Goal: Transaction & Acquisition: Purchase product/service

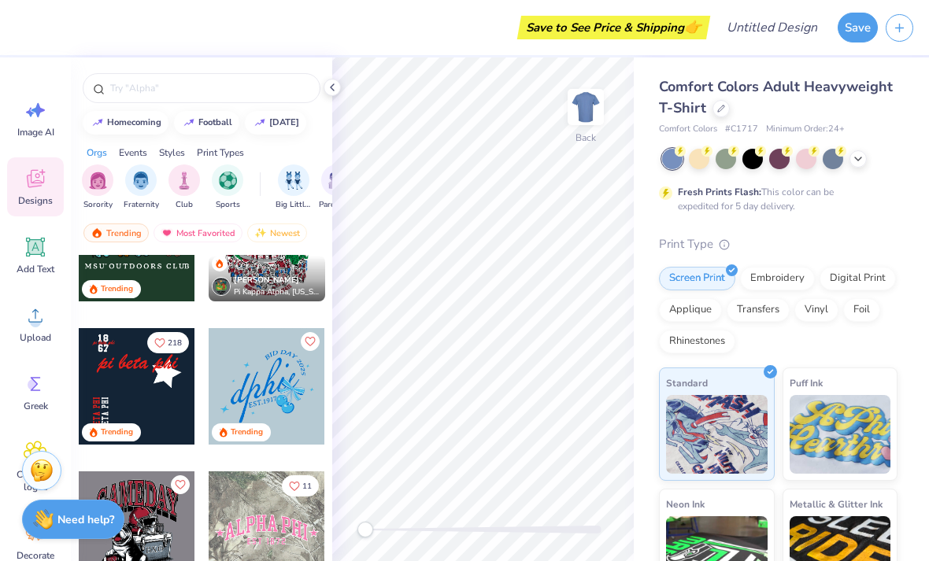
click at [861, 32] on button "Save" at bounding box center [857, 28] width 40 height 30
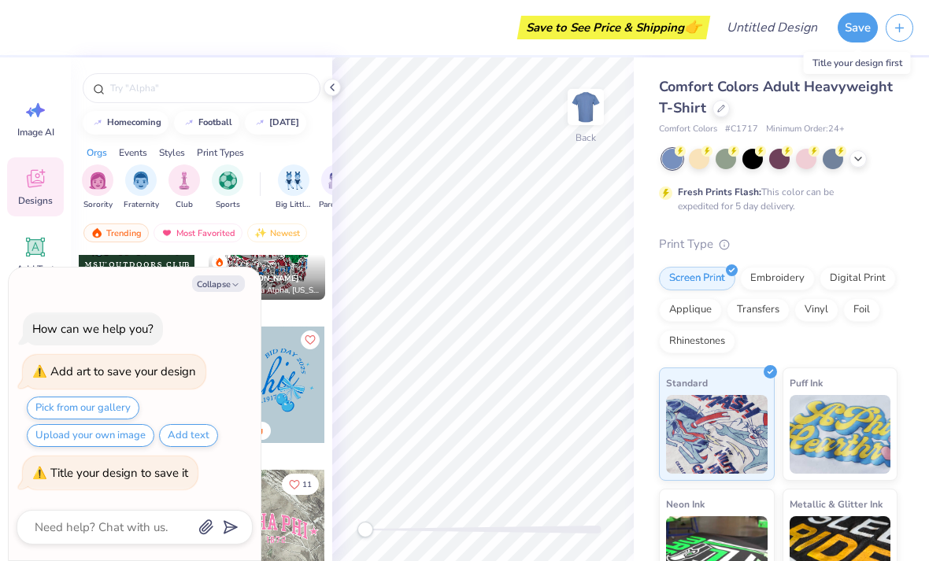
click at [896, 33] on icon "button" at bounding box center [898, 27] width 13 height 13
click at [912, 132] on div "Comfort Colors Adult Heavyweight T-Shirt Comfort Colors # C1717 Minimum Order: …" at bounding box center [780, 390] width 295 height 666
click at [216, 287] on button "Collapse" at bounding box center [218, 283] width 53 height 17
type textarea "x"
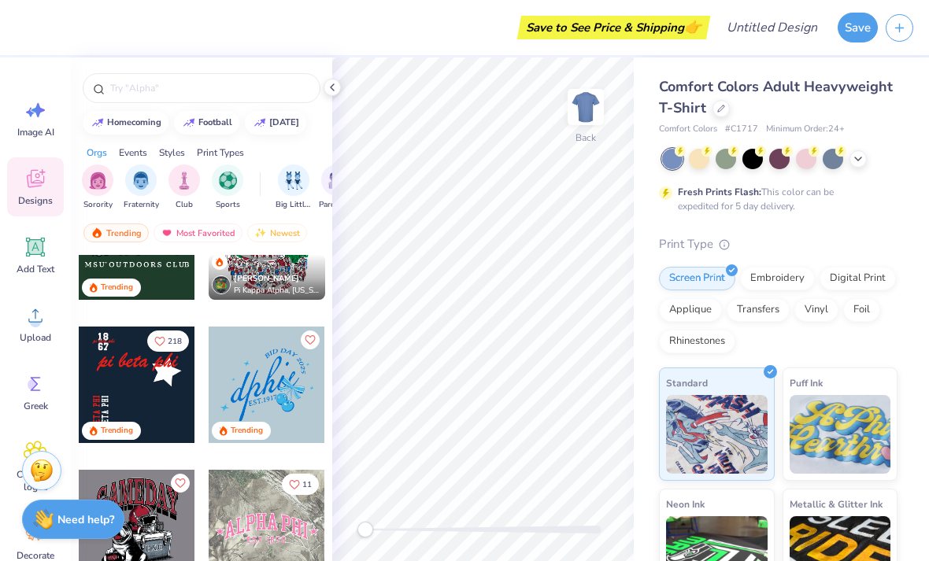
scroll to position [0, 0]
click at [862, 157] on icon at bounding box center [857, 159] width 13 height 13
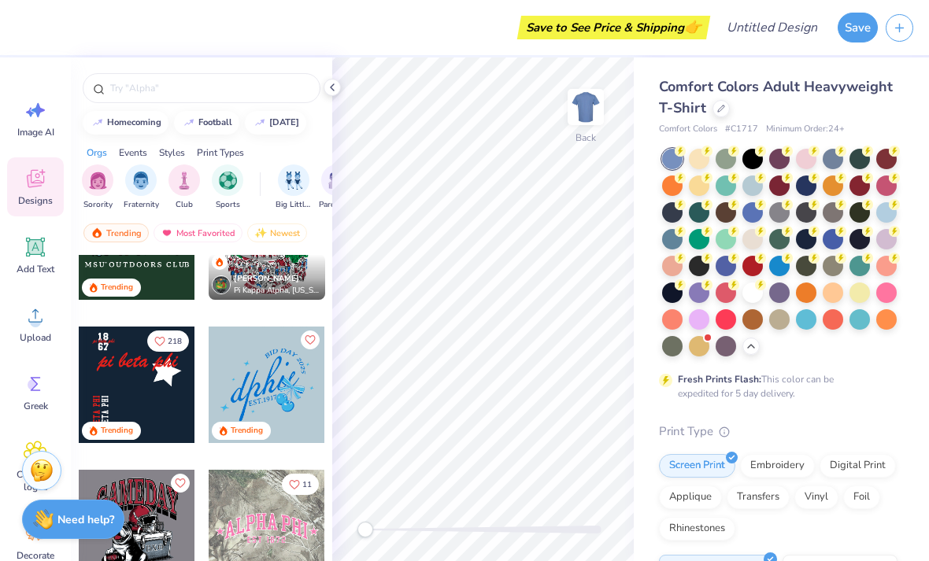
click at [752, 290] on div at bounding box center [752, 293] width 20 height 20
click at [29, 322] on icon at bounding box center [35, 315] width 14 height 13
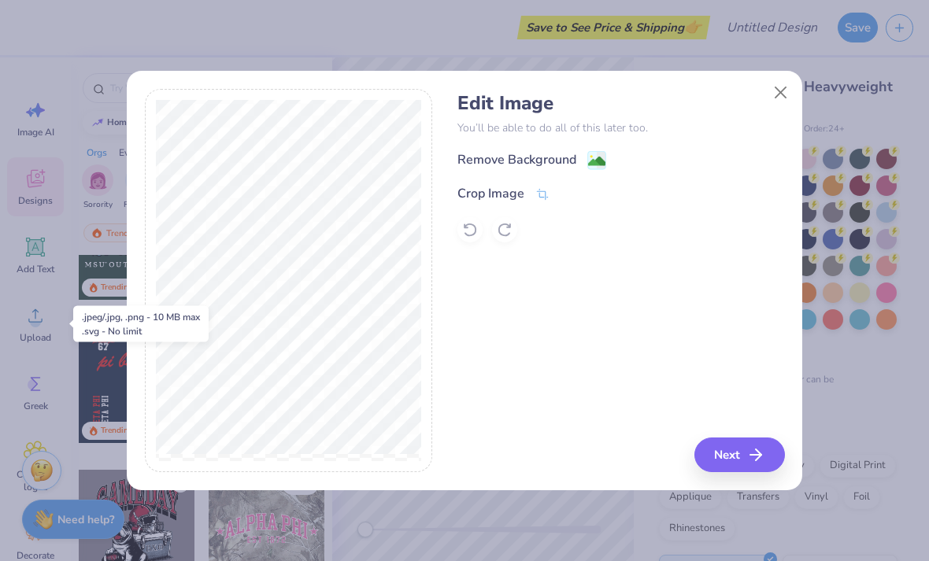
click at [729, 452] on button "Next" at bounding box center [739, 455] width 90 height 35
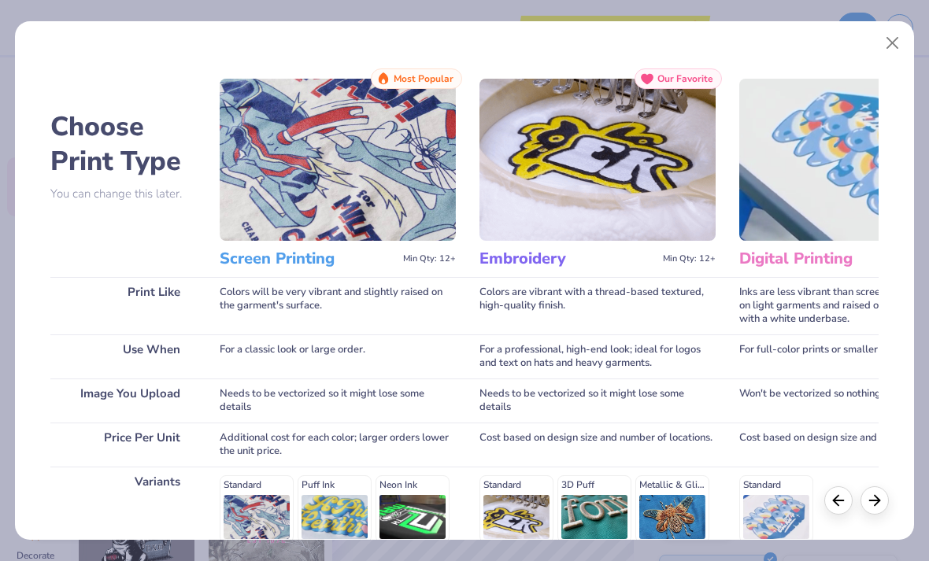
click at [886, 49] on button "Close" at bounding box center [892, 43] width 30 height 30
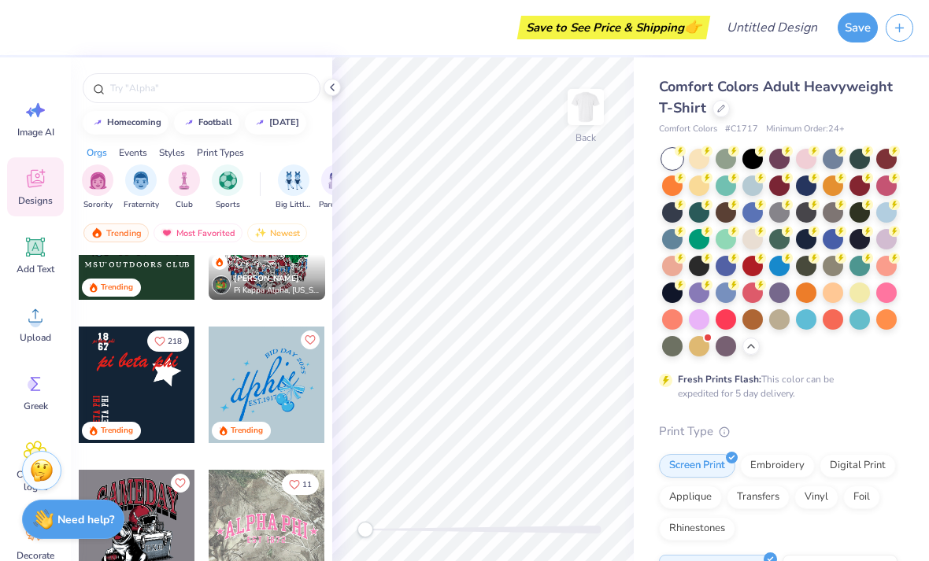
click at [885, 48] on div "Choose Print Type You can change this later. Print Like Use When Image You Uplo…" at bounding box center [464, 241] width 899 height 519
click at [30, 338] on span "Upload" at bounding box center [35, 337] width 31 height 13
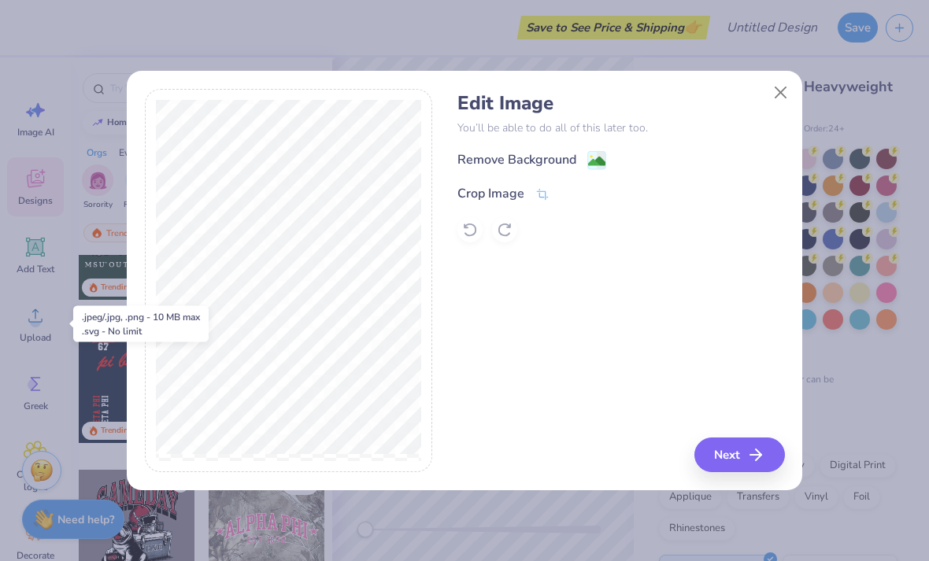
click at [529, 157] on div "Remove Background" at bounding box center [516, 159] width 119 height 19
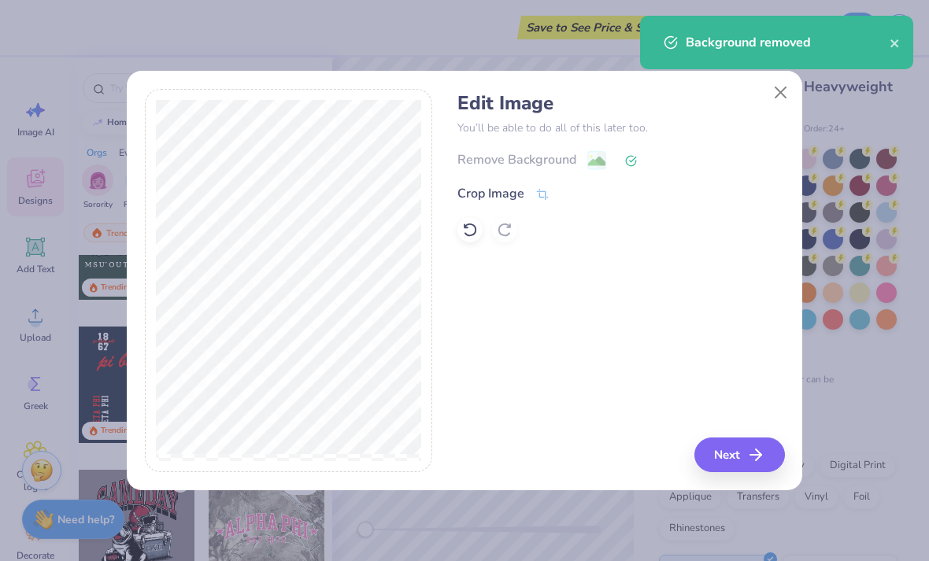
click at [744, 452] on button "Next" at bounding box center [739, 455] width 90 height 35
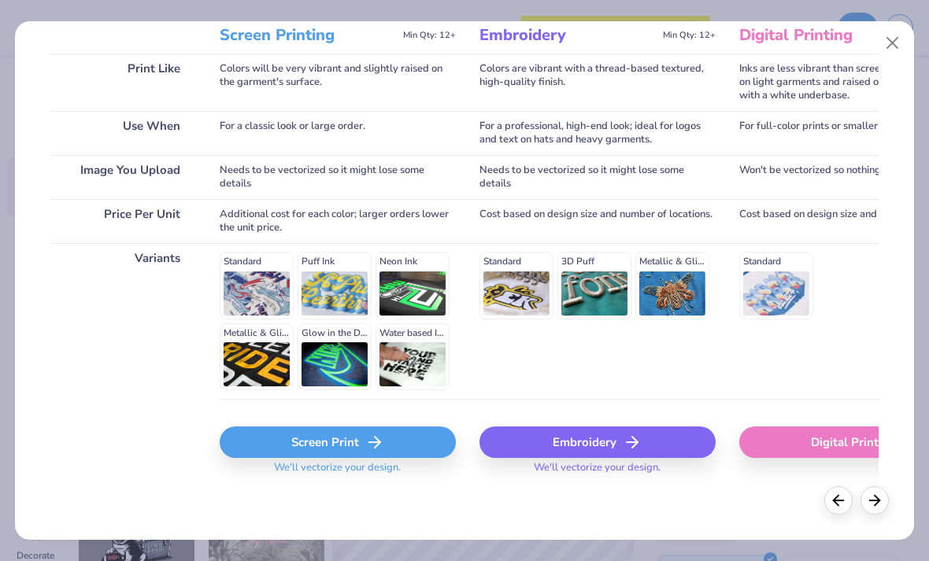
scroll to position [223, 0]
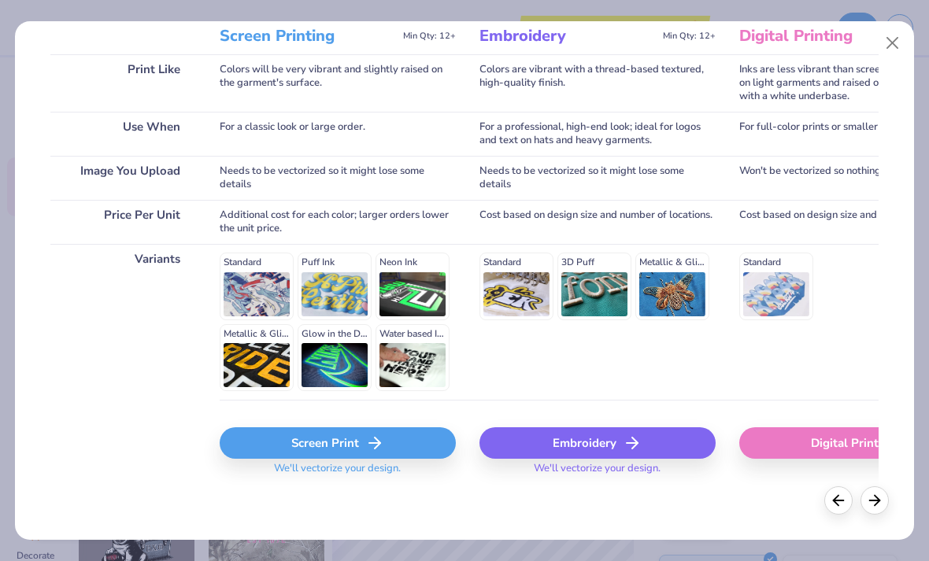
click at [253, 307] on div "Standard Puff Ink Neon Ink Metallic & Glitter Ink Glow in the Dark Ink Water ba…" at bounding box center [338, 322] width 236 height 138
click at [325, 441] on div "Screen Print" at bounding box center [338, 442] width 236 height 31
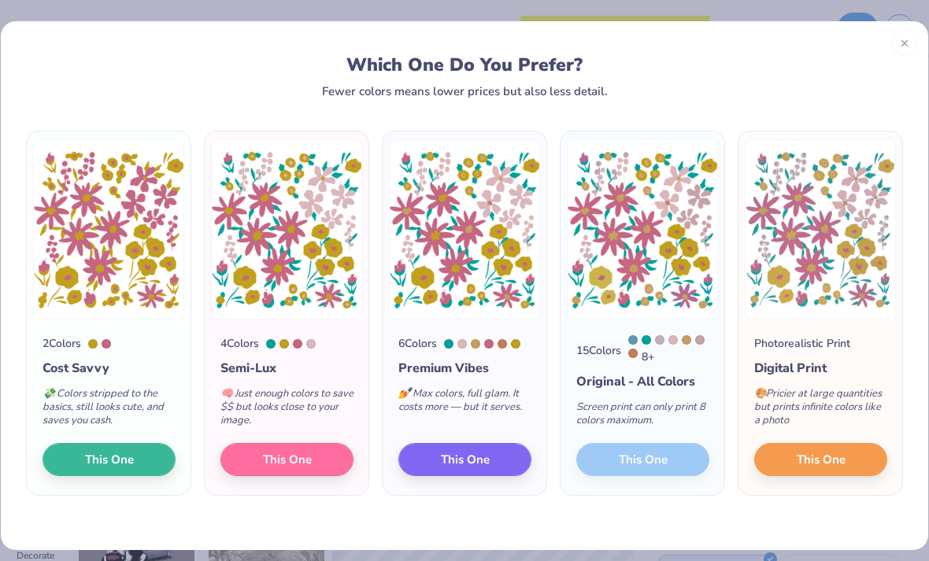
click at [475, 469] on span "This One" at bounding box center [465, 460] width 49 height 18
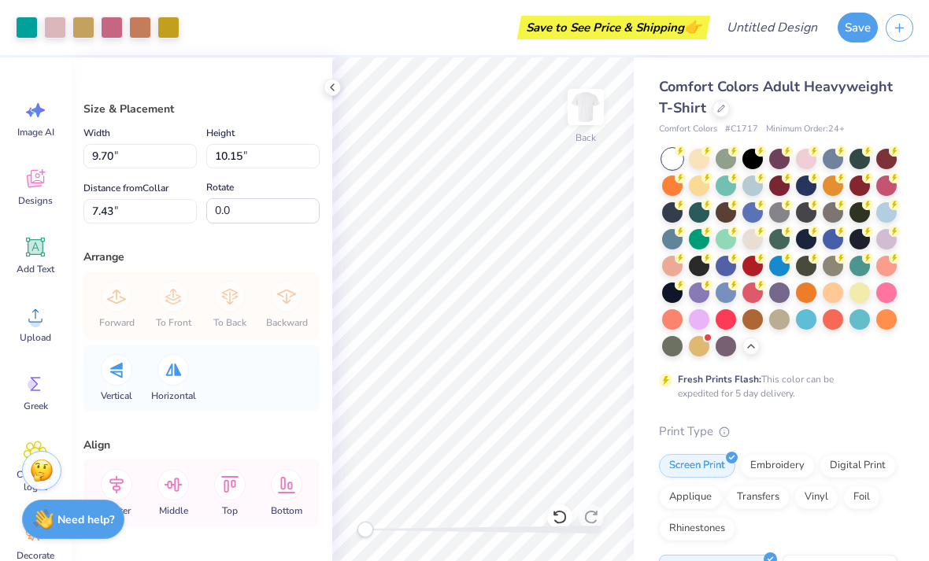
type input "10.49"
type input "10.98"
type input "4.34"
click at [29, 252] on icon at bounding box center [35, 247] width 15 height 15
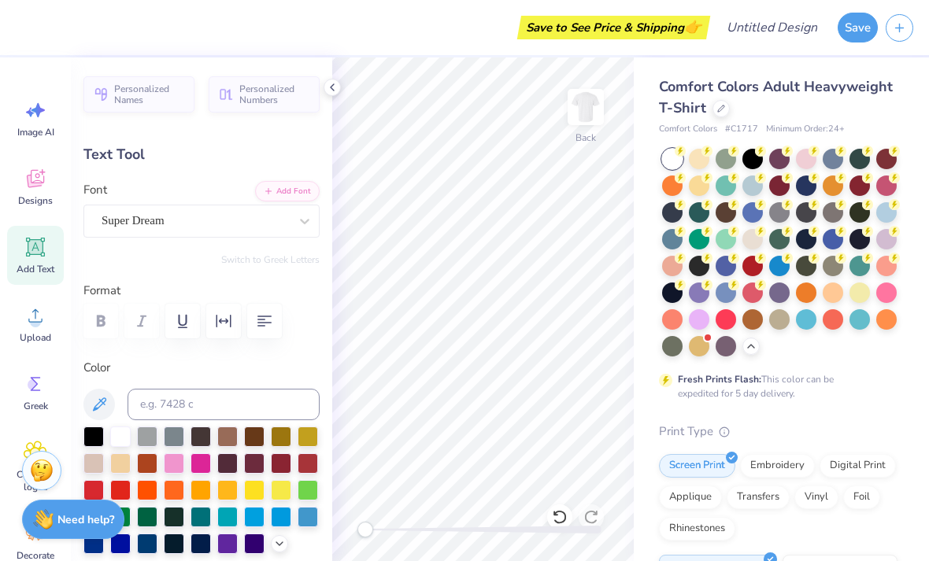
scroll to position [0, 4]
type textarea "Phi Sigma Rho"
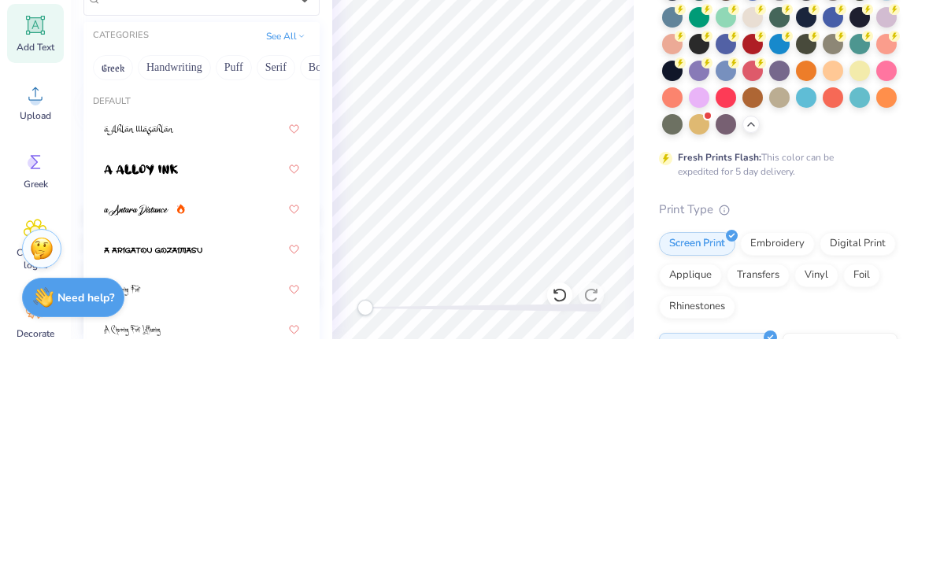
click at [108, 277] on button "Greek" at bounding box center [113, 289] width 40 height 25
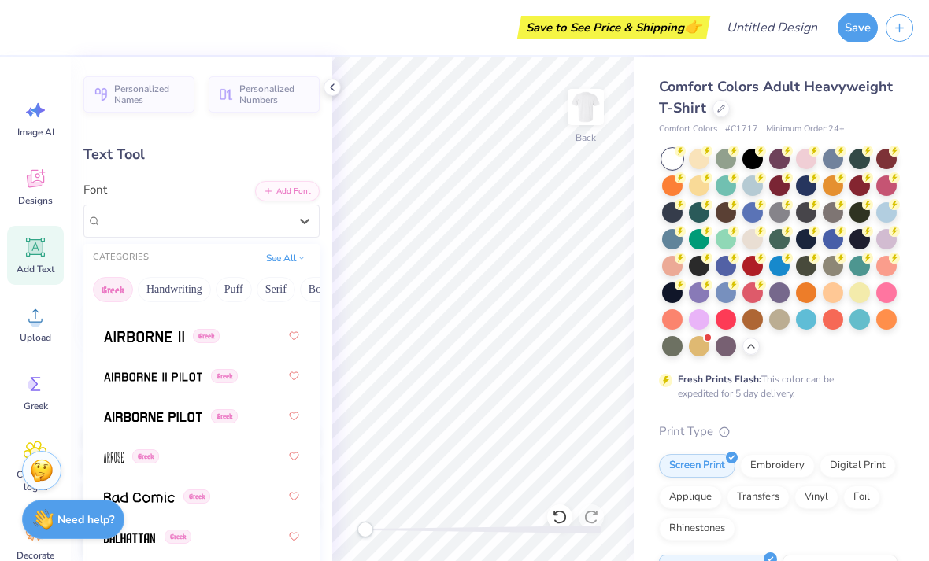
scroll to position [61, 0]
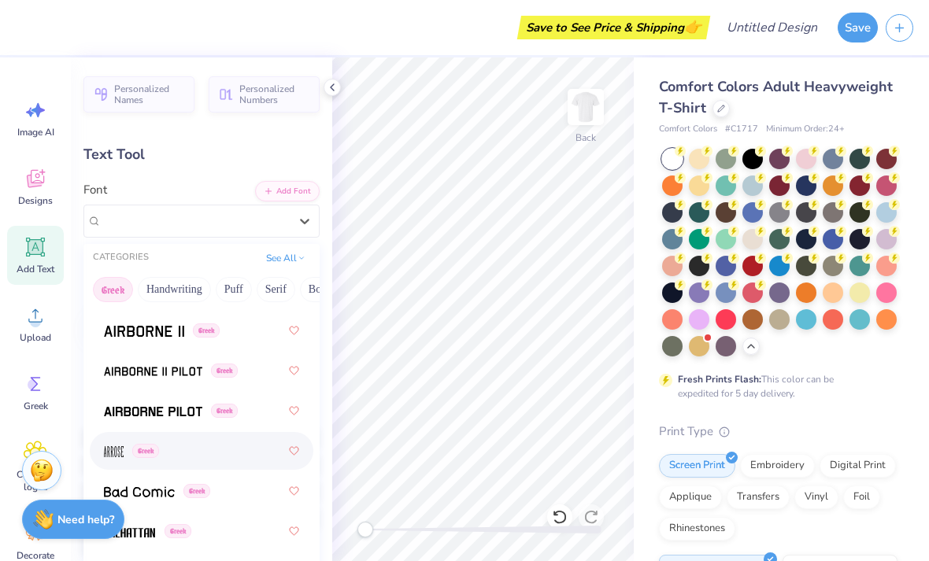
click at [105, 452] on img at bounding box center [114, 451] width 20 height 11
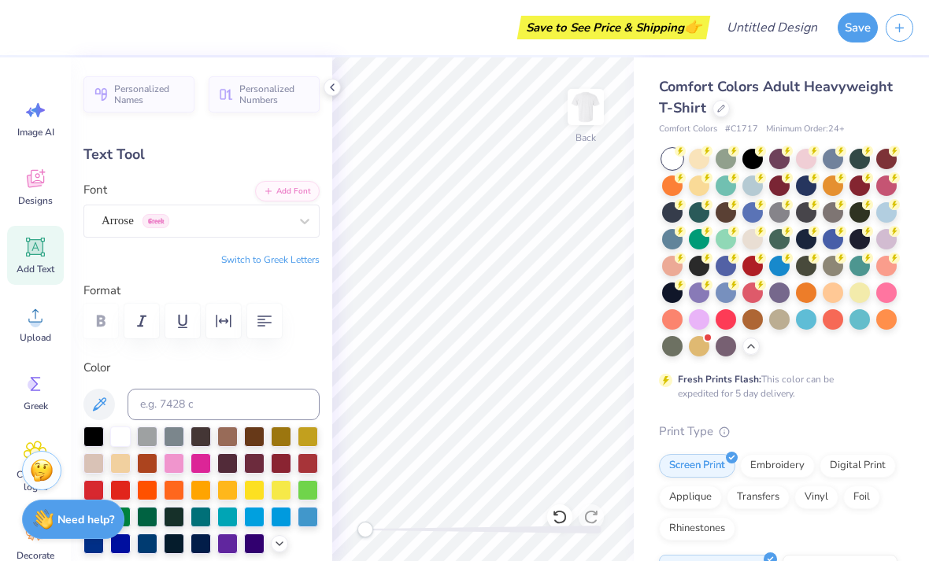
type input "7.90"
type input "1.97"
click at [94, 436] on div at bounding box center [93, 437] width 20 height 20
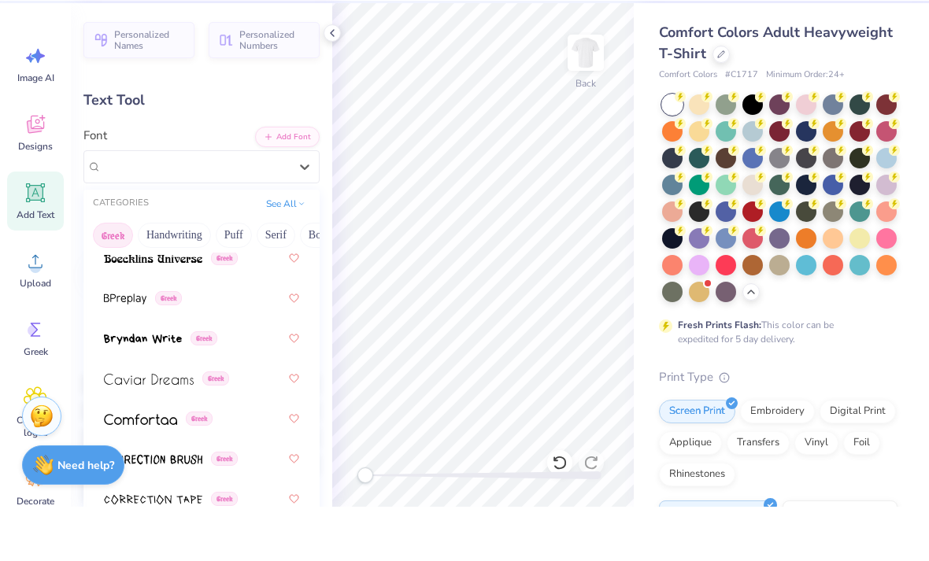
scroll to position [406, 0]
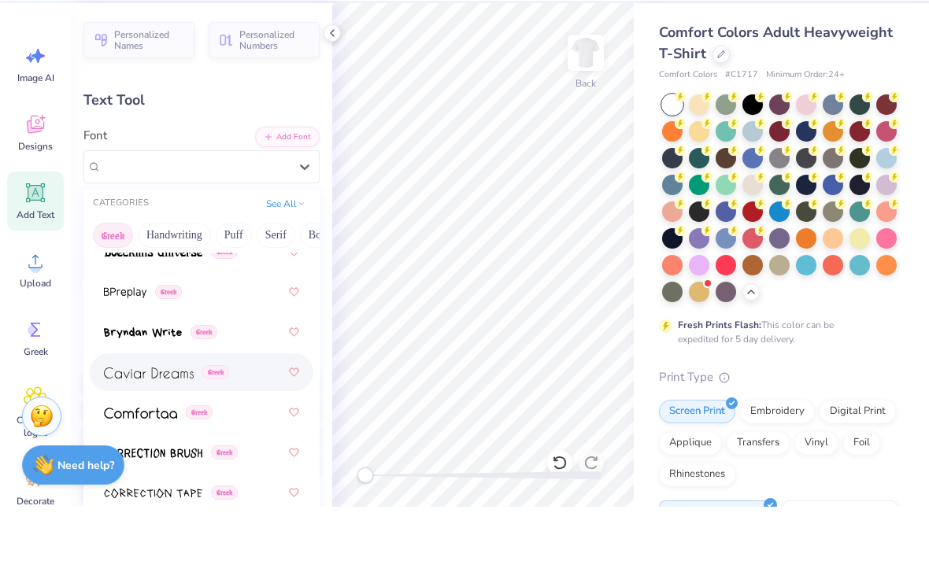
click at [277, 408] on div "Greek" at bounding box center [201, 427] width 223 height 38
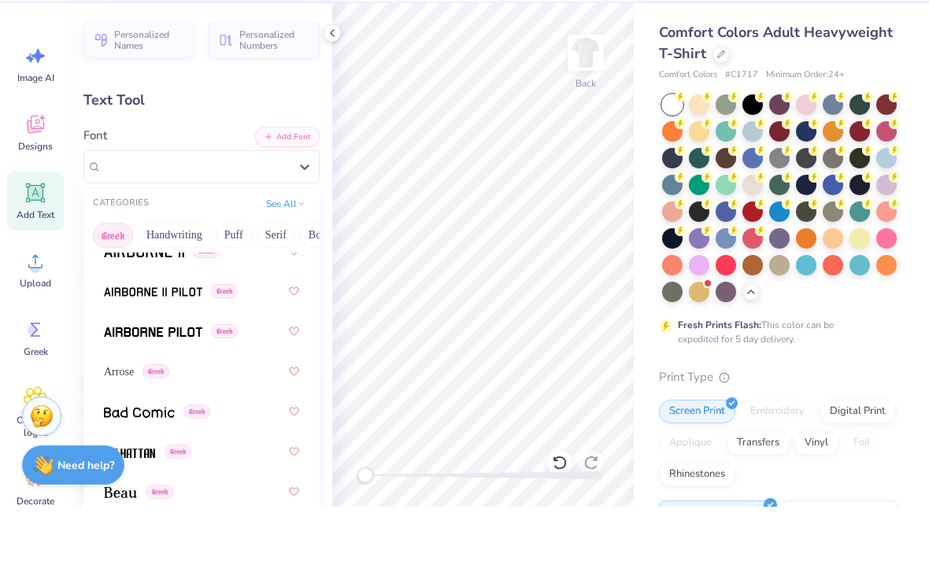
scroll to position [85, 0]
click at [220, 412] on div "Arrose Greek" at bounding box center [201, 426] width 195 height 28
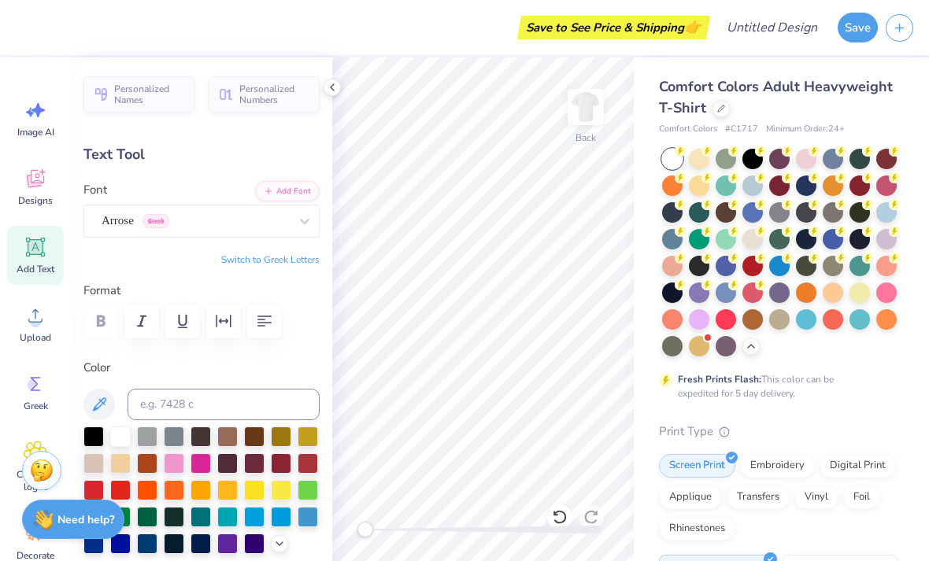
type input "8.00"
type input "1.99"
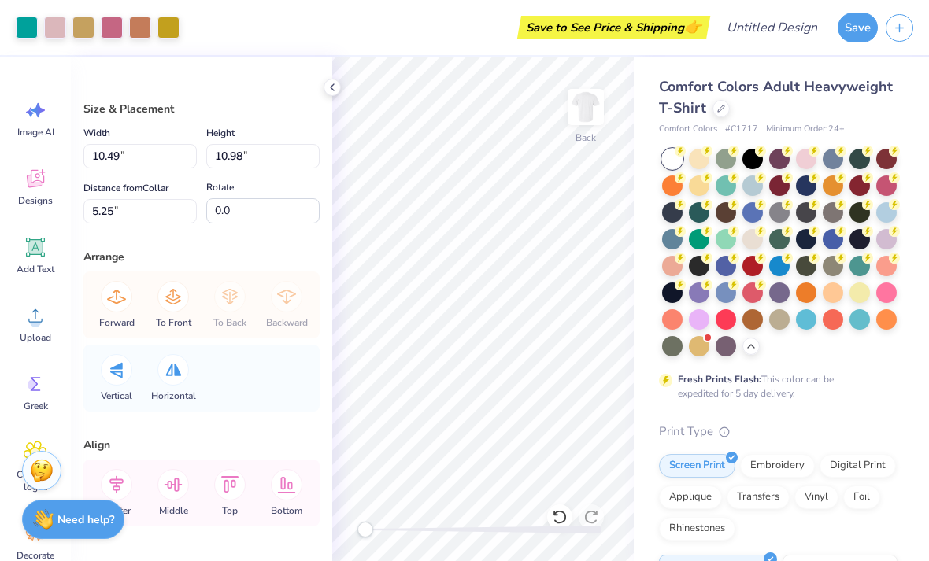
click at [36, 255] on icon at bounding box center [35, 247] width 19 height 19
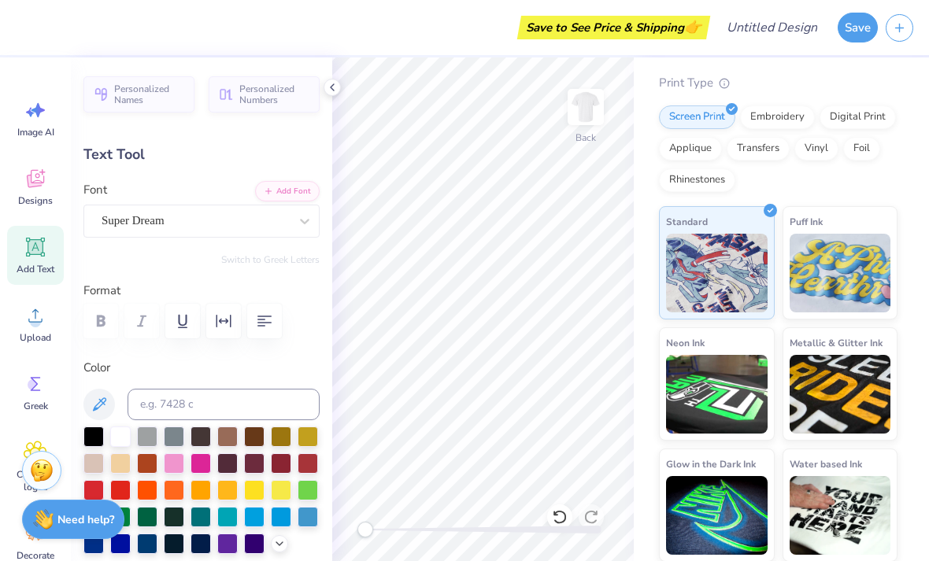
scroll to position [0, 6]
type textarea "established 1984"
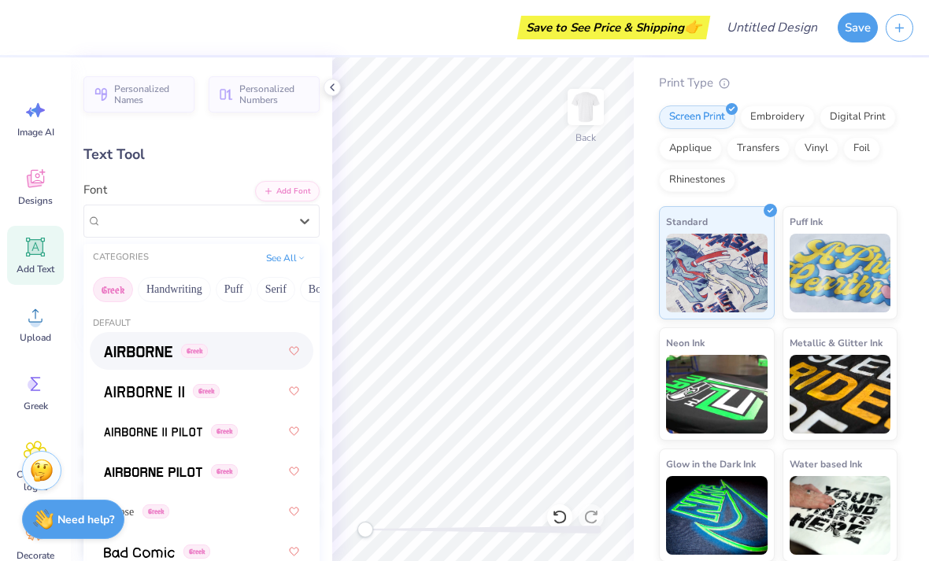
click at [176, 277] on button "Handwriting" at bounding box center [174, 289] width 73 height 25
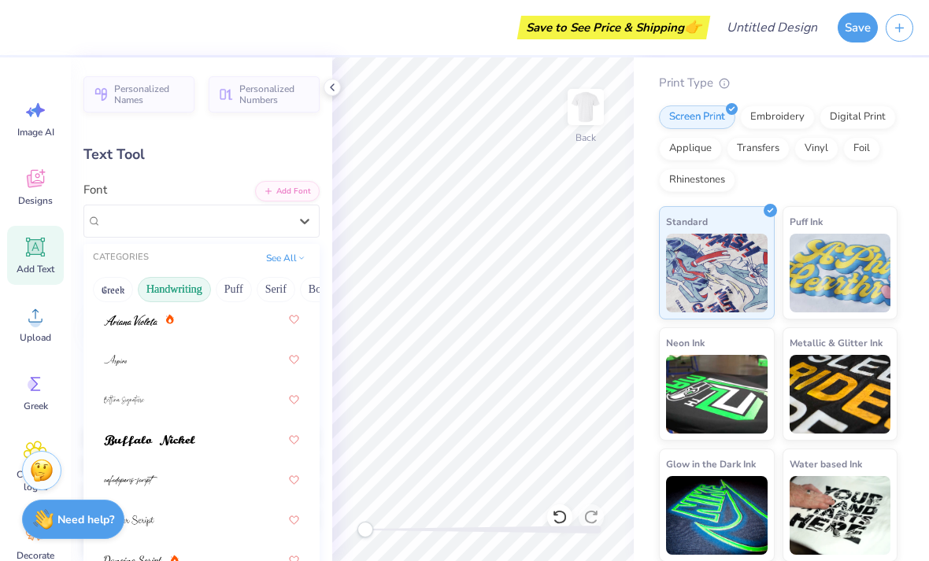
scroll to position [150, 0]
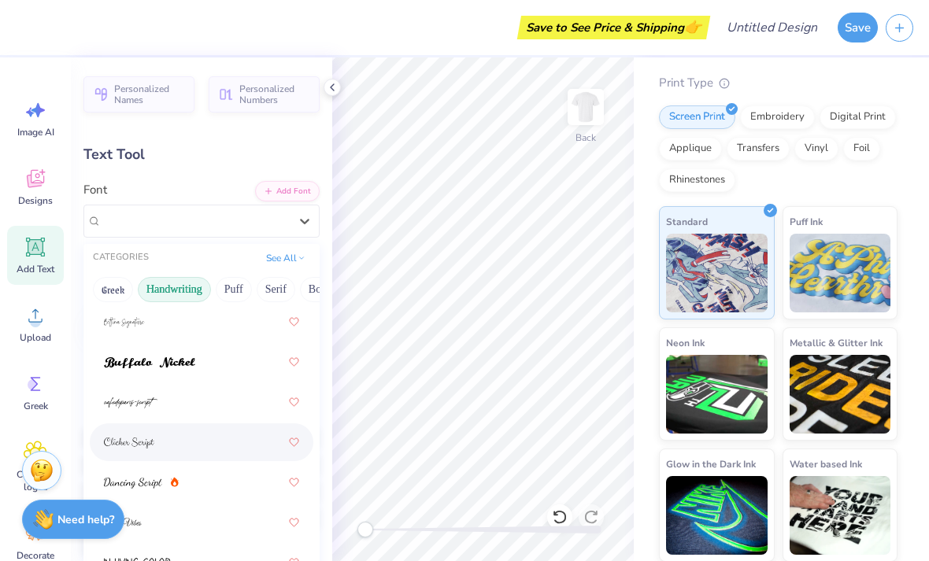
click at [209, 443] on div at bounding box center [201, 442] width 195 height 28
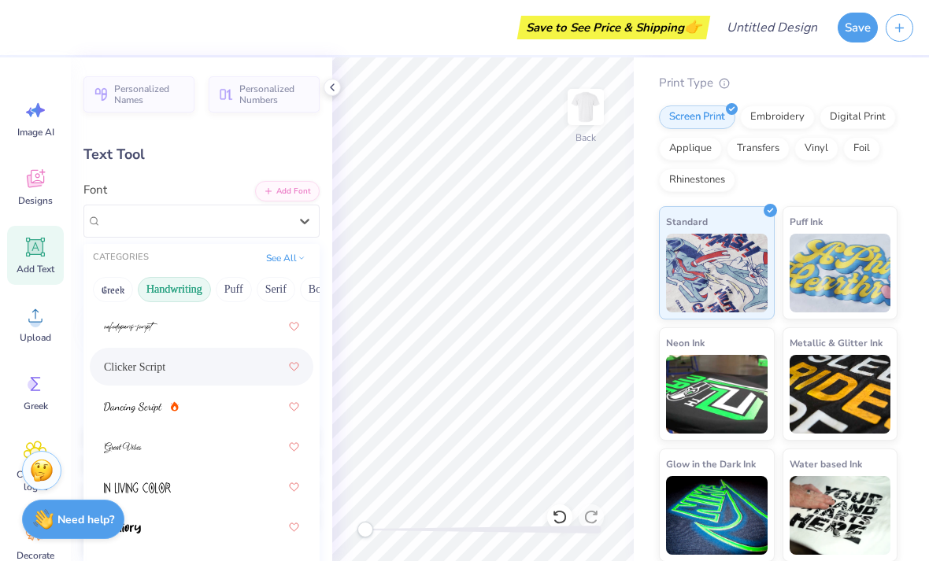
scroll to position [242, 0]
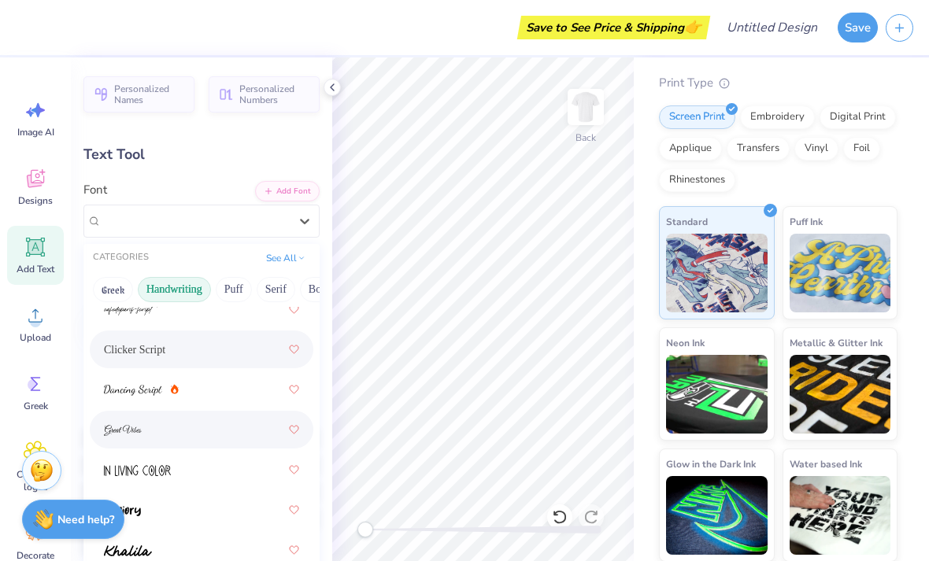
click at [237, 431] on div at bounding box center [201, 429] width 195 height 28
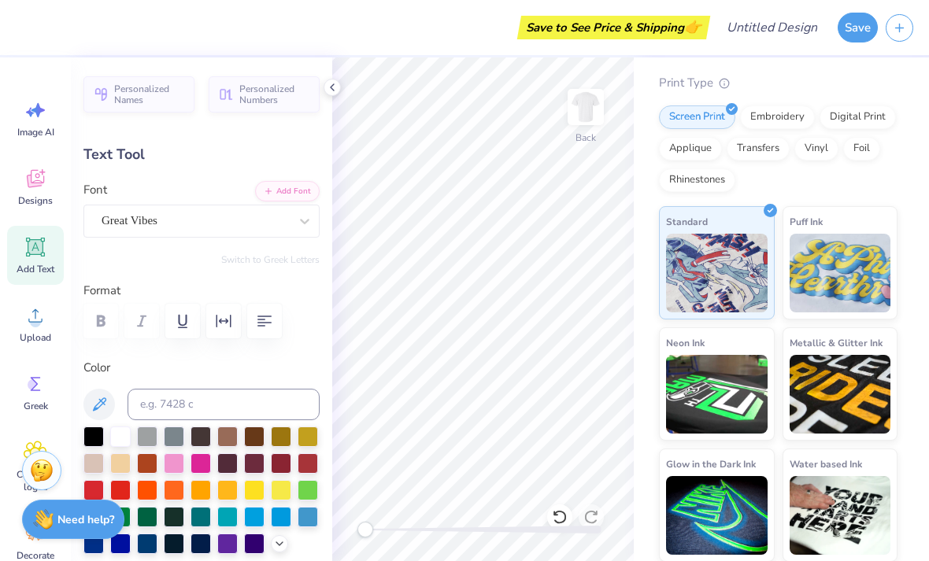
click at [90, 437] on div at bounding box center [93, 437] width 20 height 20
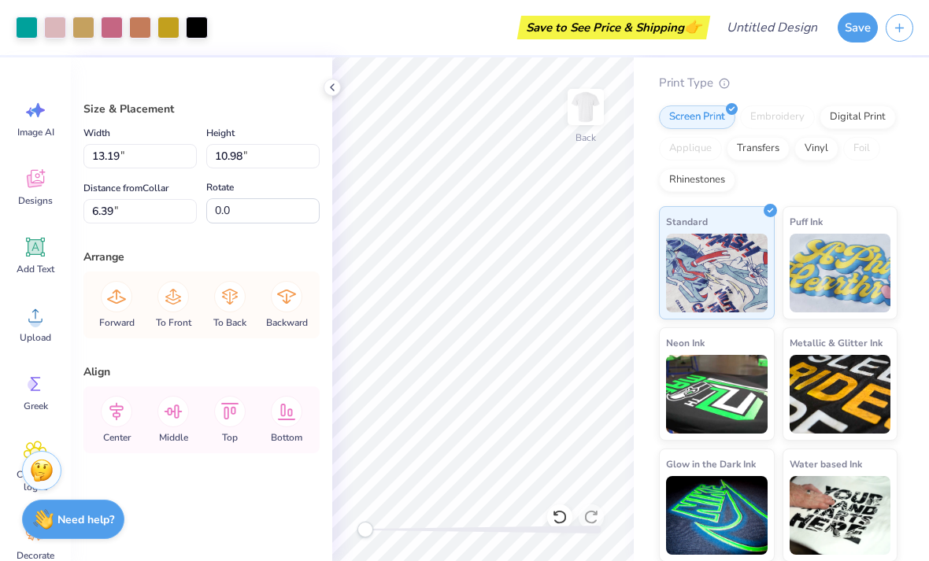
click at [556, 509] on icon at bounding box center [560, 517] width 16 height 16
type input "5.54"
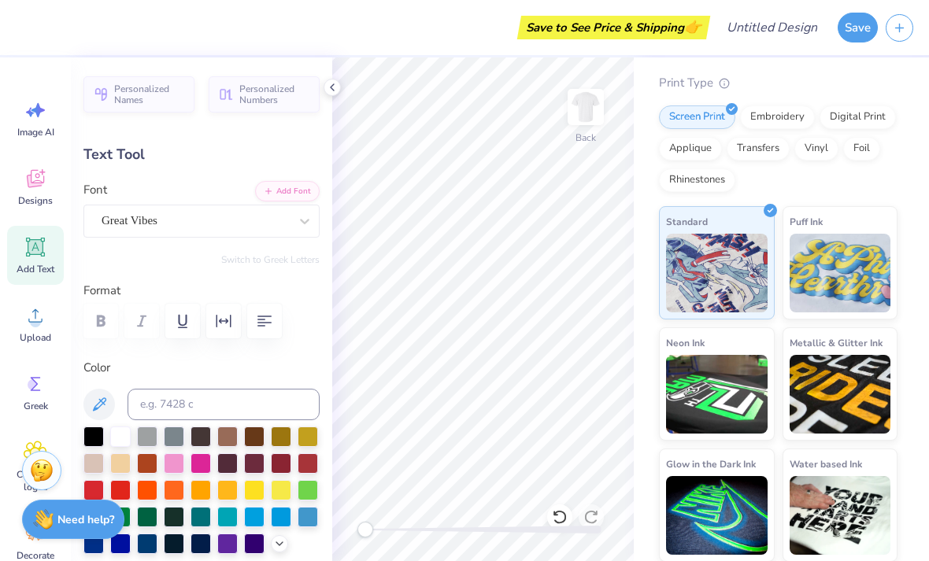
type input "8.13"
type input "0.92"
type input "16.84"
type textarea "established 1984"
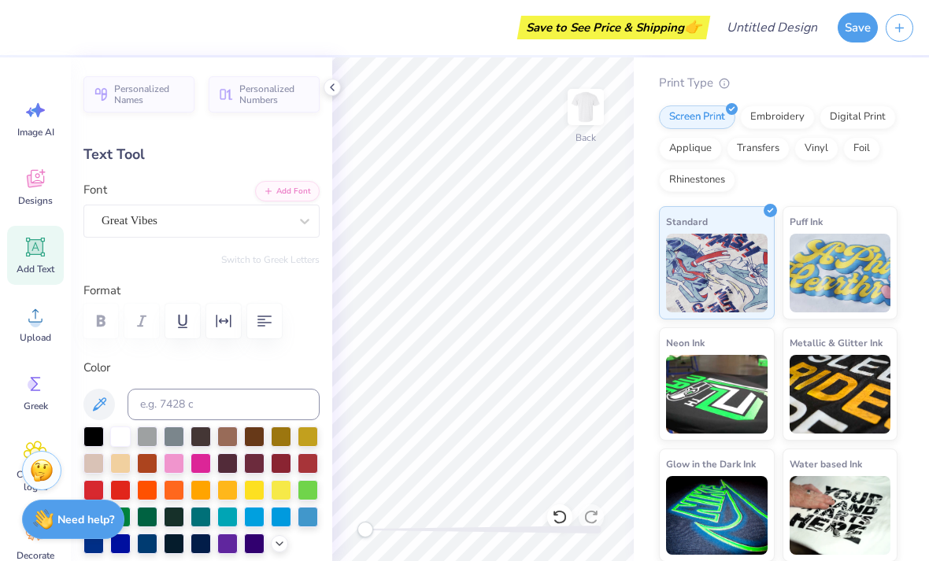
scroll to position [0, 6]
type input "7.39"
type textarea "established"
click at [287, 190] on button "Add Font" at bounding box center [287, 191] width 65 height 20
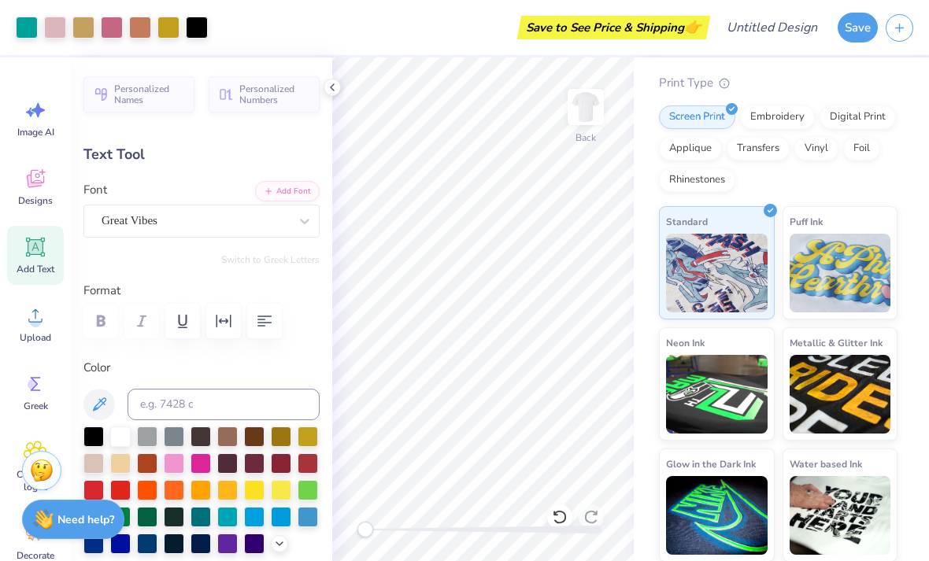
click at [35, 246] on icon at bounding box center [35, 247] width 15 height 15
type input "5.59"
type input "1.62"
type input "11.69"
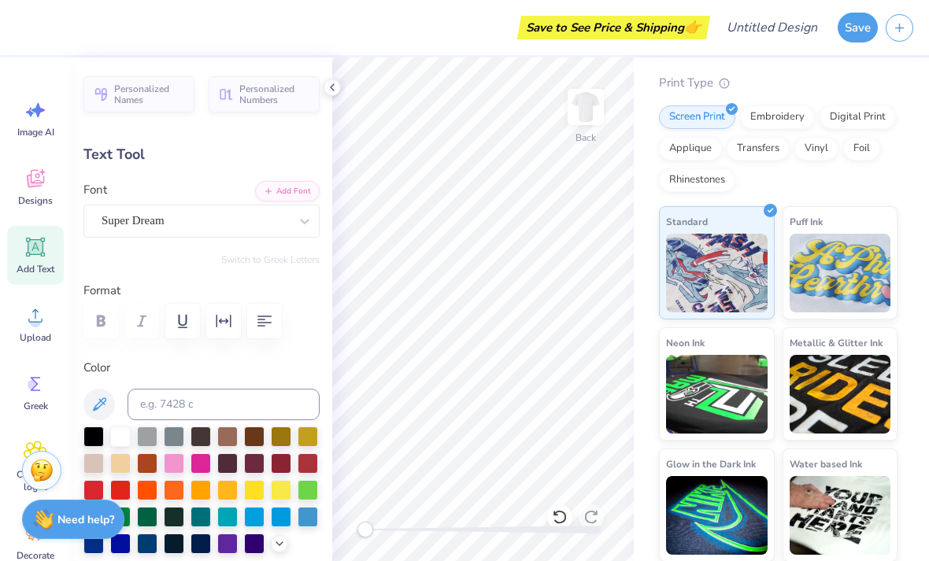
scroll to position [0, 2]
type textarea "1984"
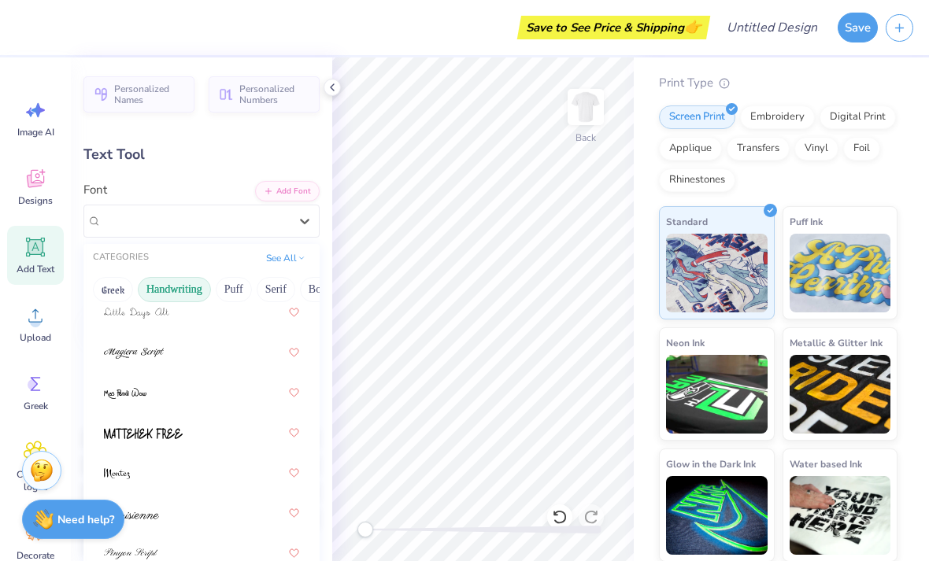
scroll to position [551, 0]
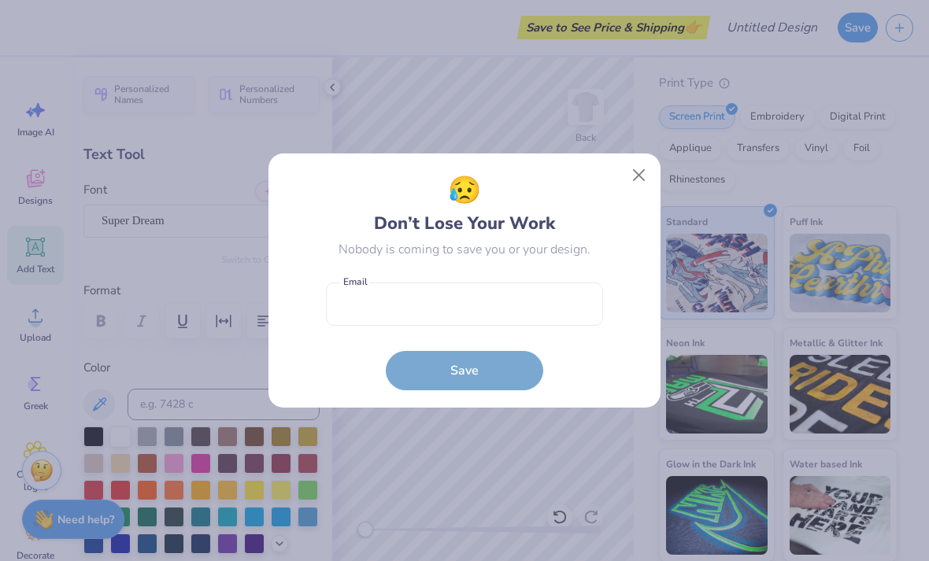
click at [637, 182] on button "Close" at bounding box center [639, 176] width 30 height 30
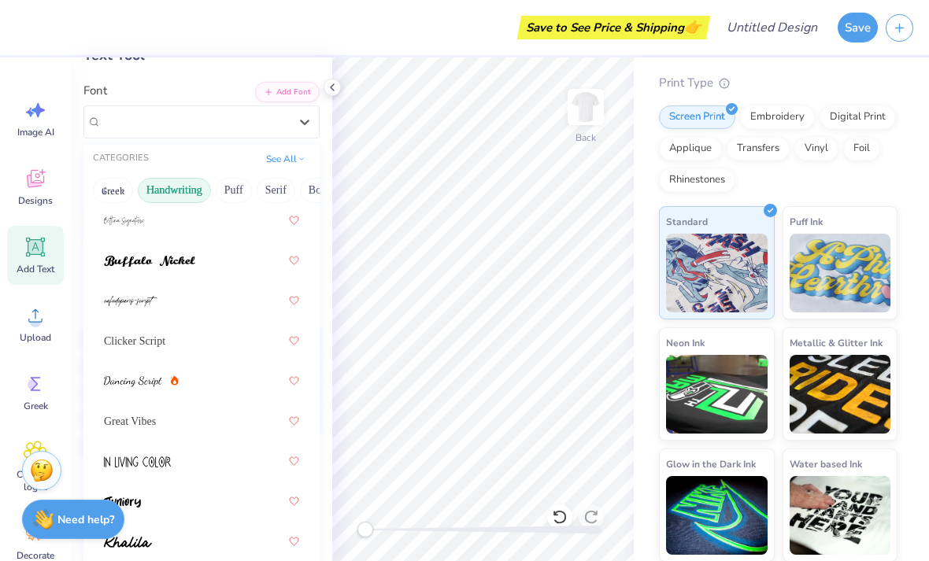
scroll to position [151, 0]
click at [238, 382] on div at bounding box center [201, 381] width 195 height 28
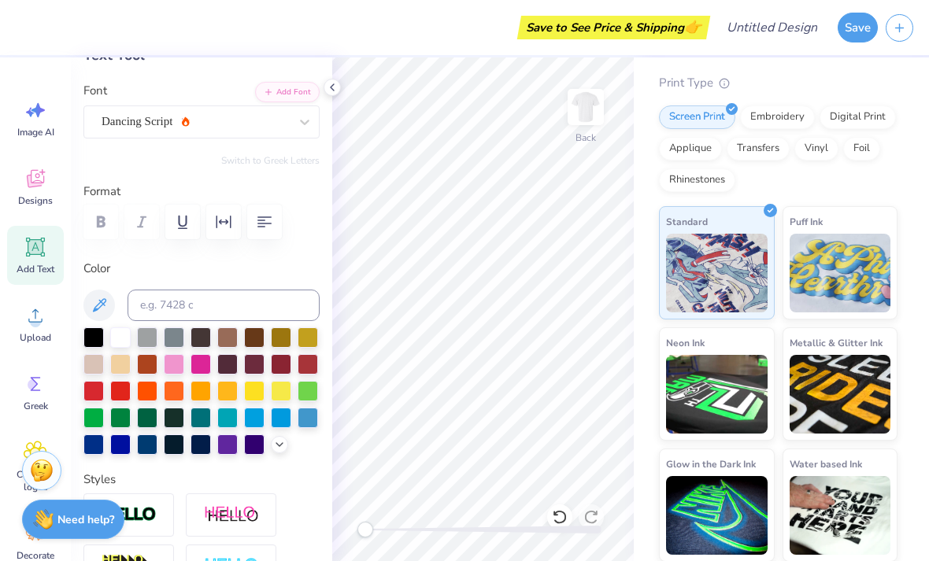
click at [90, 342] on div at bounding box center [93, 337] width 20 height 20
type input "4.47"
type input "0.90"
type input "16.85"
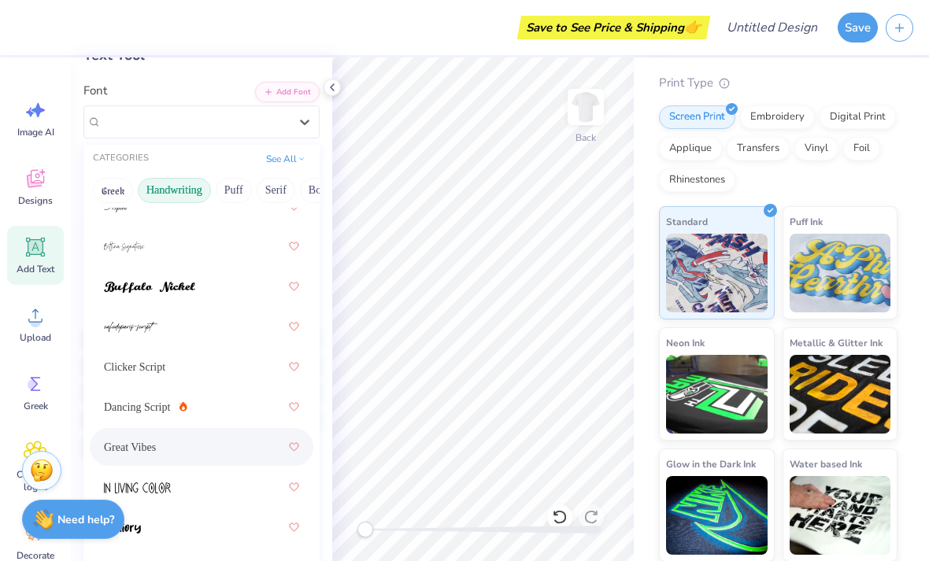
scroll to position [128, 0]
click at [233, 250] on div at bounding box center [201, 244] width 195 height 28
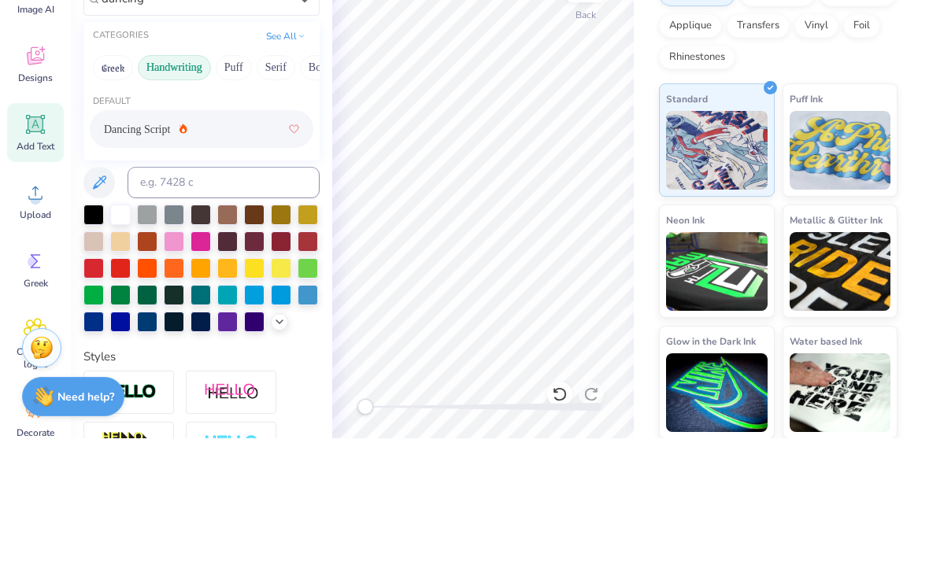
click at [229, 238] on div "Dancing Script" at bounding box center [201, 252] width 195 height 28
type input "dancing"
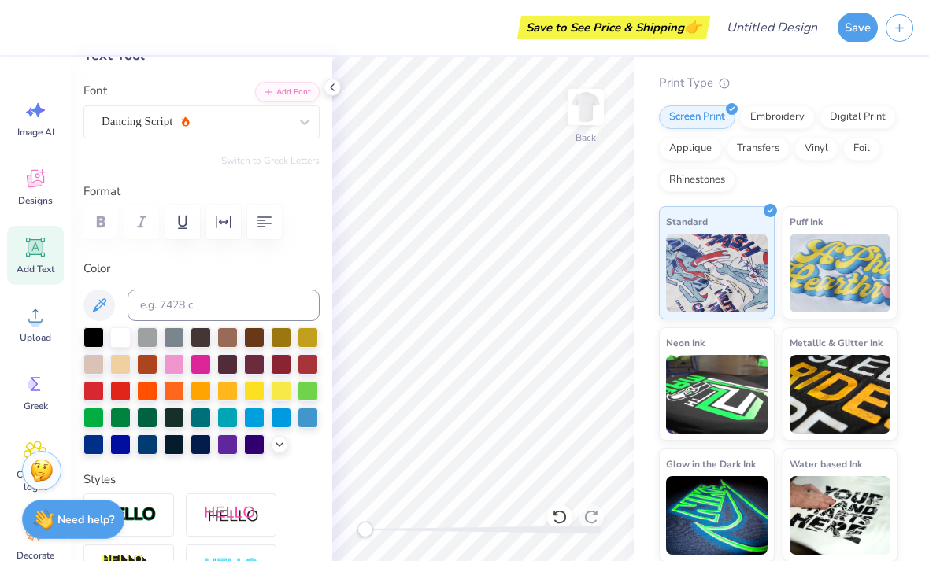
type input "4.50"
type input "1.87"
type input "18.60"
type input "2.09"
type input "0.86"
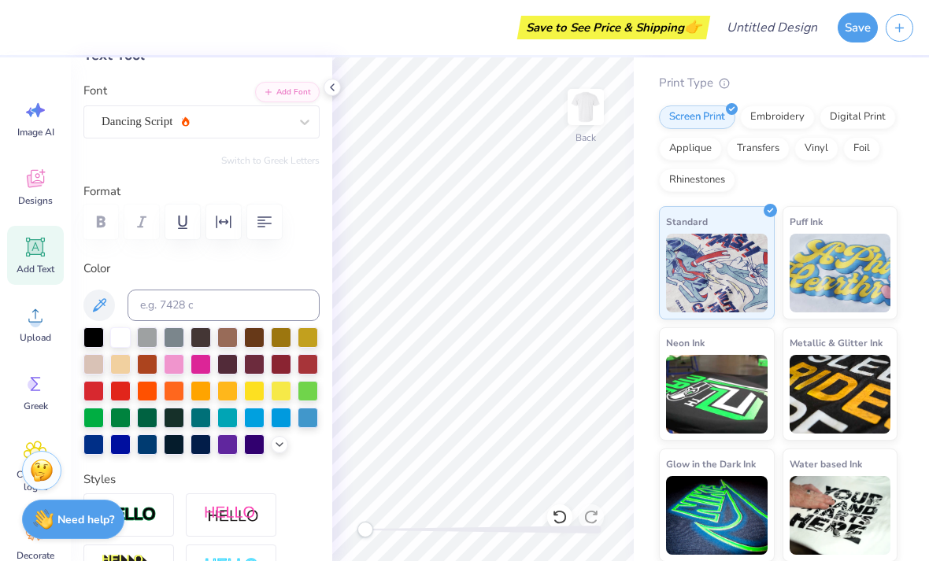
type input "19.60"
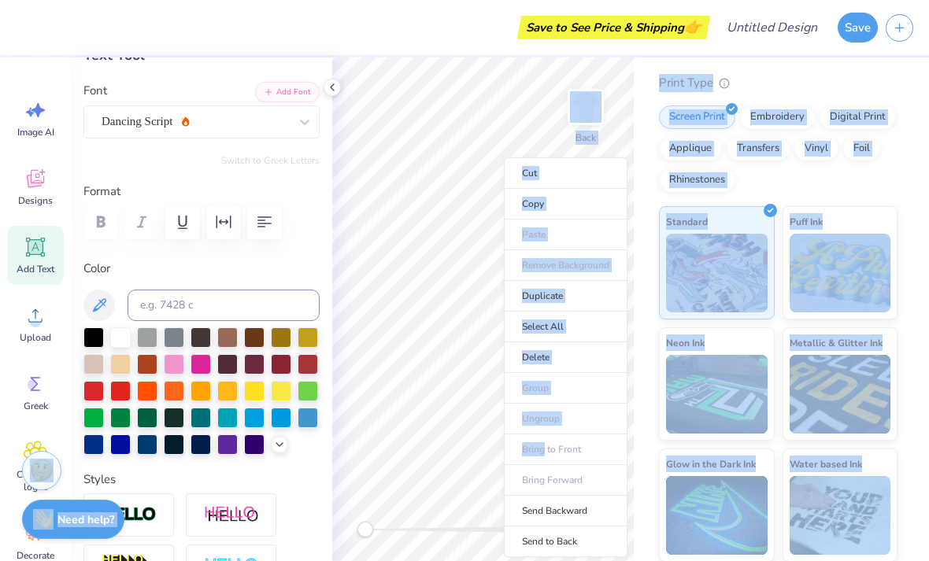
click at [912, 117] on div "Comfort Colors Adult Heavyweight T-Shirt Comfort Colors # C1717 Minimum Order: …" at bounding box center [780, 135] width 295 height 853
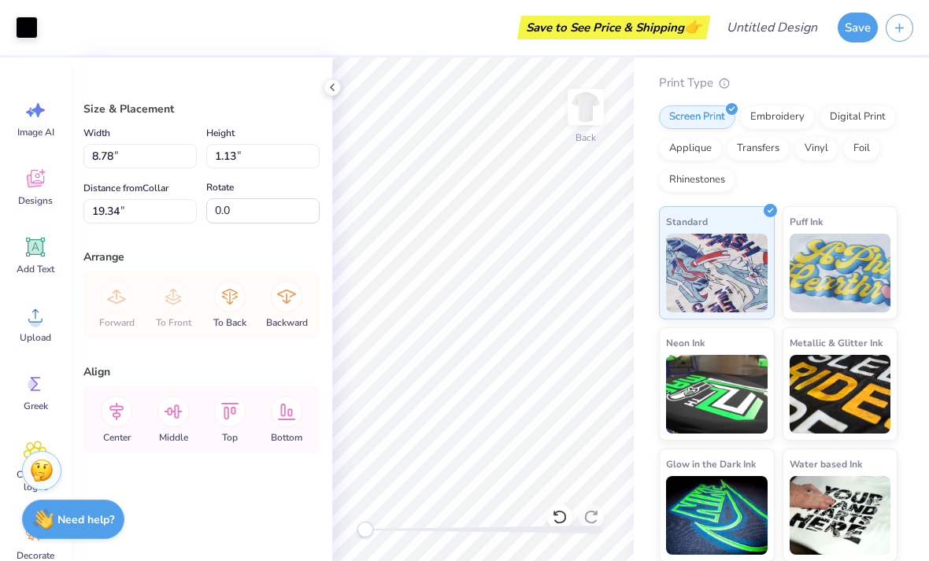
type input "16.77"
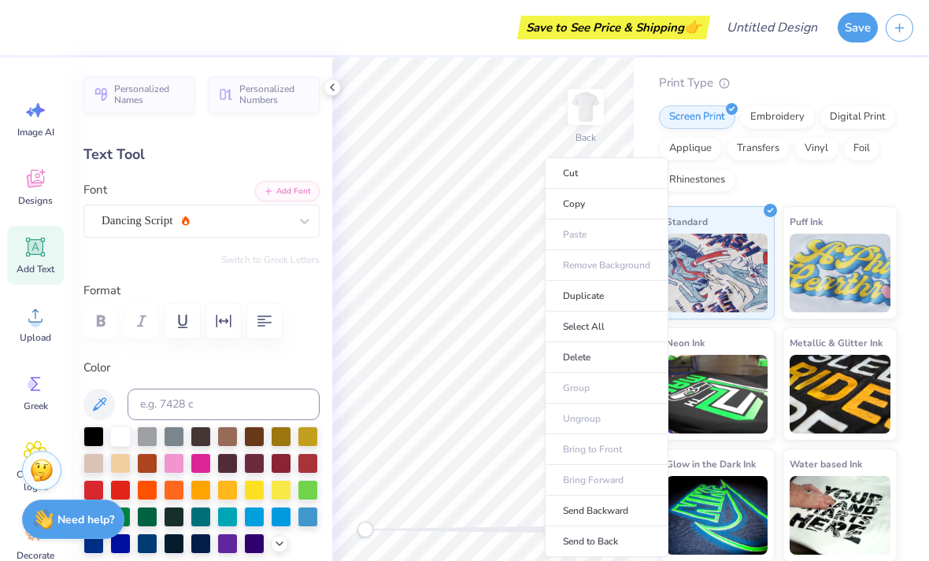
type input "1.66"
type input "0.69"
type input "17.08"
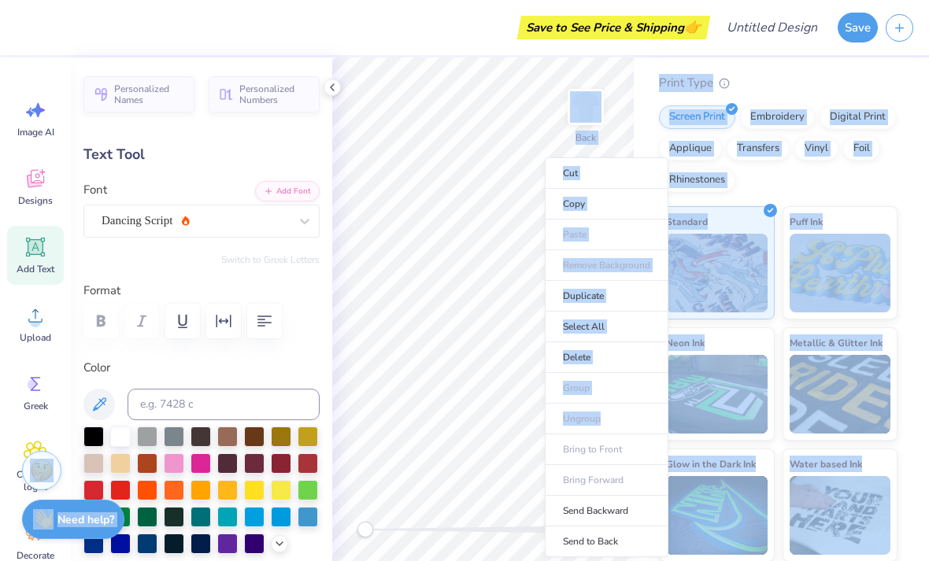
click at [915, 164] on div "Comfort Colors Adult Heavyweight T-Shirt Comfort Colors # C1717 Minimum Order: …" at bounding box center [780, 135] width 295 height 853
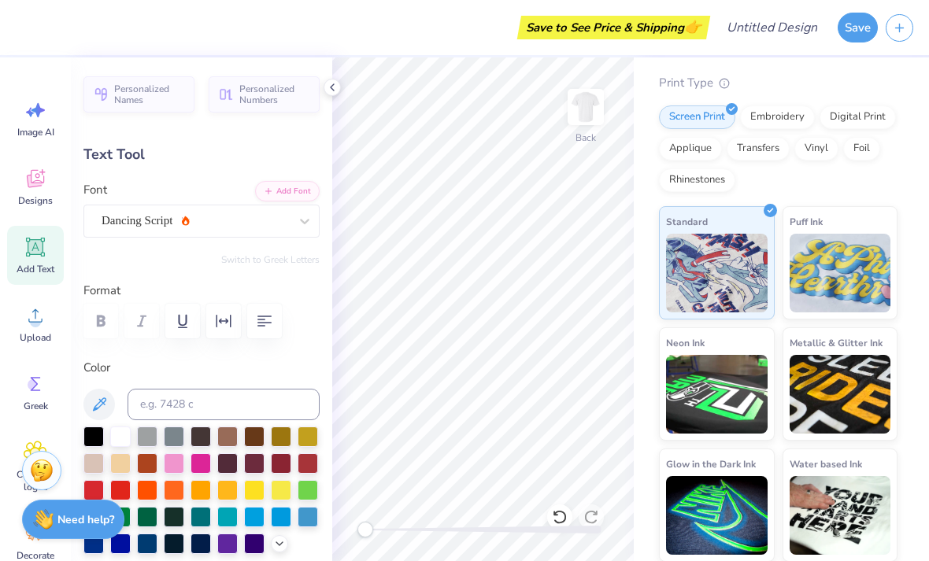
type input "5.69"
type input "1.13"
type input "16.77"
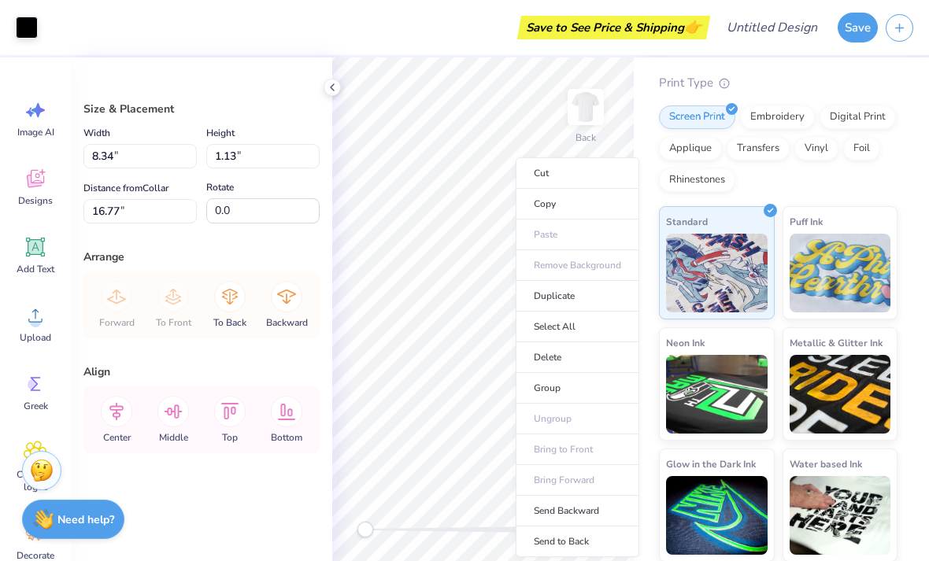
click at [626, 351] on li "Delete" at bounding box center [577, 357] width 124 height 31
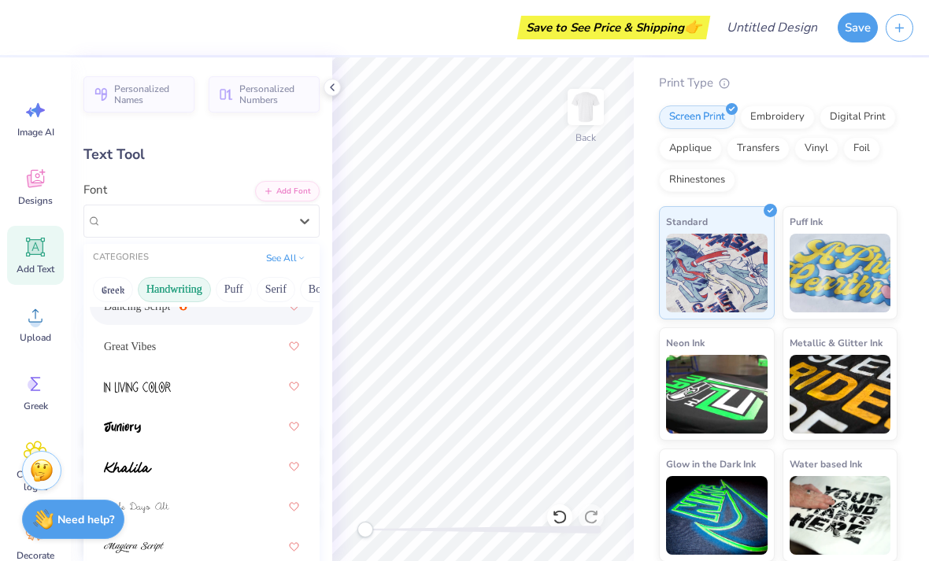
scroll to position [327, 0]
click at [159, 504] on img at bounding box center [136, 505] width 65 height 11
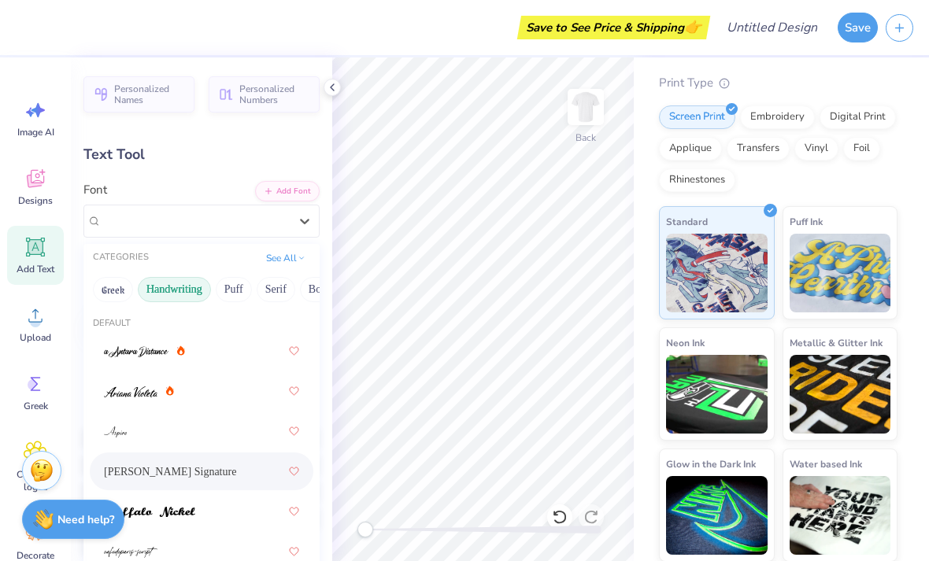
click at [199, 470] on span "Bettina Signature" at bounding box center [170, 471] width 132 height 17
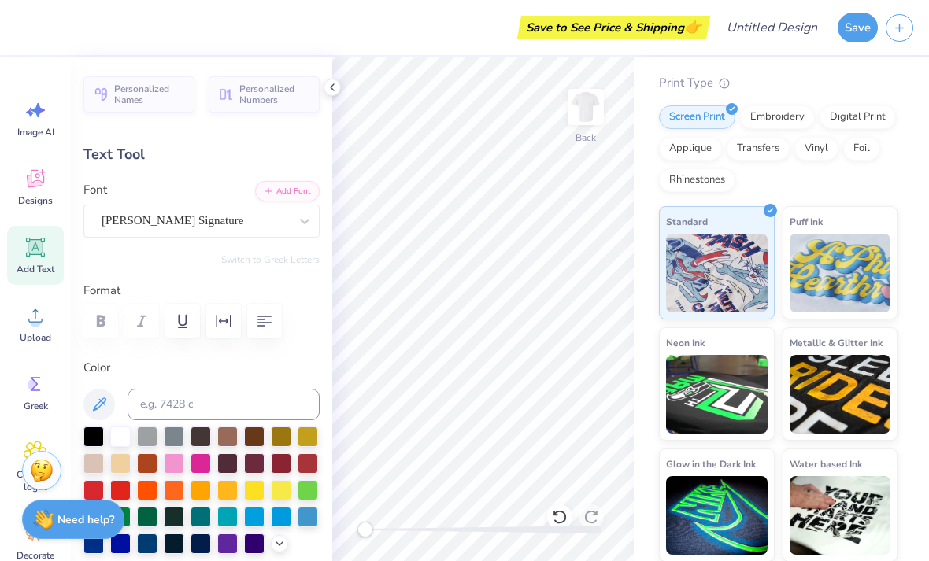
type input "4.78"
type input "1.86"
type input "17.28"
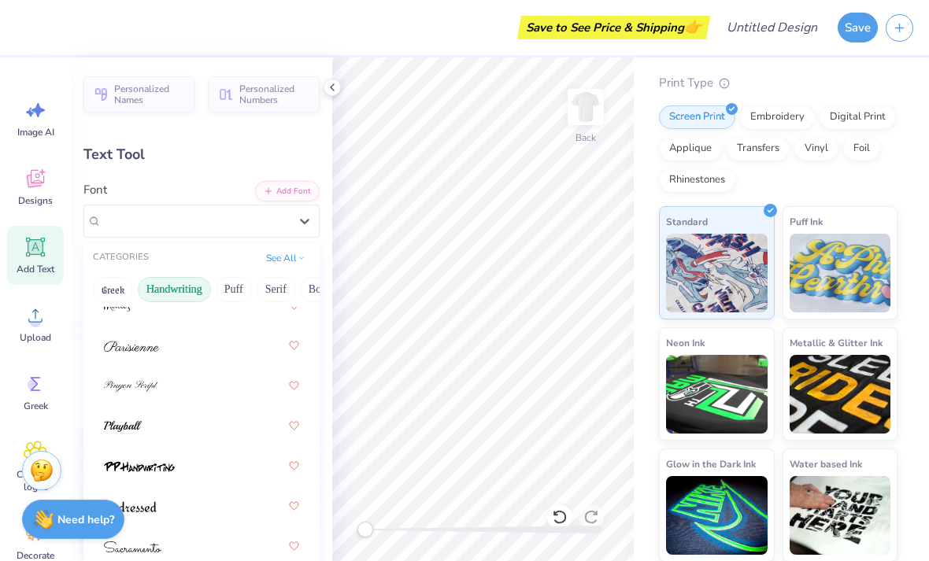
scroll to position [687, 0]
click at [158, 542] on img at bounding box center [132, 547] width 57 height 11
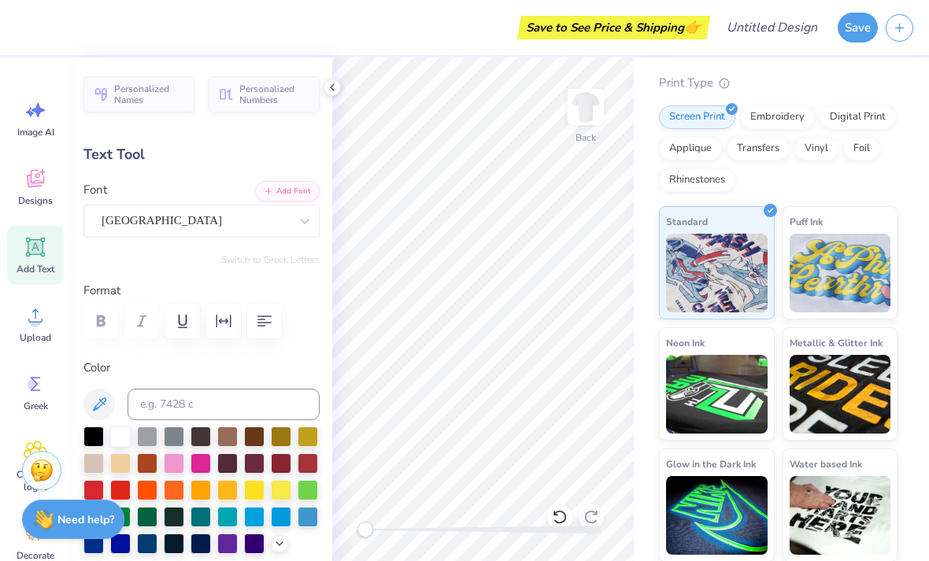
type input "4.57"
type input "1.05"
type input "17.94"
type input "1.66"
type input "0.69"
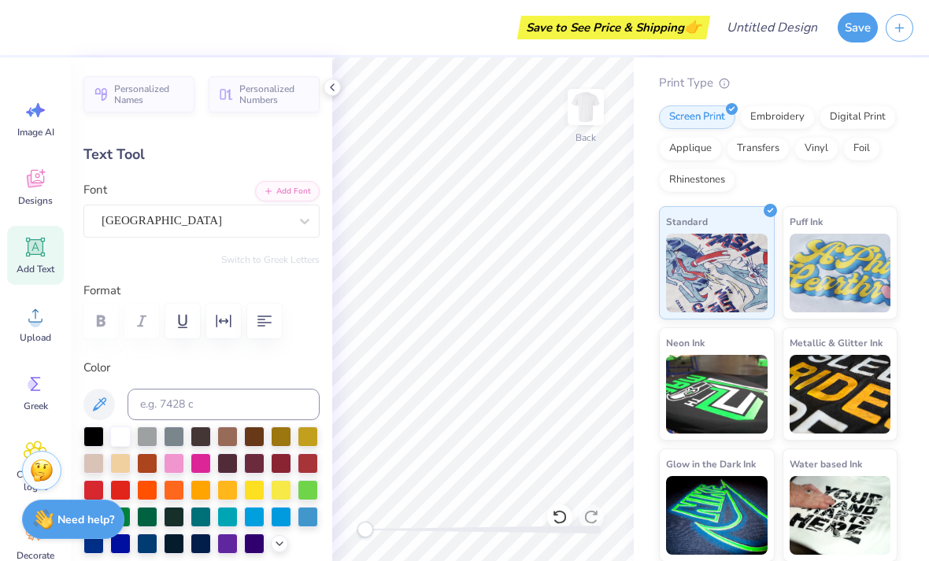
type input "17.21"
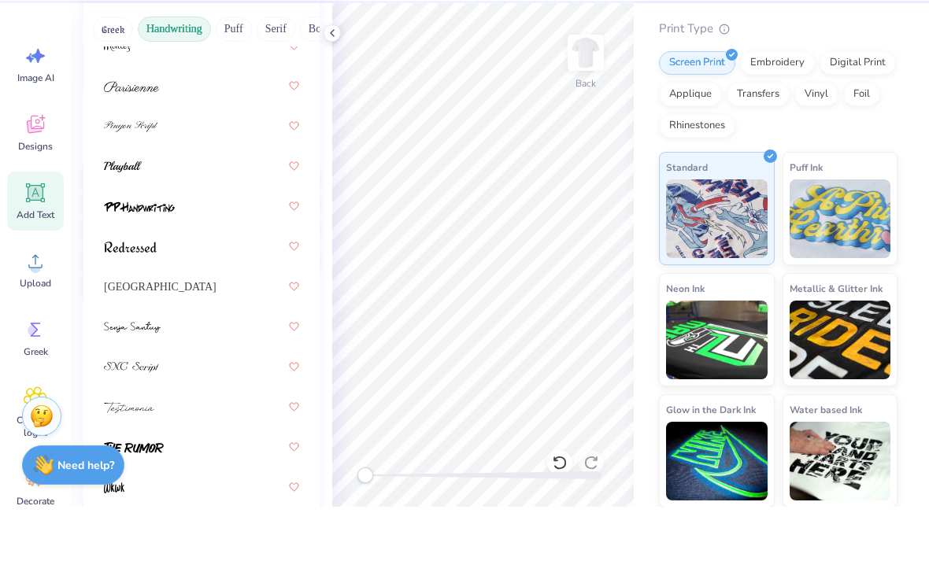
scroll to position [205, 0]
click at [183, 368] on div at bounding box center [201, 382] width 195 height 28
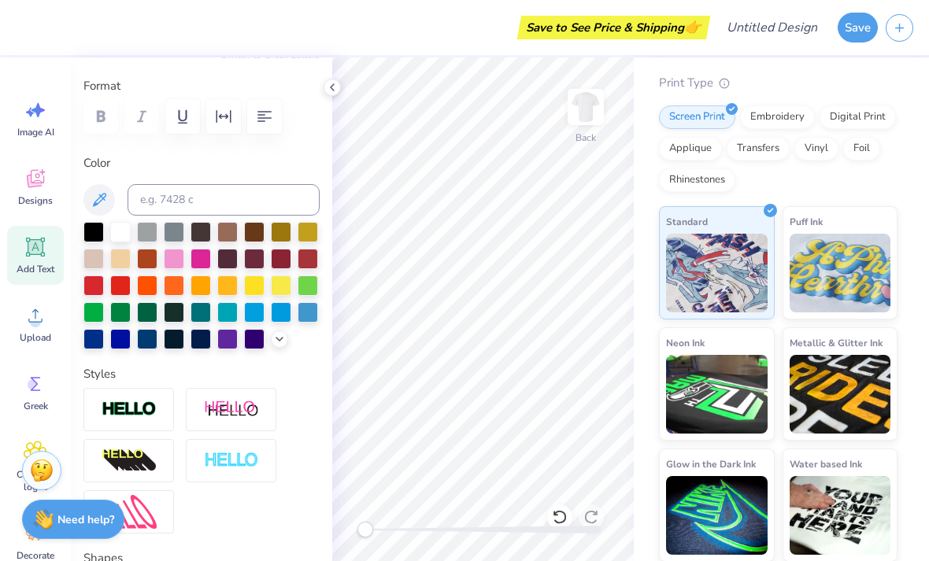
type input "4.57"
type input "1.05"
type input "16.85"
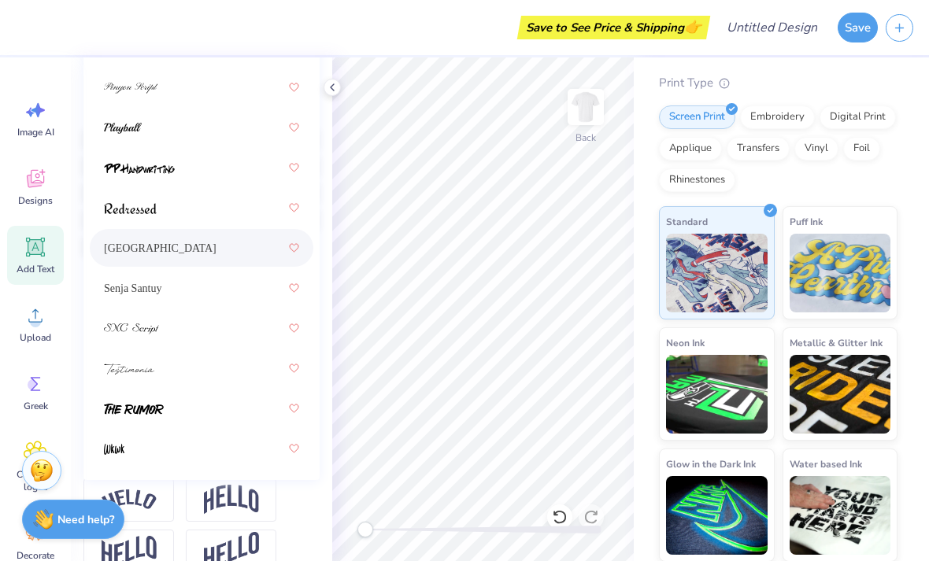
scroll to position [0, 0]
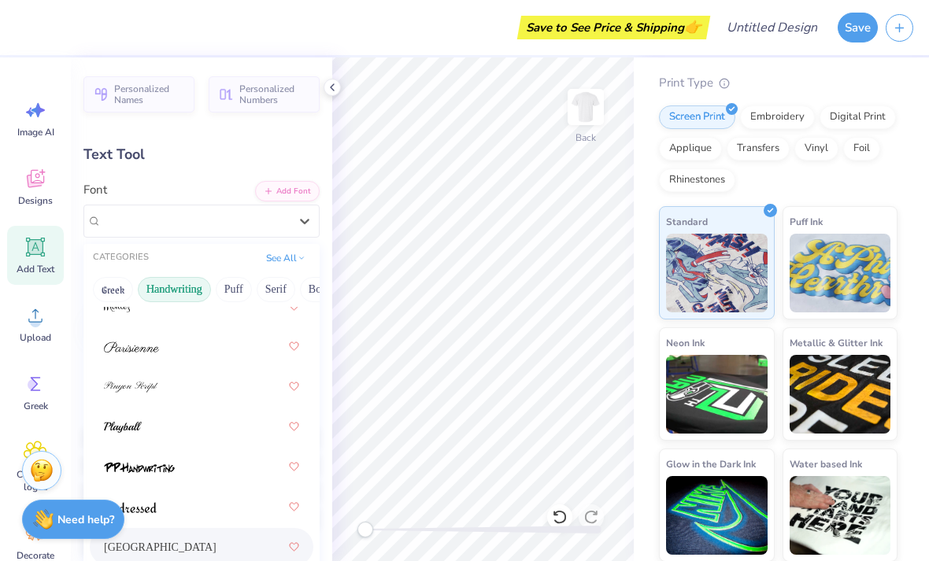
click at [205, 289] on button "Handwriting" at bounding box center [174, 289] width 73 height 25
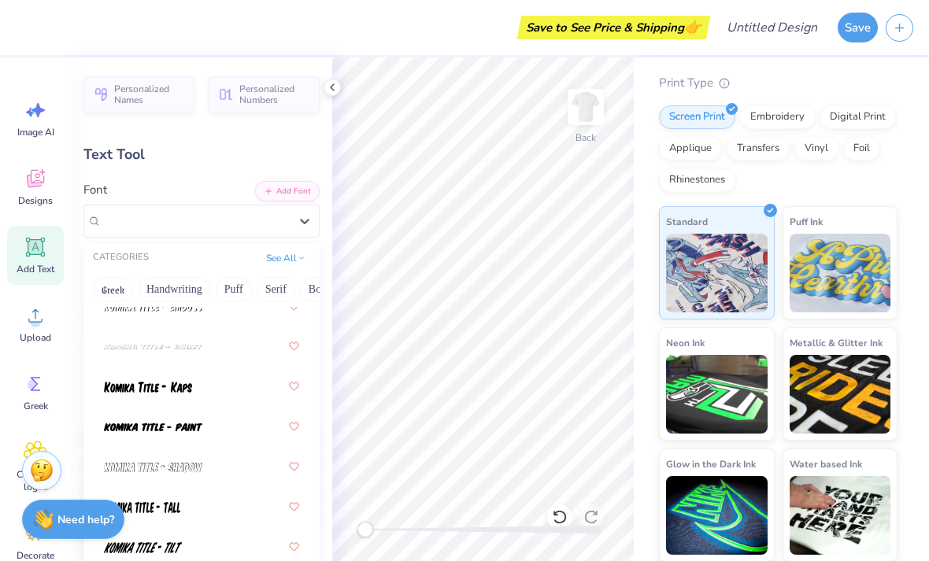
click at [164, 296] on button "Handwriting" at bounding box center [174, 289] width 73 height 25
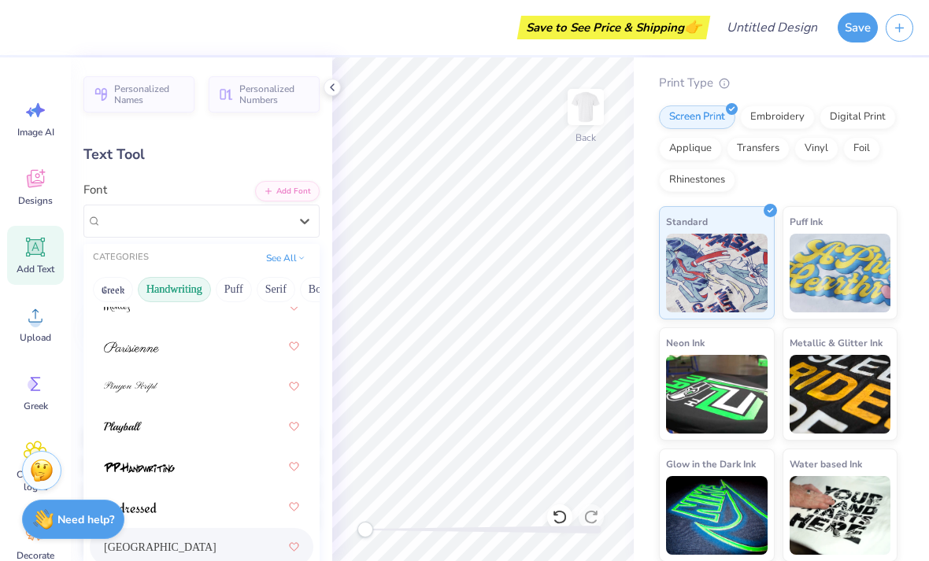
click at [223, 342] on div at bounding box center [201, 346] width 195 height 28
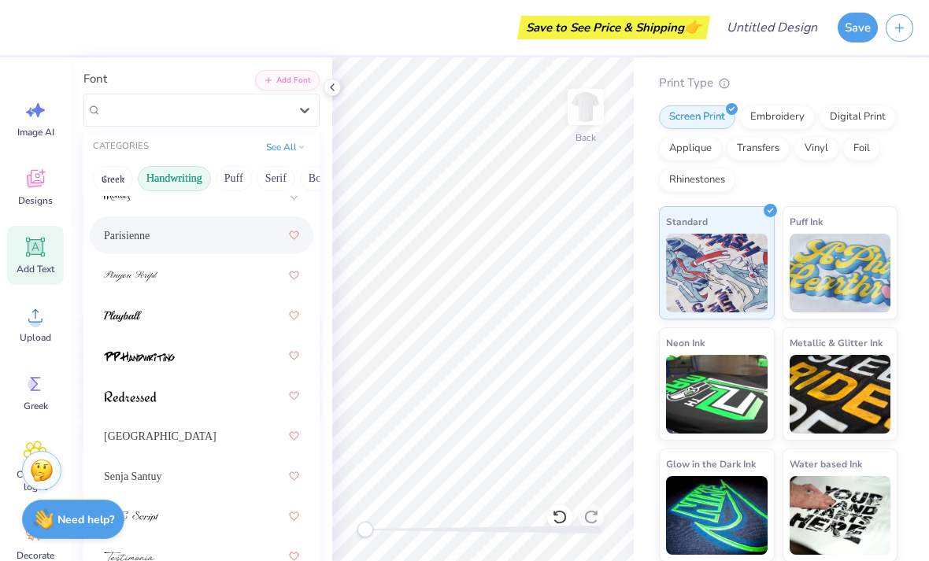
scroll to position [131, 0]
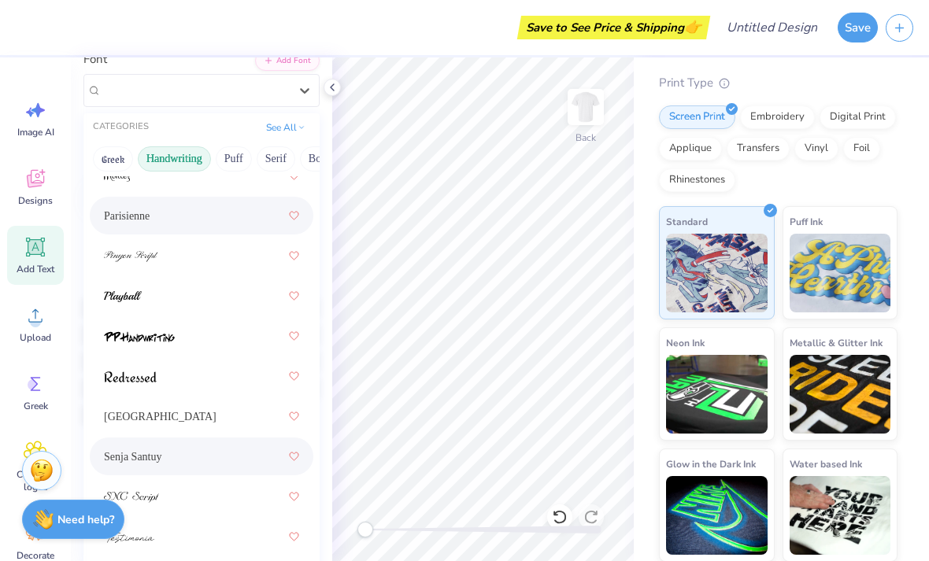
click at [149, 455] on span "Senja Santuy" at bounding box center [133, 457] width 58 height 17
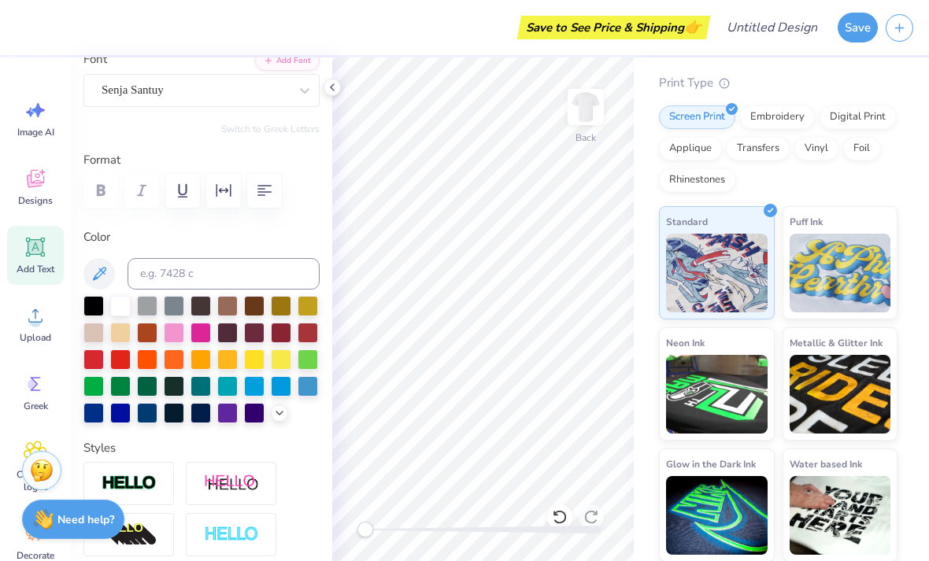
type input "0.84"
type input "0.61"
type input "17.25"
type input "1.29"
type input "0.94"
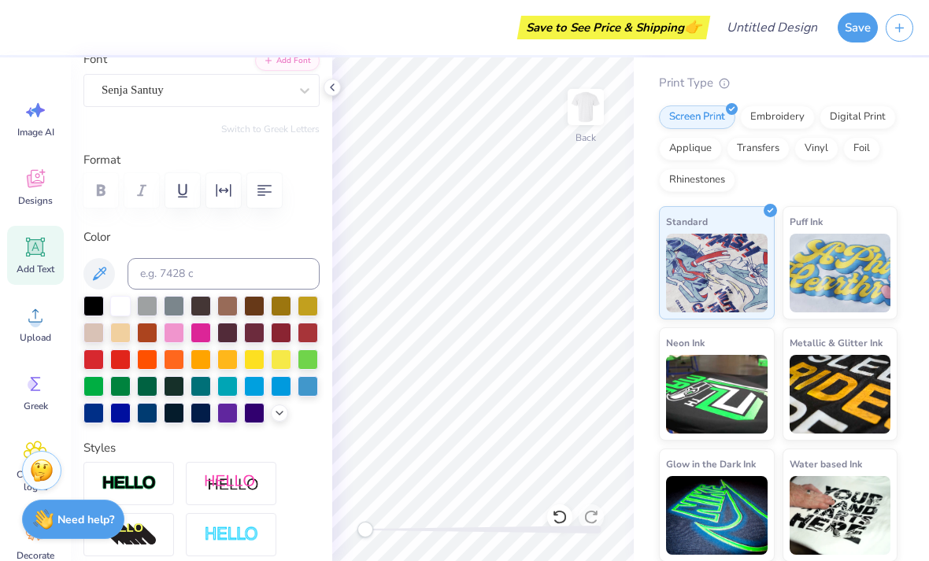
type input "16.92"
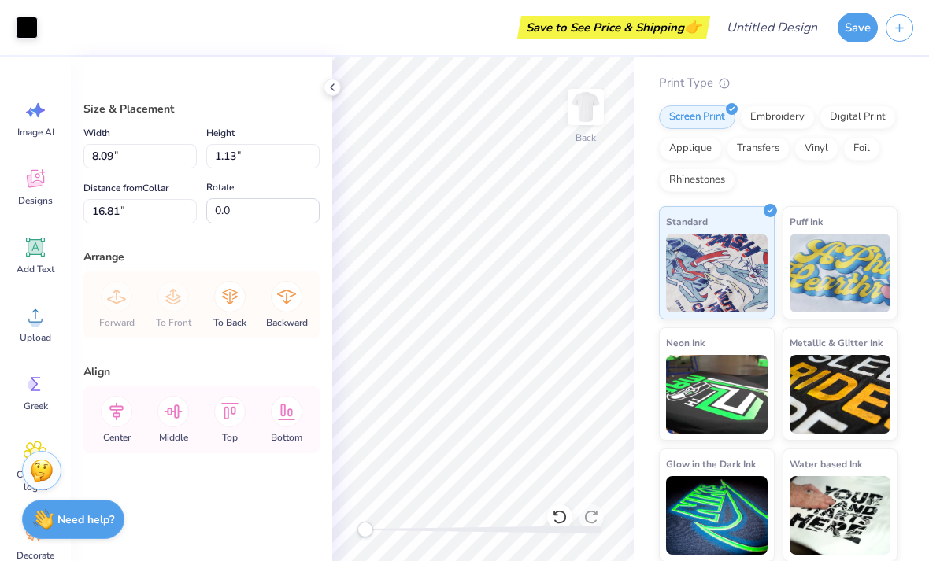
type input "16.86"
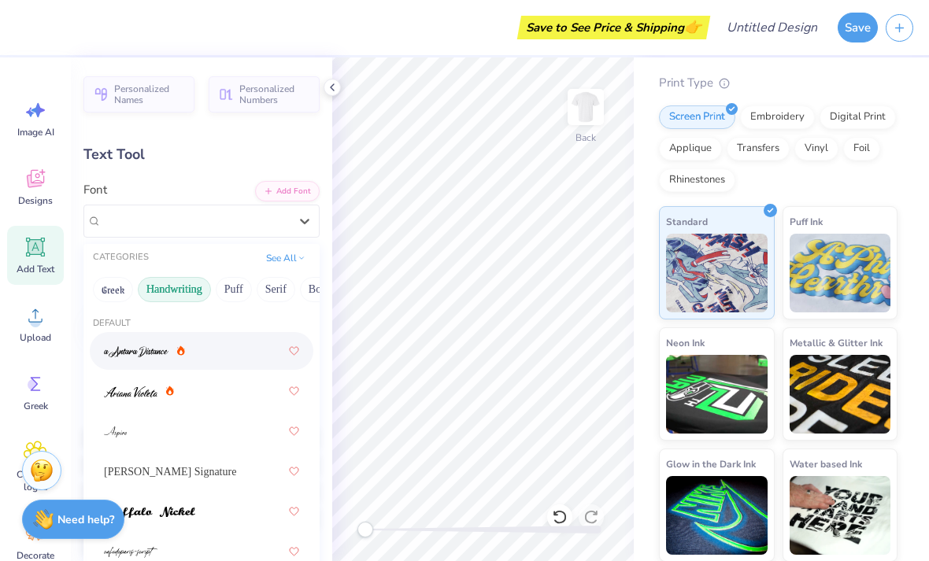
click at [106, 286] on button "Greek" at bounding box center [113, 289] width 40 height 25
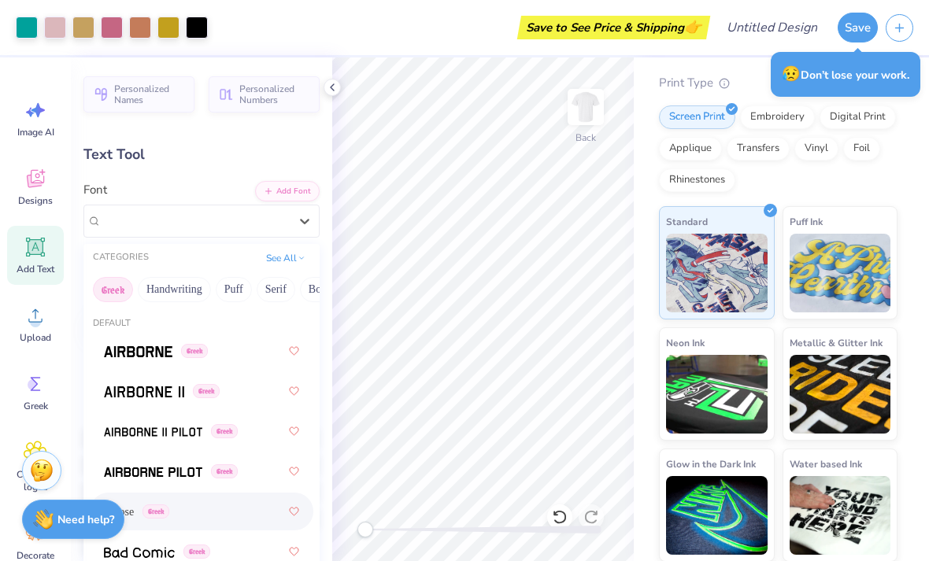
scroll to position [0, 0]
click at [194, 286] on button "Handwriting" at bounding box center [174, 289] width 73 height 25
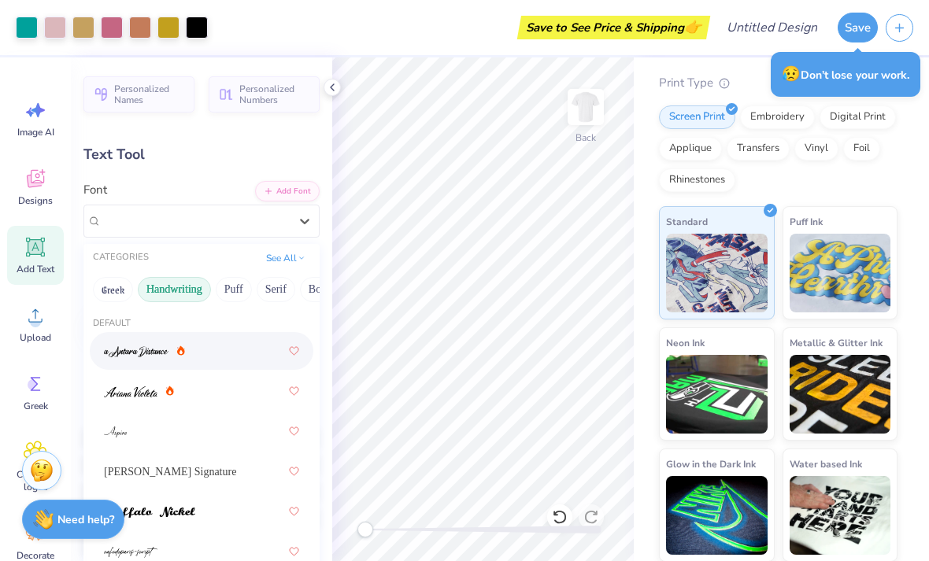
click at [229, 297] on button "Puff" at bounding box center [234, 289] width 36 height 25
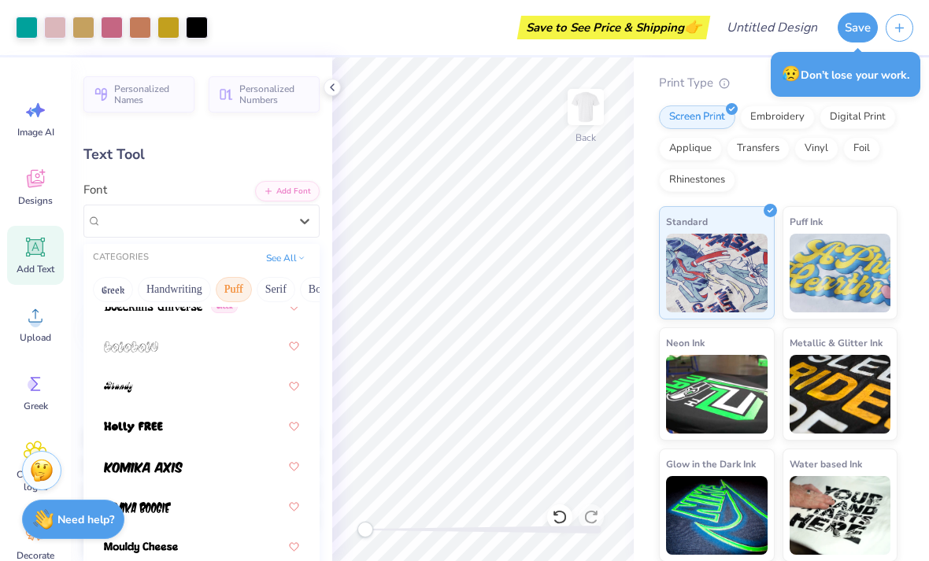
scroll to position [165, 0]
click at [272, 288] on button "Serif" at bounding box center [276, 289] width 39 height 25
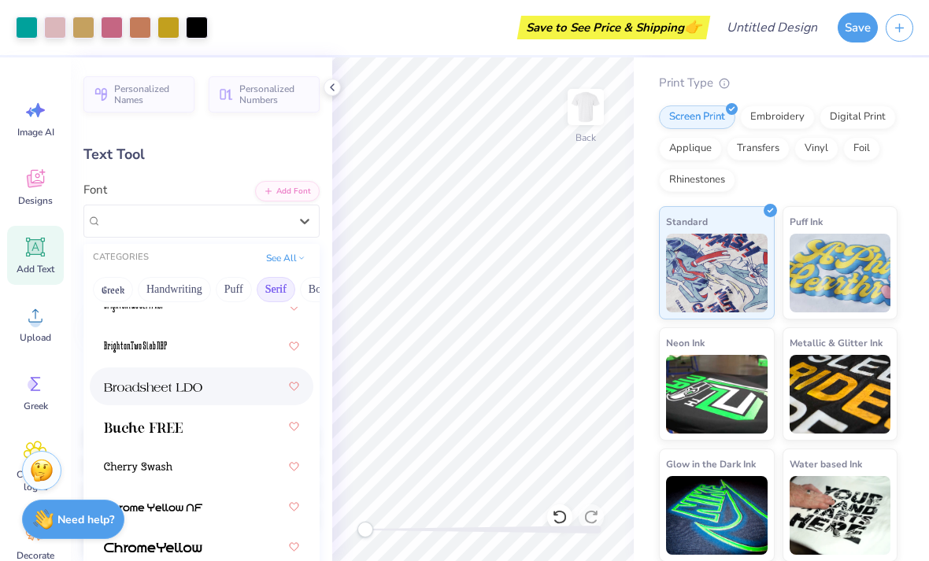
click at [111, 382] on img at bounding box center [153, 387] width 98 height 11
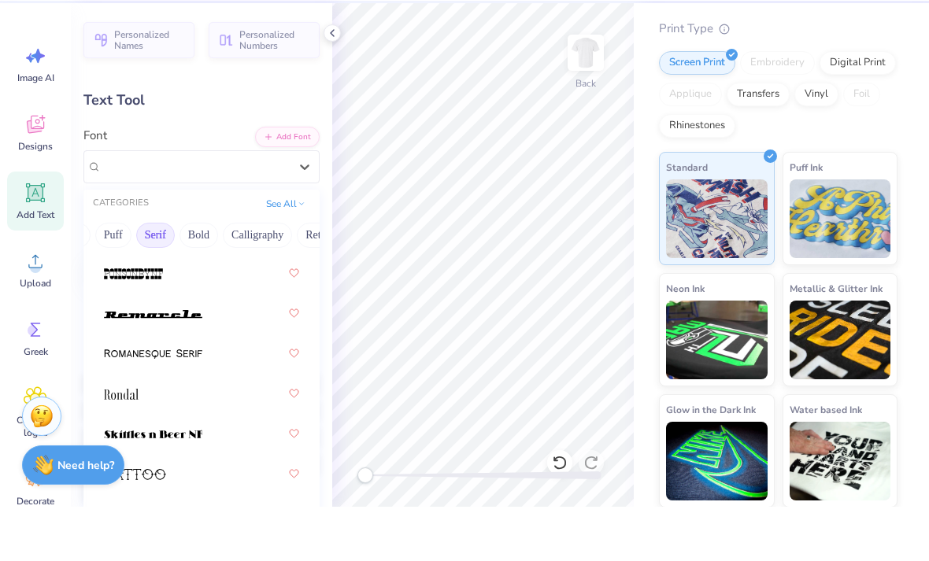
scroll to position [0, 129]
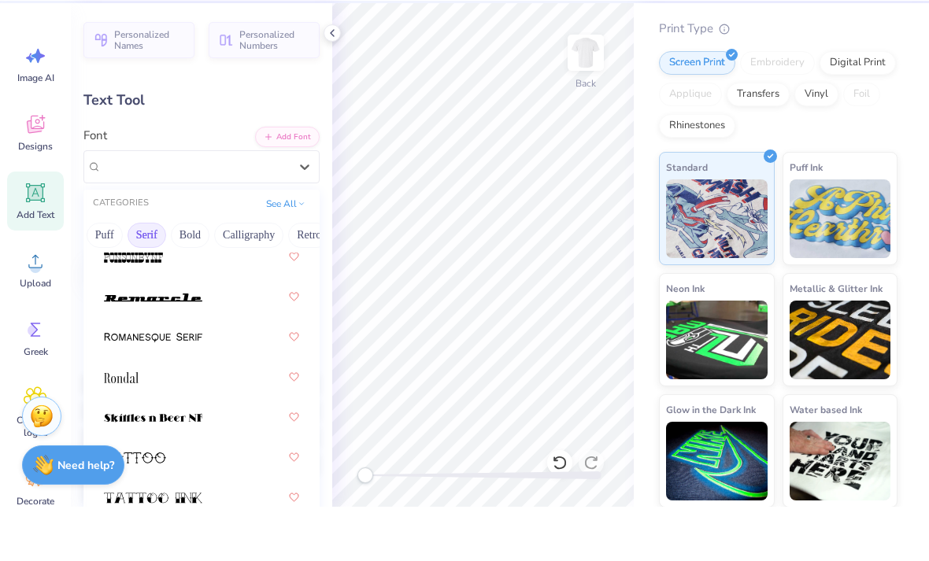
click at [182, 277] on button "Bold" at bounding box center [190, 289] width 39 height 25
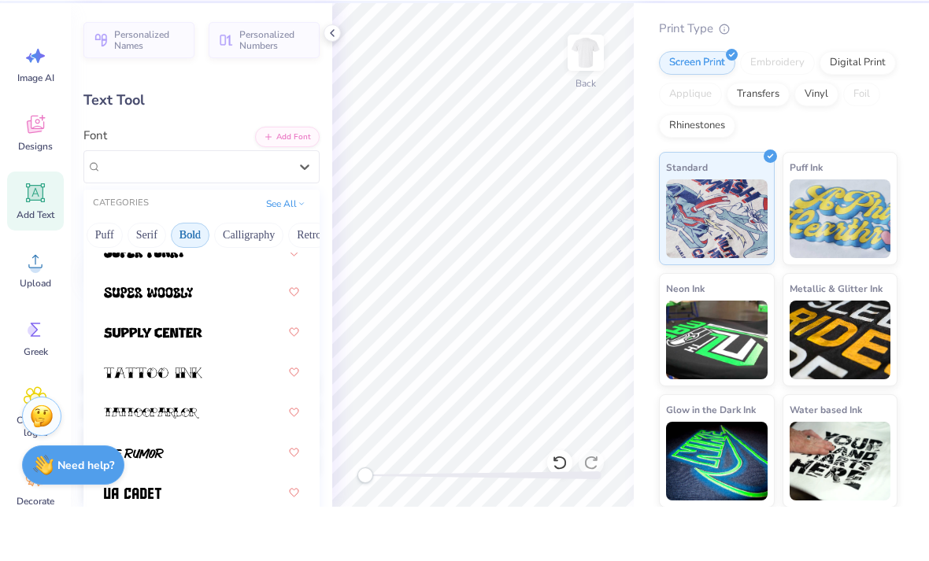
click at [231, 277] on button "Calligraphy" at bounding box center [248, 289] width 69 height 25
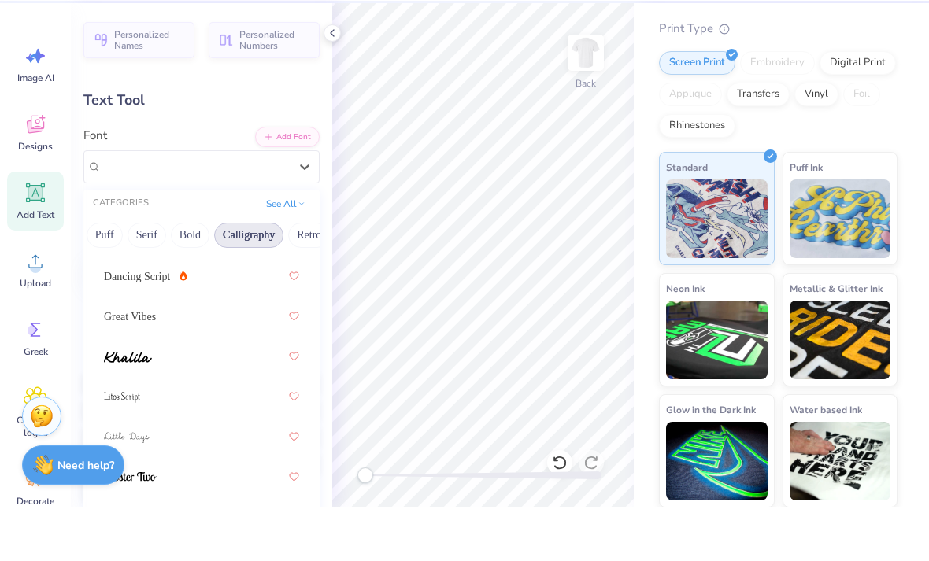
scroll to position [544, 0]
click at [222, 435] on div at bounding box center [201, 449] width 195 height 28
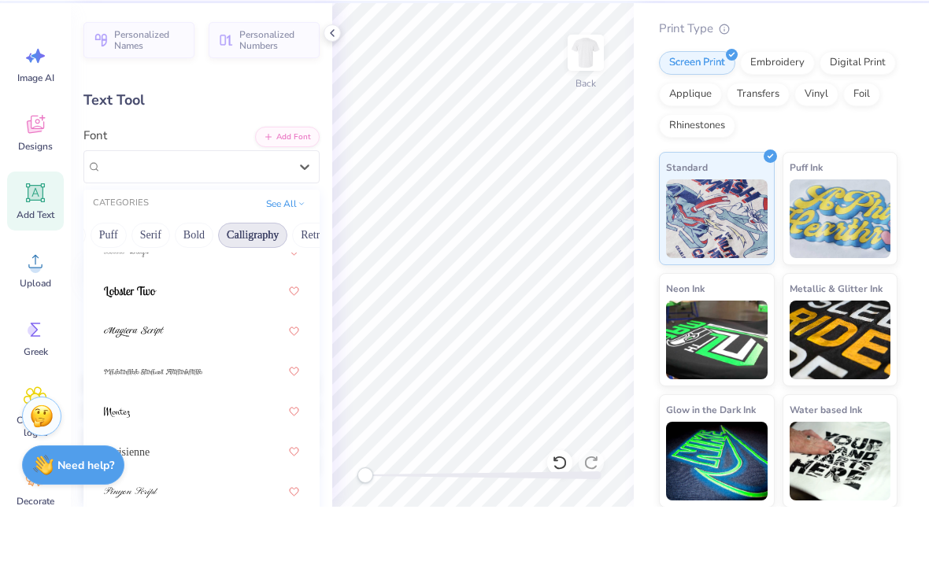
scroll to position [727, 0]
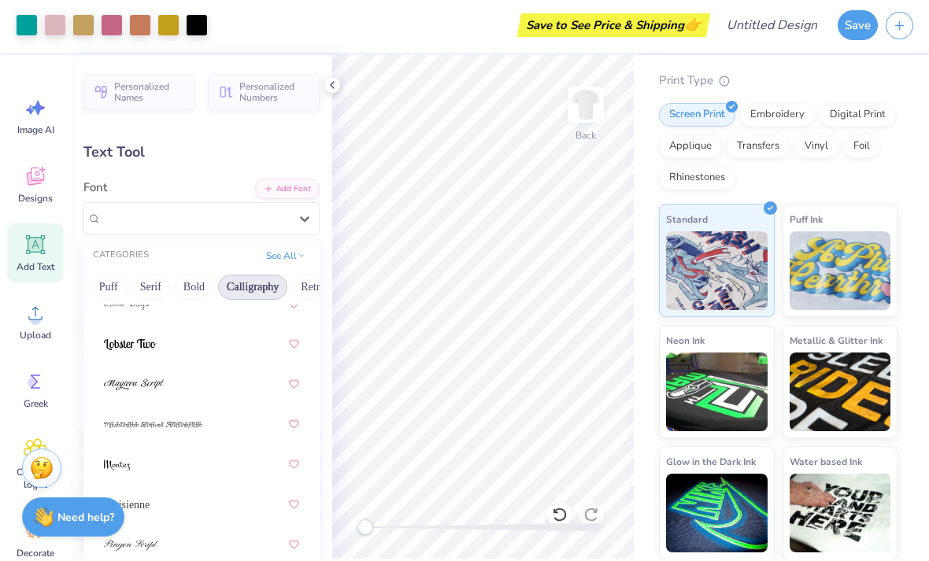
click at [297, 296] on button "Retro" at bounding box center [313, 289] width 42 height 25
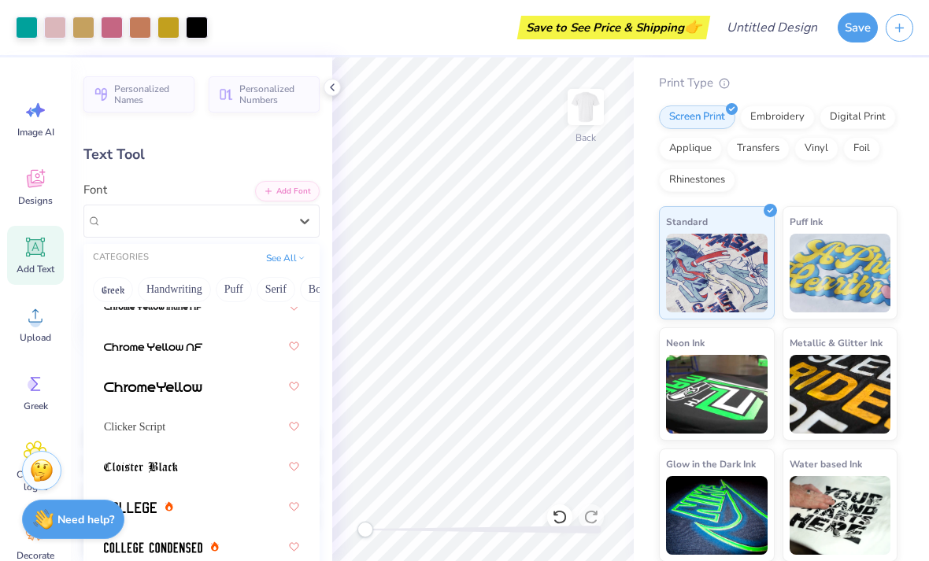
scroll to position [0, 0]
click at [113, 290] on button "Greek" at bounding box center [113, 289] width 40 height 25
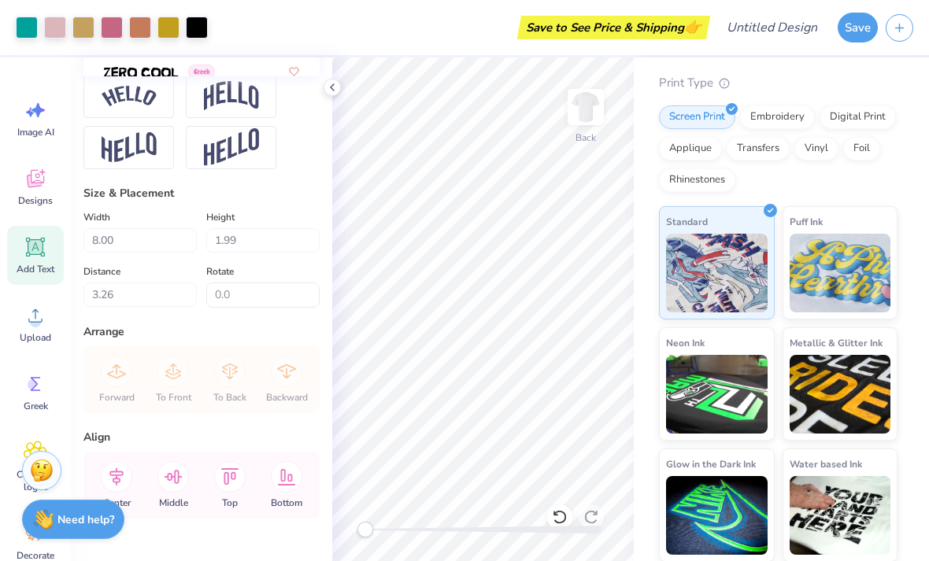
scroll to position [1509, 0]
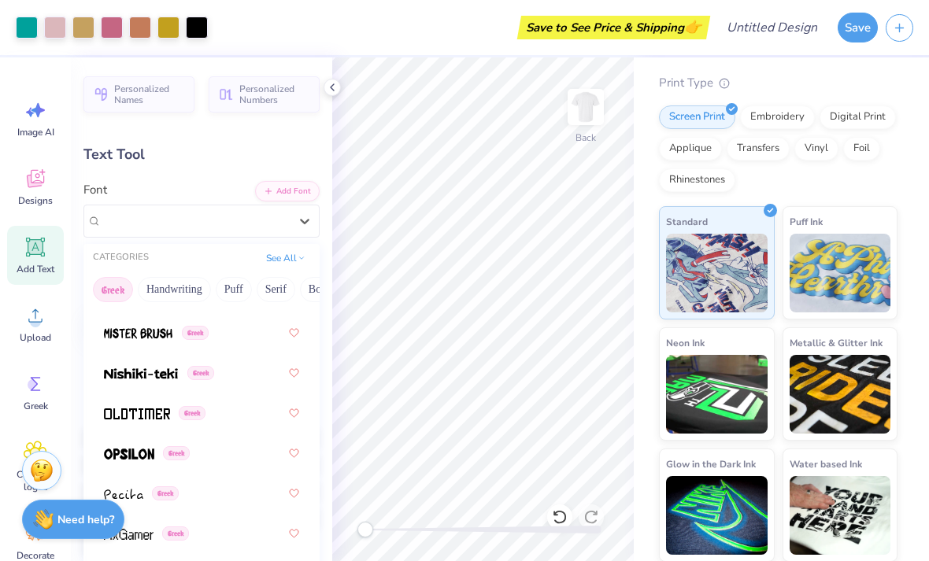
type input "10.42"
type input "2.34"
type input "3.09"
type input "9.31"
type input "2.09"
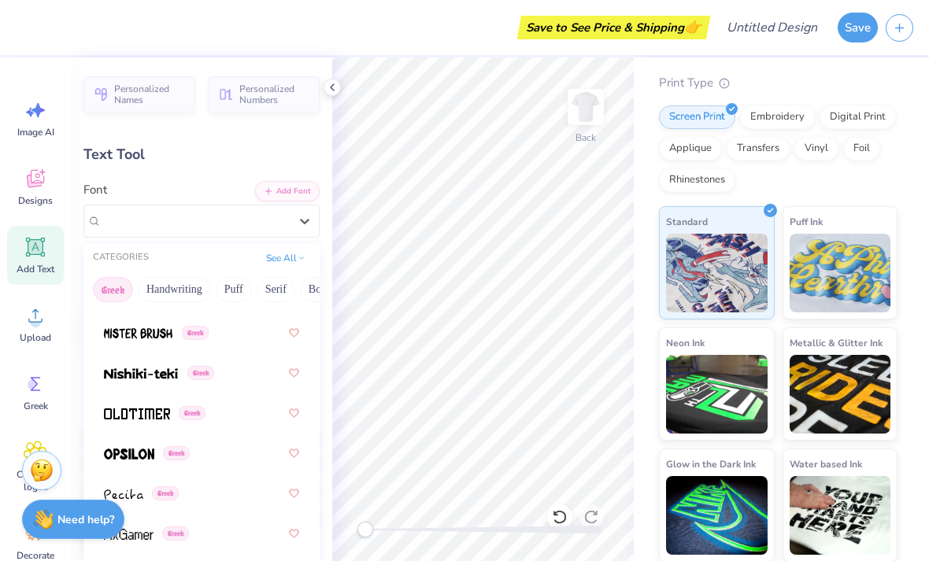
type input "3.34"
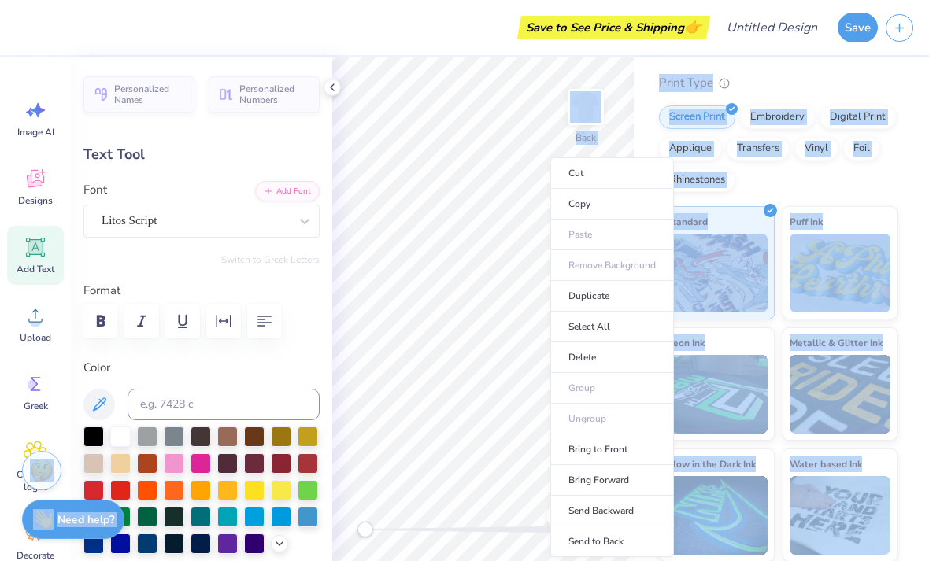
click at [64, 37] on div "Save to See Price & Shipping 👉" at bounding box center [365, 27] width 682 height 55
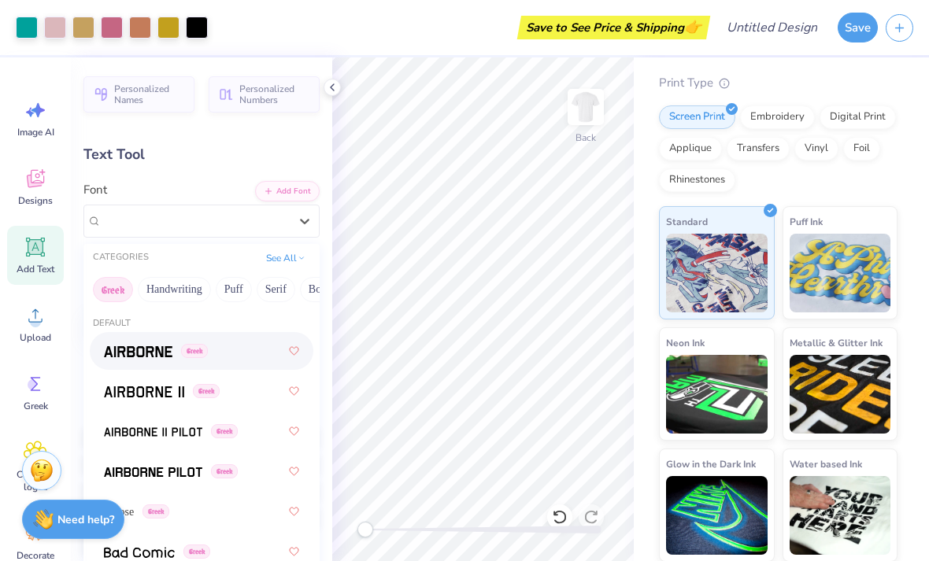
click at [161, 288] on button "Handwriting" at bounding box center [174, 289] width 73 height 25
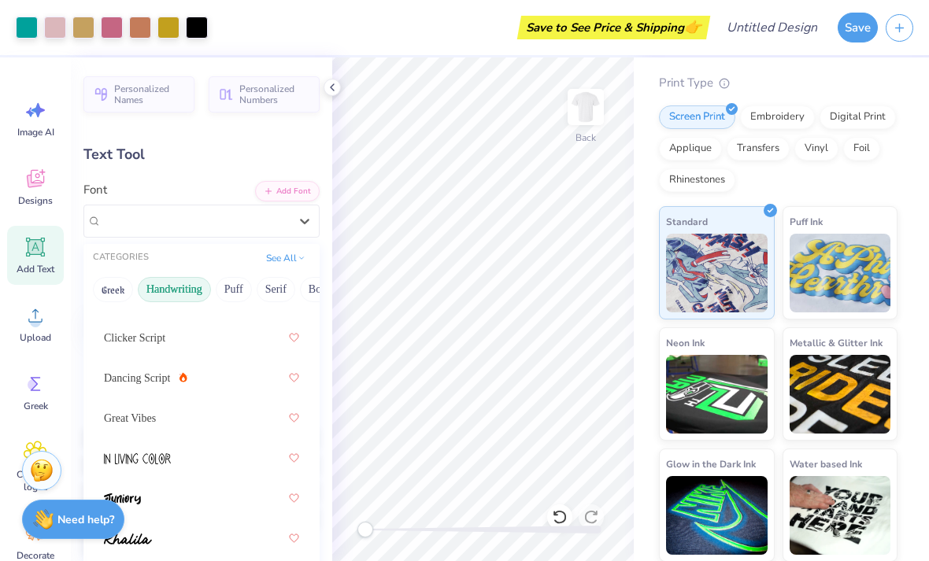
scroll to position [265, 0]
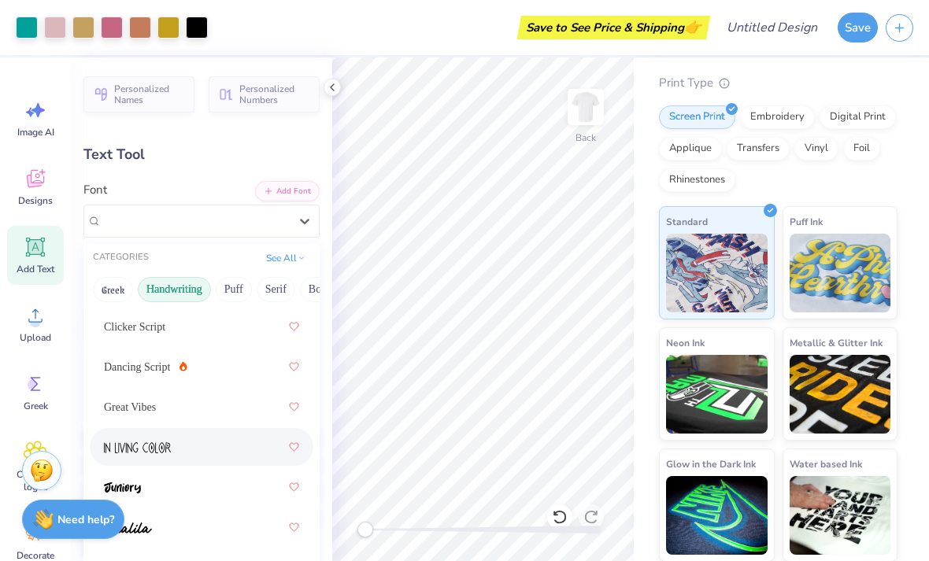
click at [109, 451] on img at bounding box center [137, 447] width 67 height 11
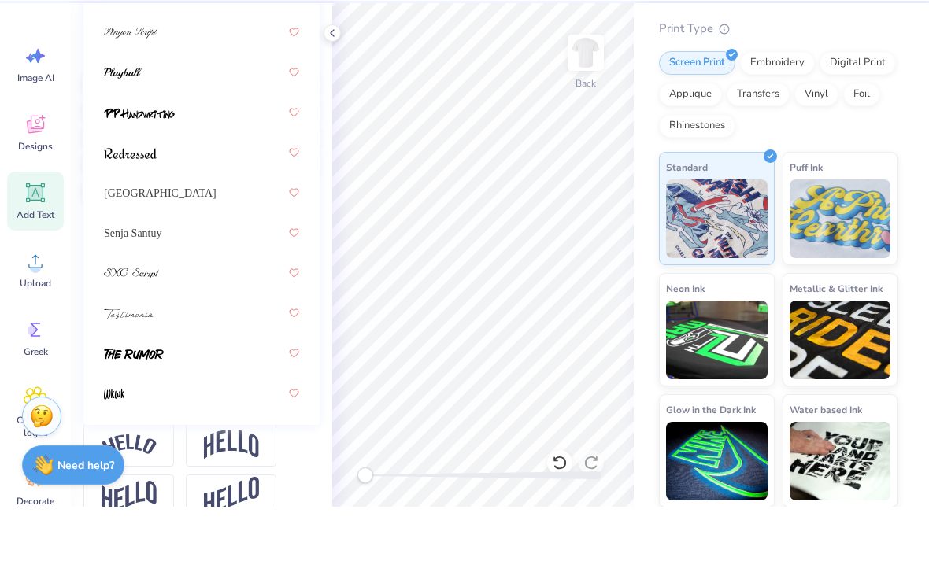
scroll to position [306, 0]
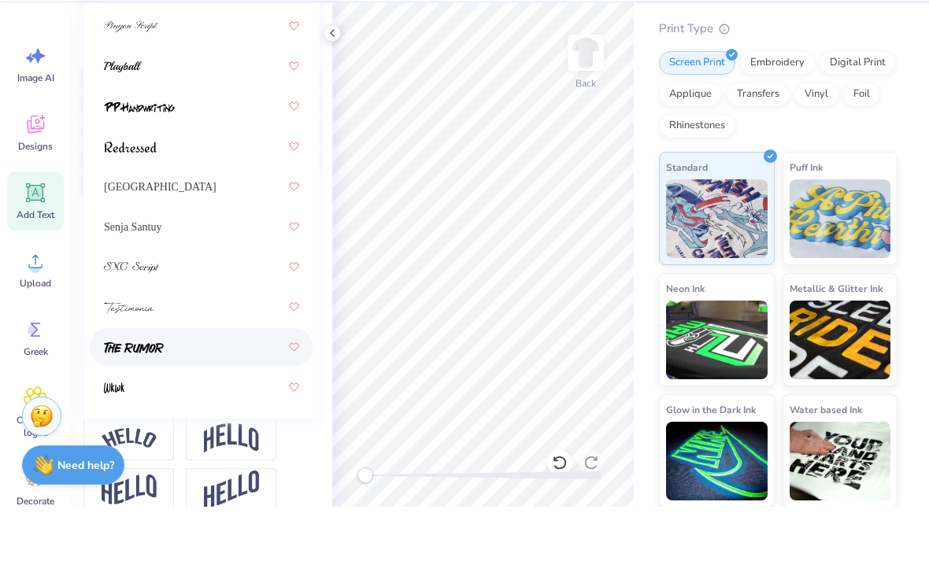
click at [308, 382] on div at bounding box center [201, 401] width 223 height 38
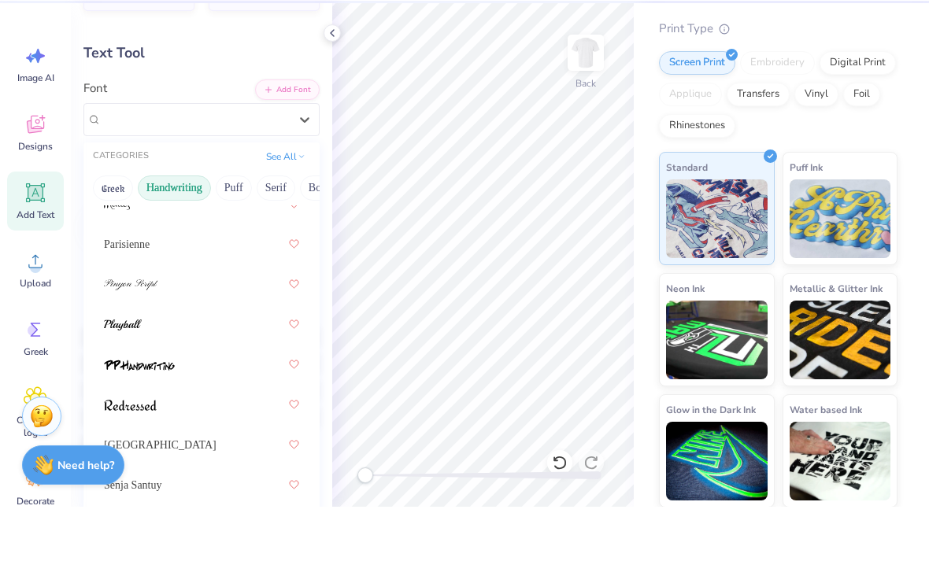
scroll to position [687, 0]
click at [118, 243] on button "Greek" at bounding box center [113, 242] width 40 height 25
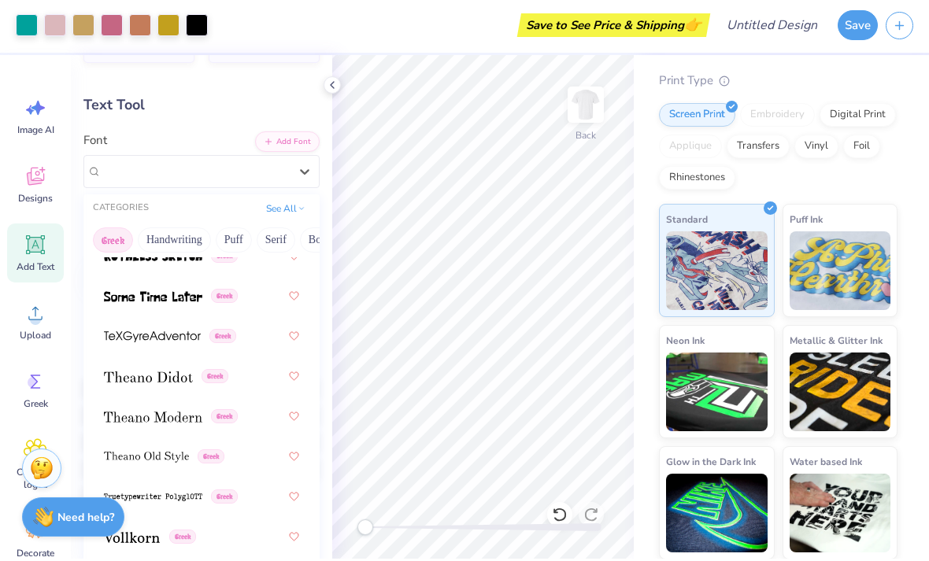
scroll to position [1530, 0]
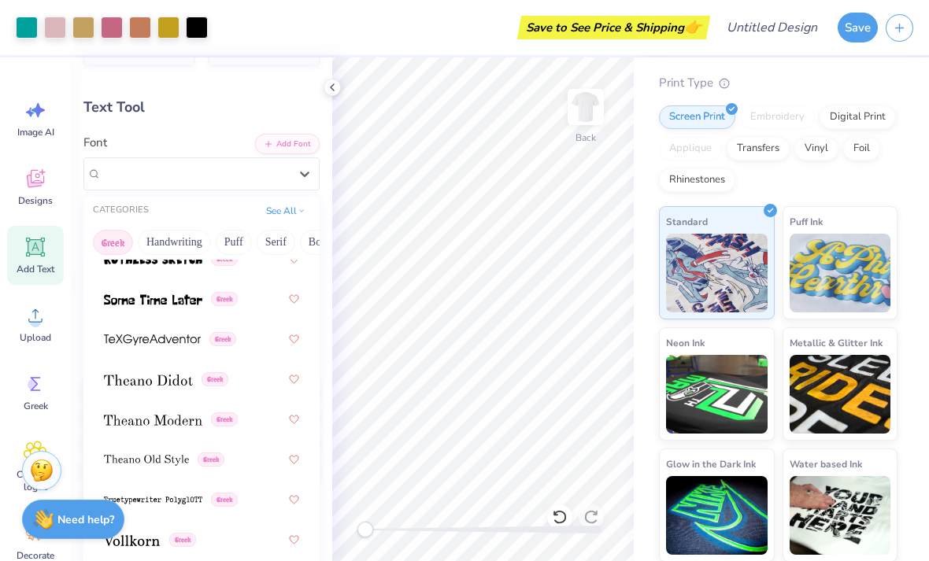
click at [240, 241] on button "Puff" at bounding box center [234, 242] width 36 height 25
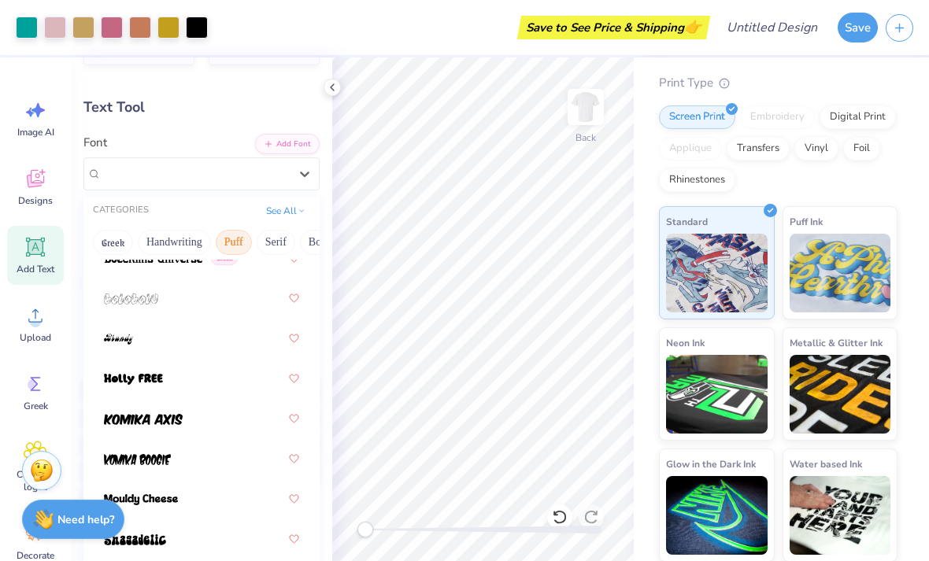
scroll to position [165, 0]
click at [260, 240] on button "Serif" at bounding box center [276, 242] width 39 height 25
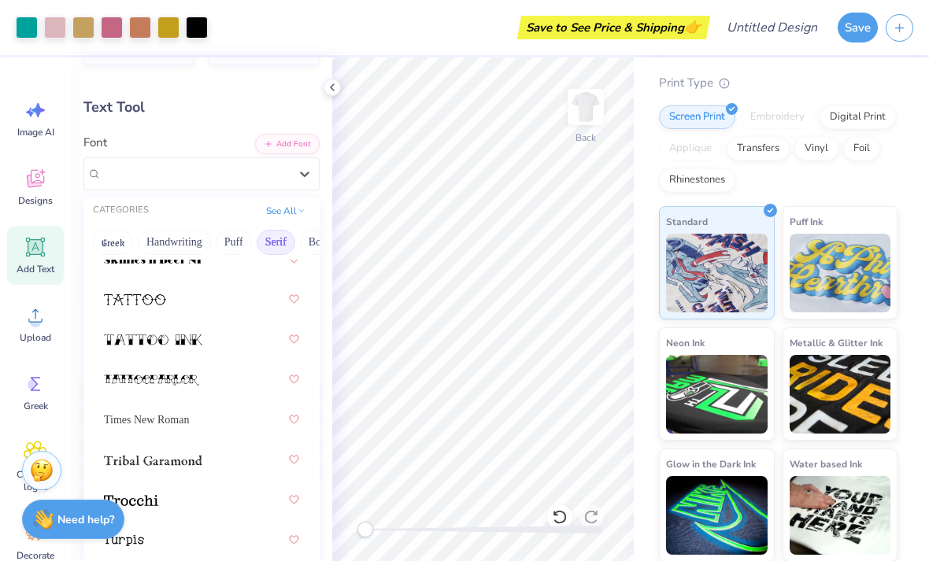
scroll to position [2734, 0]
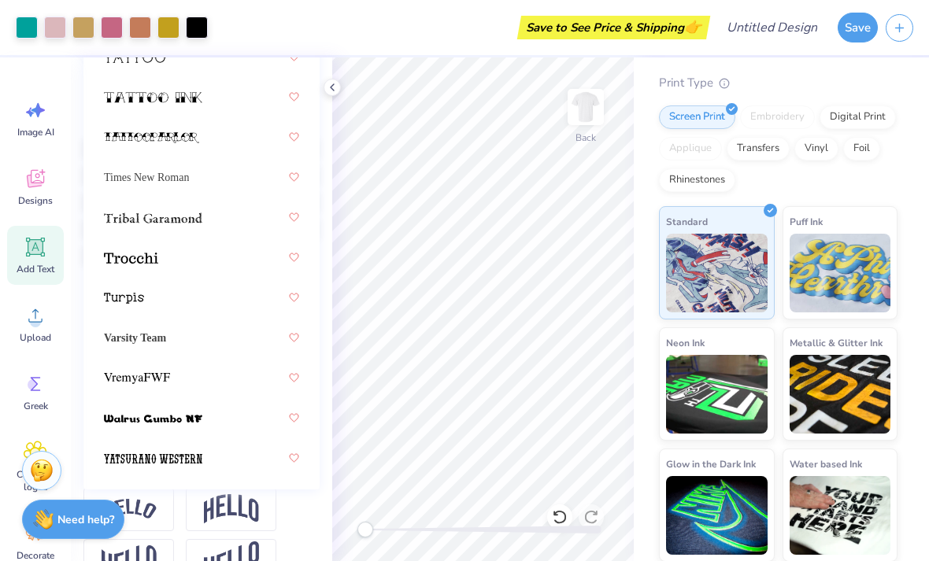
click at [328, 375] on div "Personalized Names Personalized Numbers Text Tool Add Font Font option The Rumo…" at bounding box center [201, 309] width 261 height 504
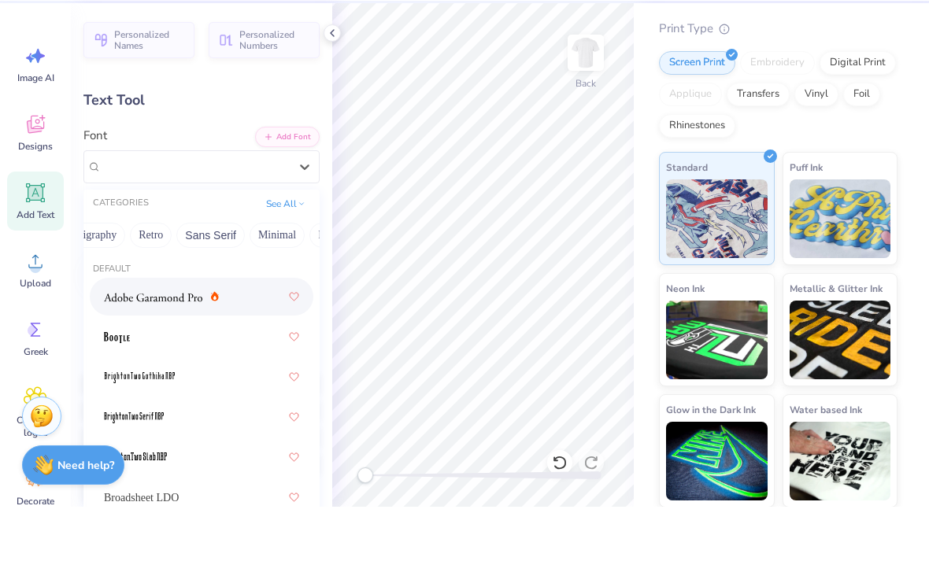
scroll to position [0, 308]
click at [189, 277] on button "Sans Serif" at bounding box center [189, 289] width 68 height 25
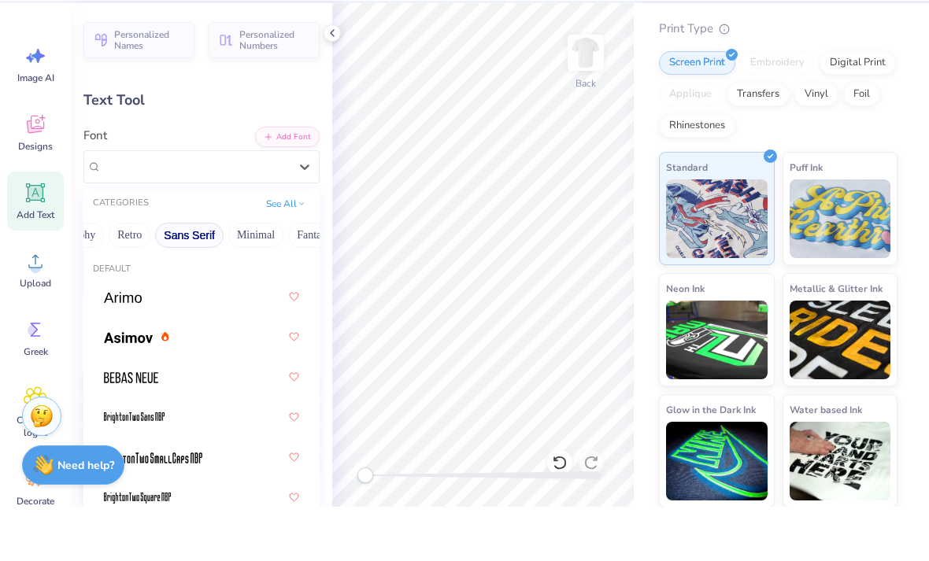
click at [253, 277] on button "Minimal" at bounding box center [255, 289] width 55 height 25
click at [248, 277] on button "Minimal" at bounding box center [255, 289] width 55 height 25
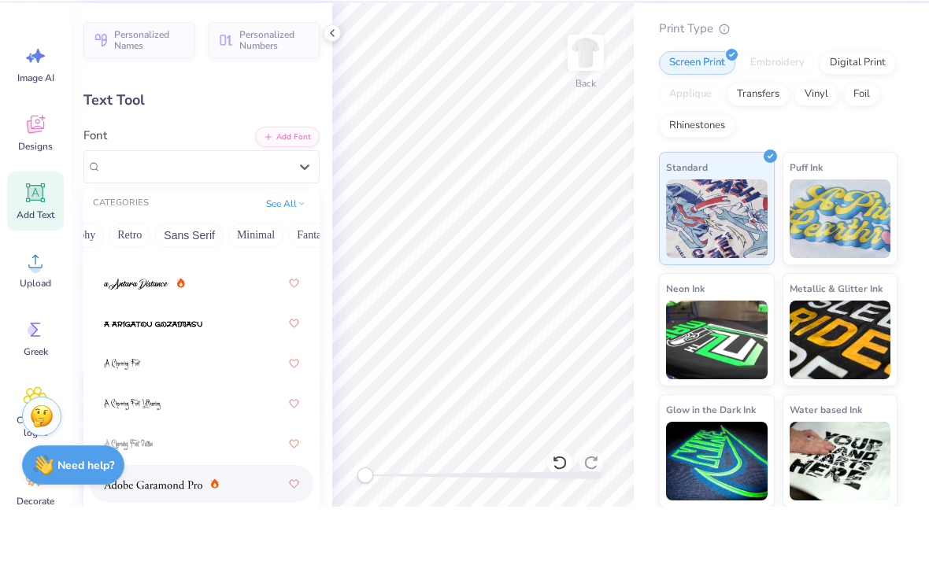
scroll to position [113, 0]
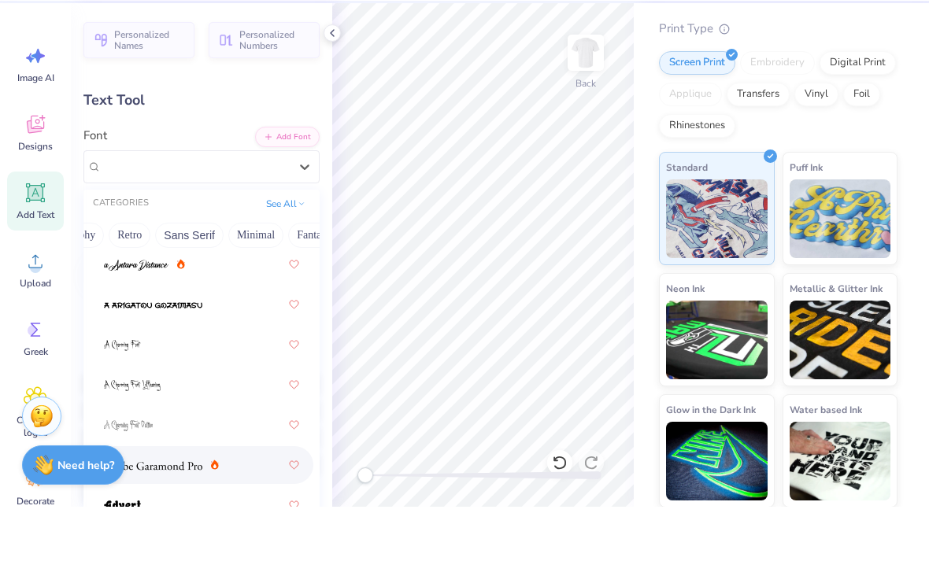
click at [243, 277] on button "Minimal" at bounding box center [255, 289] width 55 height 25
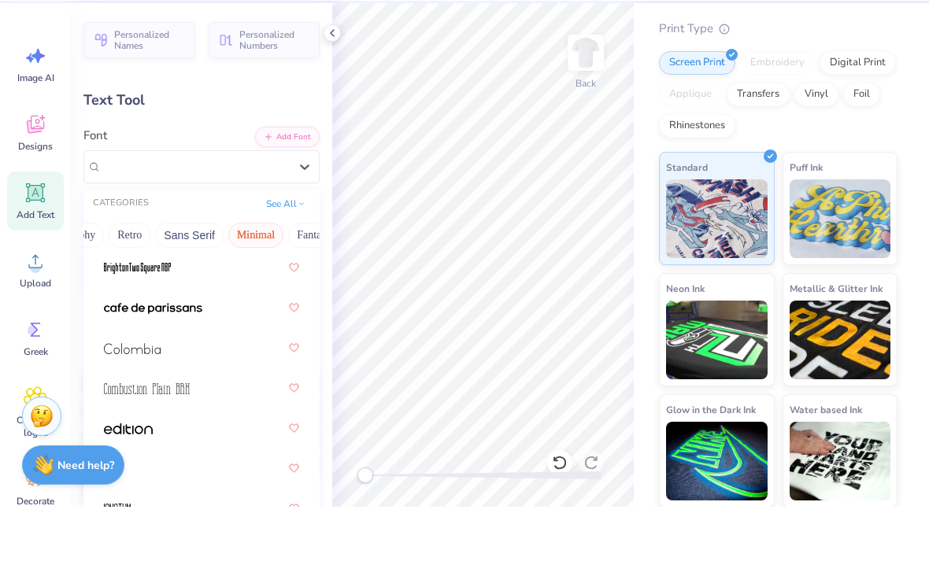
scroll to position [245, 0]
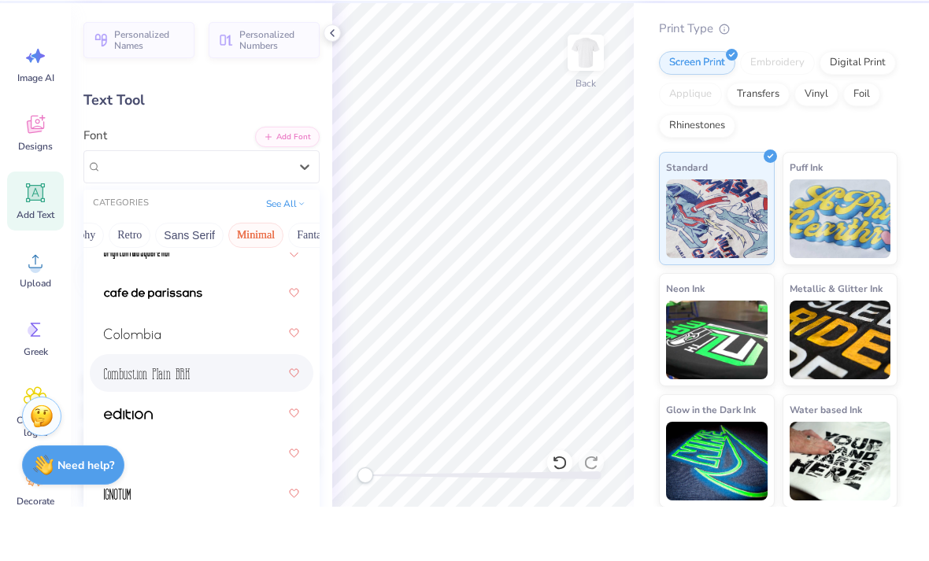
click at [170, 423] on img at bounding box center [147, 428] width 86 height 11
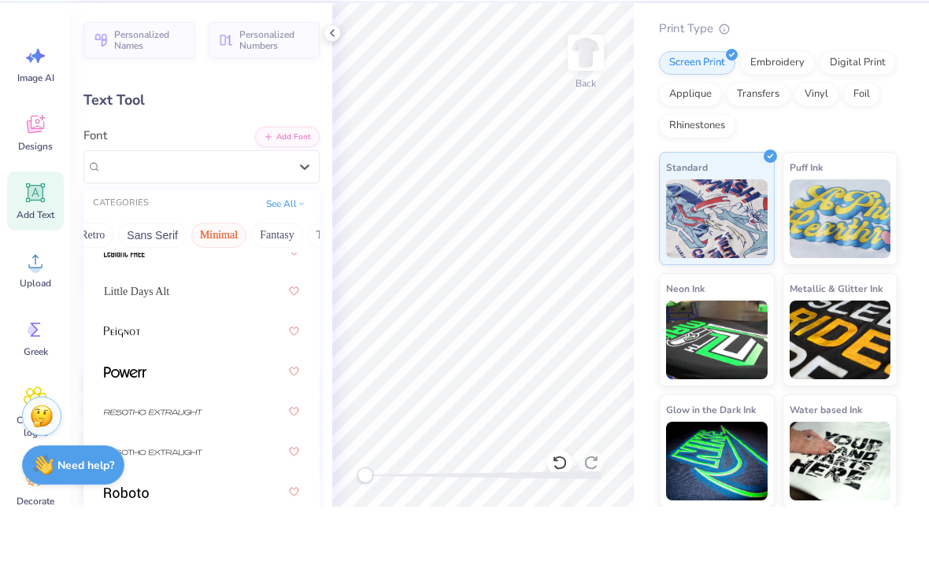
scroll to position [607, 0]
click at [212, 277] on button "Minimal" at bounding box center [218, 289] width 55 height 25
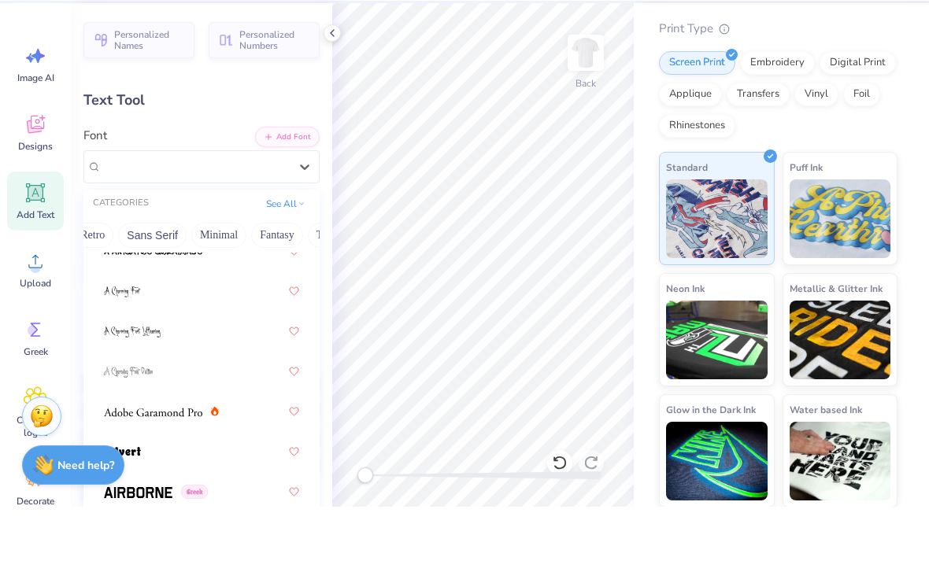
click at [210, 277] on button "Minimal" at bounding box center [218, 289] width 55 height 25
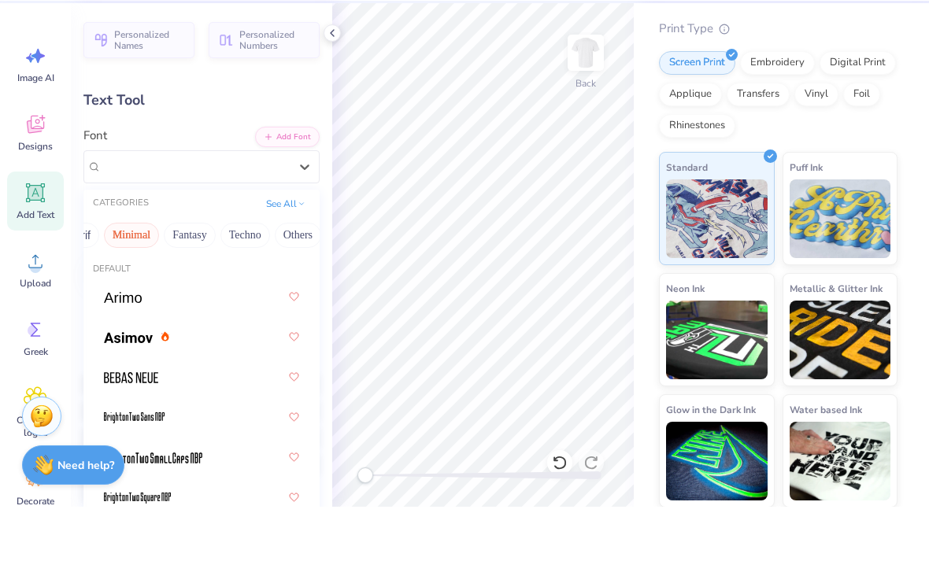
scroll to position [0, 0]
click at [127, 277] on button "Minimal" at bounding box center [131, 289] width 55 height 25
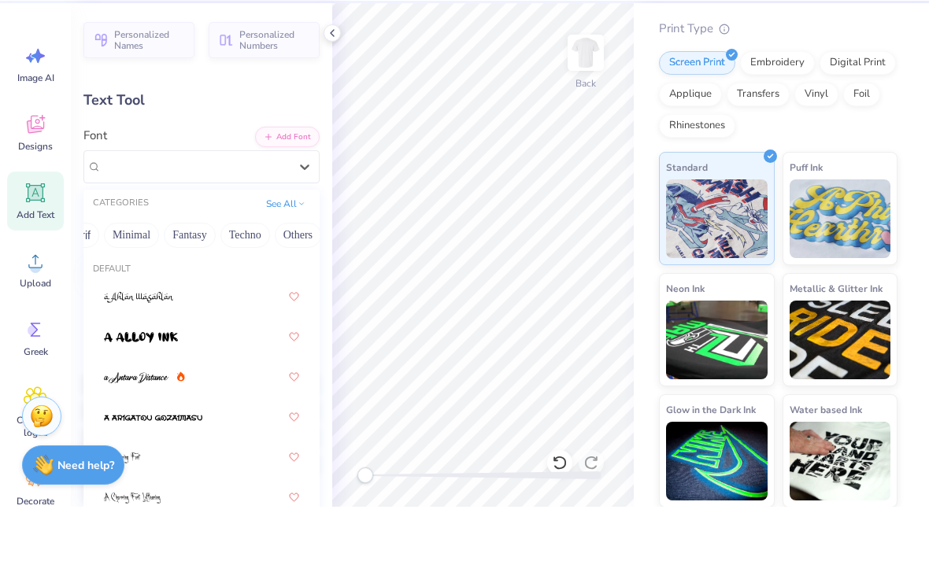
click at [185, 277] on button "Fantasy" at bounding box center [190, 289] width 52 height 25
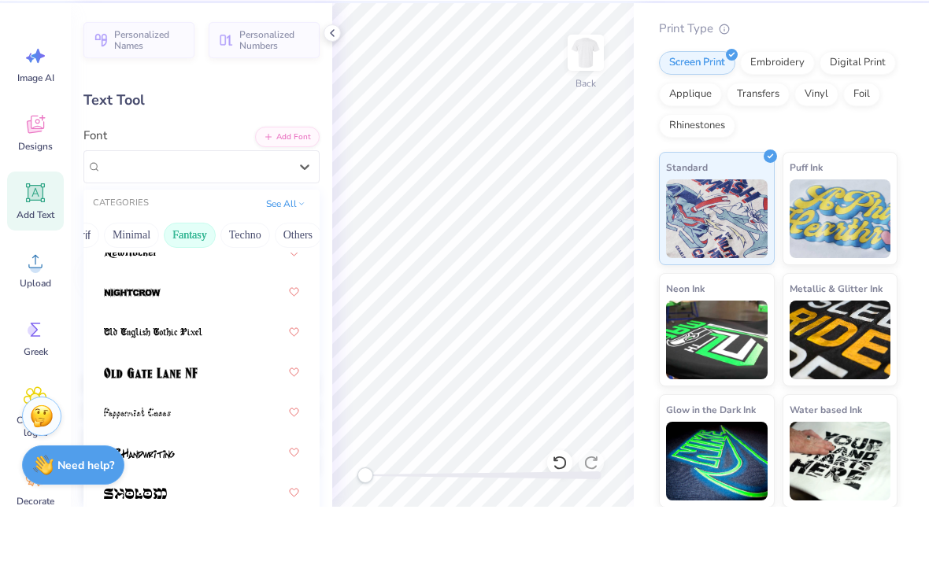
scroll to position [13, 0]
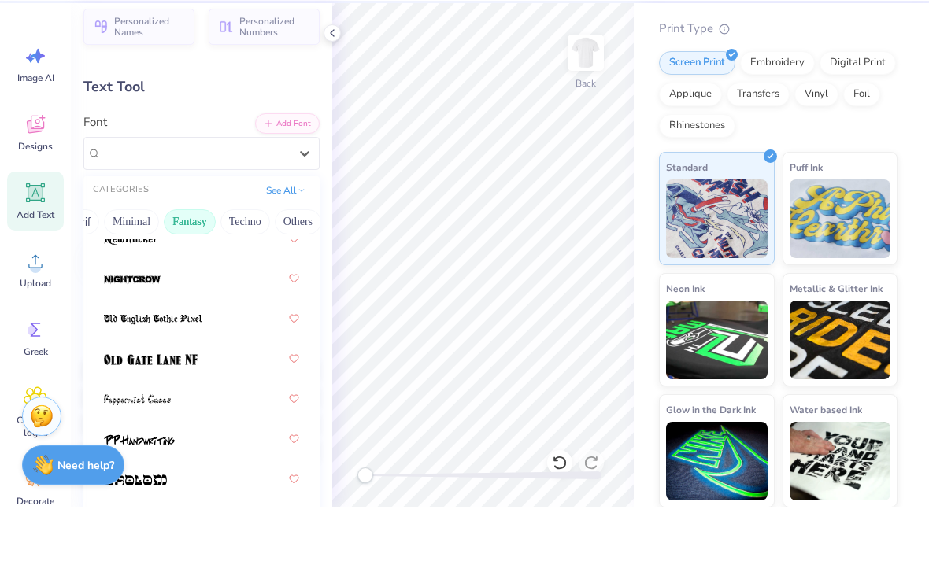
click at [195, 264] on button "Fantasy" at bounding box center [190, 276] width 52 height 25
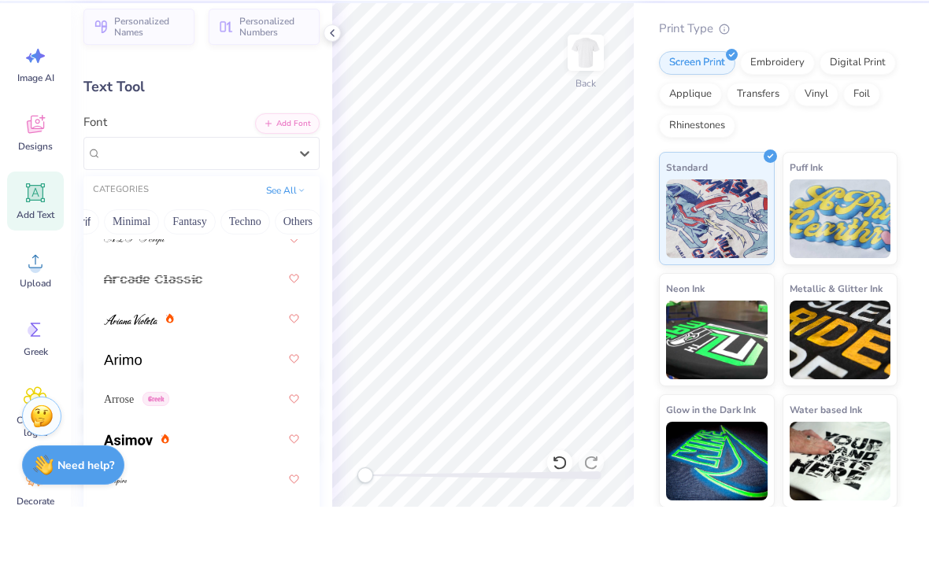
click at [240, 264] on button "Techno" at bounding box center [245, 276] width 50 height 25
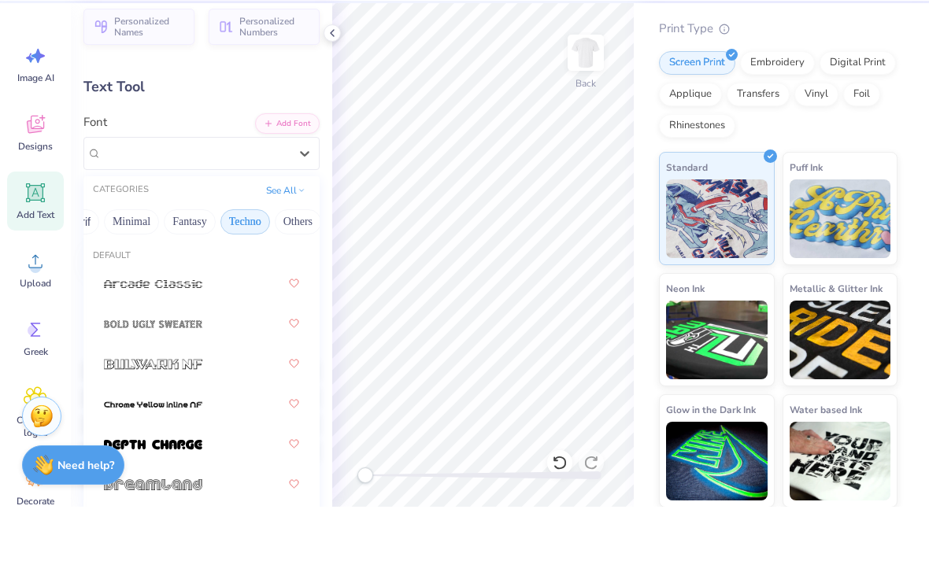
scroll to position [-2, 0]
click at [242, 264] on button "Techno" at bounding box center [245, 276] width 50 height 25
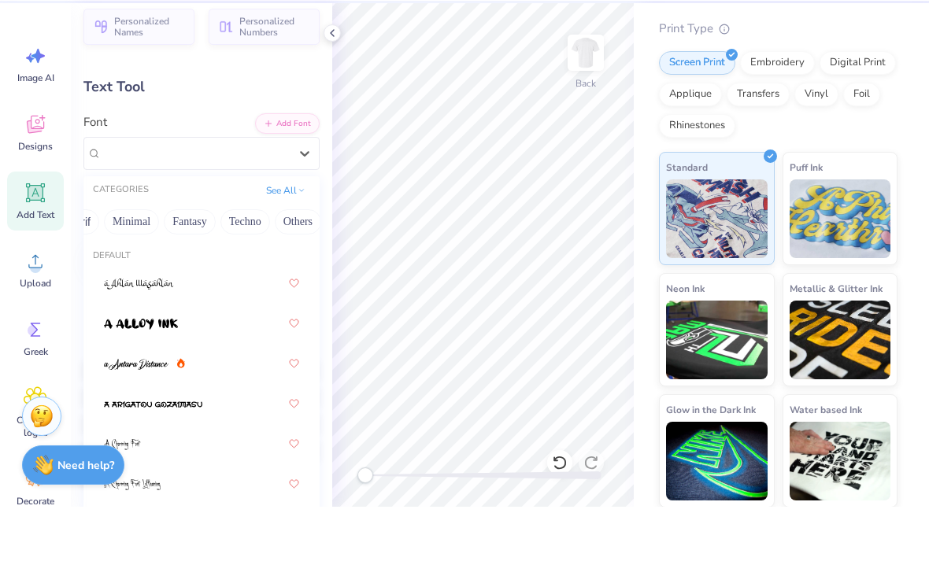
scroll to position [0, 0]
click at [287, 264] on button "Others" at bounding box center [298, 276] width 46 height 25
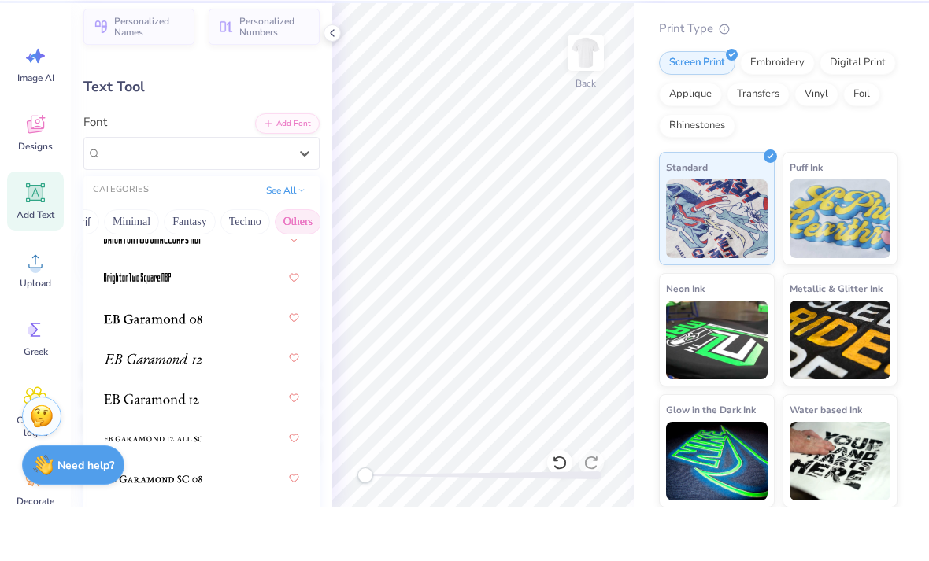
scroll to position [341, 0]
click at [327, 252] on div "Personalized Names Personalized Numbers Text Tool Add Font Font option Combusti…" at bounding box center [201, 309] width 261 height 504
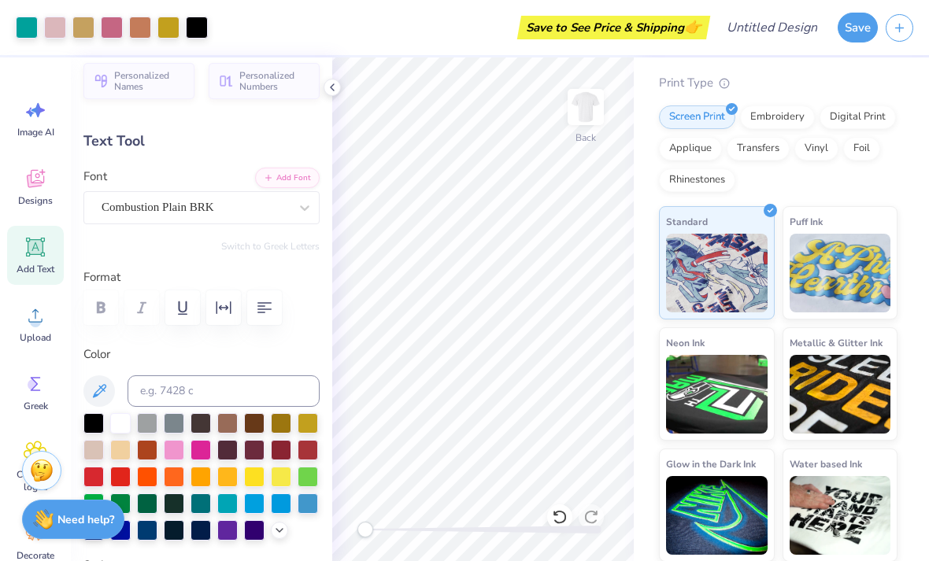
click at [893, 63] on div "Comfort Colors Adult Heavyweight T-Shirt Comfort Colors # C1717 Minimum Order: …" at bounding box center [778, 145] width 238 height 834
type input "7.34"
type input "1.73"
type input "3.63"
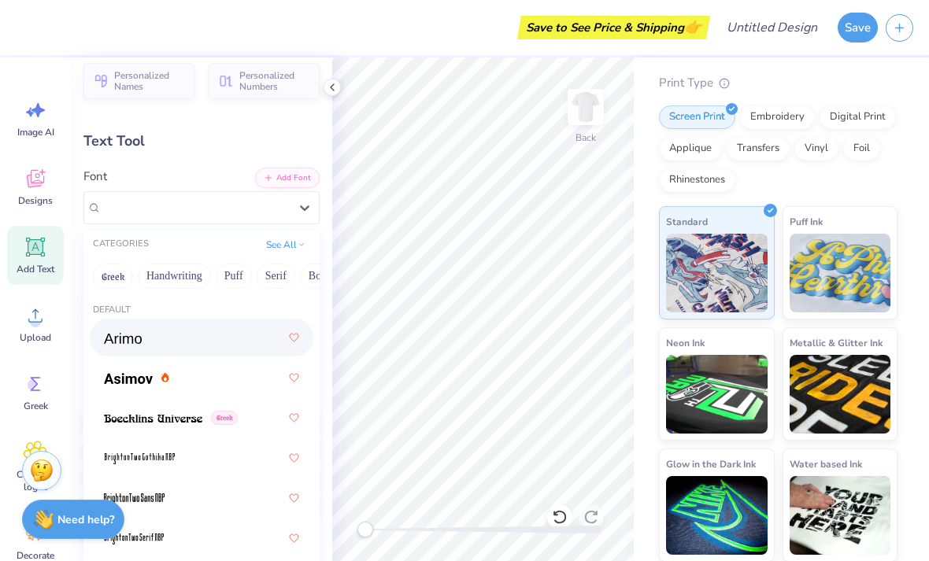
click at [190, 275] on button "Handwriting" at bounding box center [174, 276] width 73 height 25
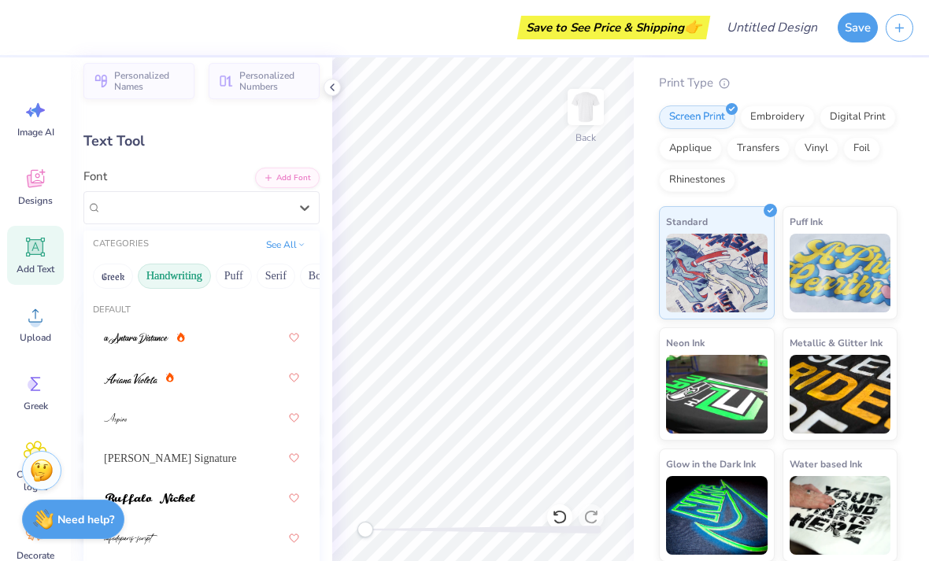
click at [237, 270] on button "Puff" at bounding box center [234, 276] width 36 height 25
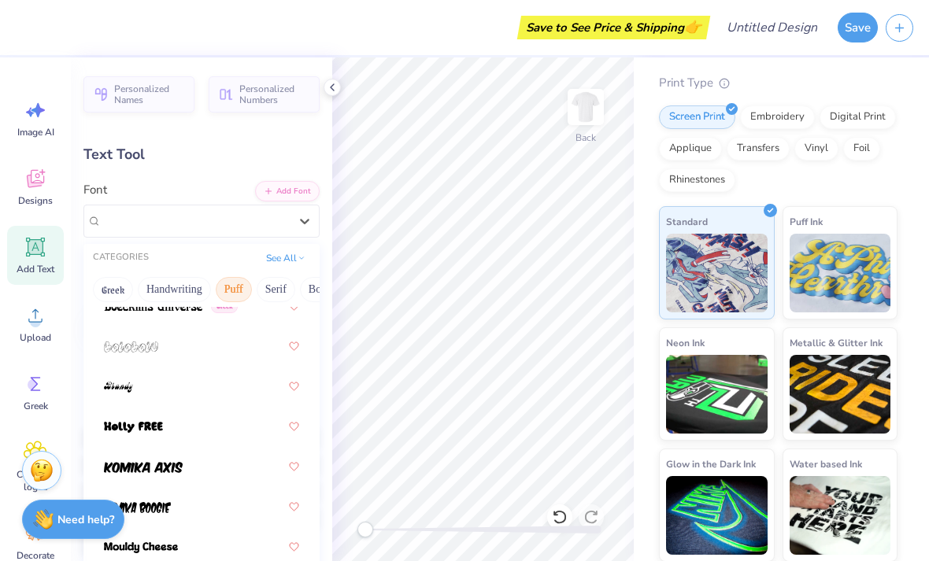
scroll to position [0, 0]
click at [278, 288] on button "Serif" at bounding box center [276, 289] width 39 height 25
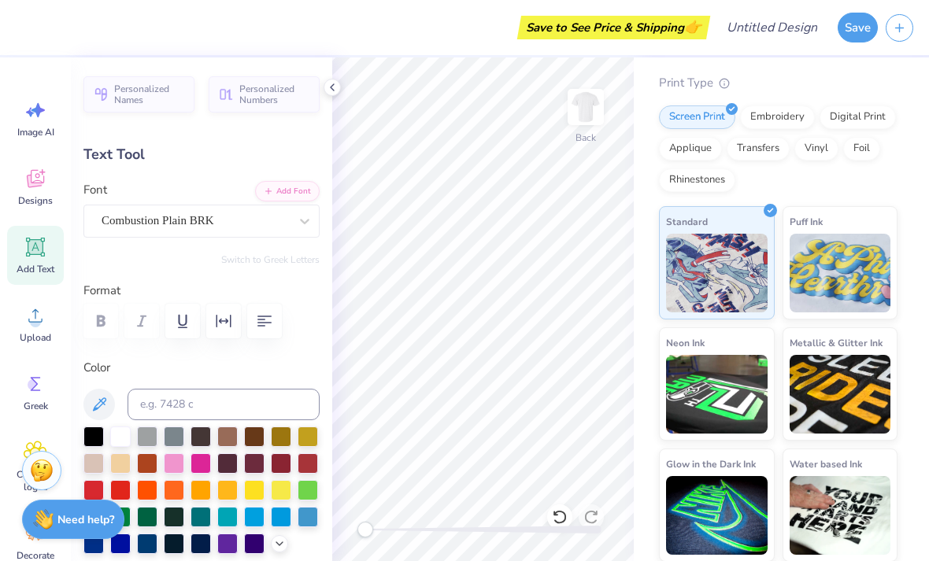
scroll to position [1, 1]
type textarea "PHI Sigma Rho"
type textarea "PHI SIGMA RHO"
type input "7.51"
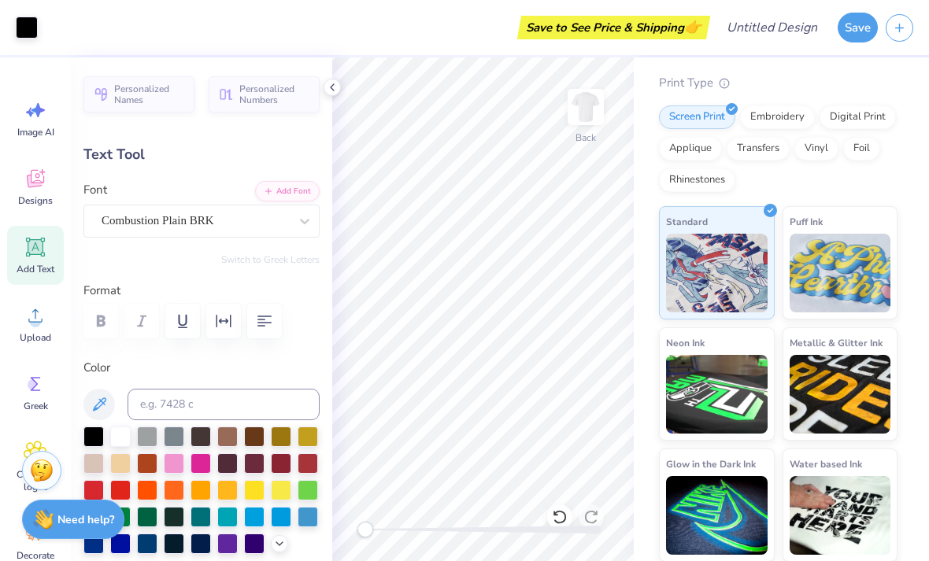
type input "1.40"
type input "3.46"
type textarea "O"
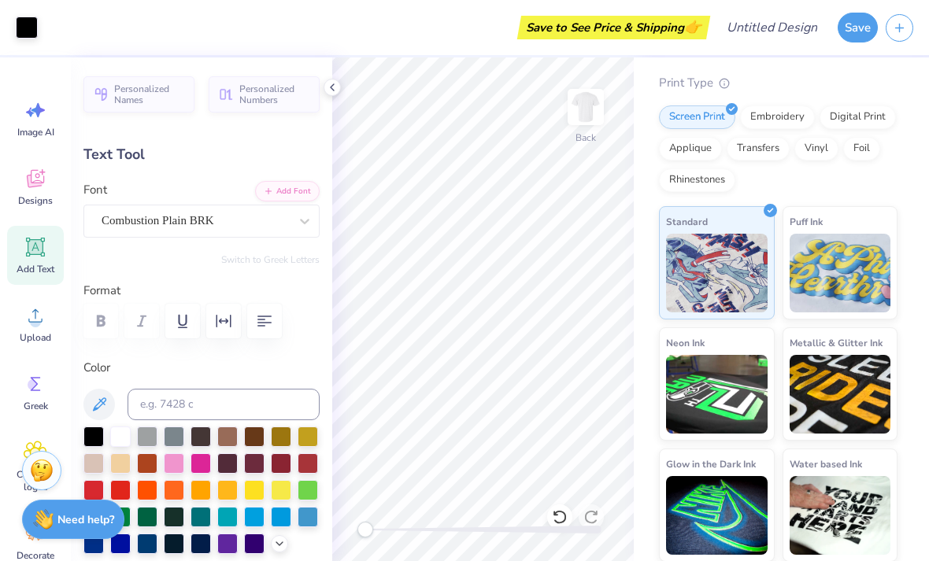
type input "0.39"
type textarea "Phi Sigma Rho"
type input "7.34"
type input "1.73"
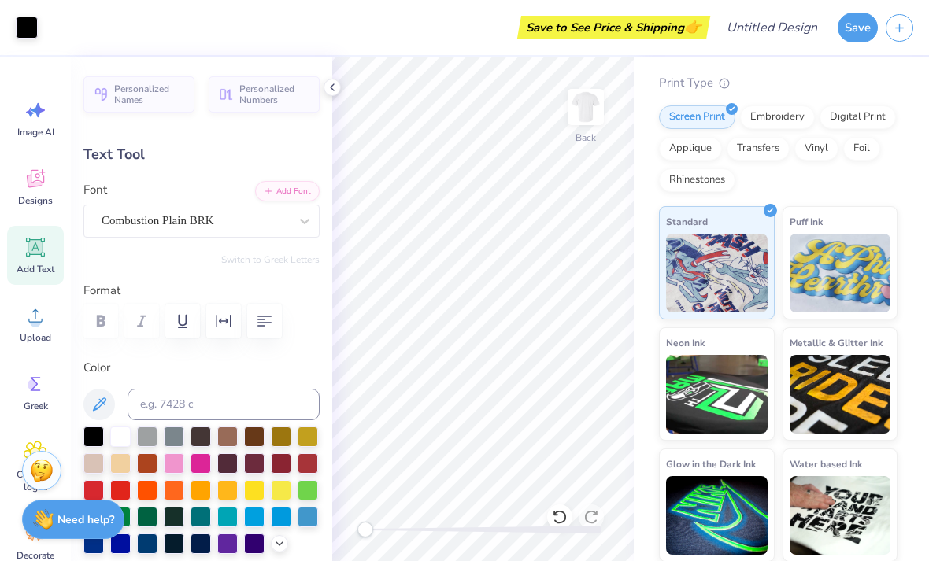
type input "3.29"
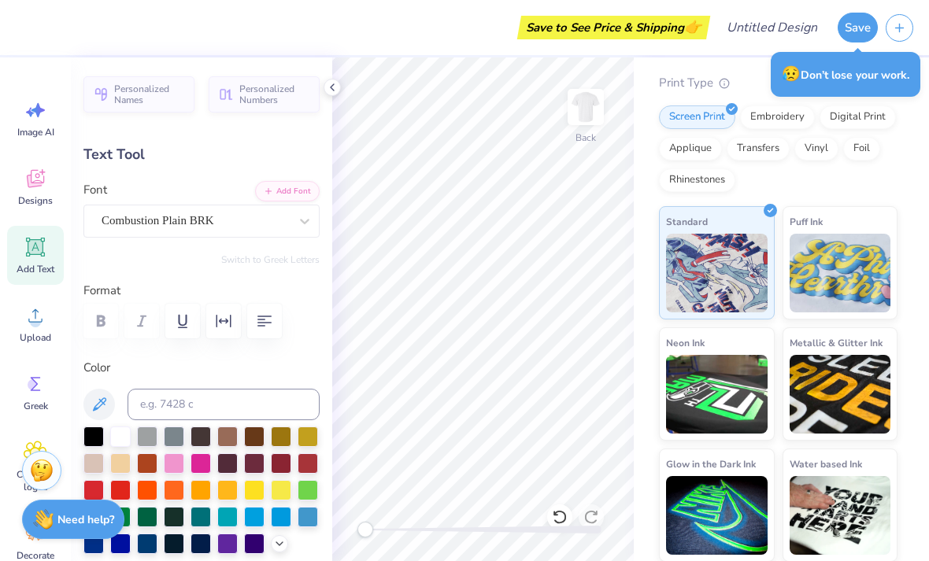
click at [863, 28] on button "Save" at bounding box center [857, 28] width 40 height 30
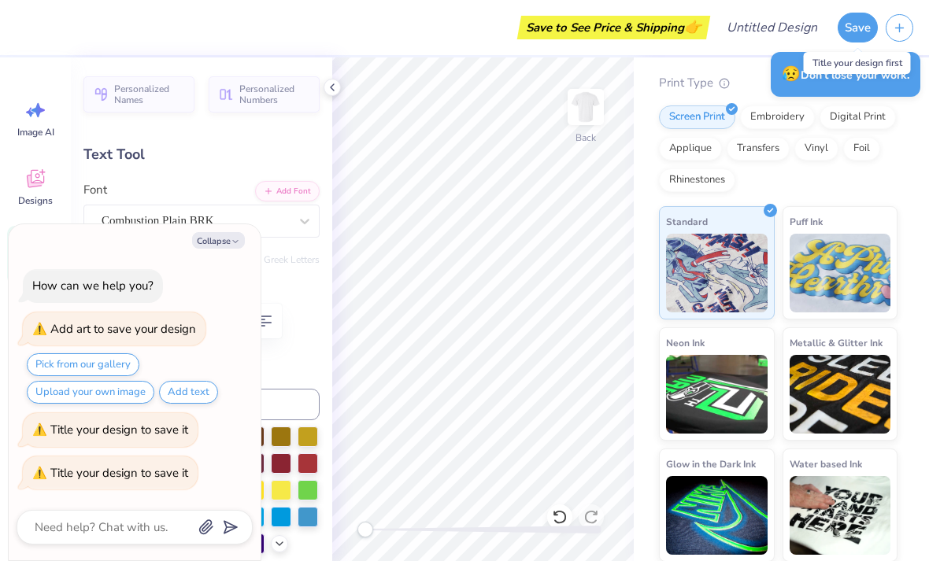
click at [231, 249] on button "Collapse" at bounding box center [218, 240] width 53 height 17
type textarea "x"
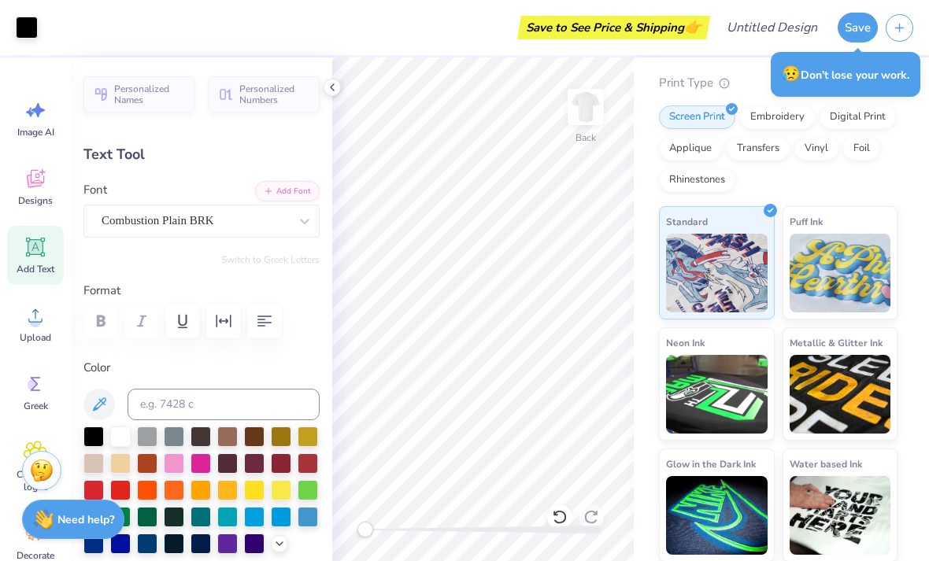
type input "3.44"
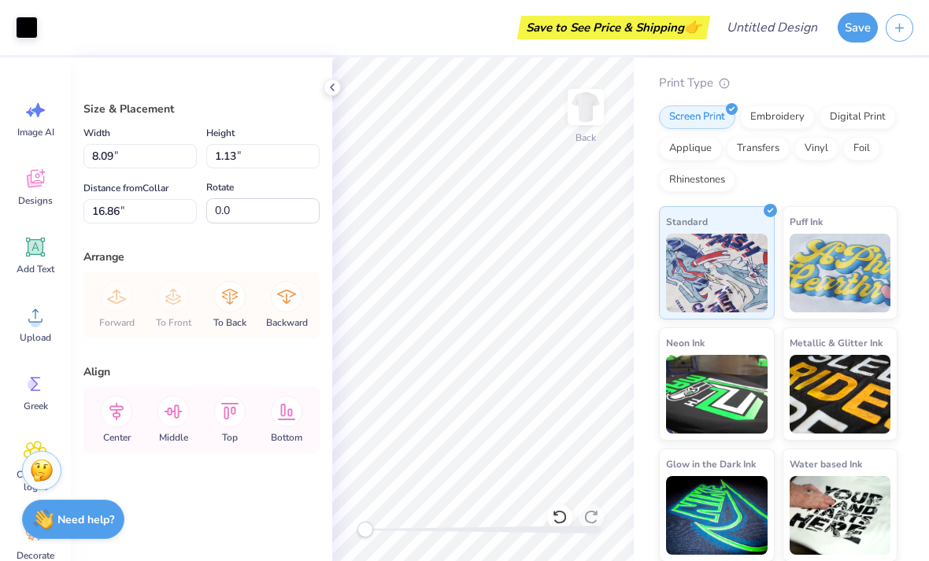
type input "16.53"
click at [452, 39] on div "Save to See Price & Shipping 👉" at bounding box center [376, 27] width 660 height 55
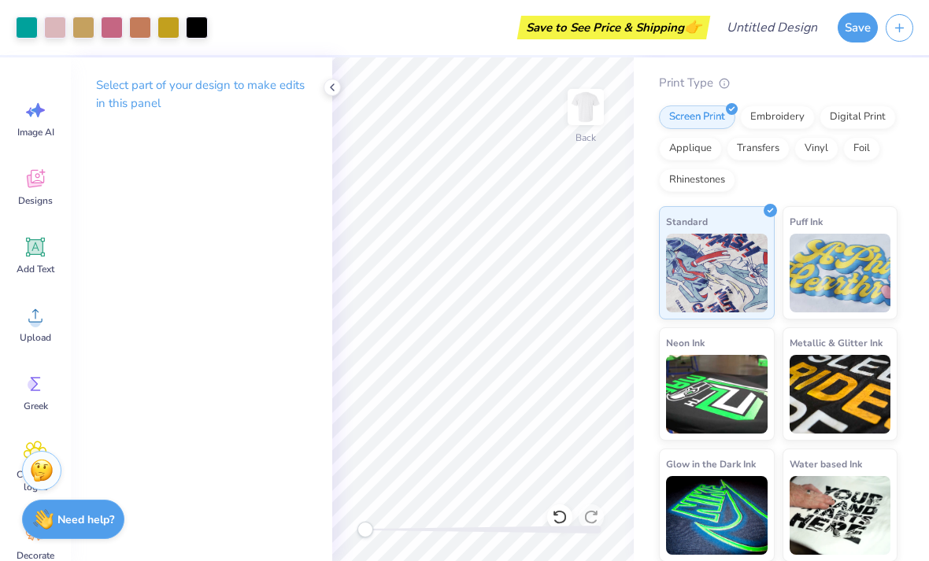
click at [42, 190] on div "Designs" at bounding box center [35, 186] width 57 height 59
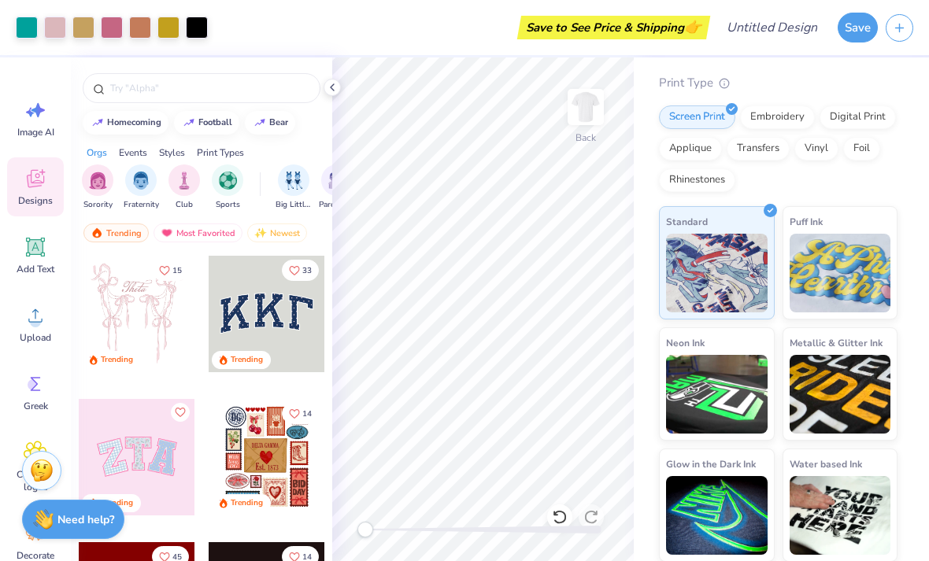
click at [24, 256] on icon at bounding box center [36, 247] width 24 height 24
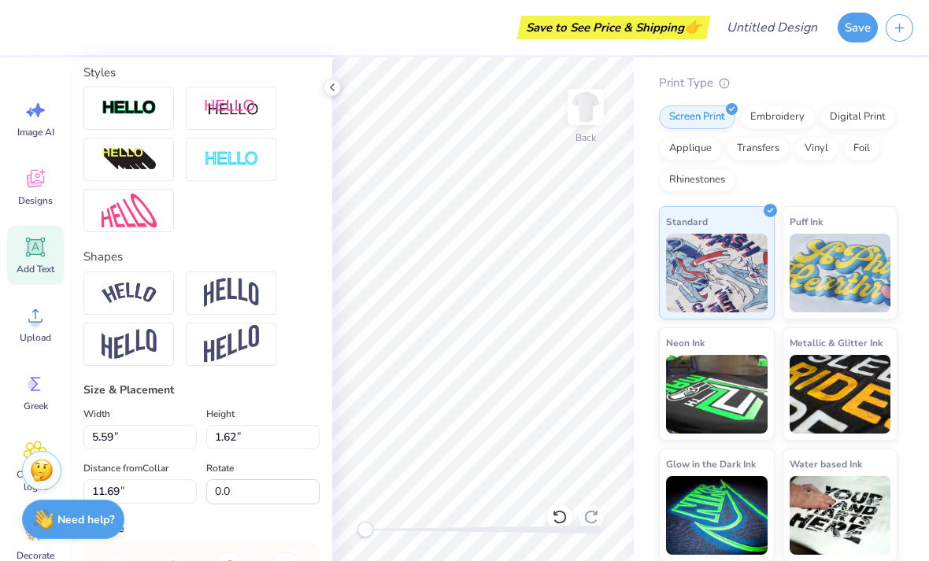
scroll to position [490, 0]
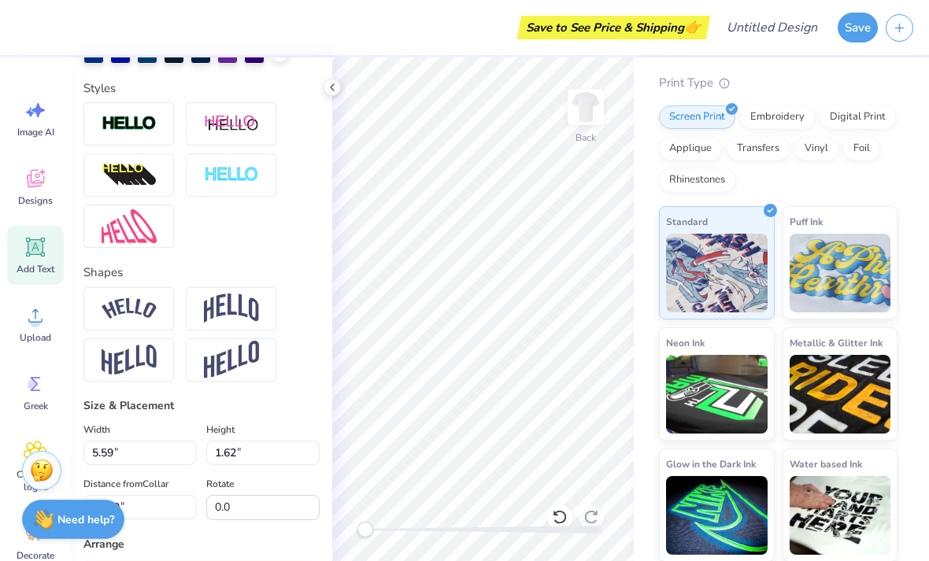
click at [113, 359] on img at bounding box center [129, 360] width 55 height 31
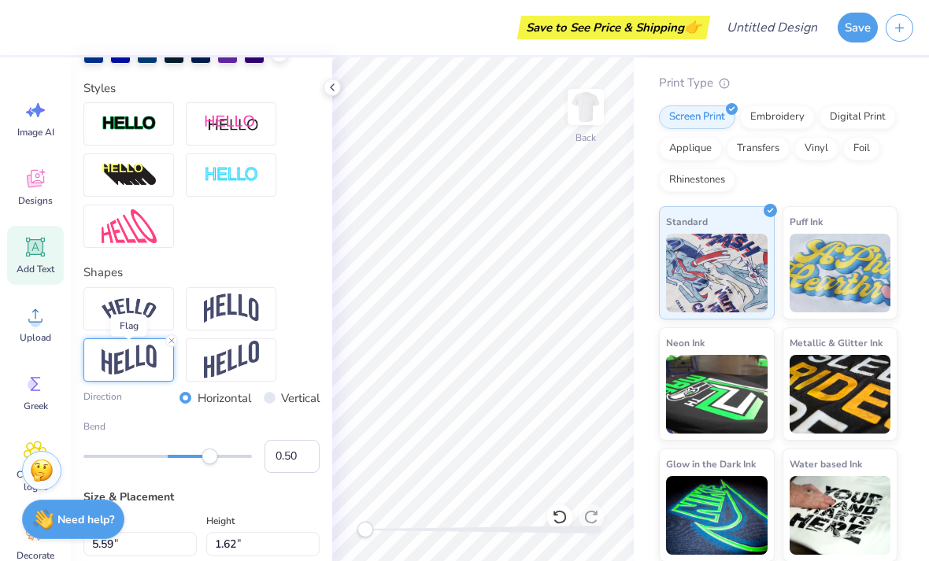
click at [270, 396] on input "Vertical" at bounding box center [270, 398] width 12 height 12
radio input "true"
click at [182, 399] on input "Horizontal" at bounding box center [185, 398] width 12 height 12
radio input "true"
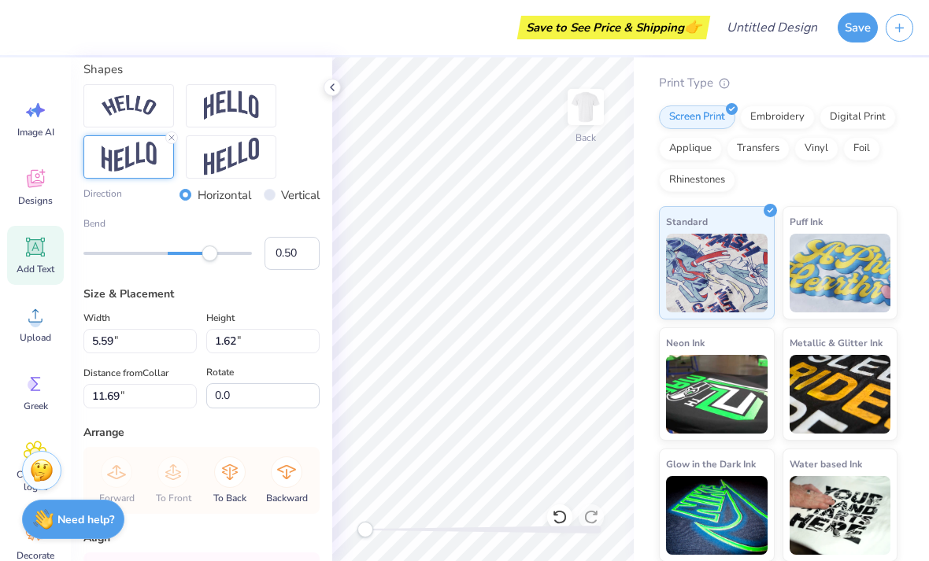
scroll to position [694, 0]
type input "-1.00"
type input "1.00"
click at [555, 507] on div at bounding box center [559, 516] width 25 height 25
type input "3.12"
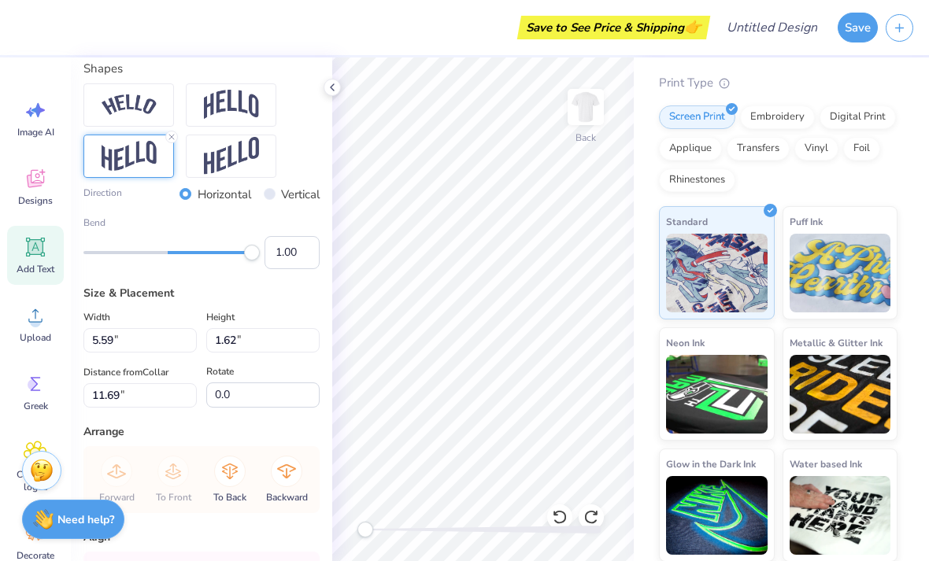
type input "18.97"
type input "-1.00"
click at [551, 515] on div at bounding box center [559, 516] width 25 height 25
type input "2.36"
type input "19.35"
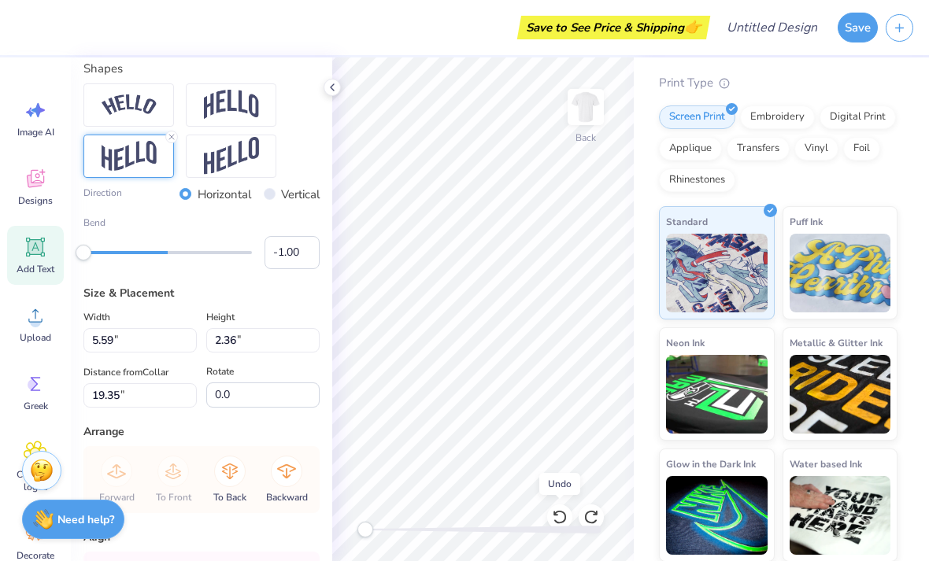
type input "0.50"
click at [559, 520] on icon at bounding box center [560, 517] width 16 height 16
type input "7.97"
type input "1.62"
type input "19.72"
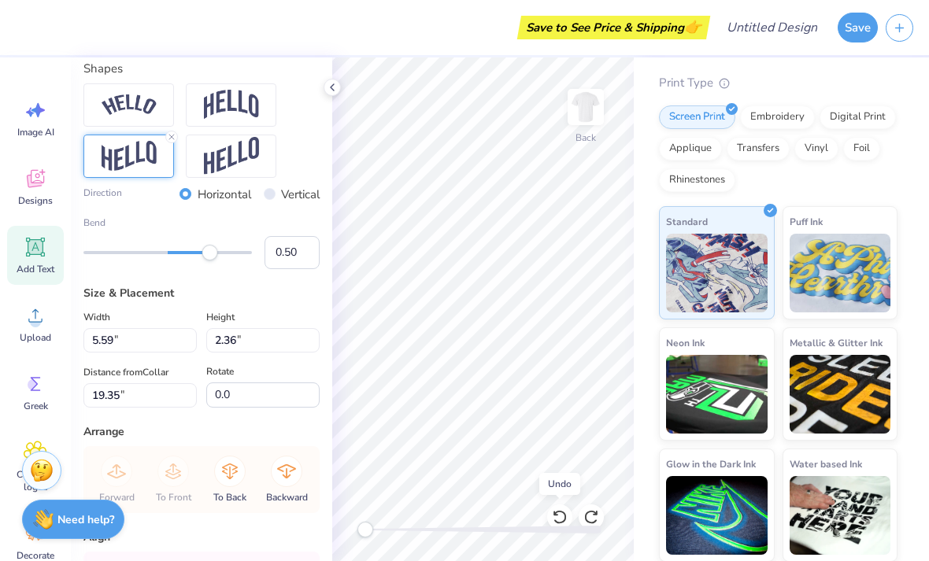
radio input "false"
radio input "true"
click at [559, 519] on icon at bounding box center [560, 517] width 16 height 16
type input "5.59"
type input "2.36"
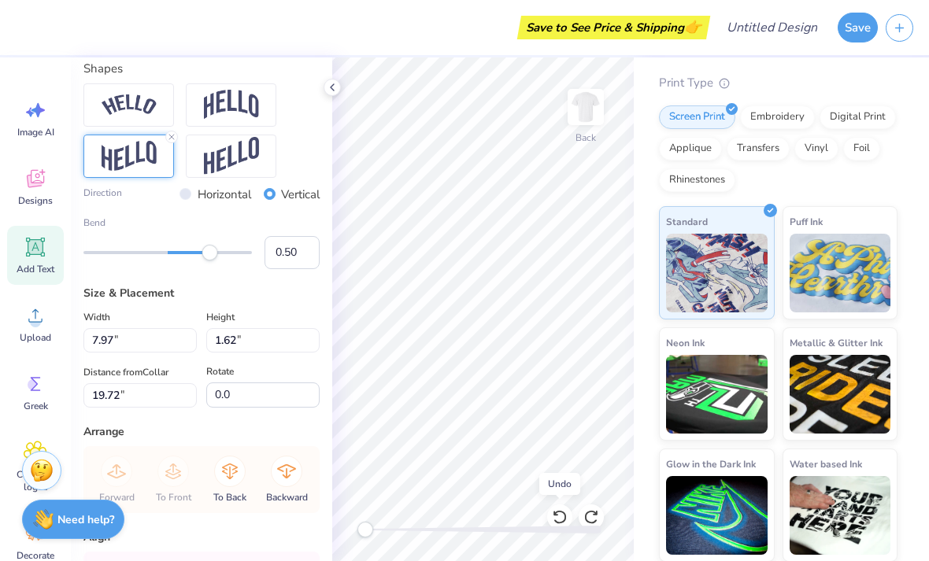
type input "19.35"
radio input "true"
click at [562, 514] on icon at bounding box center [560, 517] width 16 height 16
type input "1.62"
click at [563, 517] on icon at bounding box center [560, 517] width 16 height 16
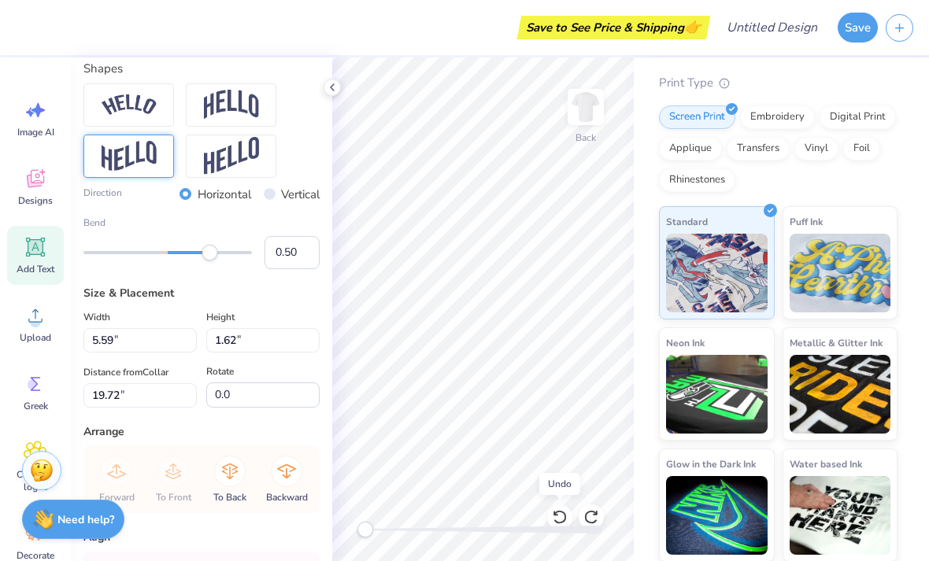
type input "11.69"
click at [561, 519] on icon at bounding box center [560, 517] width 16 height 16
click at [555, 520] on icon at bounding box center [558, 517] width 13 height 14
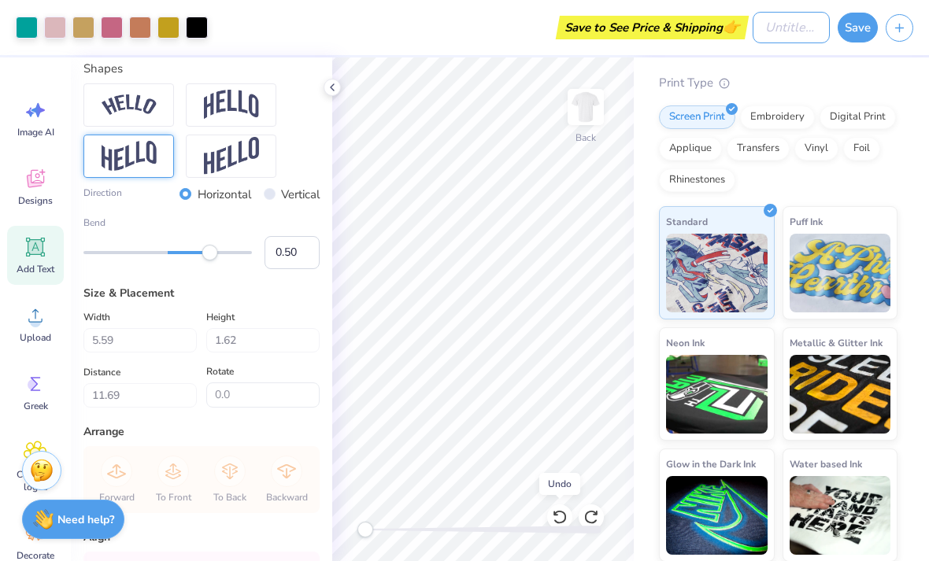
click at [769, 23] on input "Design Title" at bounding box center [790, 27] width 77 height 31
type input "Design 1"
click at [854, 34] on button "Save" at bounding box center [857, 28] width 40 height 30
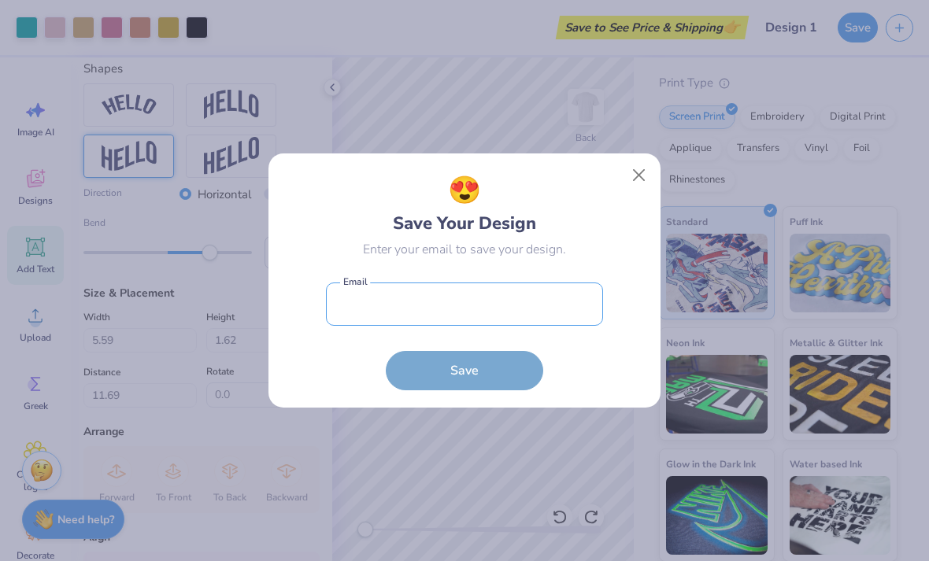
click at [491, 297] on input "email" at bounding box center [464, 304] width 277 height 43
type input "vidhiipatil@gmail.com"
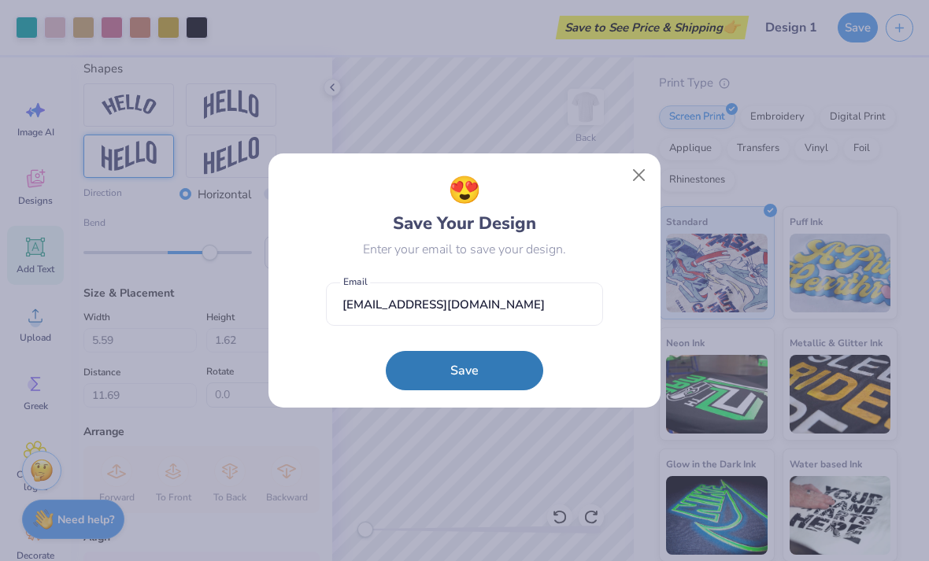
click at [497, 380] on button "Save" at bounding box center [464, 370] width 157 height 39
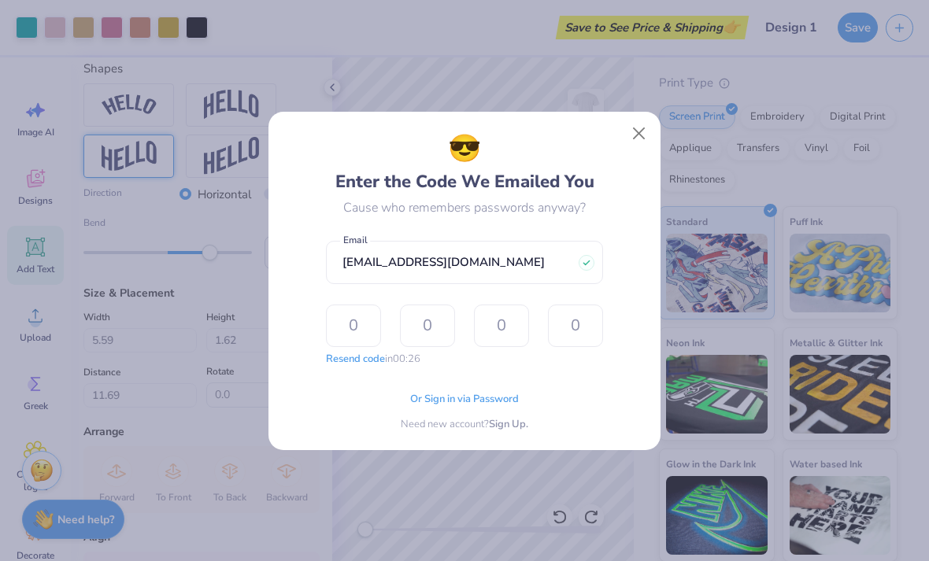
click at [487, 384] on div "Or Sign in via Password Need new account? Sign Up." at bounding box center [464, 407] width 277 height 50
click at [479, 404] on span "Or Sign in via Password" at bounding box center [464, 400] width 109 height 16
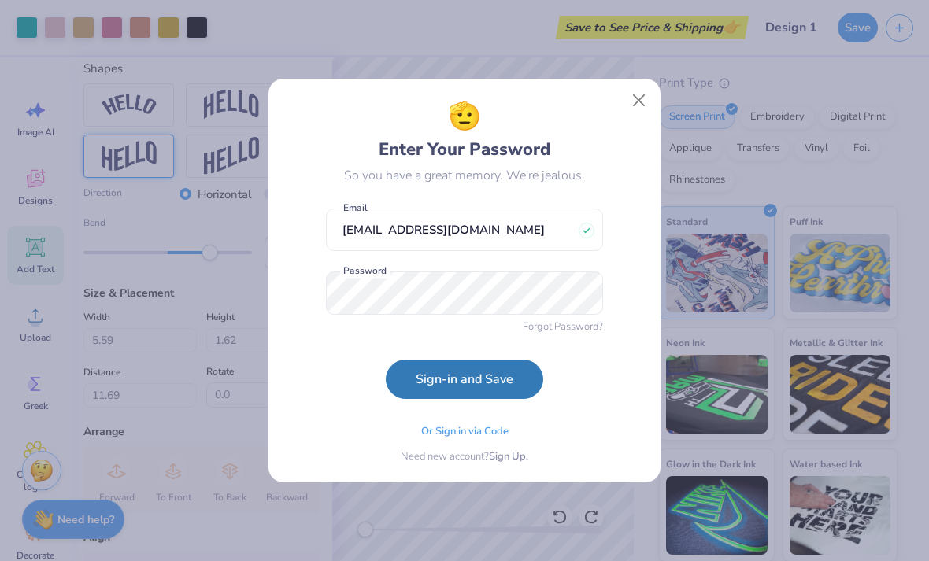
click at [464, 379] on button "Sign-in and Save" at bounding box center [464, 379] width 157 height 39
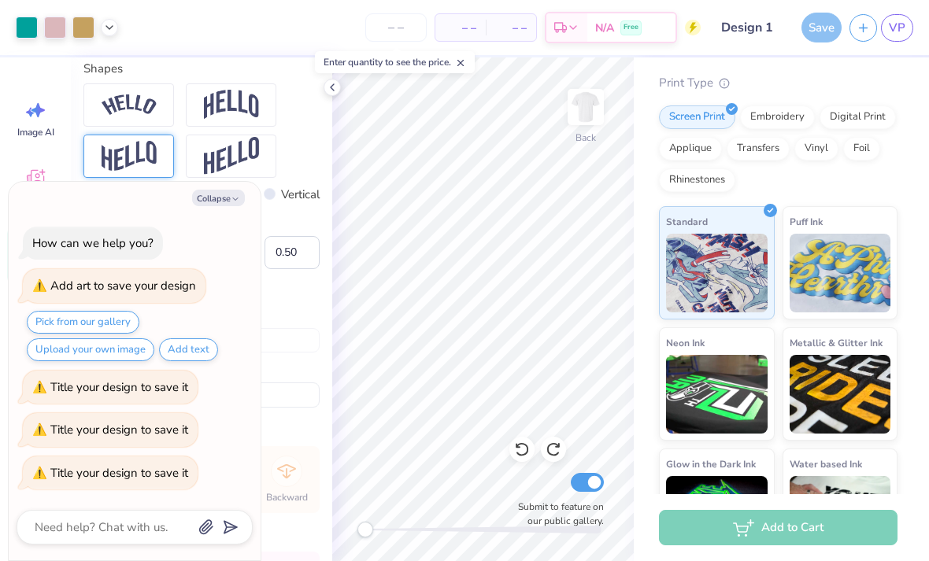
click at [209, 198] on button "Collapse" at bounding box center [218, 198] width 53 height 17
type textarea "x"
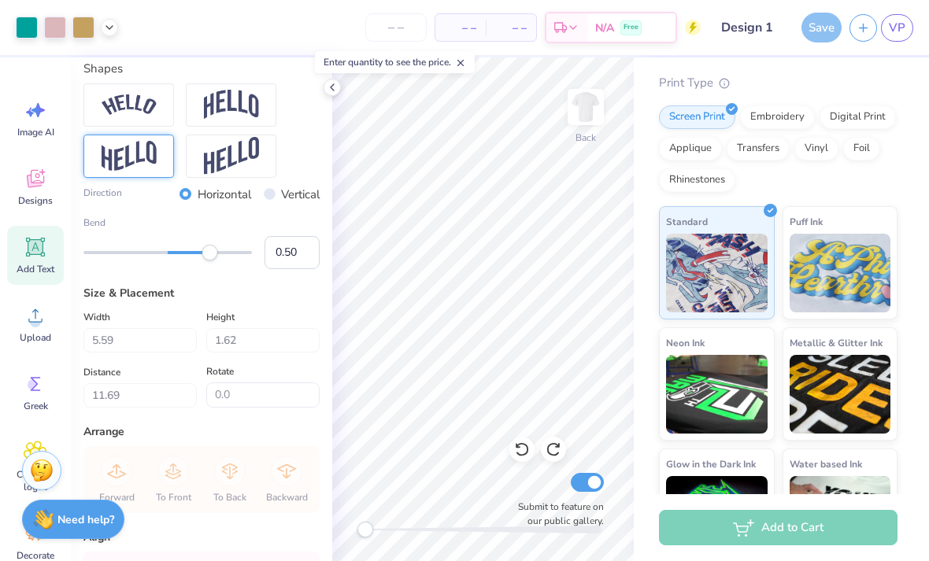
click at [817, 28] on div "Save" at bounding box center [821, 28] width 40 height 30
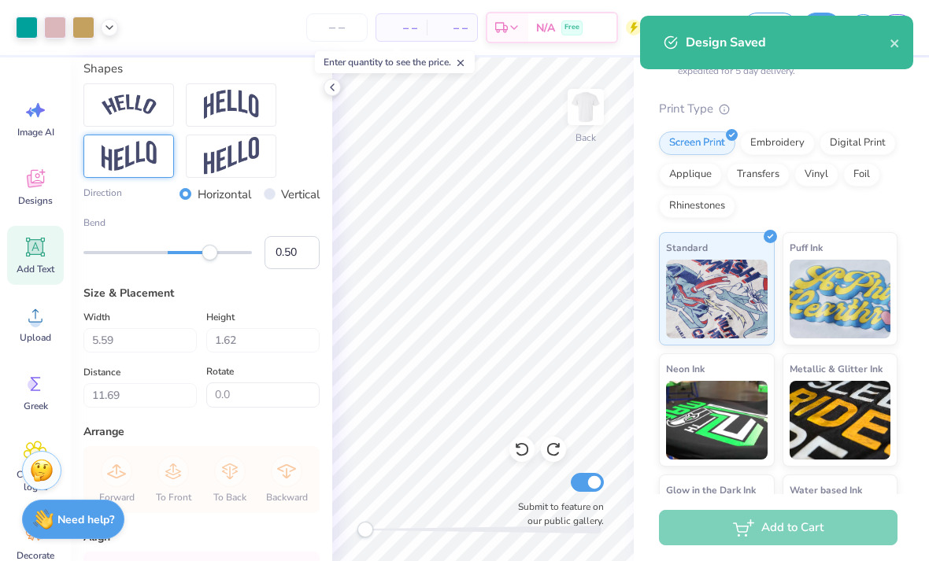
click at [891, 47] on icon "close" at bounding box center [894, 43] width 11 height 13
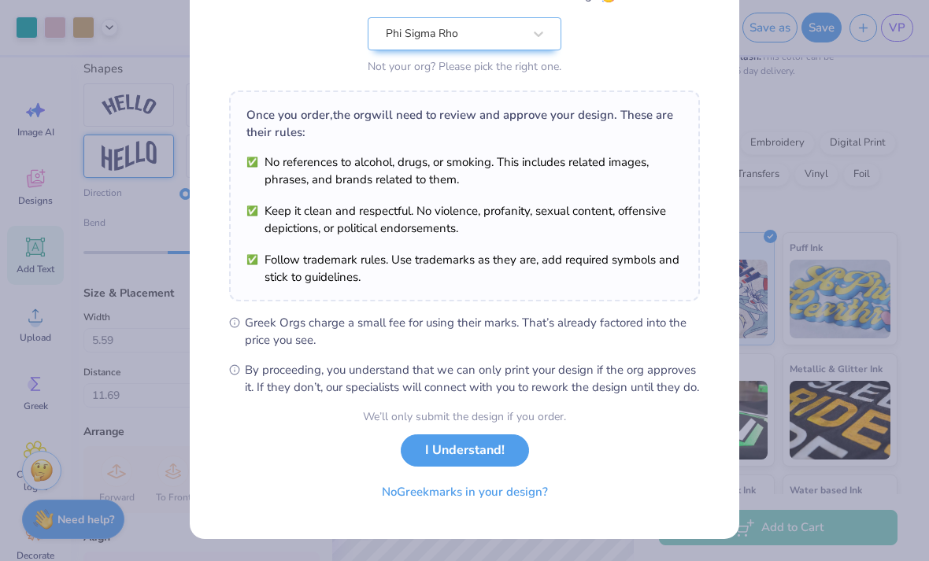
scroll to position [175, 0]
click at [484, 446] on button "I Understand!" at bounding box center [465, 450] width 128 height 32
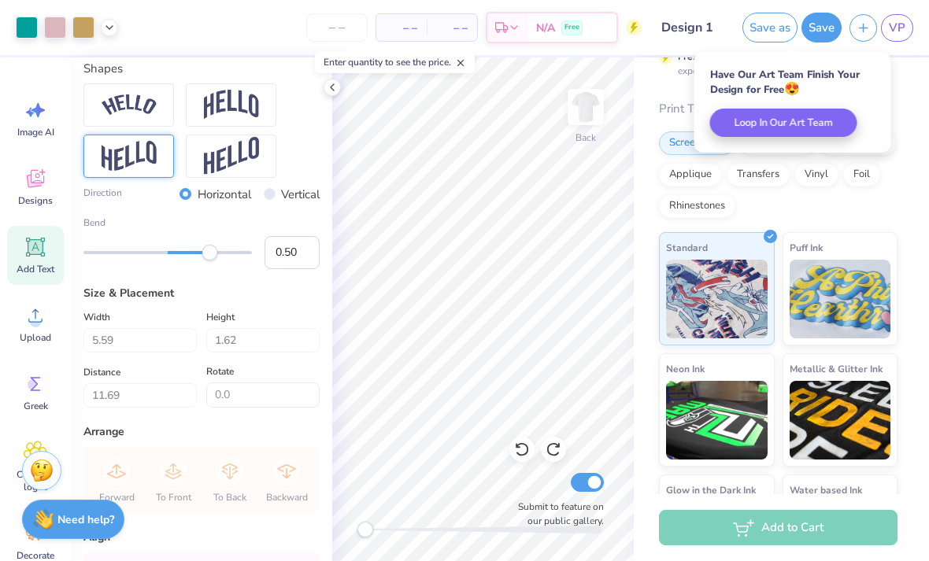
scroll to position [0, 0]
click at [899, 134] on div "# 525062A Original Proof Comfort Colors Adult Heavyweight T-Shirt Comfort Color…" at bounding box center [780, 148] width 295 height 879
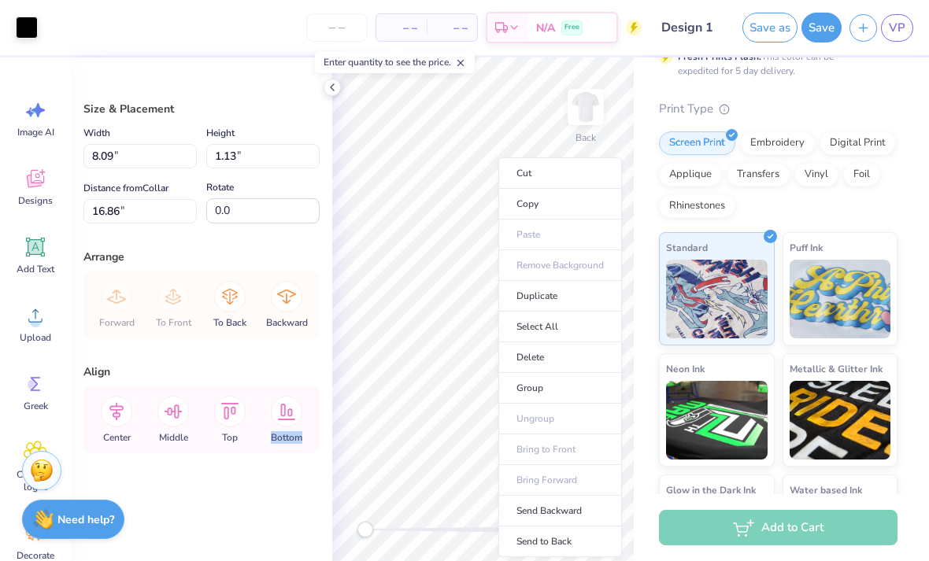
type input "16.57"
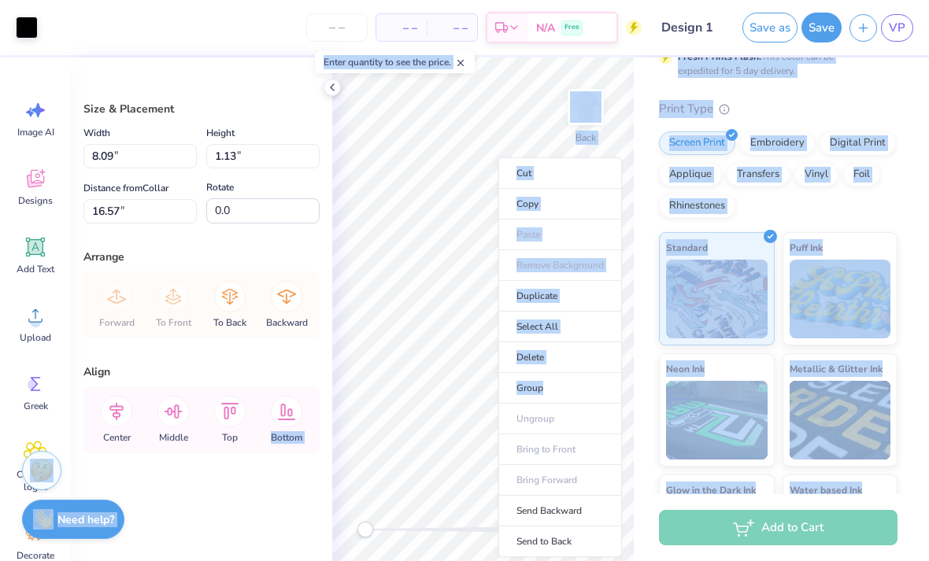
click at [220, 34] on div "– – Per Item – – Total Est. Delivery N/A Free" at bounding box center [344, 27] width 596 height 55
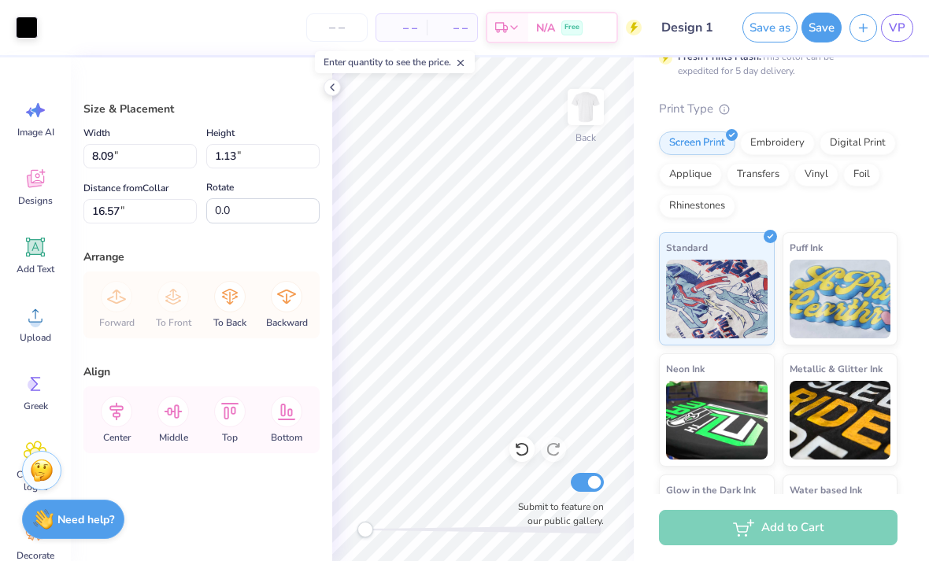
click at [879, 98] on div "Comfort Colors Adult Heavyweight T-Shirt Comfort Colors # C1717 Minimum Order: …" at bounding box center [778, 171] width 238 height 834
type input "16.53"
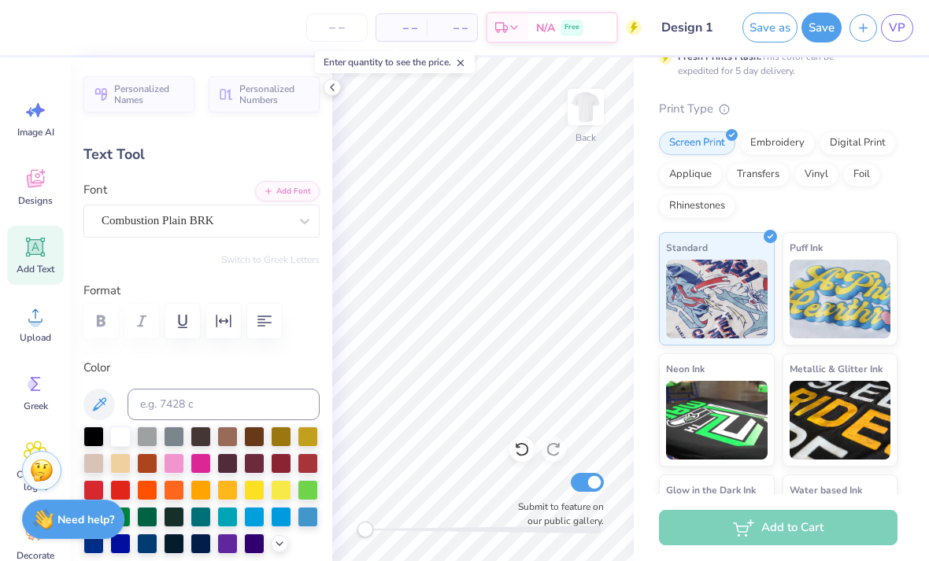
click at [107, 193] on label "Font" at bounding box center [95, 190] width 24 height 18
click at [105, 212] on input "Font" at bounding box center [103, 221] width 3 height 18
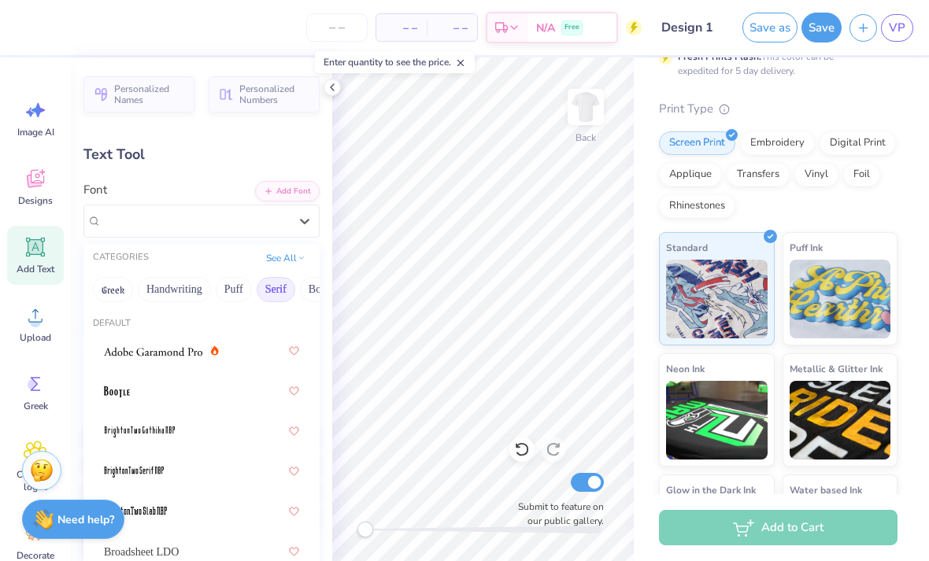
click at [168, 294] on button "Handwriting" at bounding box center [174, 289] width 73 height 25
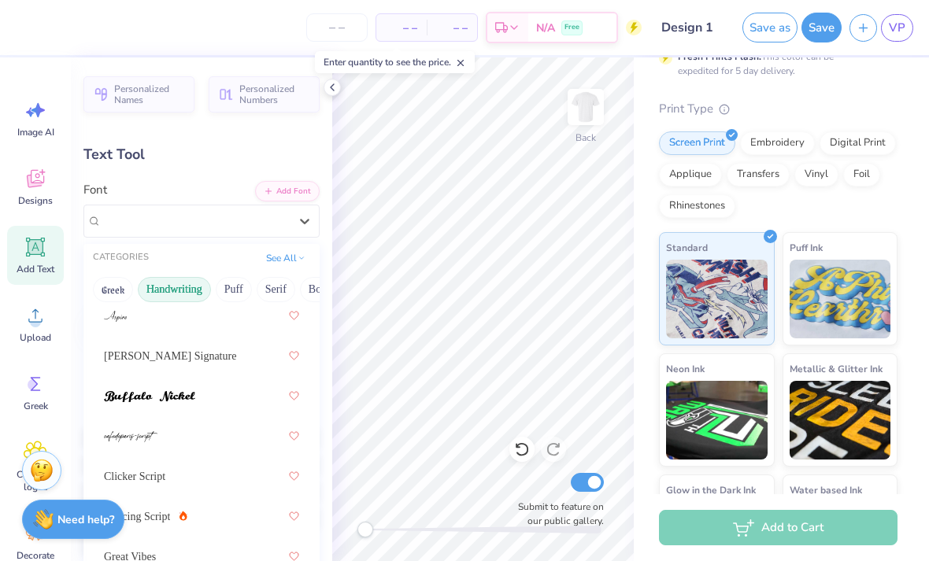
scroll to position [116, 0]
click at [107, 437] on img at bounding box center [131, 435] width 54 height 11
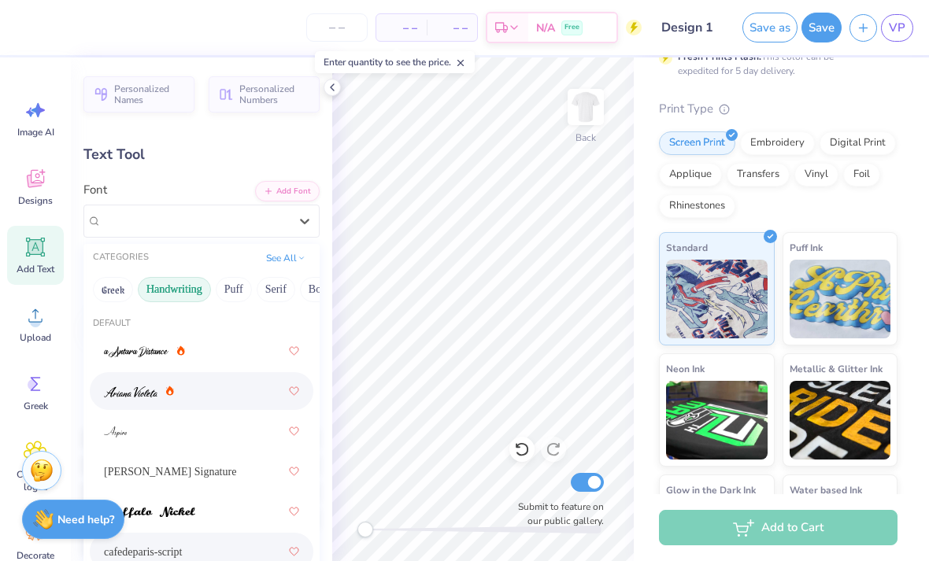
click at [113, 395] on img at bounding box center [131, 391] width 54 height 11
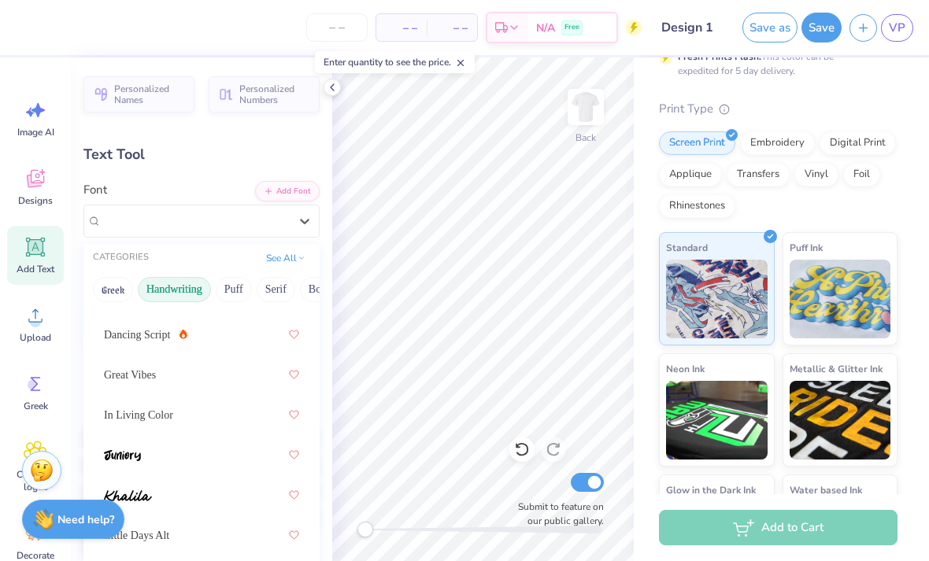
scroll to position [326, 0]
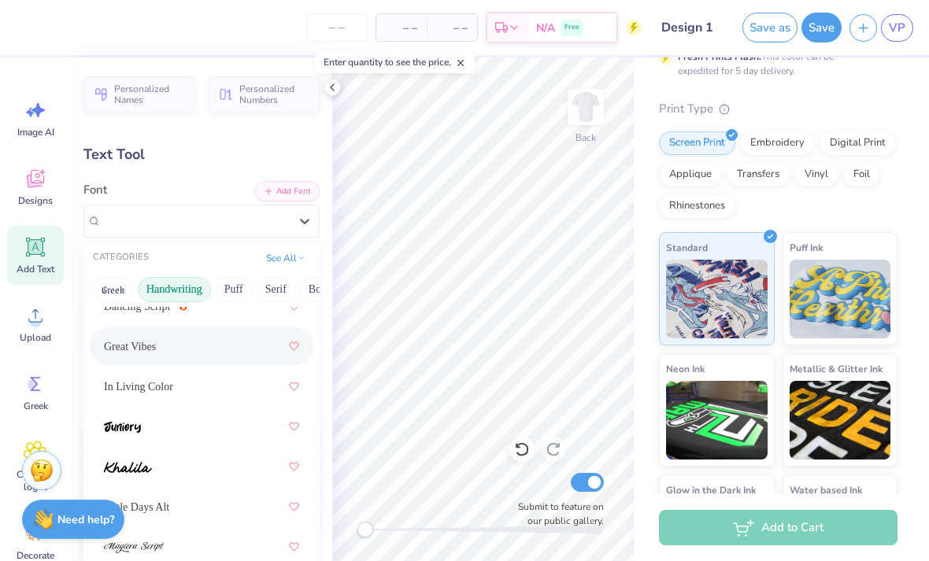
click at [101, 349] on div "Great Vibes" at bounding box center [201, 346] width 223 height 38
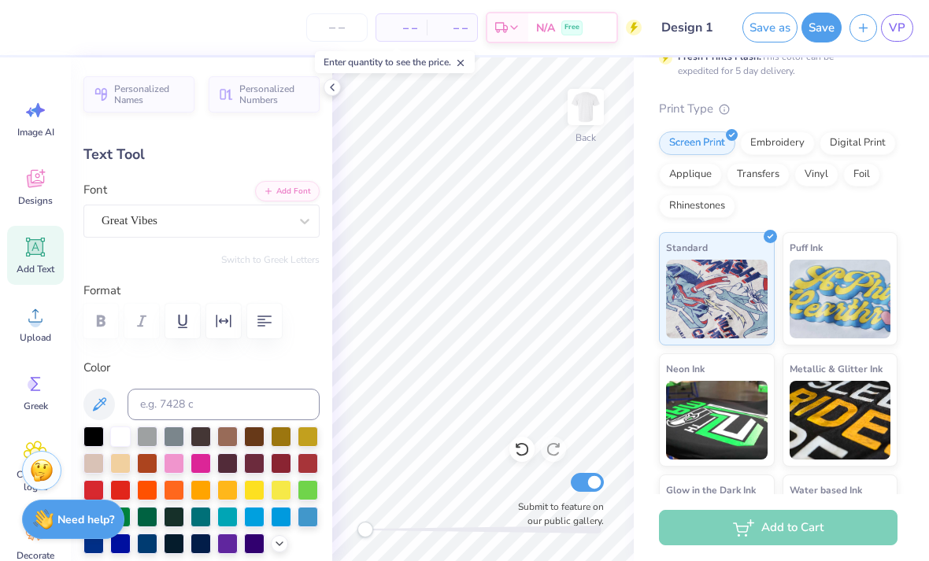
type input "10.12"
type input "1.90"
type input "3.54"
type input "9.24"
type input "1.73"
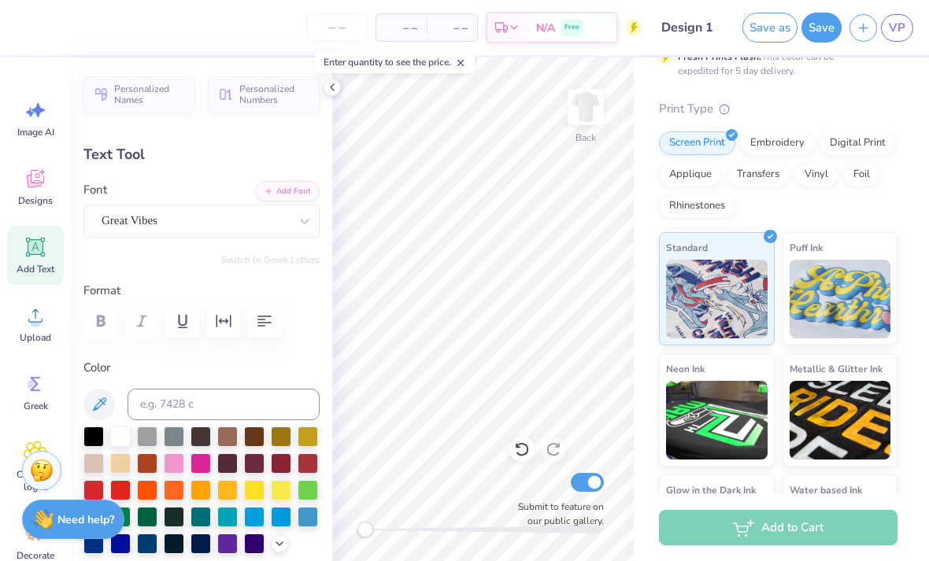
type input "3.71"
click at [815, 24] on button "Save" at bounding box center [821, 28] width 40 height 30
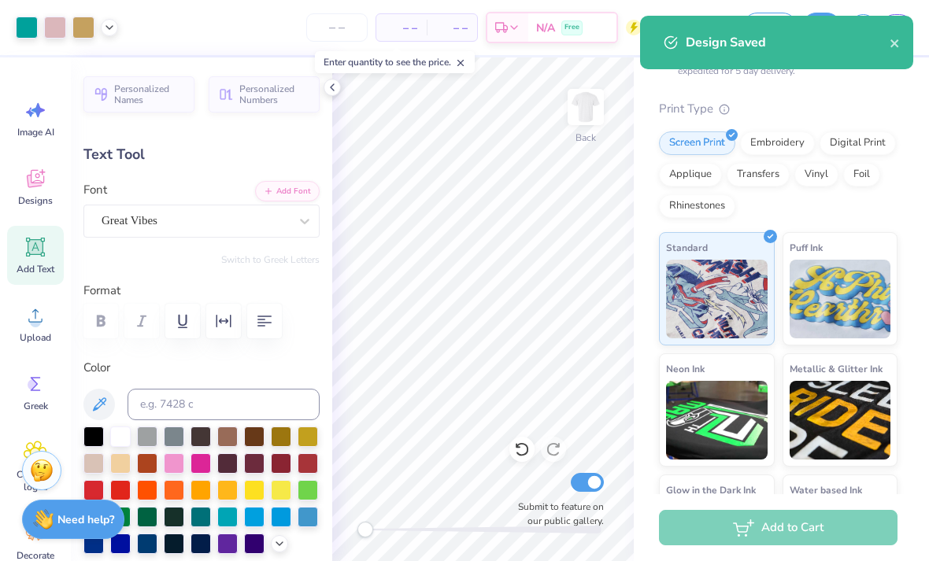
click at [893, 49] on icon "close" at bounding box center [894, 43] width 11 height 13
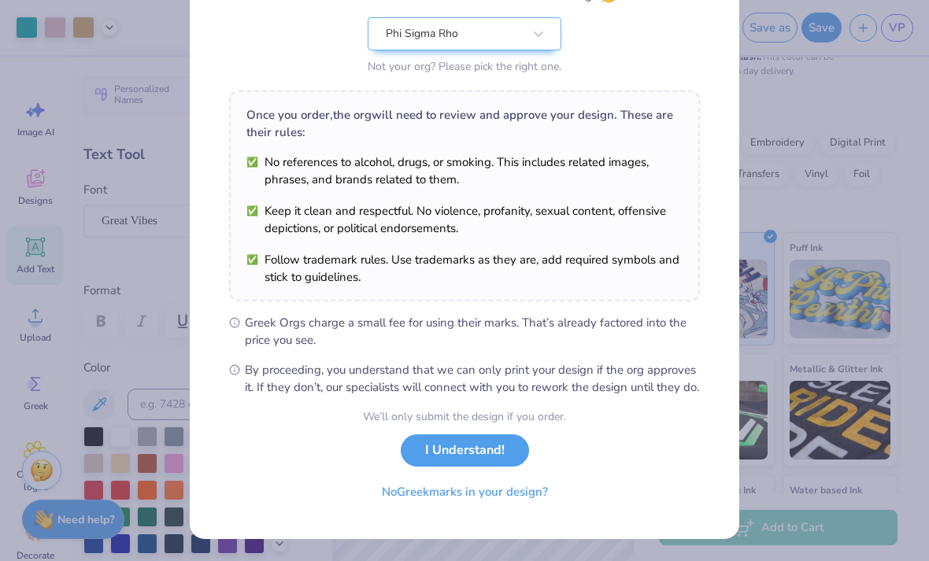
scroll to position [175, 0]
click at [500, 445] on button "I Understand!" at bounding box center [465, 450] width 128 height 32
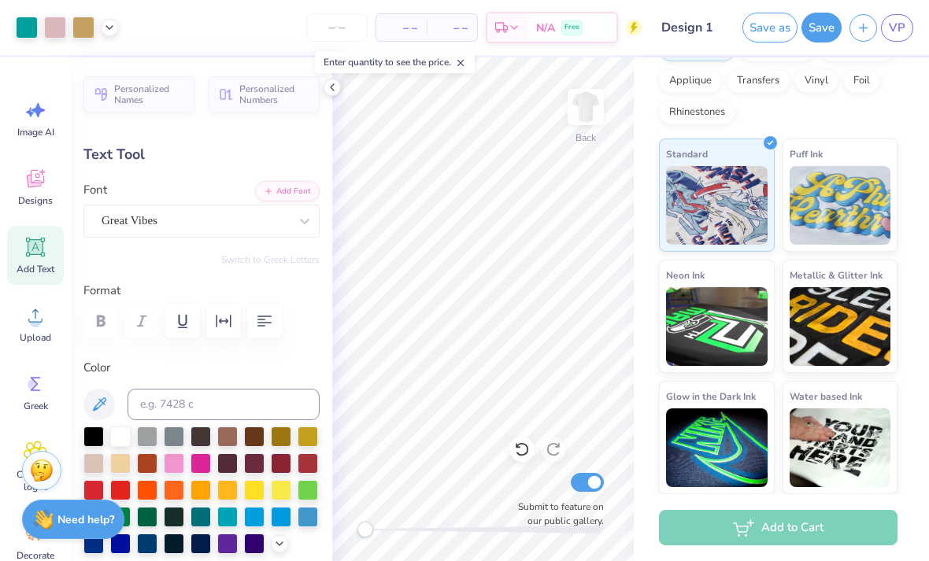
scroll to position [441, 0]
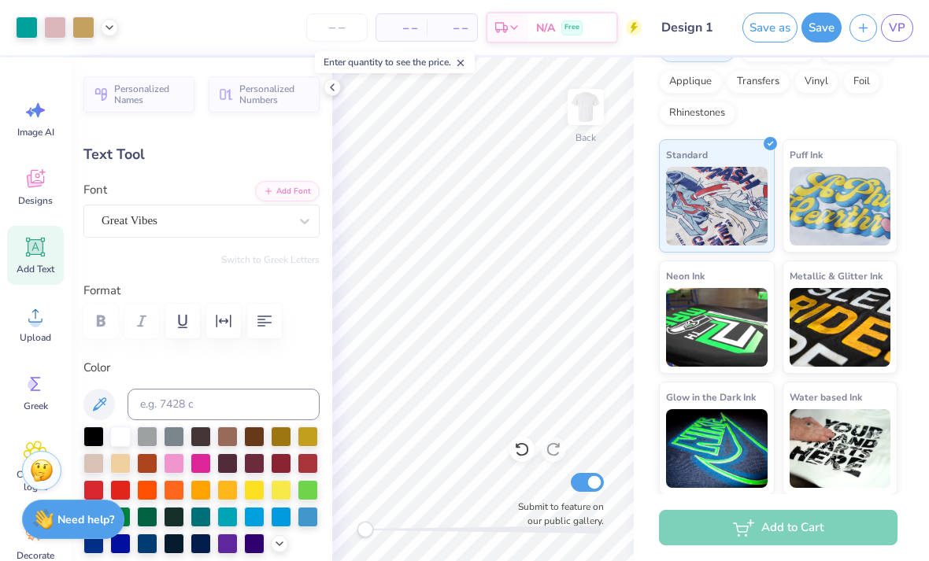
click at [825, 527] on div "Add to Cart" at bounding box center [778, 527] width 238 height 35
click at [835, 529] on div "Add to Cart" at bounding box center [778, 527] width 238 height 35
click at [408, 31] on span "– –" at bounding box center [401, 28] width 31 height 17
click at [408, 39] on div "– – Per Item" at bounding box center [401, 27] width 50 height 27
click at [458, 32] on span "– –" at bounding box center [451, 28] width 31 height 17
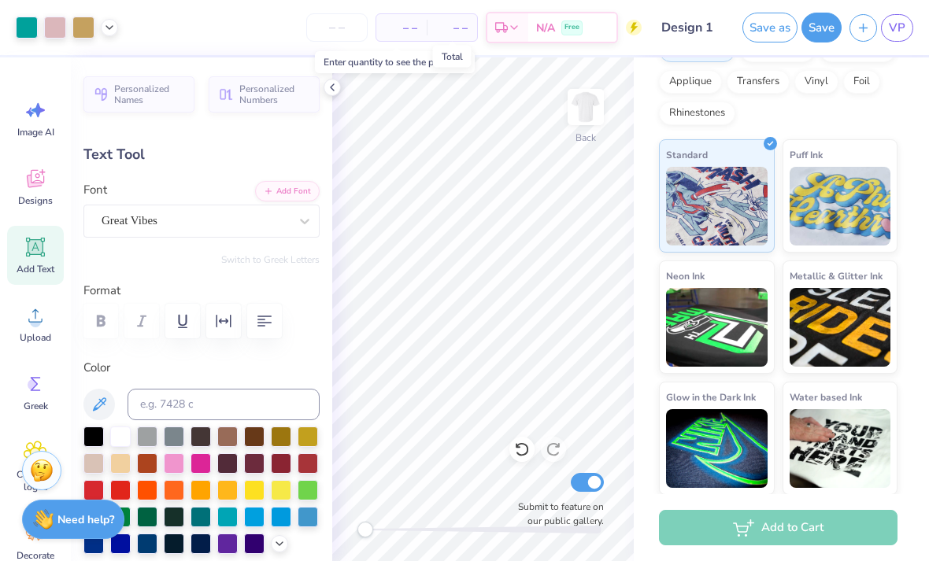
click at [350, 25] on input "number" at bounding box center [336, 27] width 61 height 28
click at [351, 35] on input "number" at bounding box center [336, 27] width 61 height 28
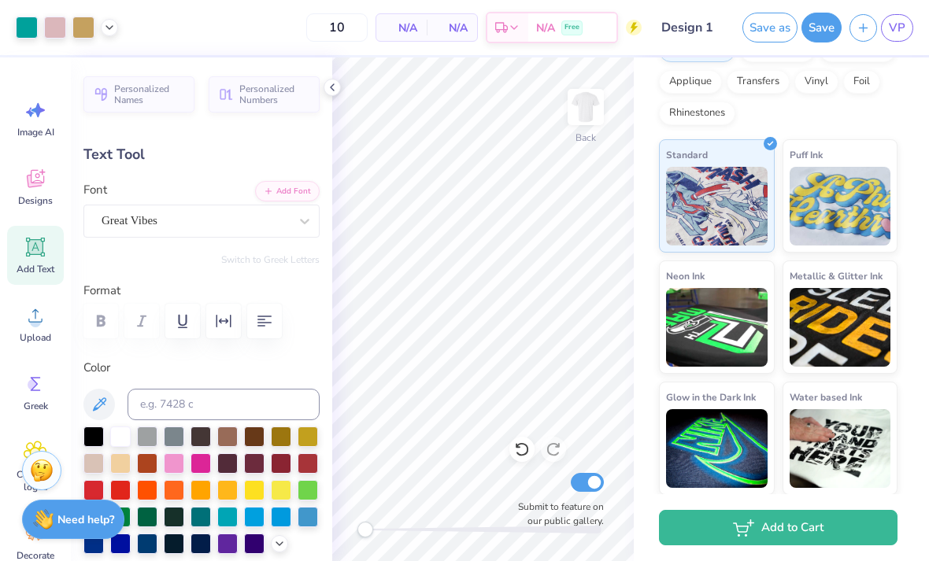
type input "12"
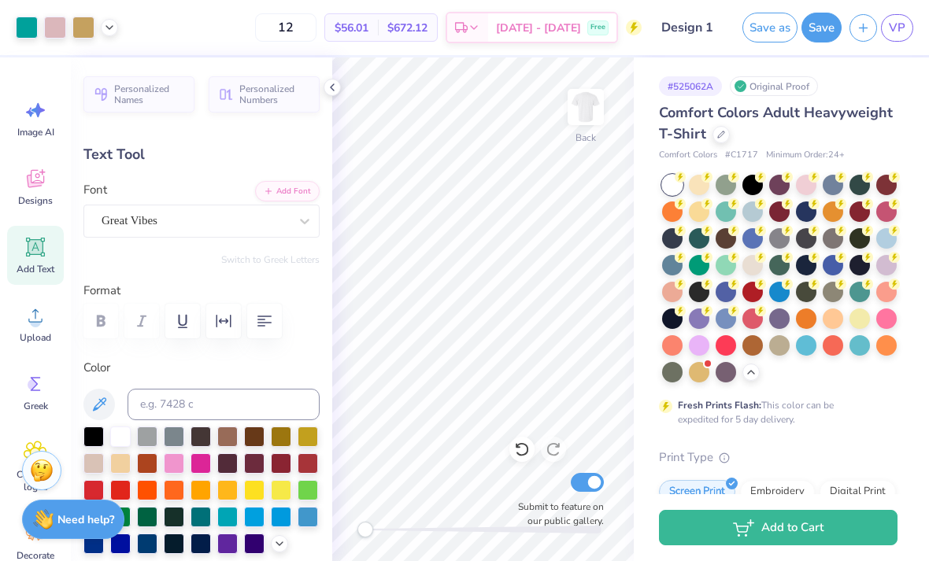
scroll to position [0, 0]
click at [112, 34] on div at bounding box center [109, 27] width 17 height 17
click at [108, 31] on icon at bounding box center [109, 27] width 13 height 13
click at [825, 24] on button "Save" at bounding box center [821, 28] width 40 height 30
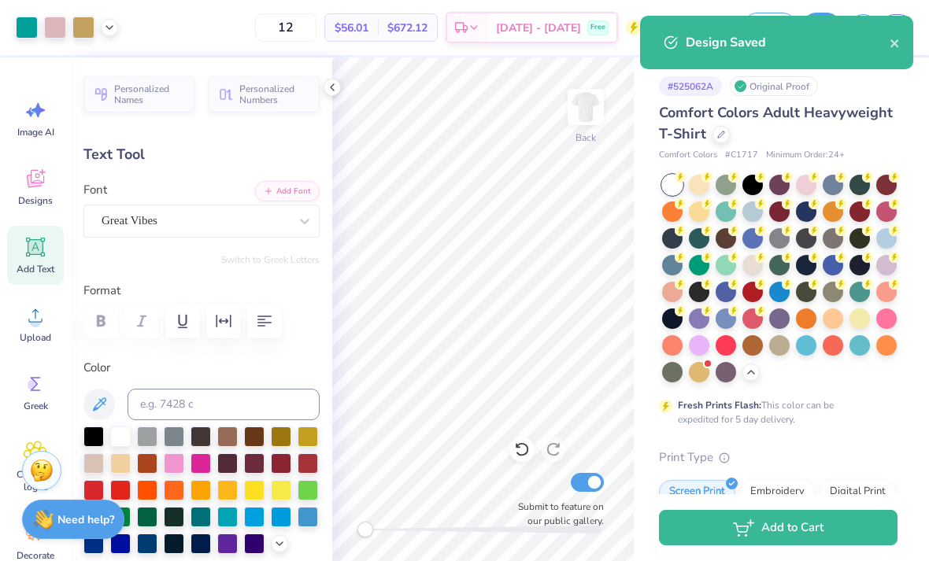
click at [844, 543] on button "Add to Cart" at bounding box center [778, 527] width 238 height 35
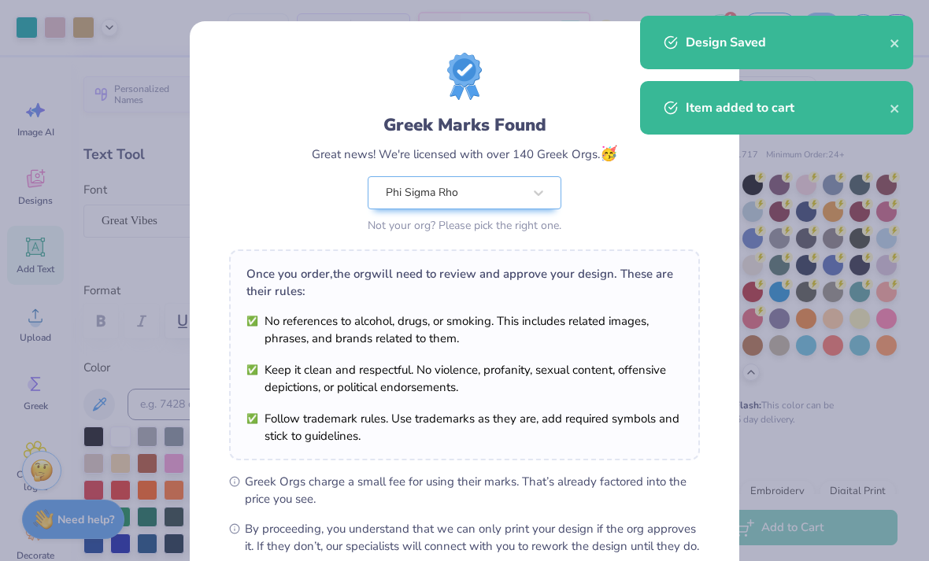
click at [884, 98] on div "Item added to cart" at bounding box center [776, 108] width 273 height 54
click at [894, 35] on button "close" at bounding box center [894, 42] width 11 height 19
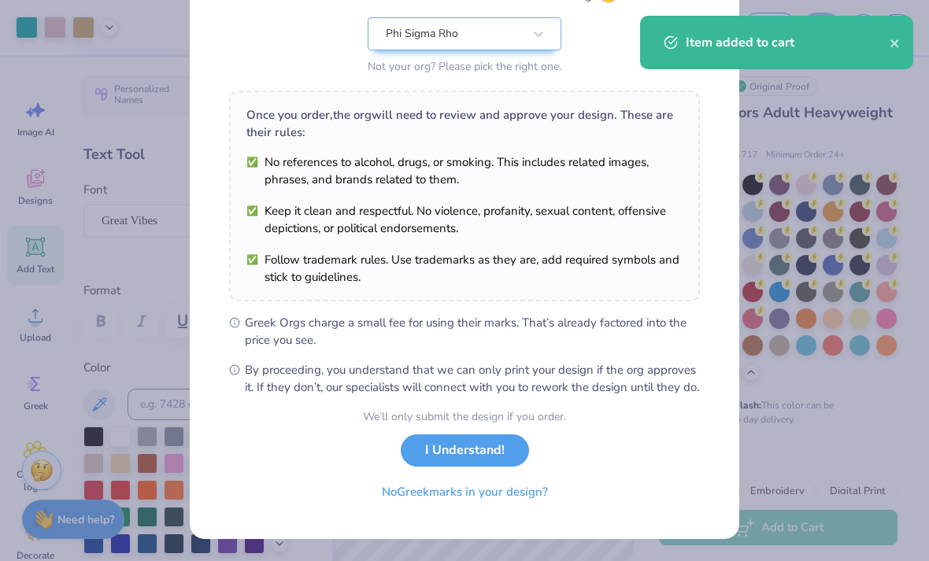
scroll to position [175, 0]
click at [497, 449] on button "I Understand!" at bounding box center [465, 450] width 128 height 32
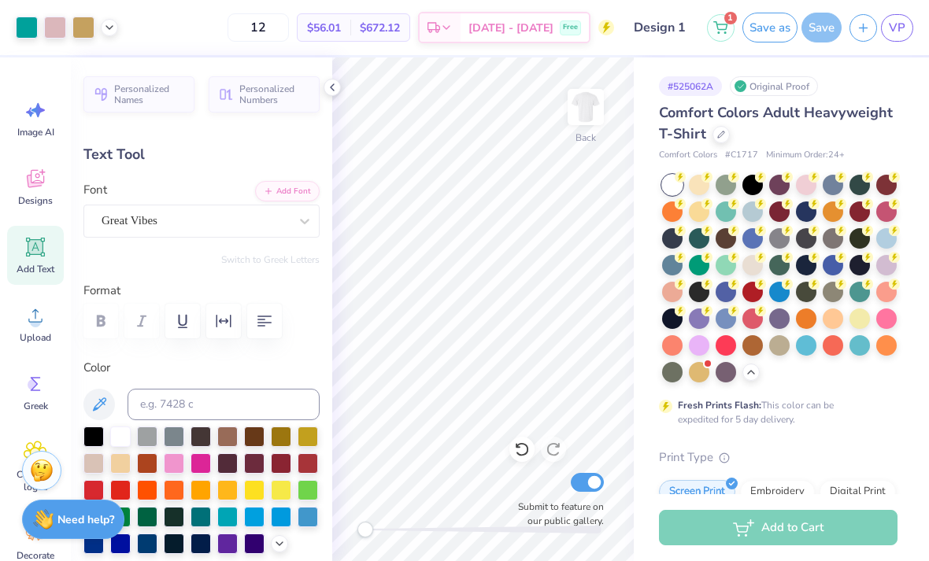
scroll to position [0, 0]
click at [326, 94] on div at bounding box center [331, 87] width 17 height 17
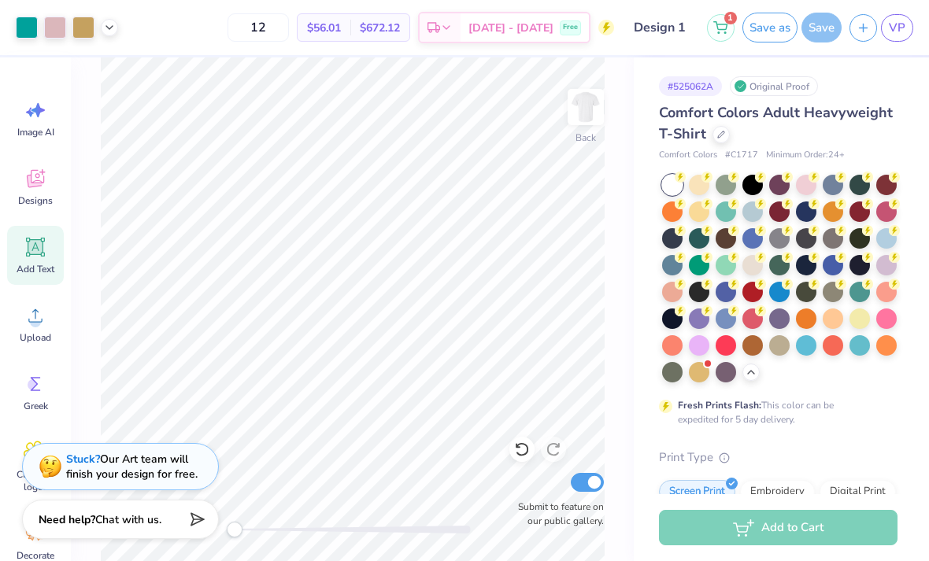
click at [23, 114] on div "Image AI" at bounding box center [35, 118] width 57 height 59
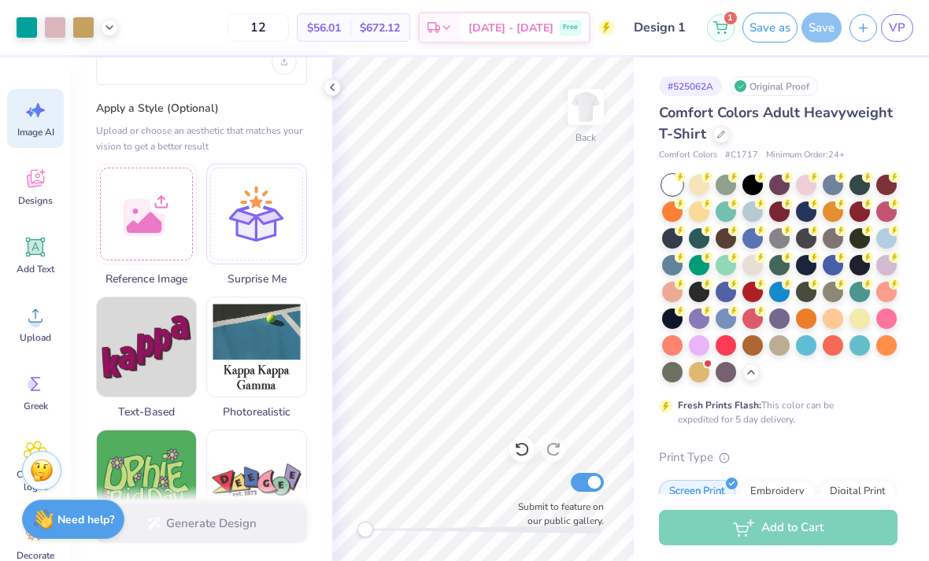
scroll to position [144, 0]
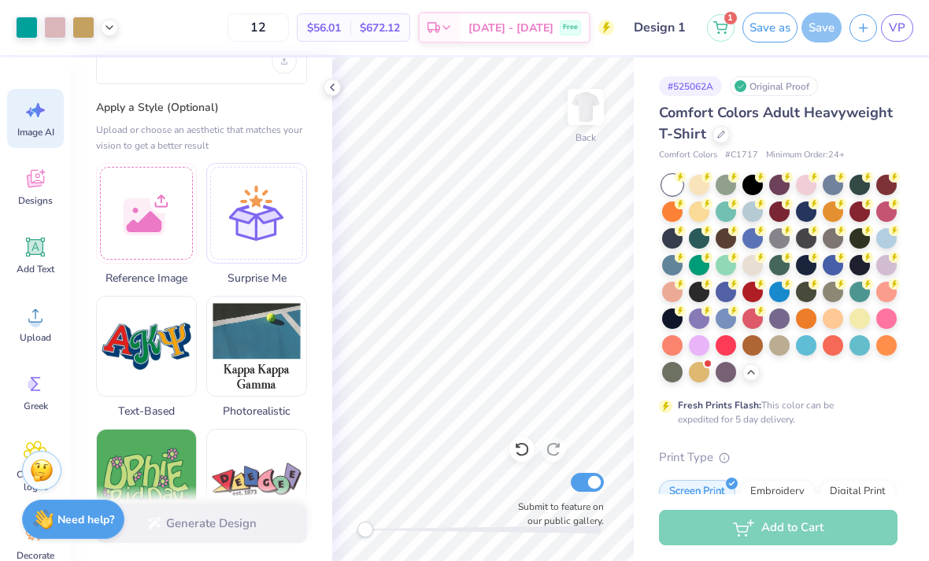
click at [135, 328] on img at bounding box center [146, 346] width 99 height 99
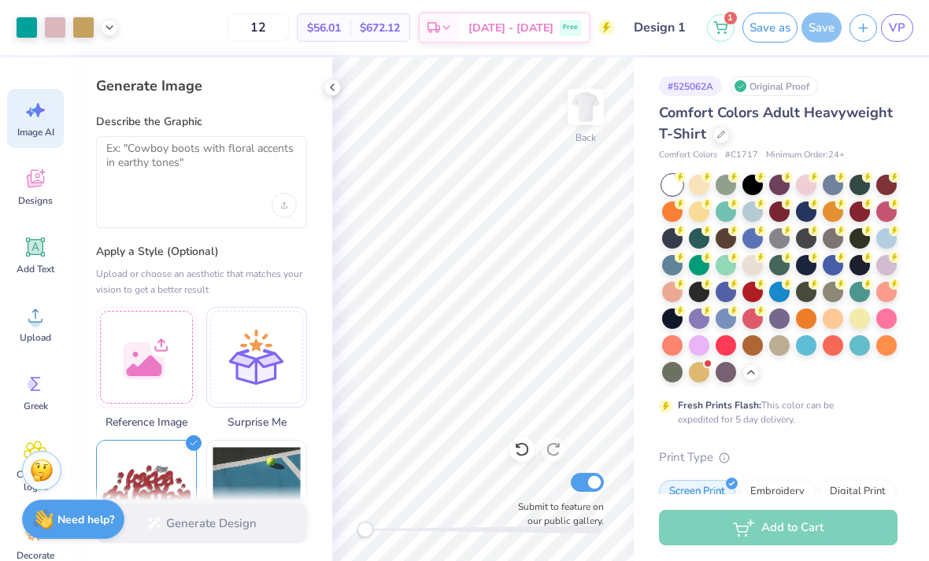
scroll to position [0, 0]
click at [120, 146] on textarea at bounding box center [201, 161] width 190 height 39
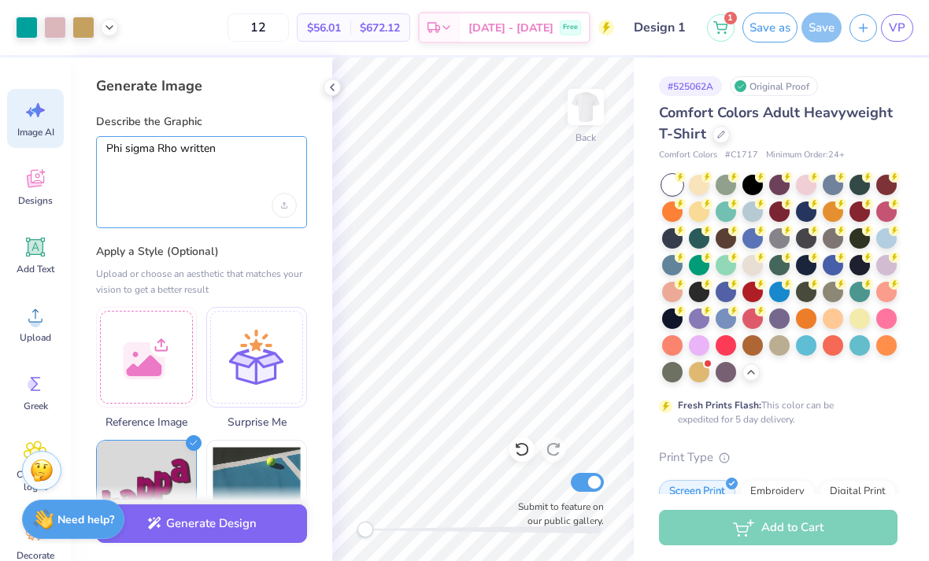
type textarea "Phi sigma Rho written"
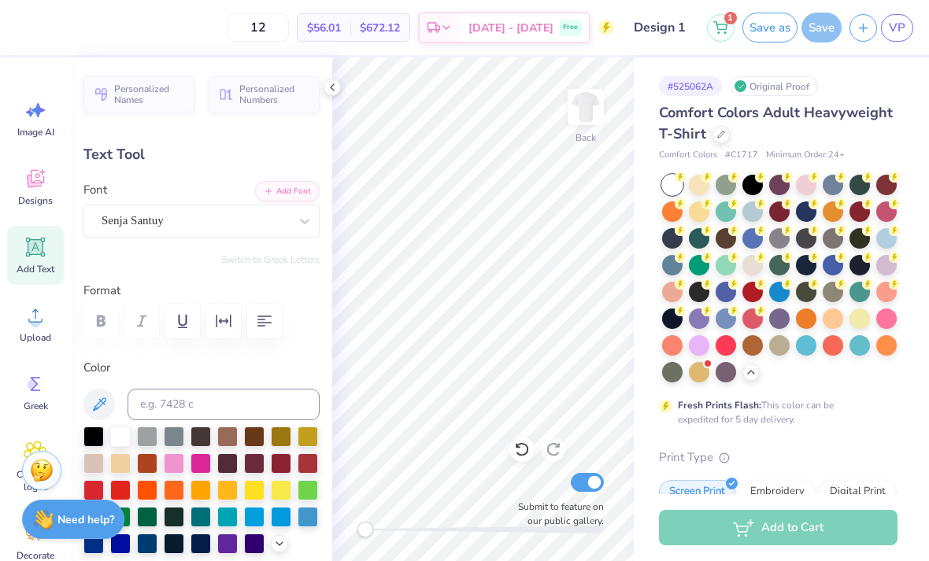
click at [27, 120] on icon at bounding box center [36, 110] width 24 height 24
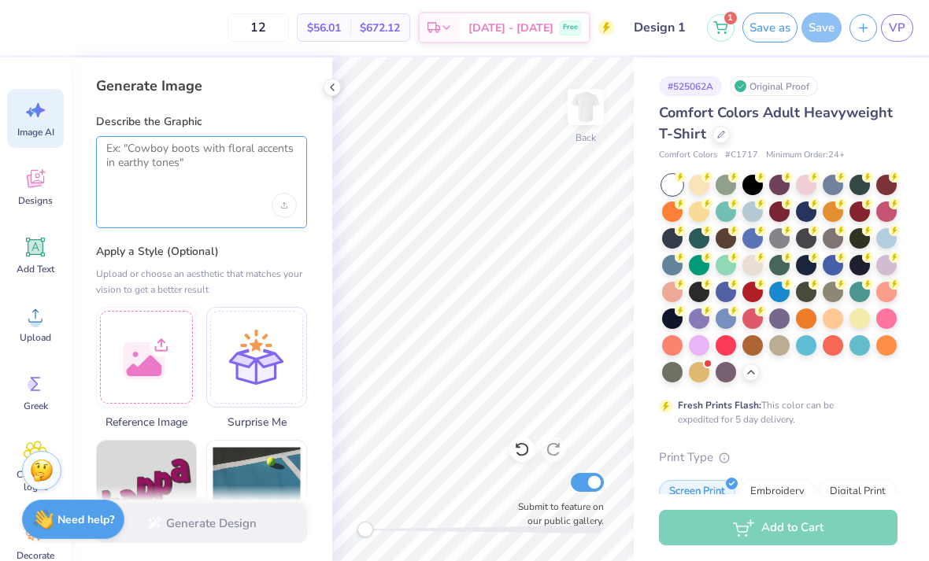
click at [139, 175] on textarea at bounding box center [201, 161] width 190 height 39
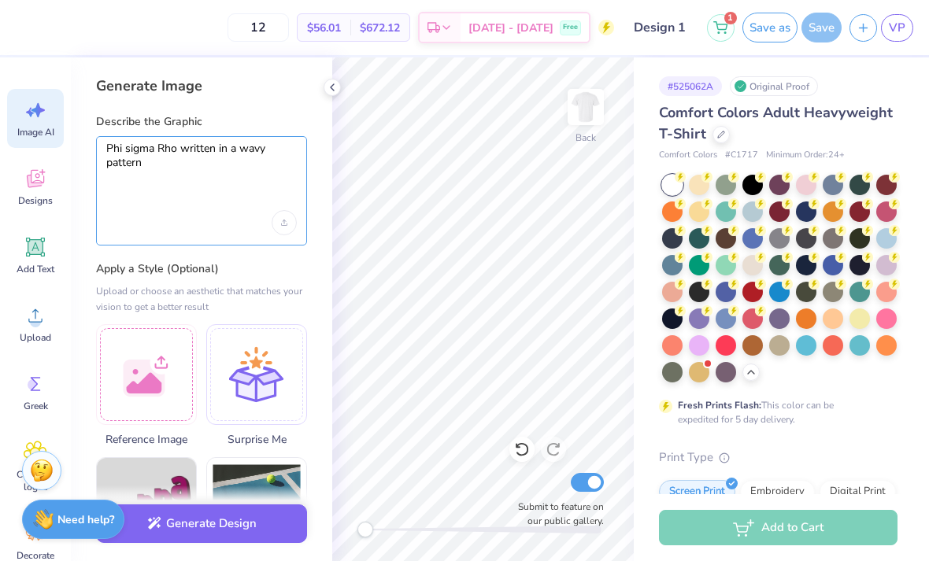
type textarea "Phi sigma Rho written in a wavy pattern"
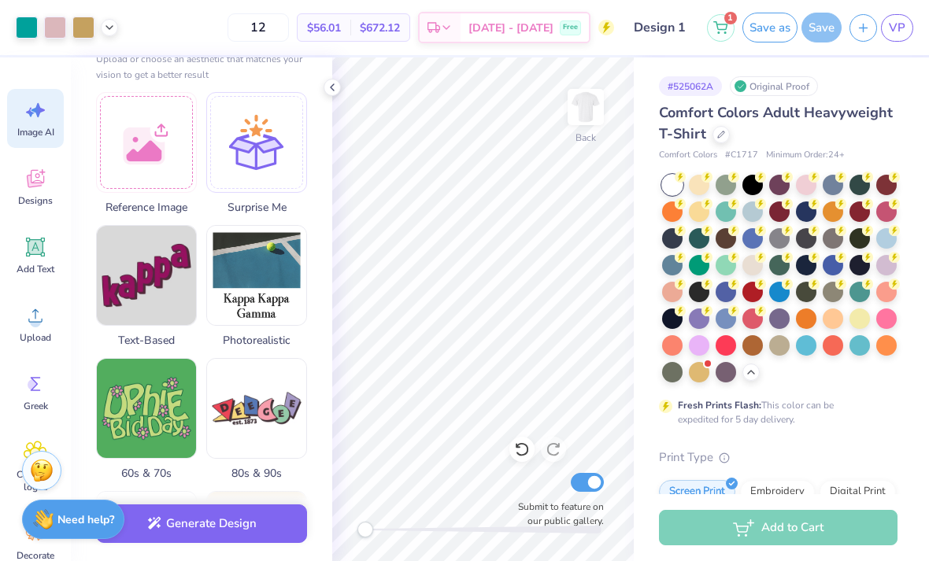
scroll to position [227, 0]
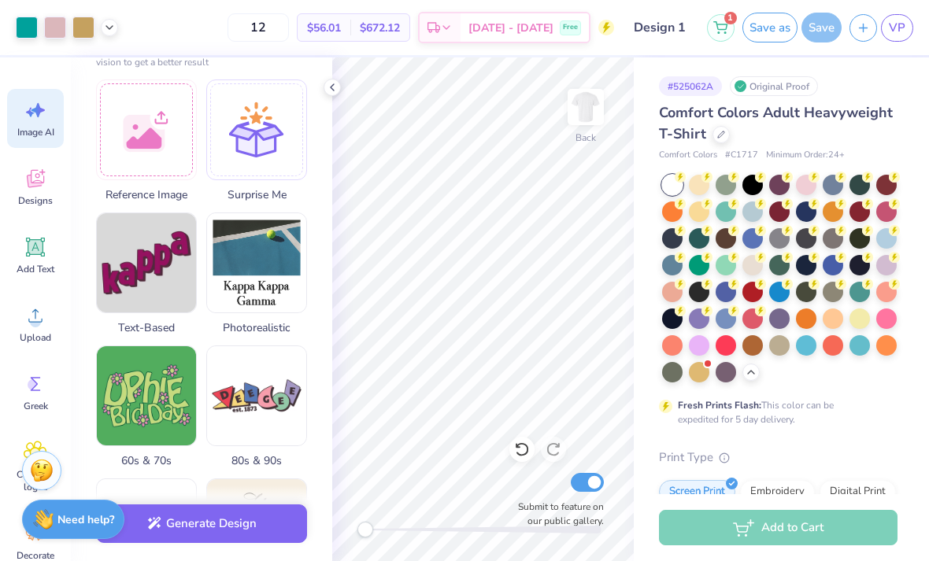
click at [235, 530] on button "Generate Design" at bounding box center [201, 523] width 211 height 39
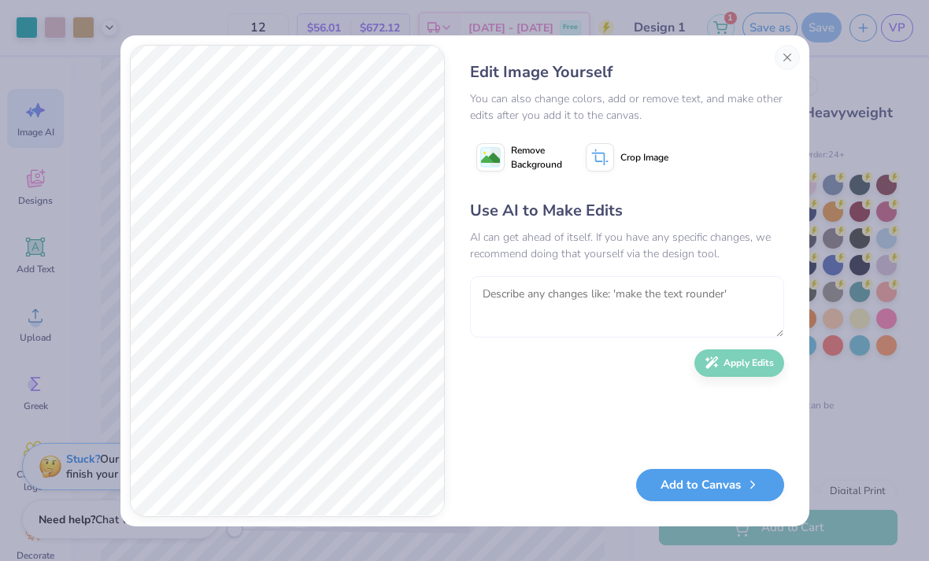
click at [670, 293] on textarea at bounding box center [627, 306] width 314 height 61
type textarea "Make in shades of pink it too dark"
click at [749, 367] on button "Apply Edits" at bounding box center [739, 363] width 90 height 28
click at [730, 483] on button "Add to Canvas" at bounding box center [710, 485] width 148 height 32
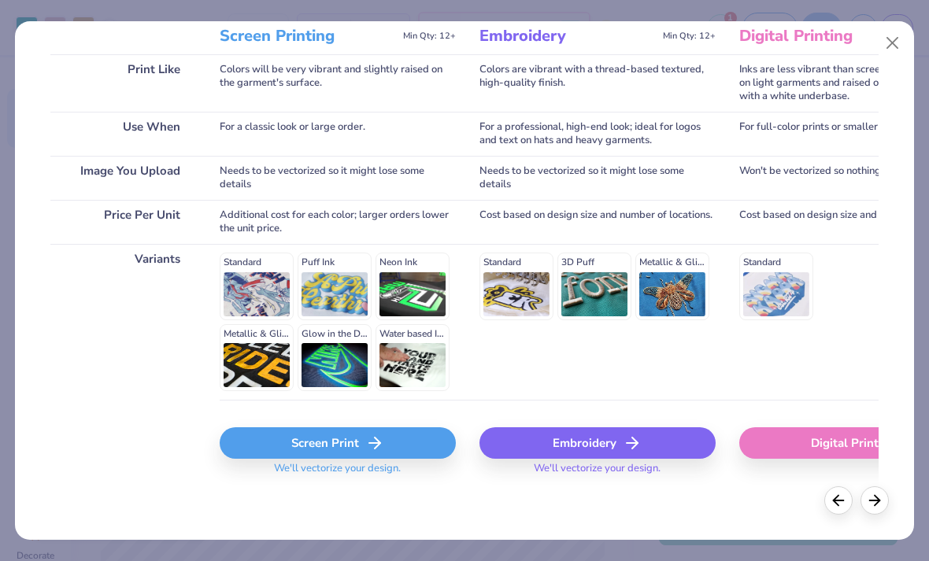
scroll to position [223, 0]
click at [305, 450] on div "Screen Print" at bounding box center [338, 442] width 236 height 31
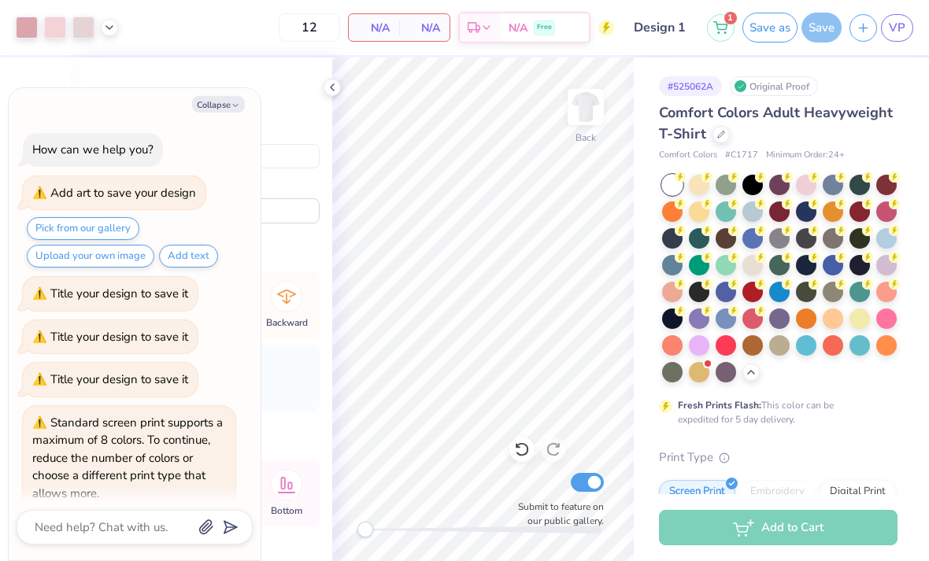
scroll to position [59, 0]
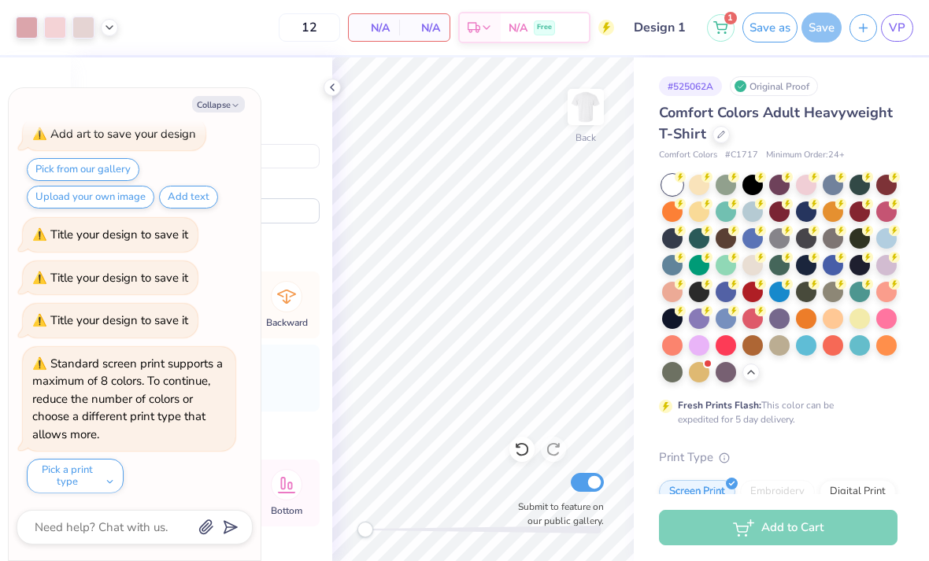
click at [239, 105] on icon "button" at bounding box center [235, 105] width 9 height 9
type textarea "x"
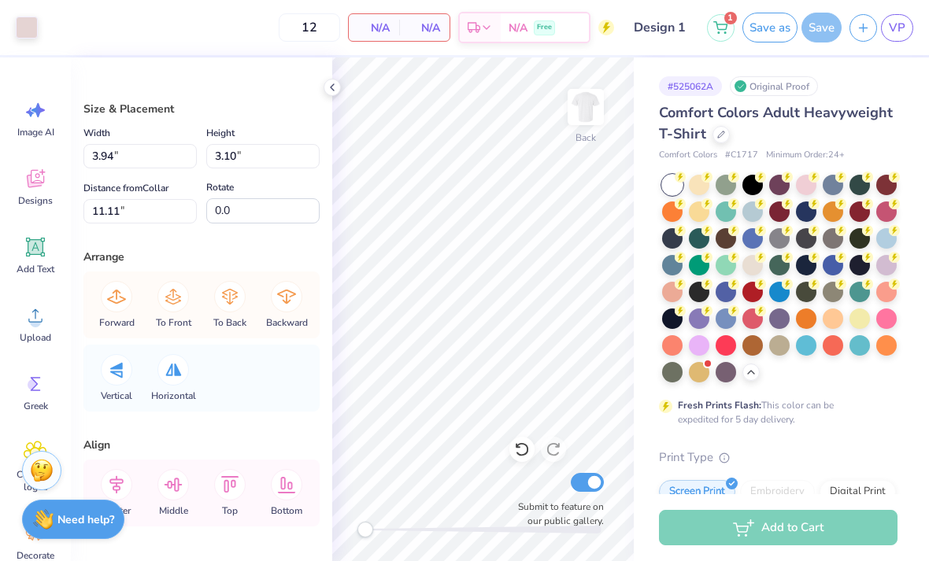
type input "0.59"
type input "1.38"
type input "6.27"
type input "3.17"
type input "4.15"
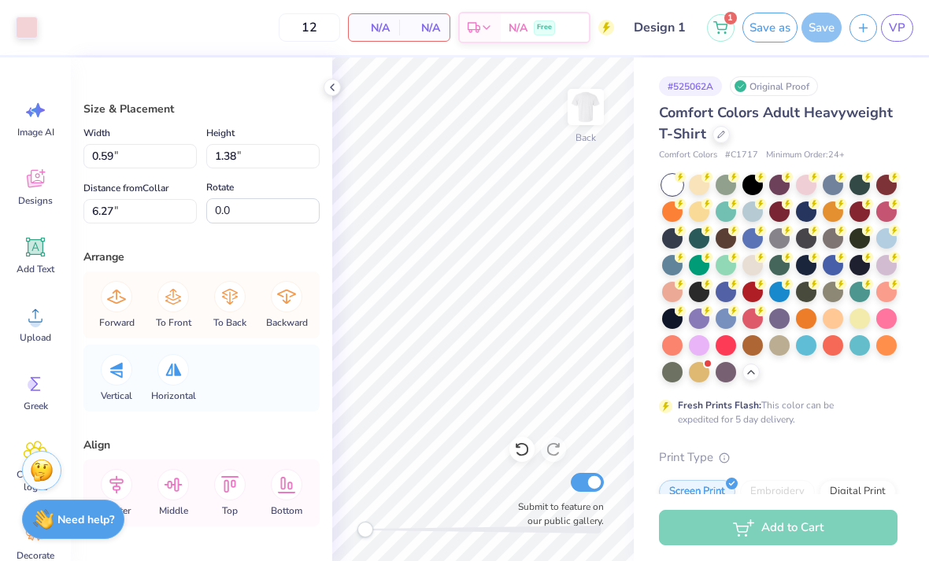
type input "5.82"
type input "2.61"
type input "3.99"
type input "10.00"
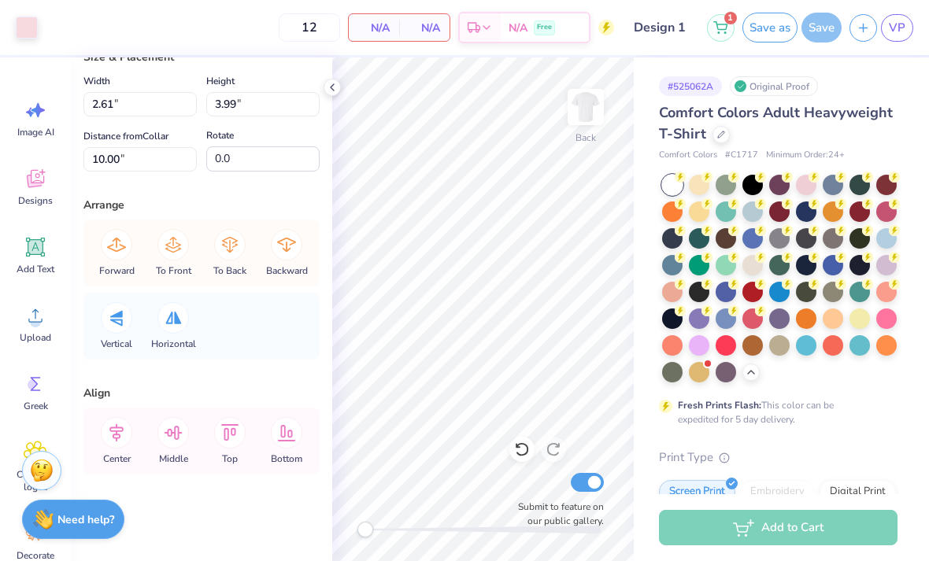
scroll to position [52, 0]
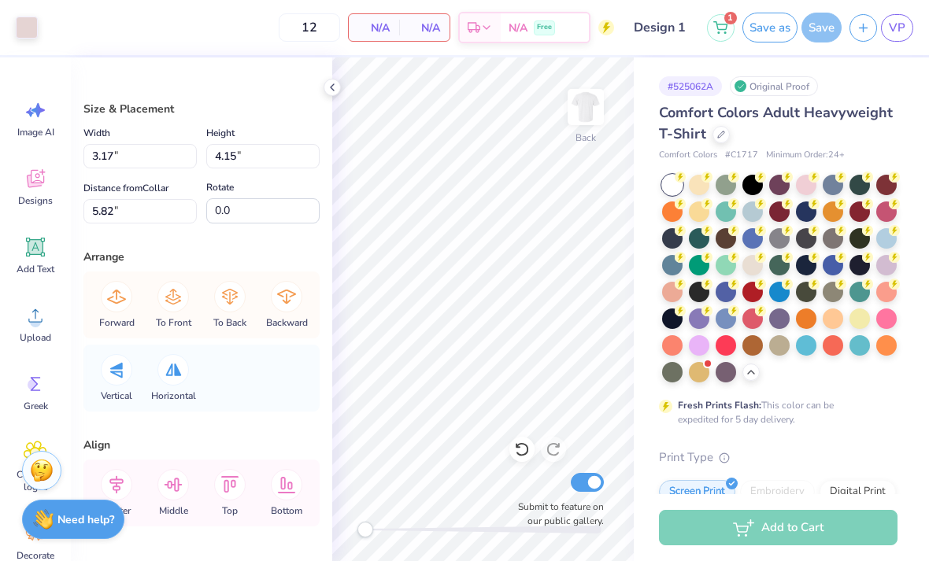
type input "10.49"
type input "10.98"
type input "5.22"
type input "13.55"
type input "13.95"
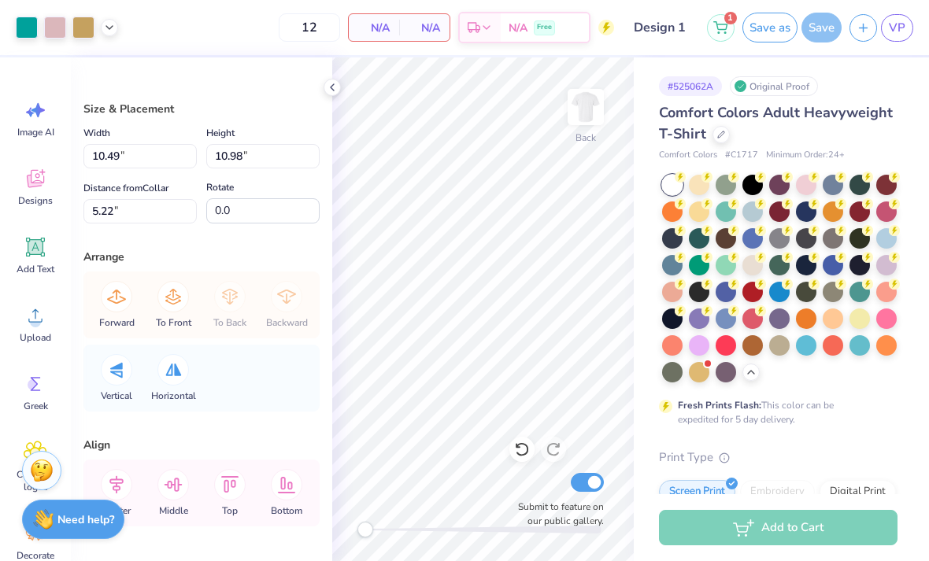
type input "5.52"
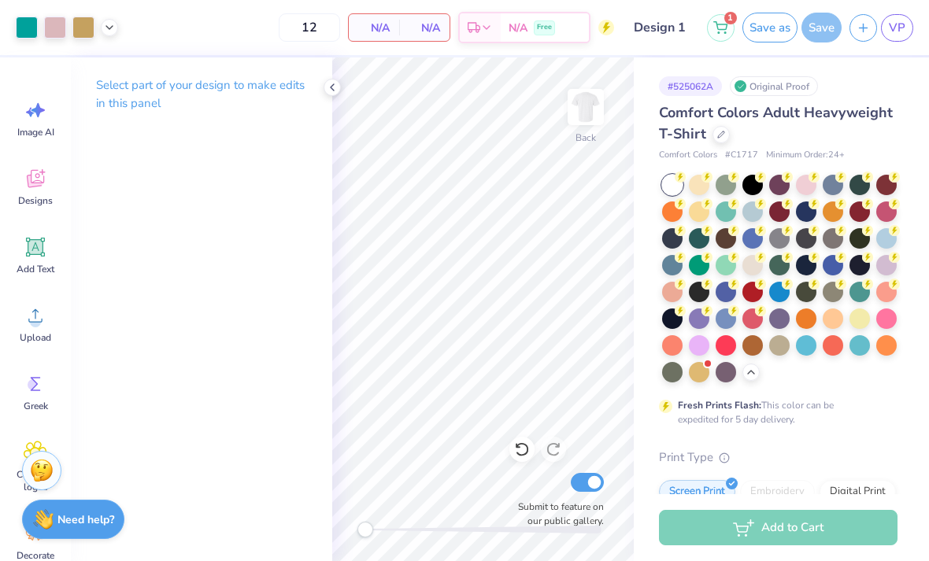
click at [523, 447] on icon at bounding box center [522, 449] width 16 height 16
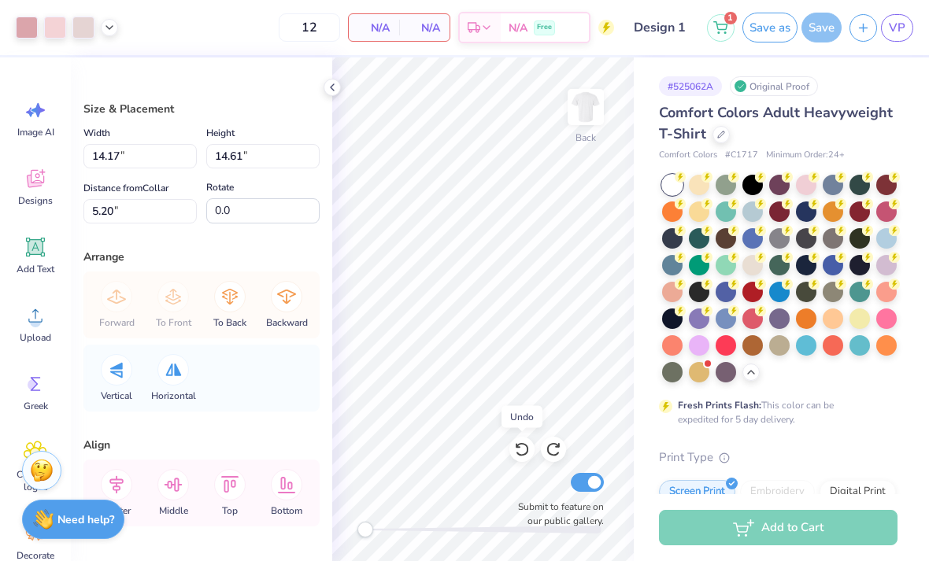
click at [516, 454] on icon at bounding box center [522, 449] width 16 height 16
click at [550, 456] on icon at bounding box center [553, 449] width 16 height 16
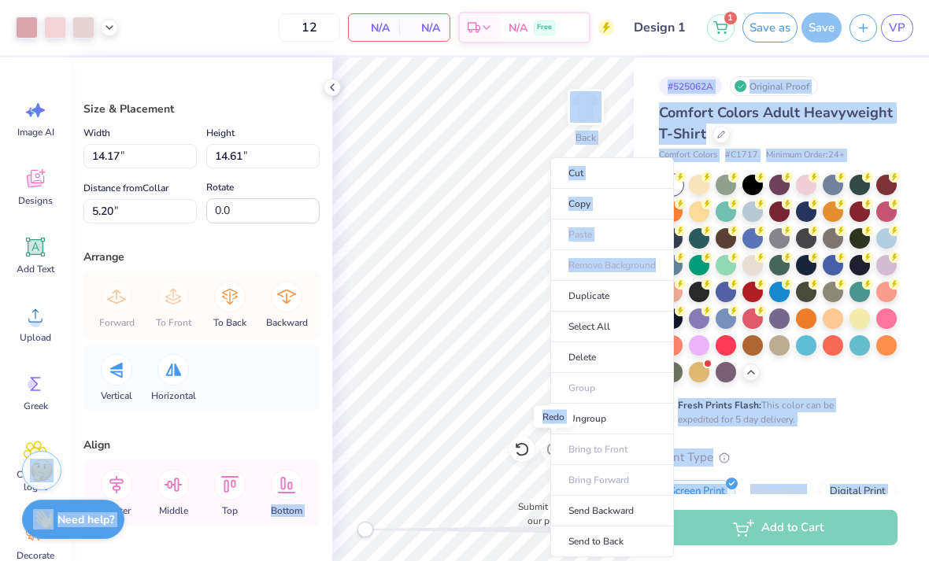
click at [226, 81] on div "Size & Placement Width 14.17 14.17 " Height 14.61 14.61 " Distance from Collar …" at bounding box center [201, 309] width 261 height 504
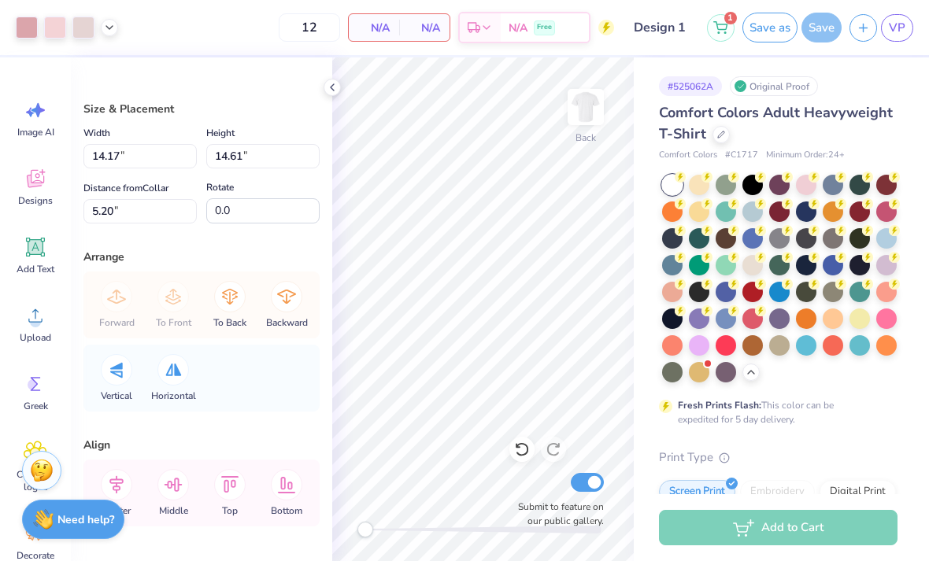
click at [91, 24] on div at bounding box center [83, 28] width 22 height 22
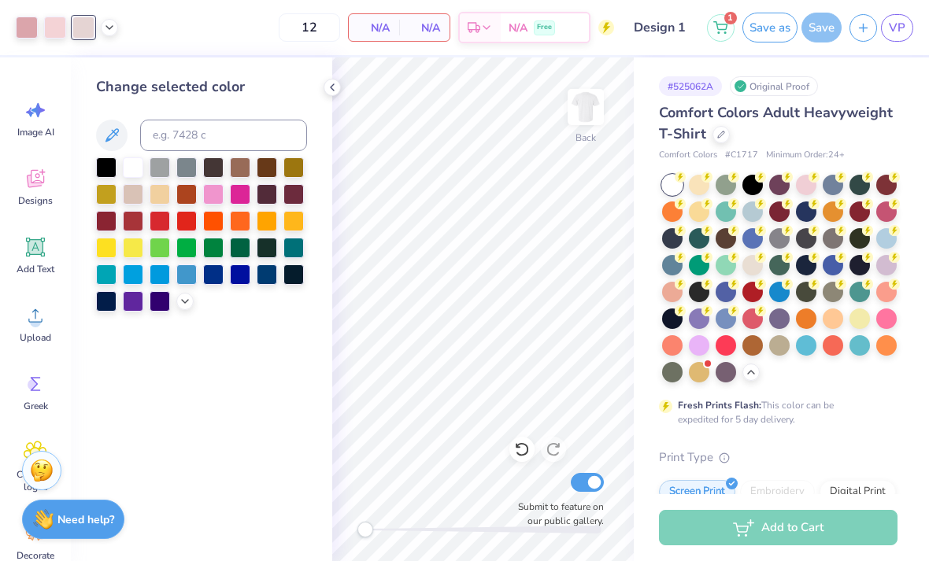
click at [113, 31] on icon at bounding box center [109, 27] width 13 height 13
click at [107, 67] on div at bounding box center [109, 68] width 22 height 22
click at [78, 29] on div at bounding box center [83, 28] width 22 height 22
click at [49, 31] on div at bounding box center [55, 28] width 22 height 22
click at [20, 28] on div at bounding box center [27, 28] width 22 height 22
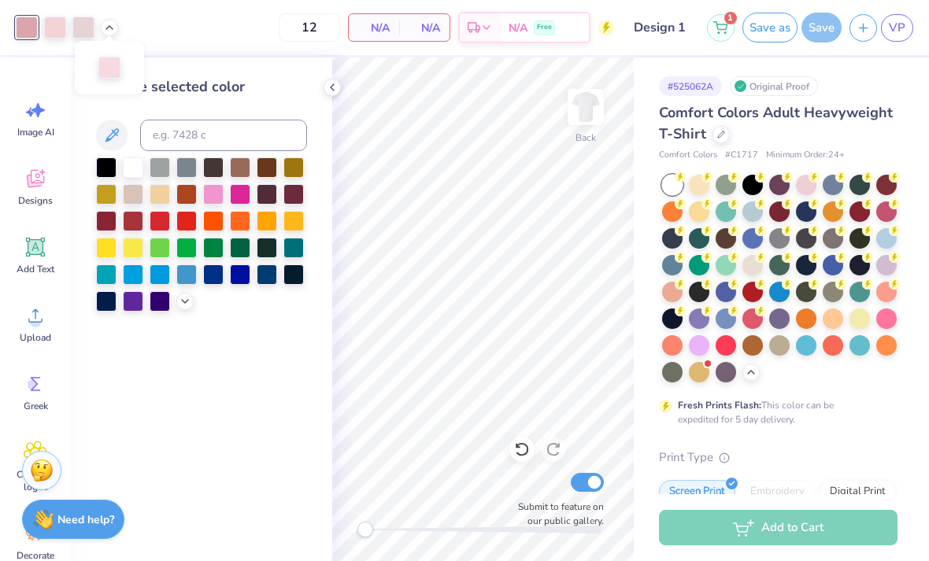
click at [77, 29] on div at bounding box center [83, 28] width 22 height 22
click at [105, 29] on icon at bounding box center [109, 27] width 13 height 13
click at [98, 65] on div at bounding box center [109, 68] width 22 height 22
click at [109, 124] on button at bounding box center [111, 135] width 31 height 31
click at [18, 42] on div "Art colors" at bounding box center [59, 27] width 118 height 55
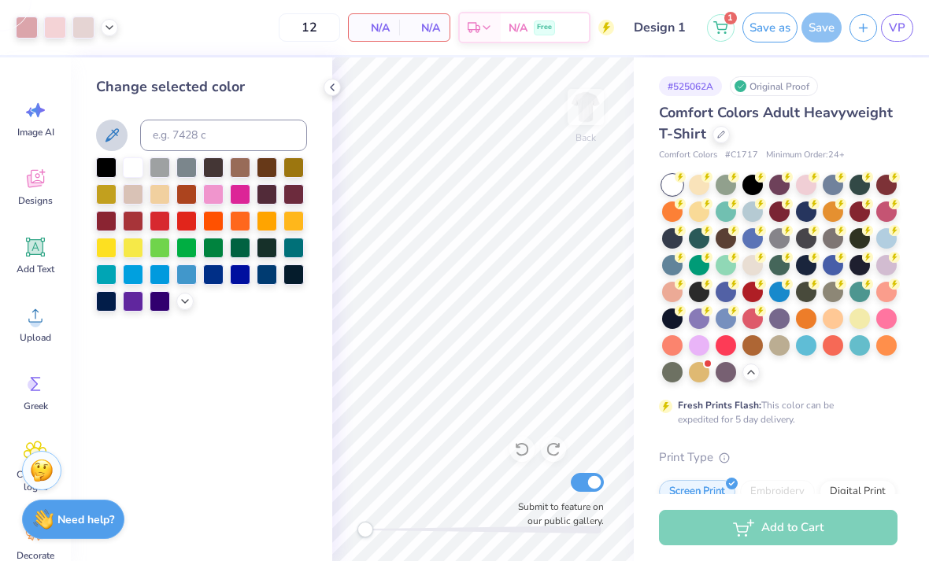
click at [72, 50] on div "Art colors" at bounding box center [59, 27] width 118 height 55
click at [57, 32] on div at bounding box center [55, 28] width 22 height 22
click at [184, 178] on div at bounding box center [186, 167] width 20 height 20
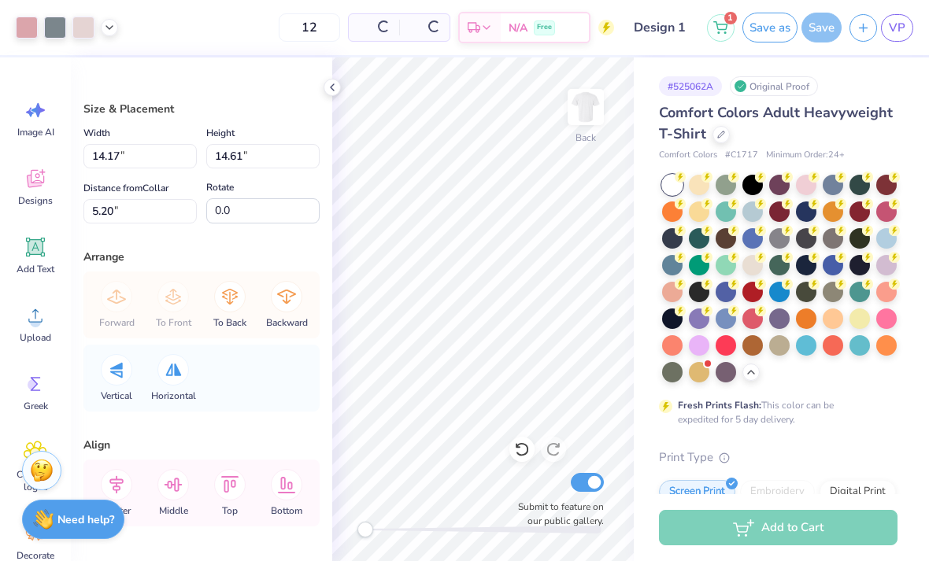
click at [521, 447] on icon at bounding box center [522, 449] width 16 height 16
click at [519, 452] on icon at bounding box center [522, 449] width 16 height 16
click at [519, 449] on icon at bounding box center [522, 449] width 16 height 16
click at [590, 113] on img at bounding box center [585, 106] width 31 height 31
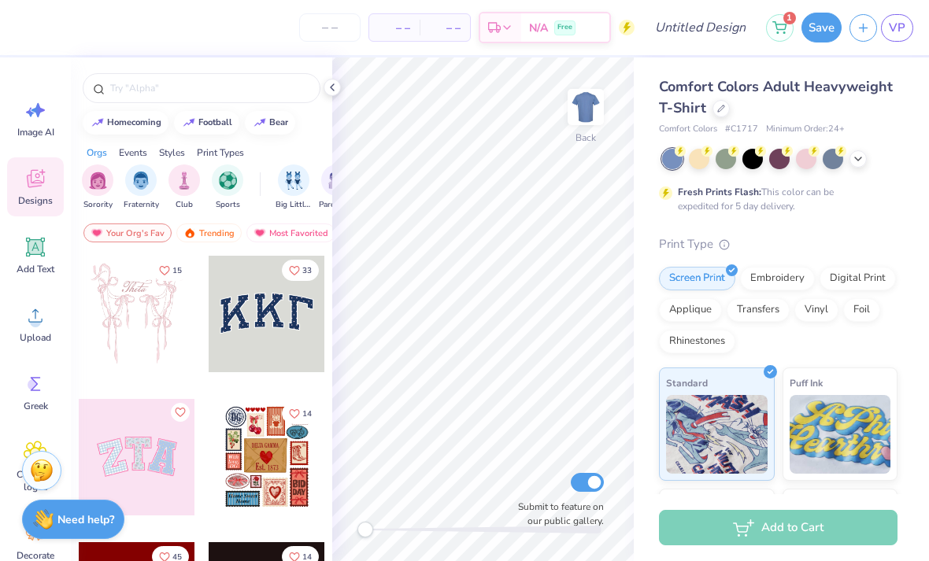
click at [715, 109] on div at bounding box center [720, 108] width 17 height 17
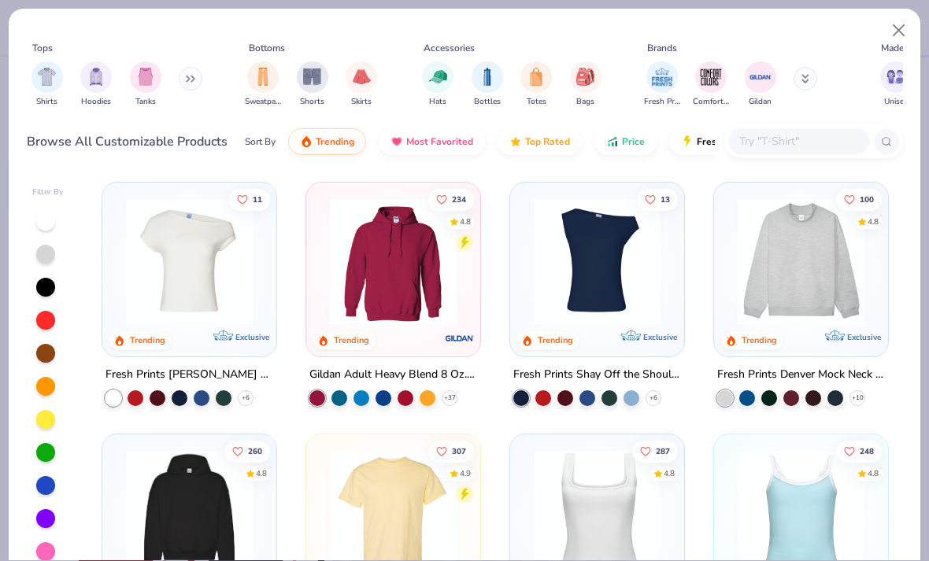
click at [841, 279] on img at bounding box center [800, 261] width 142 height 127
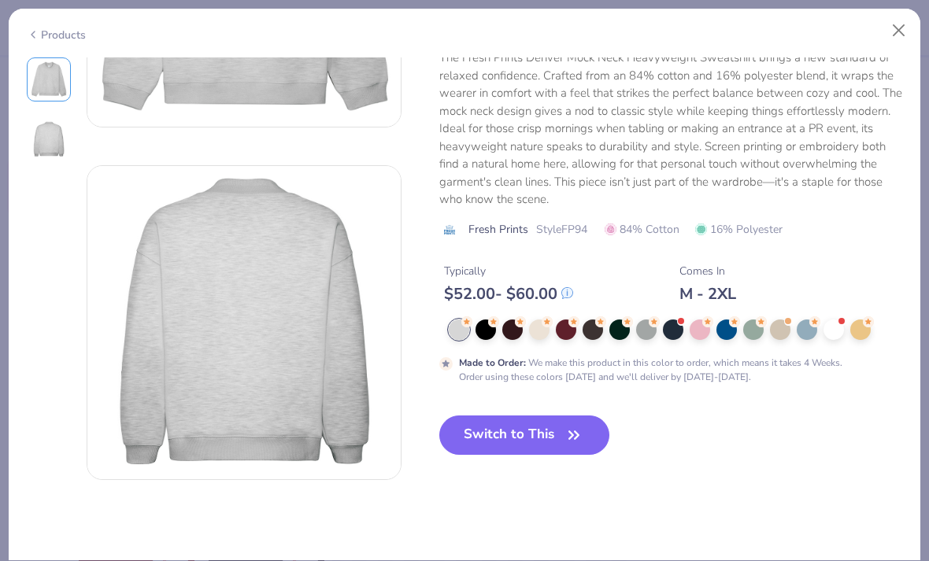
scroll to position [303, 0]
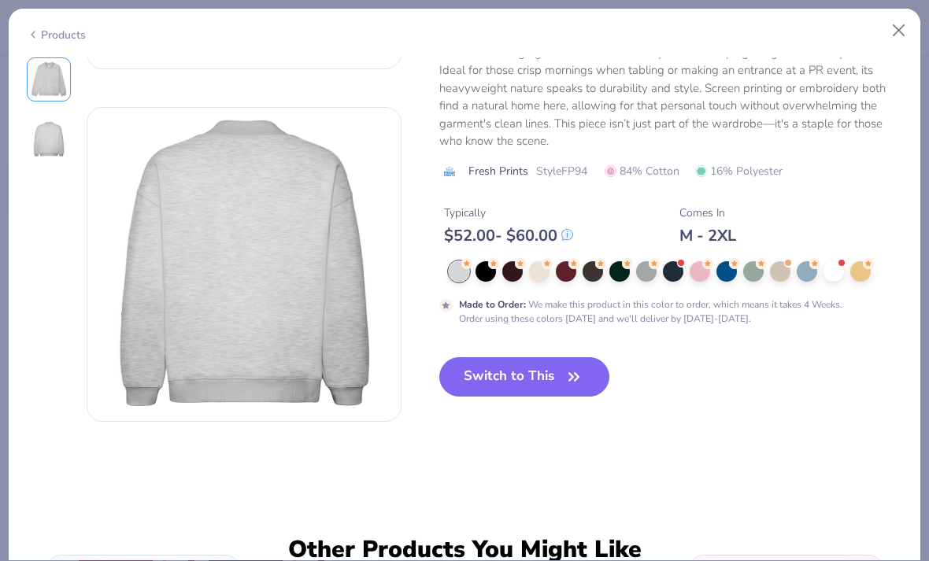
click at [543, 377] on button "Switch to This" at bounding box center [524, 376] width 171 height 39
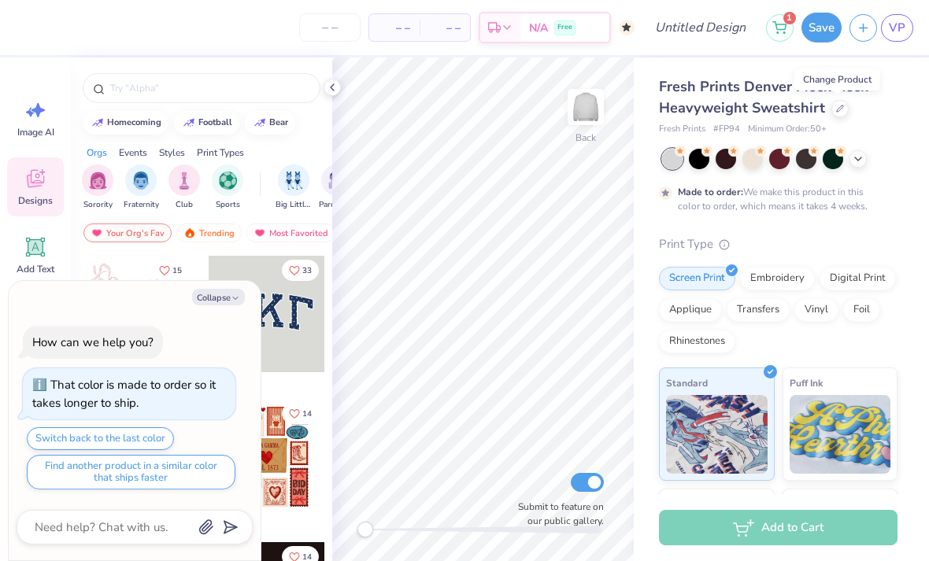
click at [851, 155] on icon at bounding box center [857, 159] width 13 height 13
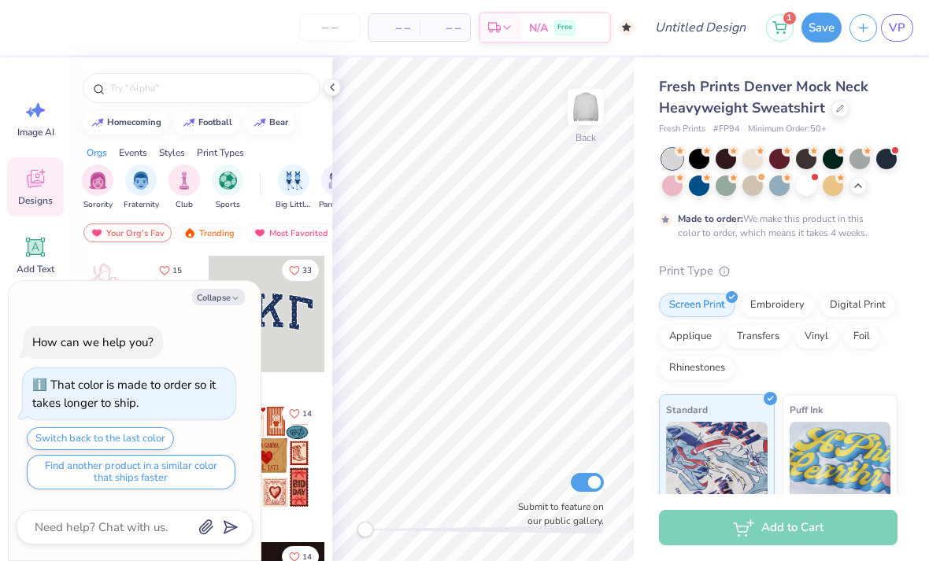
click at [853, 186] on icon at bounding box center [857, 185] width 13 height 13
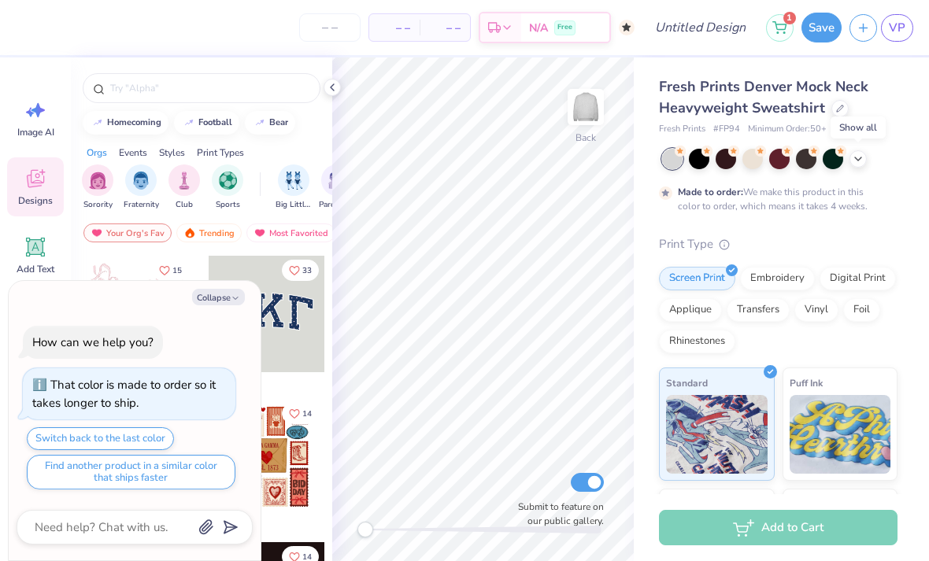
click at [842, 164] on div at bounding box center [832, 159] width 20 height 20
click at [856, 159] on icon at bounding box center [857, 159] width 13 height 13
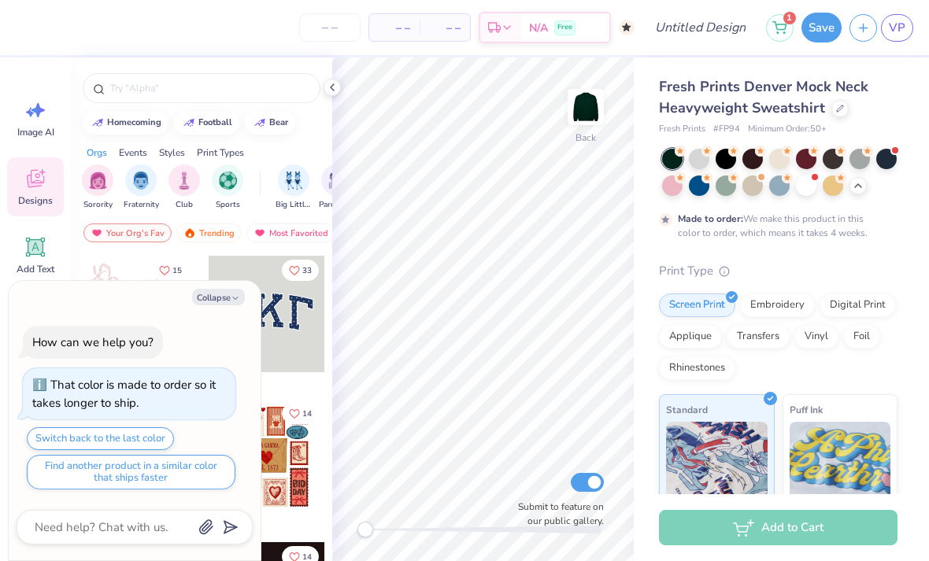
click at [790, 189] on div at bounding box center [779, 172] width 235 height 47
click at [807, 184] on div at bounding box center [806, 185] width 20 height 20
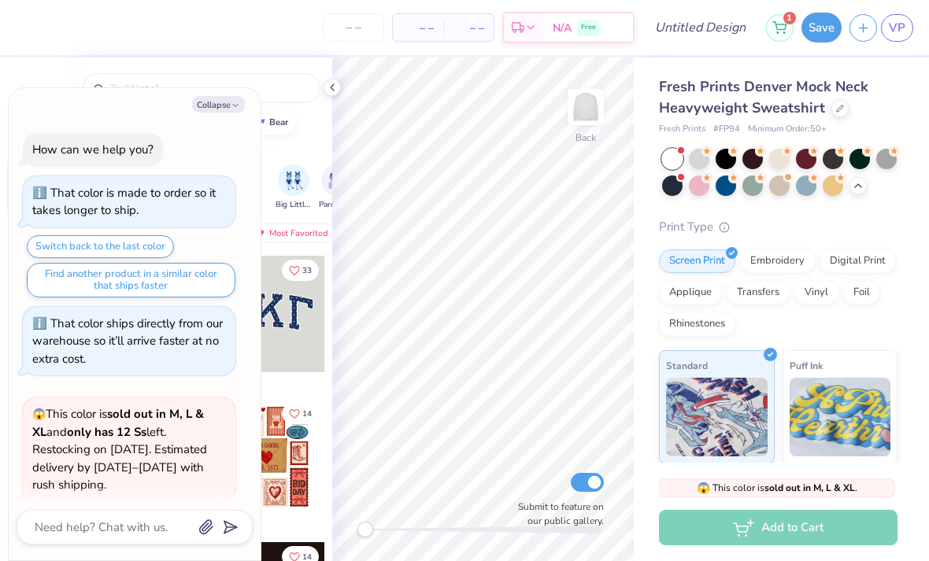
scroll to position [121, 0]
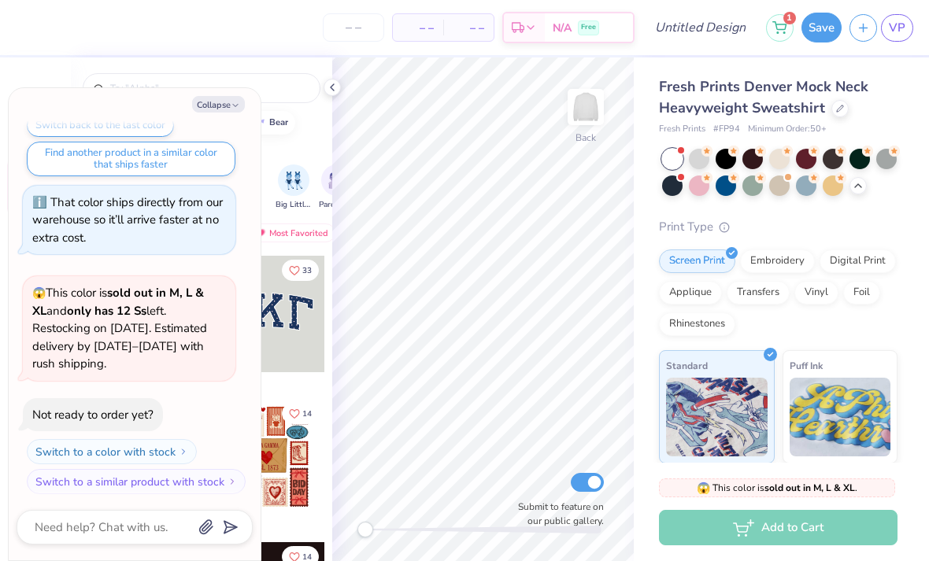
click at [855, 187] on icon at bounding box center [857, 185] width 13 height 13
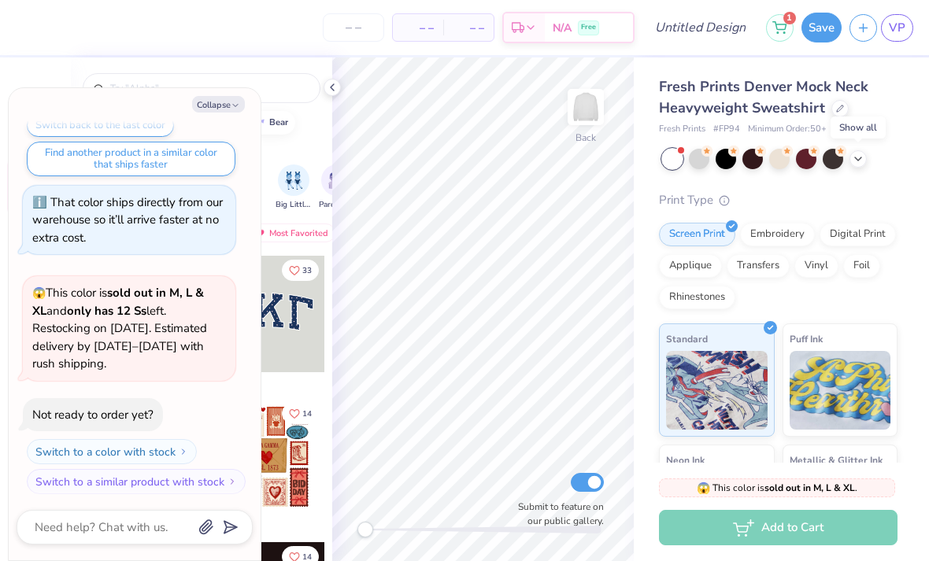
click at [222, 108] on button "Collapse" at bounding box center [218, 104] width 53 height 17
type textarea "x"
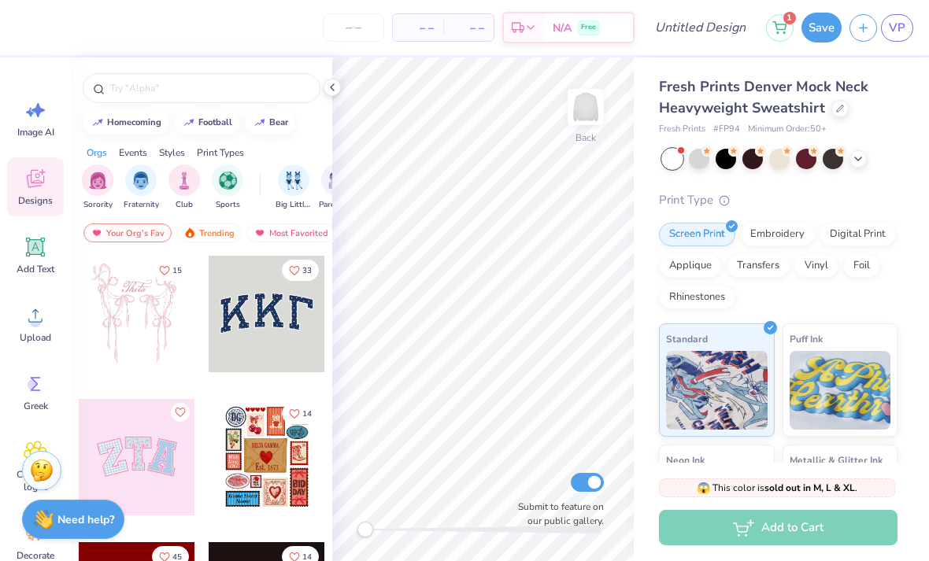
click at [234, 90] on input "text" at bounding box center [209, 88] width 201 height 16
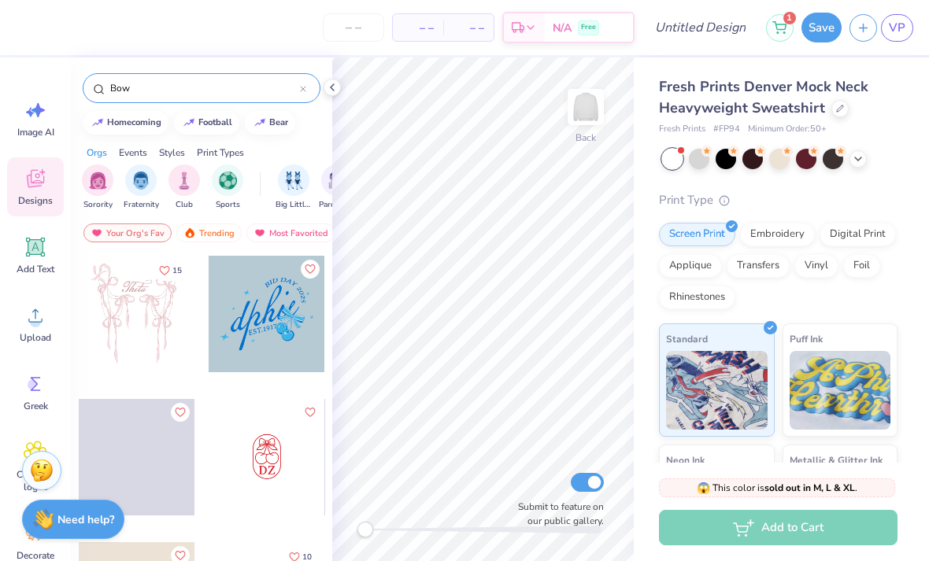
type input "Bow"
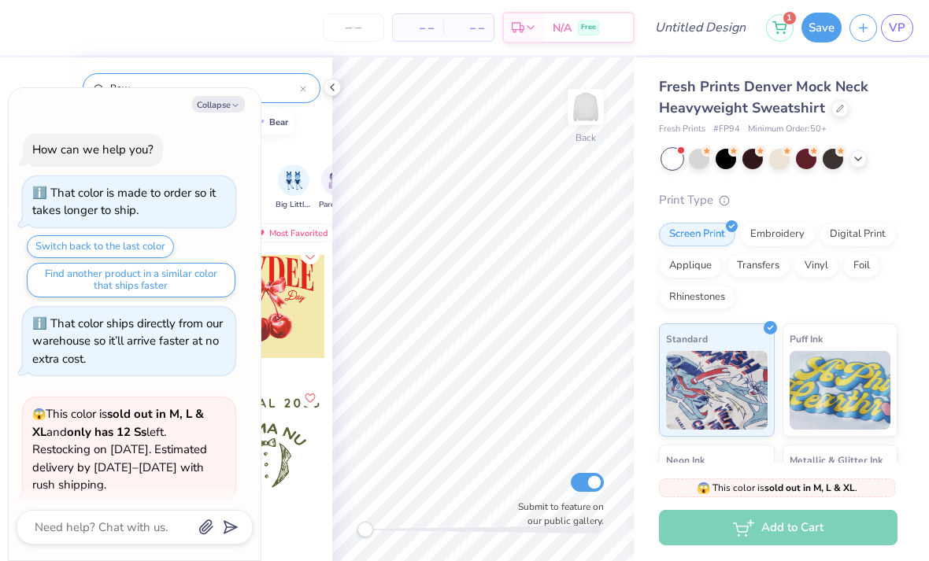
scroll to position [205, 0]
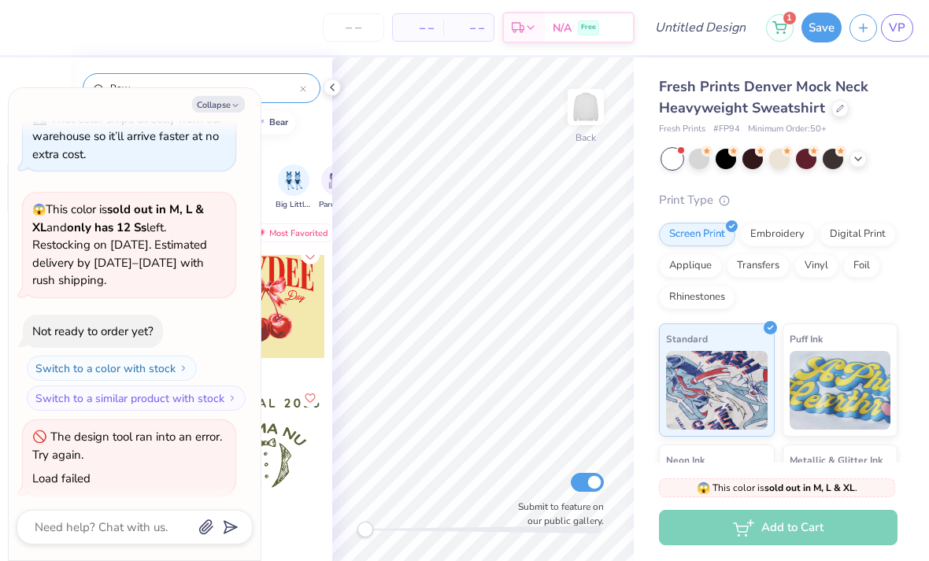
click at [239, 109] on icon "button" at bounding box center [235, 105] width 9 height 9
type textarea "x"
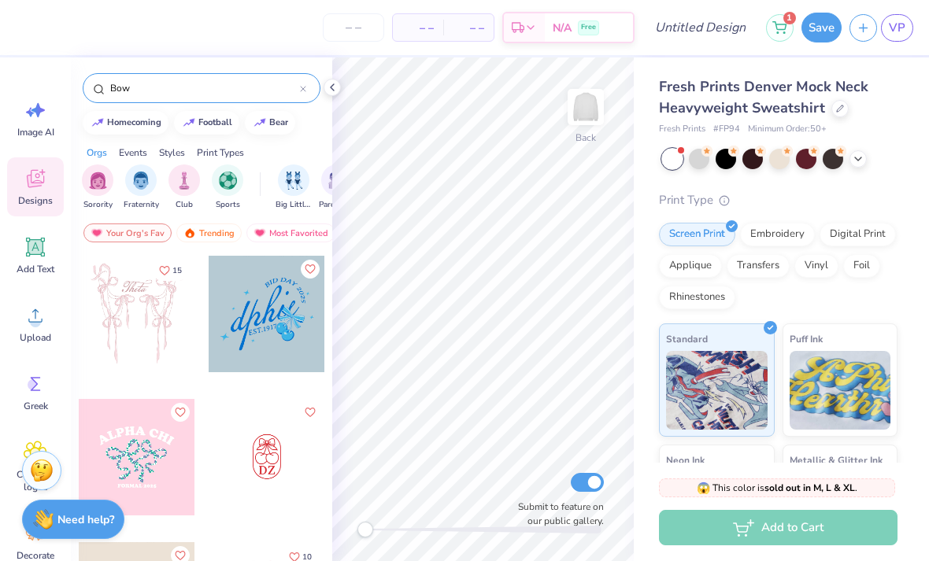
scroll to position [0, 0]
click at [159, 337] on div at bounding box center [137, 314] width 116 height 116
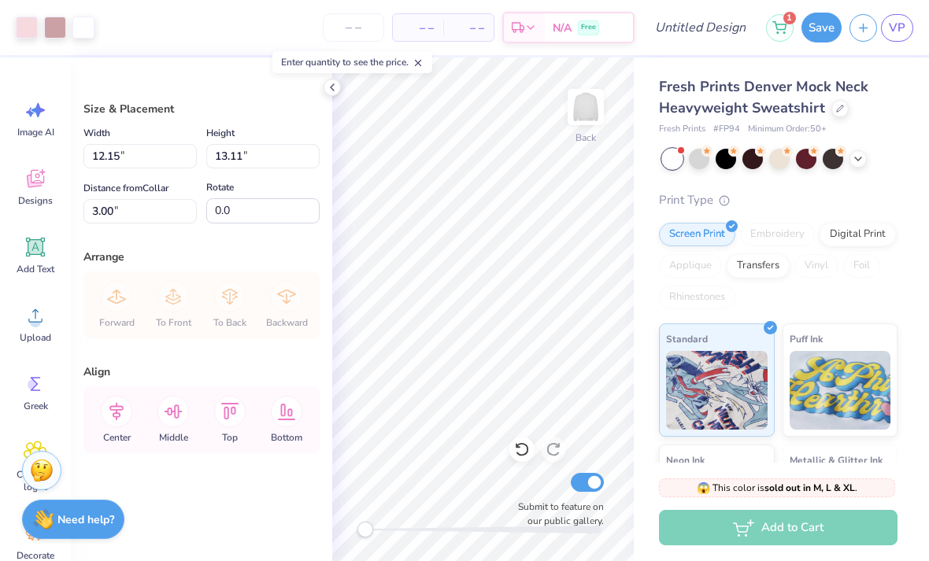
click at [521, 446] on icon at bounding box center [522, 449] width 16 height 16
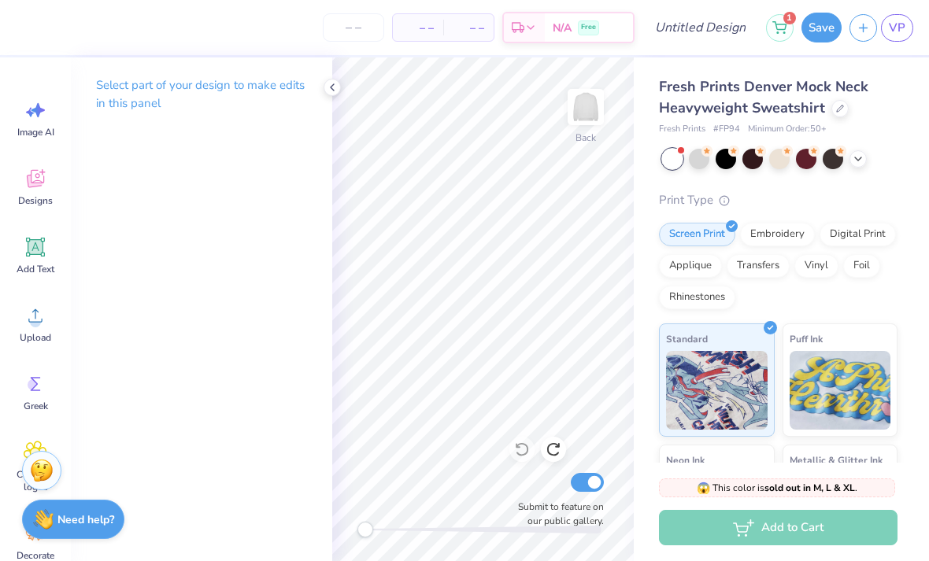
click at [43, 196] on span "Designs" at bounding box center [35, 200] width 35 height 13
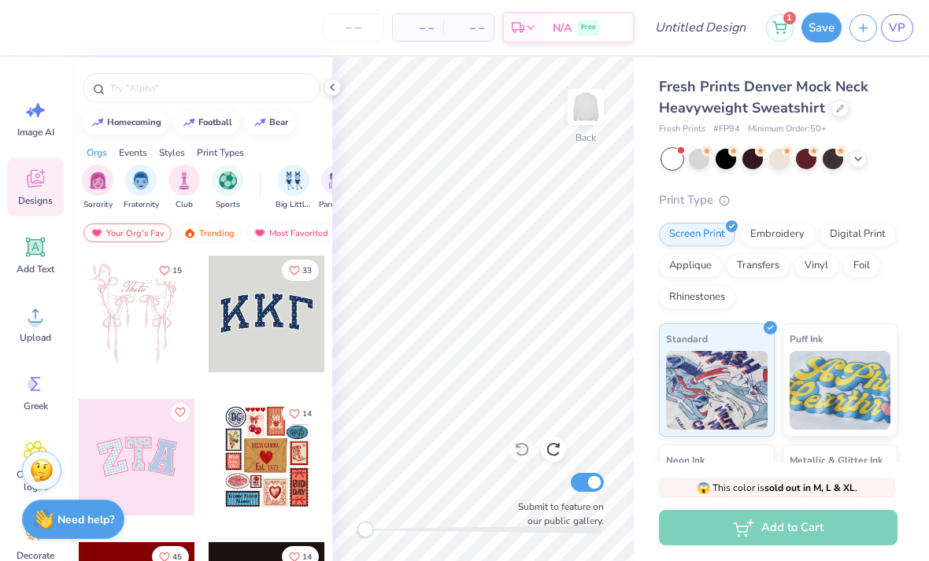
click at [98, 185] on img "filter for Sorority" at bounding box center [98, 181] width 18 height 18
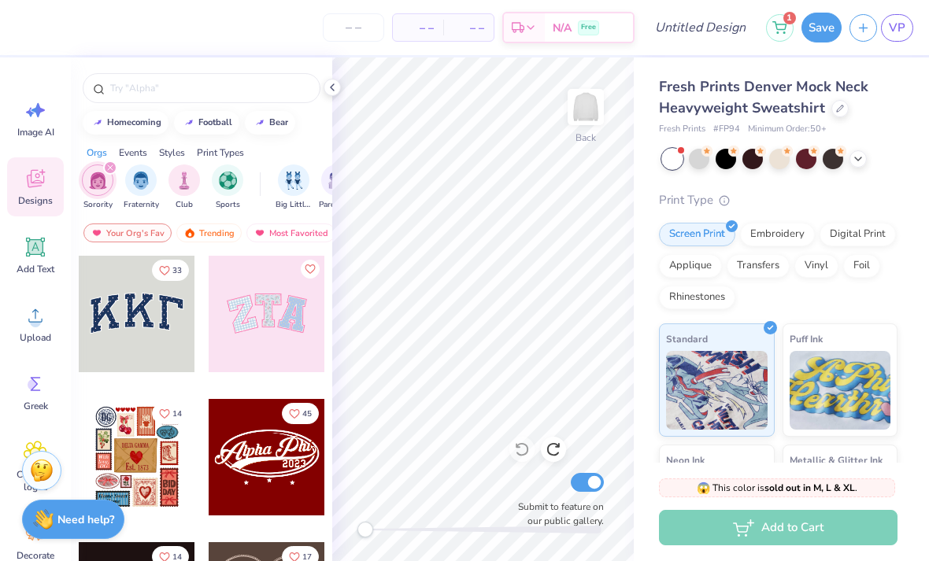
click at [228, 91] on input "text" at bounding box center [209, 88] width 201 height 16
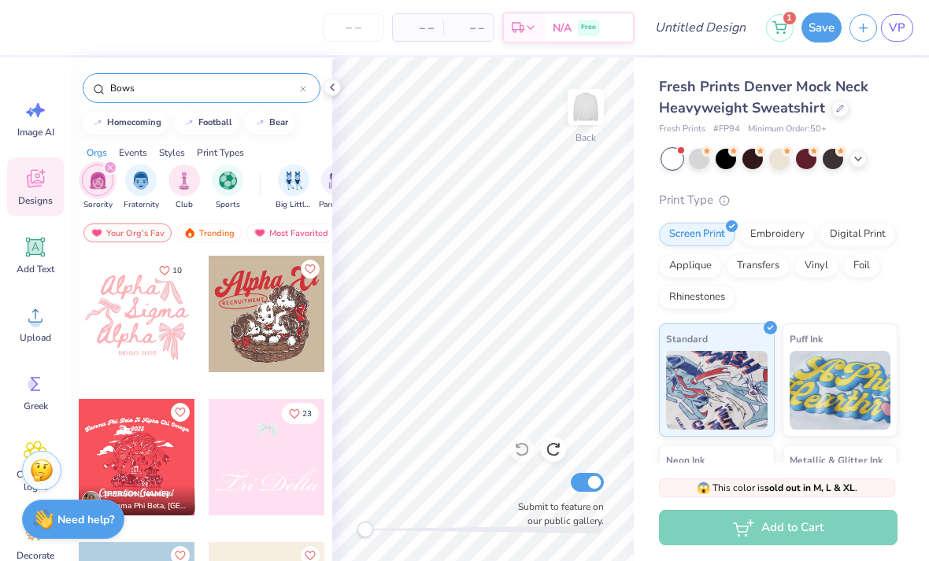
type input "Bows"
click at [167, 325] on div at bounding box center [137, 314] width 116 height 116
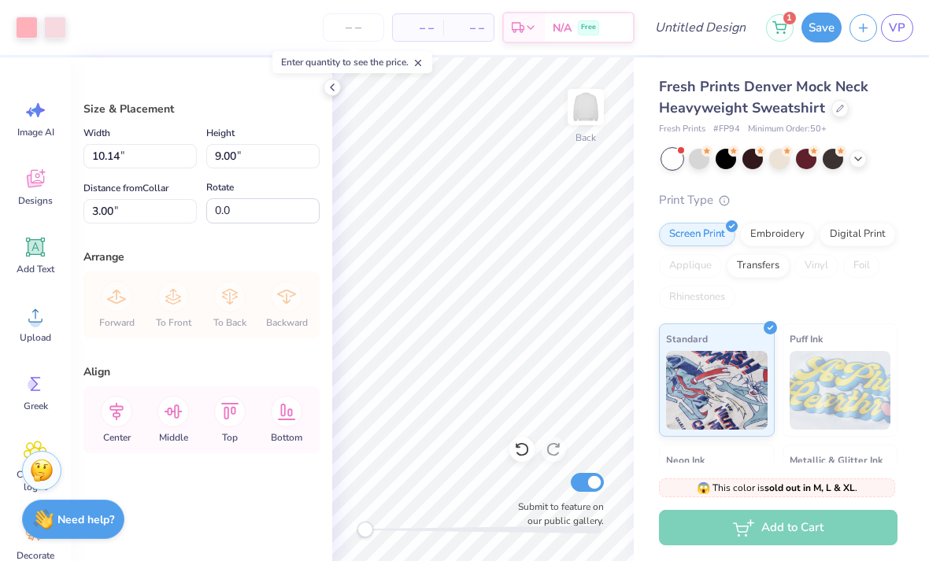
type input "11.60"
type input "10.29"
type input "2.70"
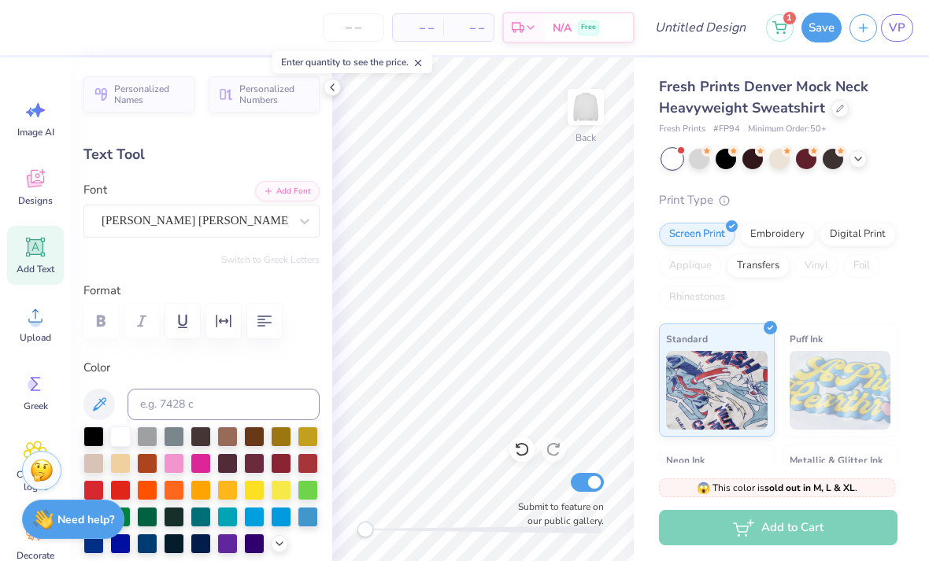
type textarea "Phi"
type input "7.15"
type input "6.77"
type input "6.56"
type input "9.64"
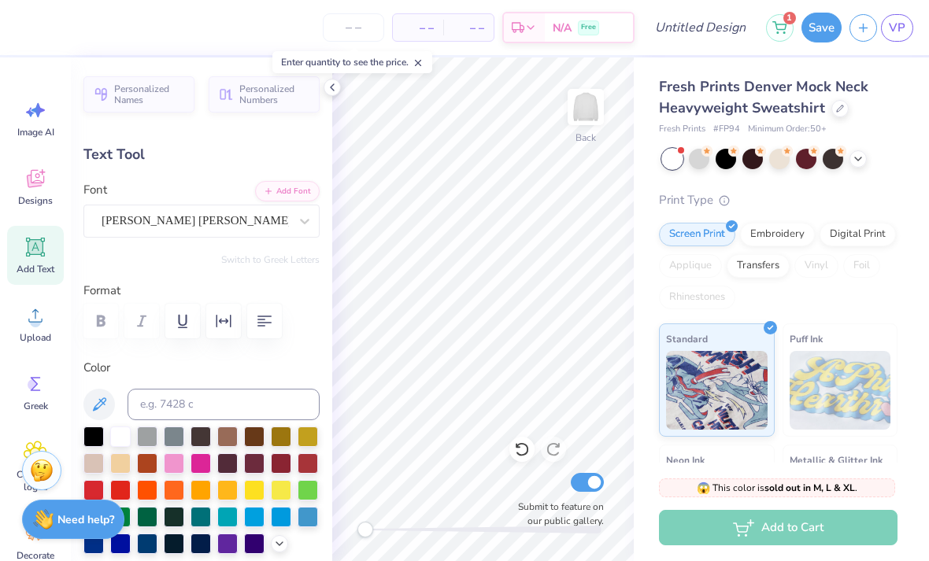
type textarea "Rho"
type input "4.80"
type input "2.26"
type input "9.60"
type input "7.15"
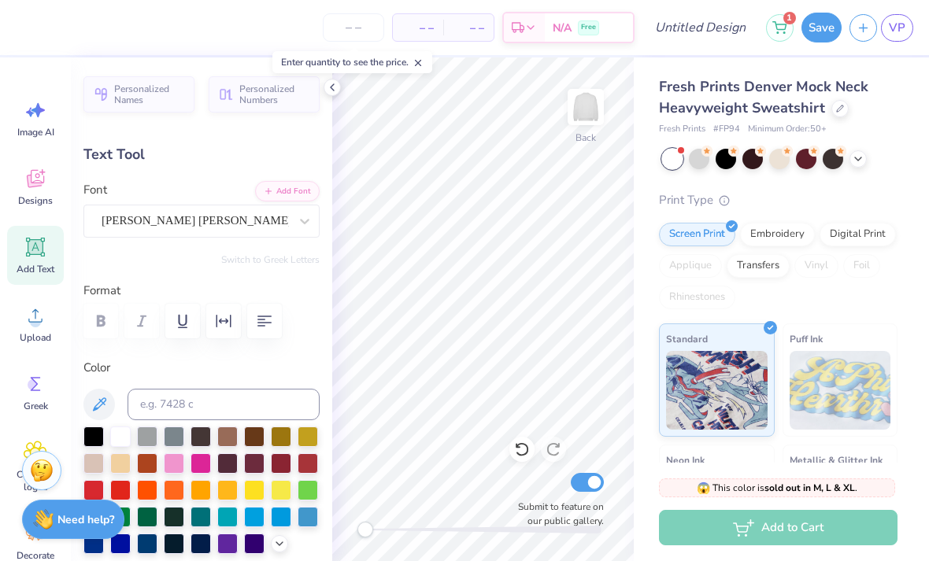
type input "2.19"
type input "6.77"
type input "4.80"
type input "2.26"
type input "9.16"
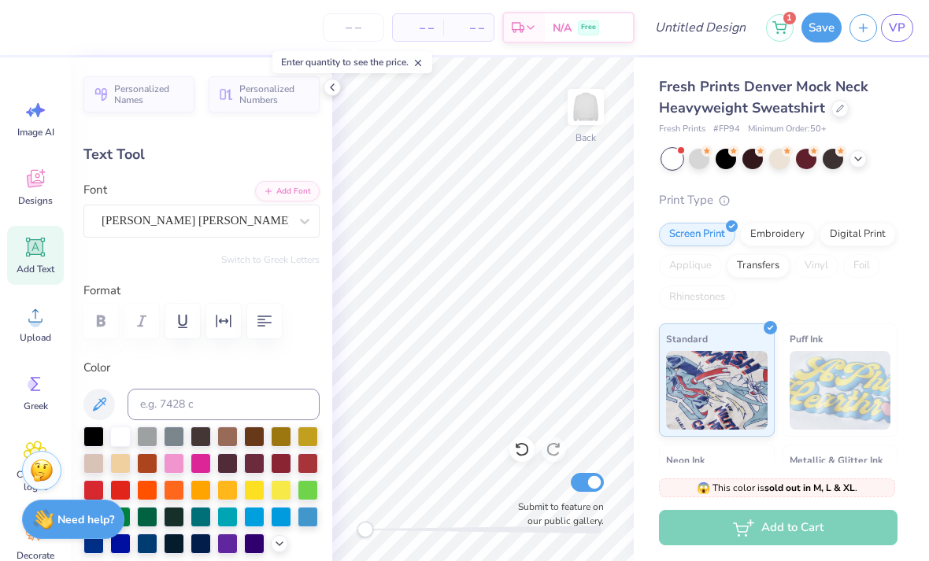
click at [644, 250] on div "Fresh Prints Denver Mock Neck Heavyweight Sweatshirt Fresh Prints # FP94 Minimu…" at bounding box center [780, 368] width 295 height 622
type input "4.28"
type input "2.30"
type input "4.12"
click at [521, 447] on icon at bounding box center [522, 449] width 16 height 16
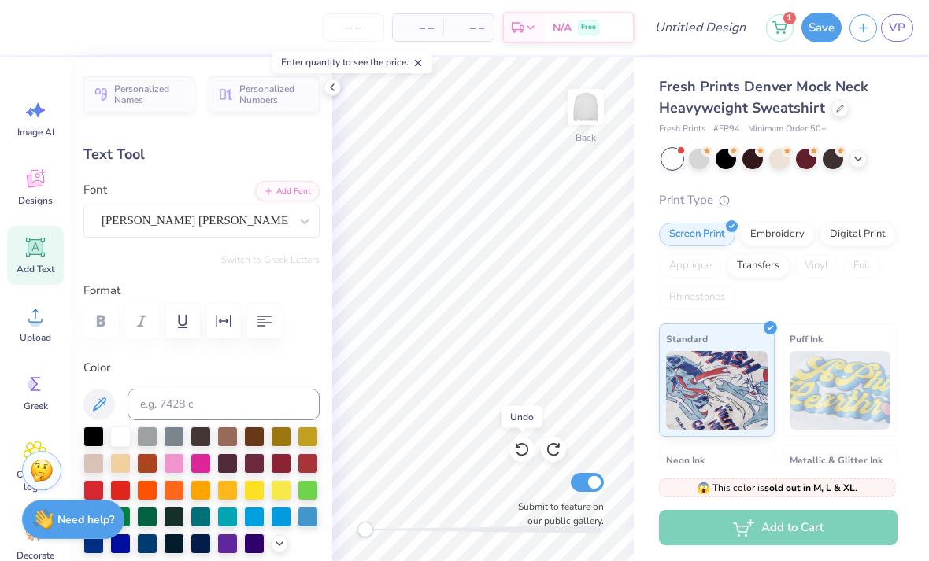
click at [521, 446] on icon at bounding box center [522, 449] width 16 height 16
click at [518, 449] on icon at bounding box center [522, 449] width 16 height 16
click at [519, 450] on icon at bounding box center [522, 449] width 16 height 16
click at [518, 451] on icon at bounding box center [522, 449] width 16 height 16
click at [549, 449] on icon at bounding box center [553, 449] width 16 height 16
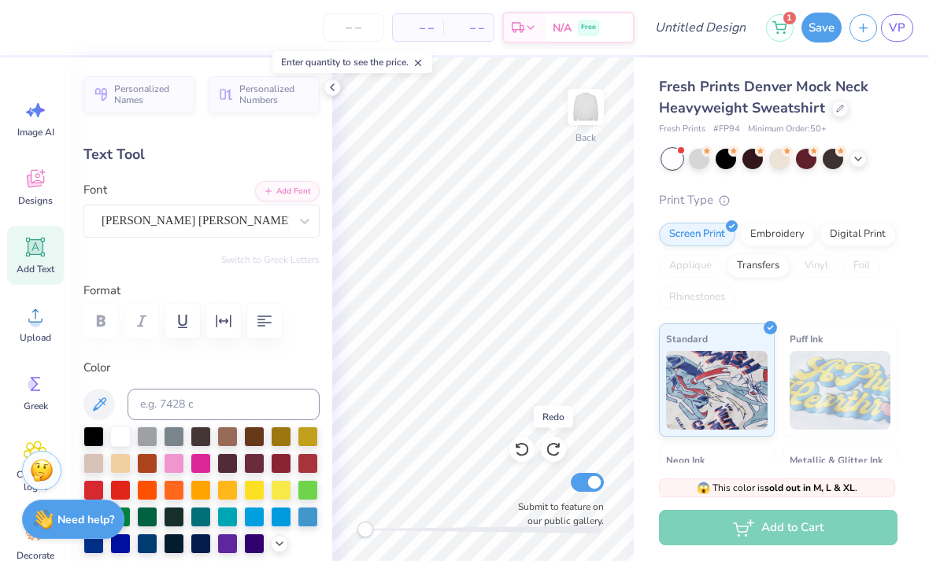
type input "4.80"
type input "2.26"
type input "9.60"
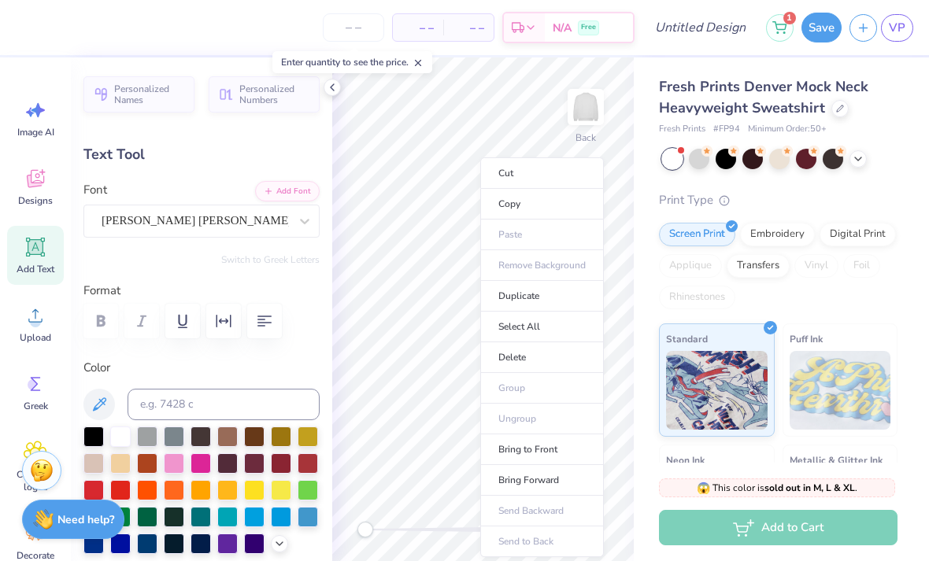
click at [641, 288] on div "Fresh Prints Denver Mock Neck Heavyweight Sweatshirt Fresh Prints # FP94 Minimu…" at bounding box center [780, 368] width 295 height 622
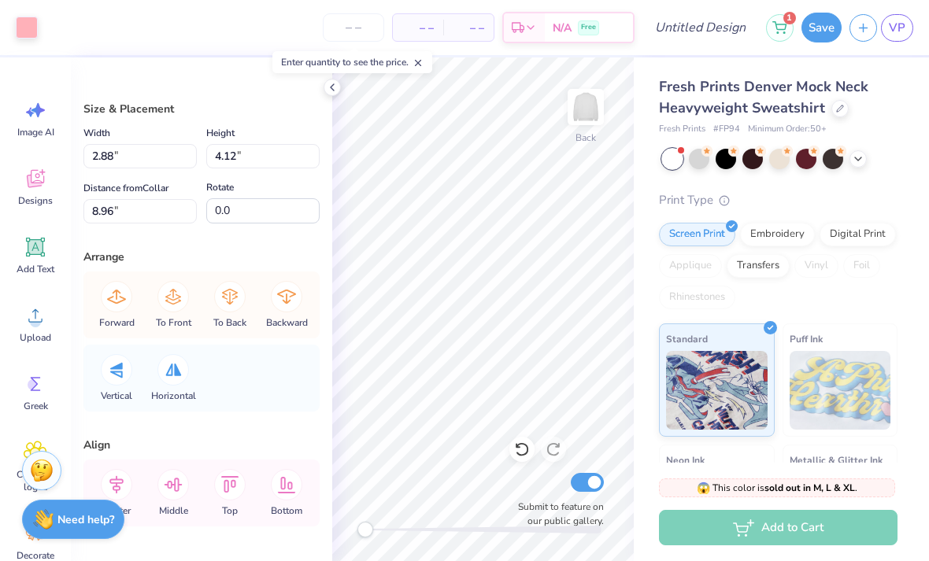
type input "3.12"
type input "4.09"
type input "3.00"
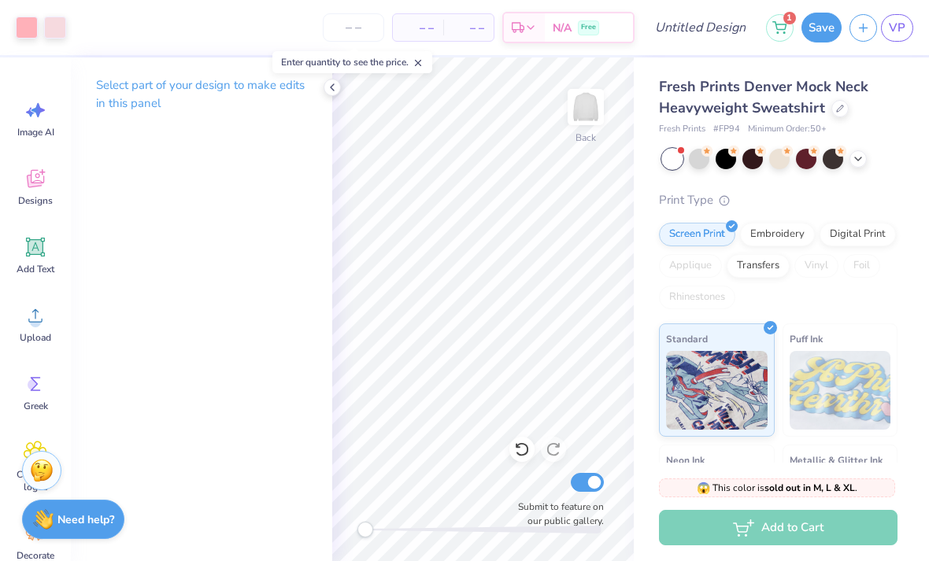
click at [522, 445] on icon at bounding box center [522, 449] width 16 height 16
click at [519, 452] on icon at bounding box center [522, 449] width 16 height 16
click at [519, 453] on icon at bounding box center [522, 449] width 16 height 16
click at [549, 452] on icon at bounding box center [553, 449] width 16 height 16
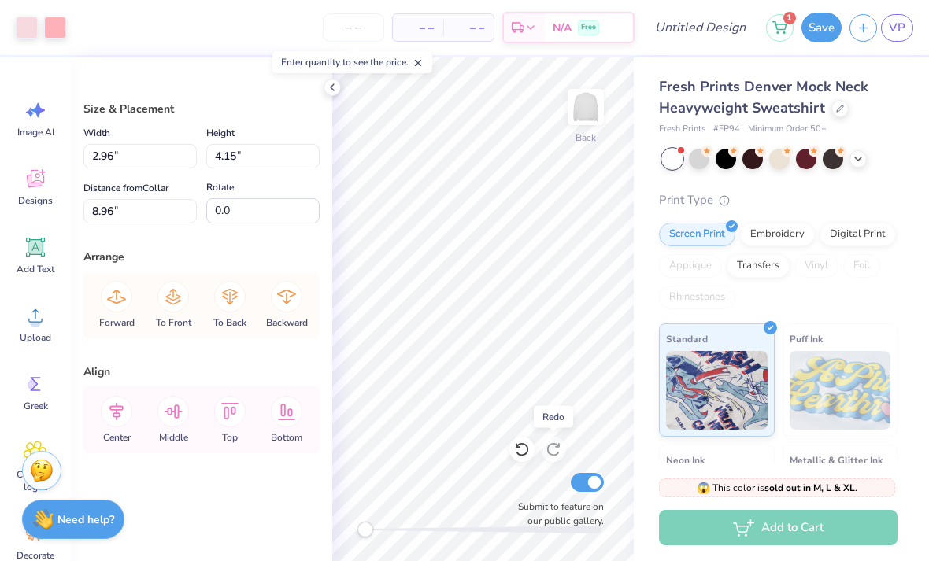
type input "8.96"
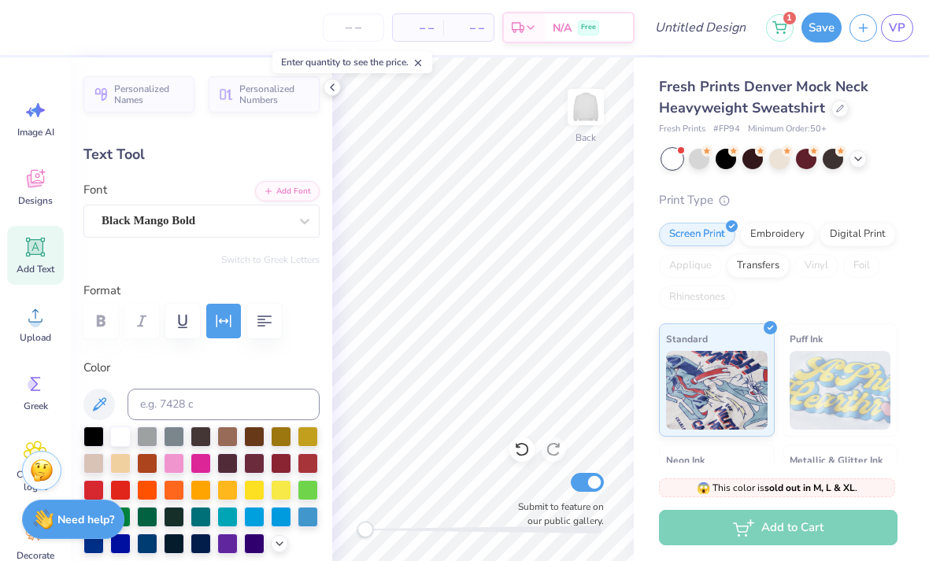
scroll to position [0, 4]
type textarea "BID DAY 1984"
type input "4.03"
type textarea "AY 1984"
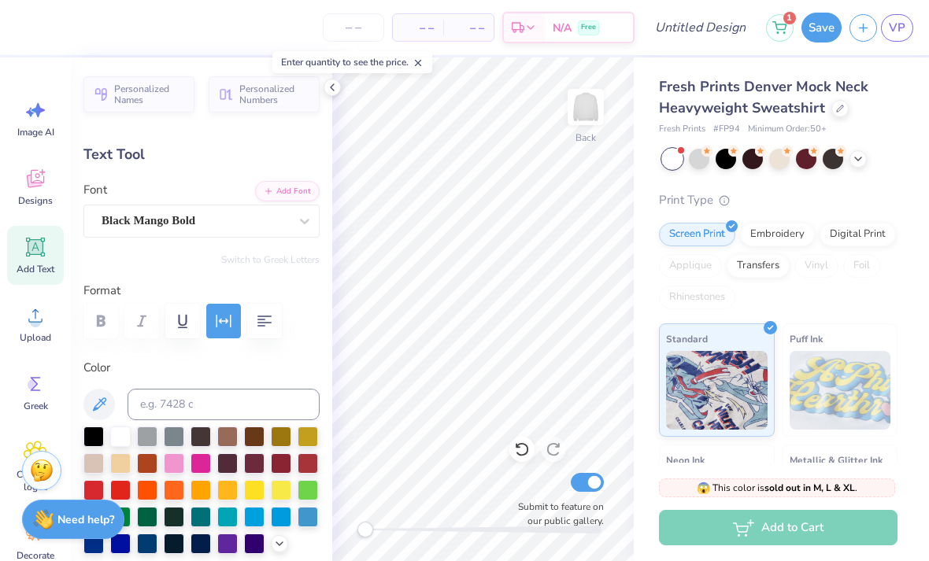
click at [648, 307] on div "Fresh Prints Denver Mock Neck Heavyweight Sweatshirt Fresh Prints # FP94 Minimu…" at bounding box center [780, 368] width 295 height 622
type textarea "1984"
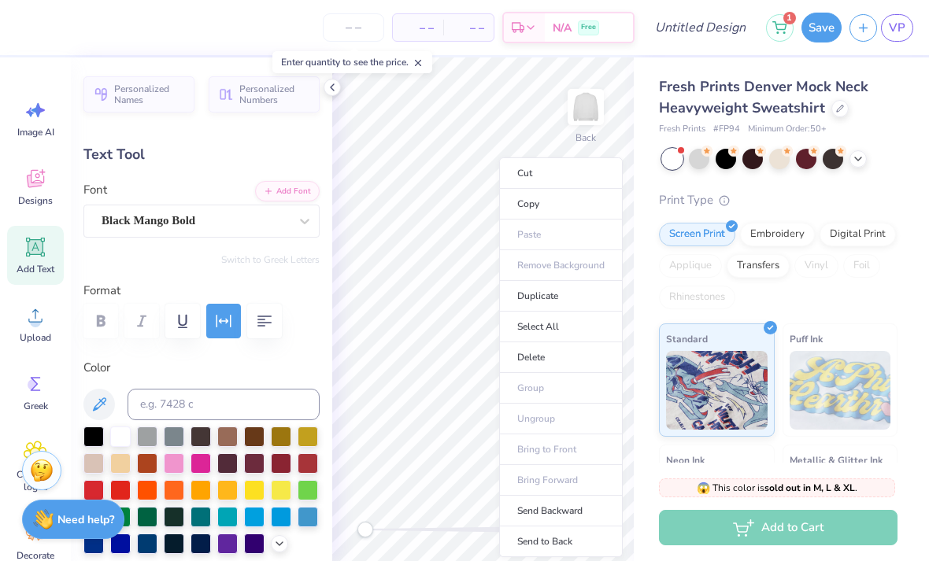
type input "1.91"
type input "0.58"
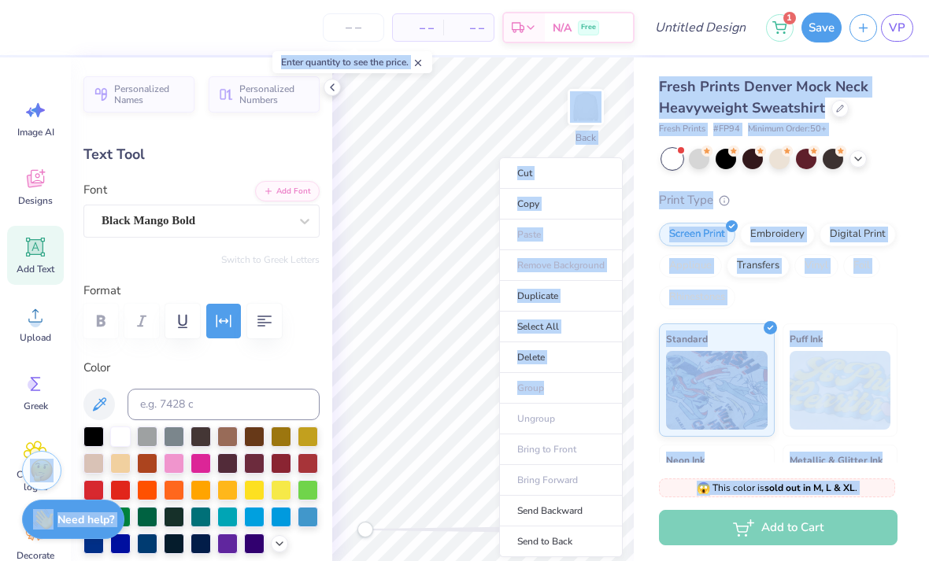
click at [907, 122] on div "Fresh Prints Denver Mock Neck Heavyweight Sweatshirt Fresh Prints # FP94 Minimu…" at bounding box center [780, 368] width 295 height 622
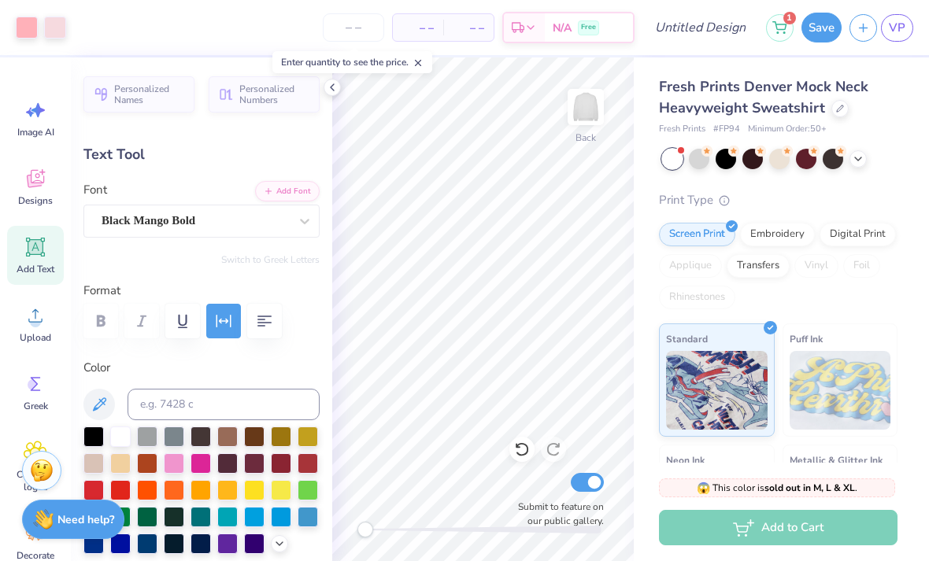
type input "11.83"
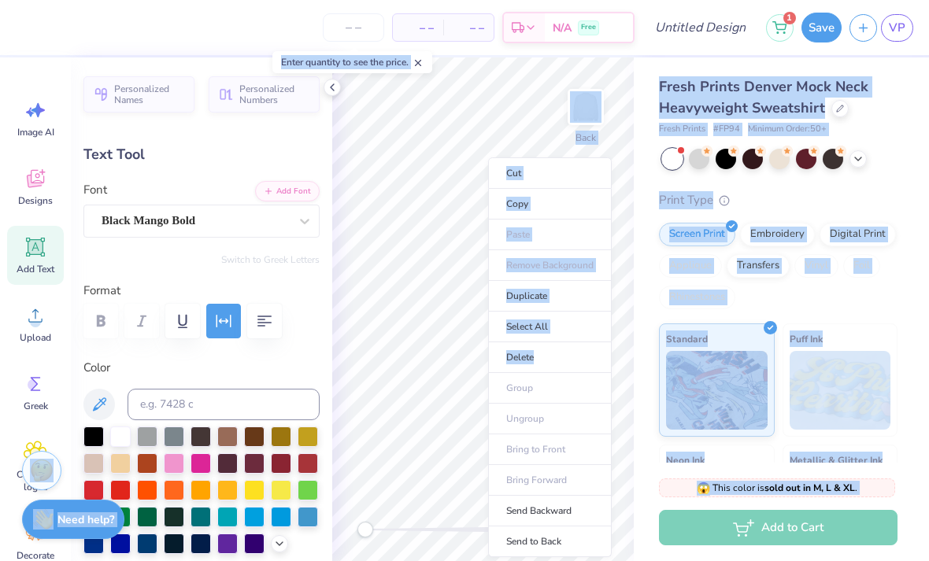
click at [274, 31] on div "– – Per Item – – Total Est. Delivery N/A Free" at bounding box center [329, 27] width 611 height 55
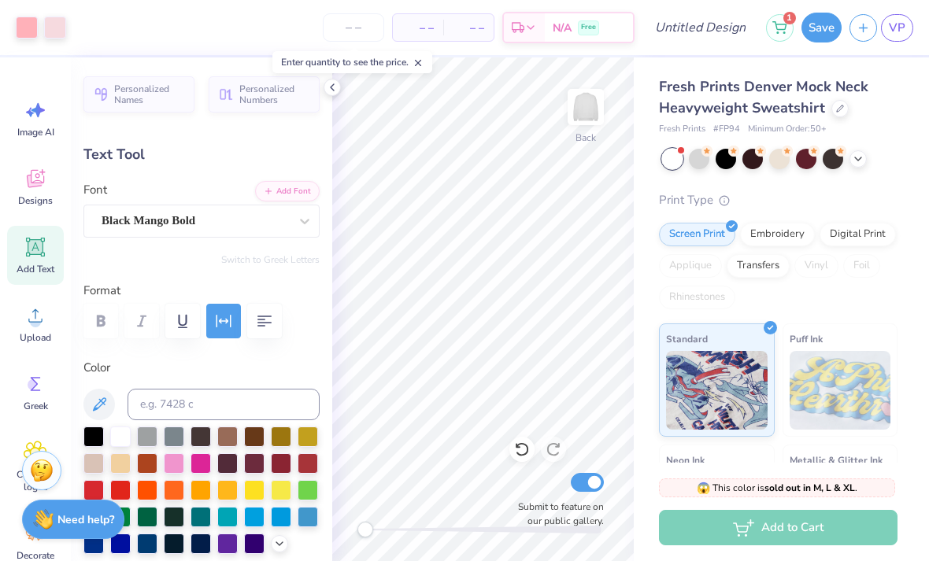
type input "7.15"
type input "2.19"
type input "6.77"
type input "4.80"
type input "2.26"
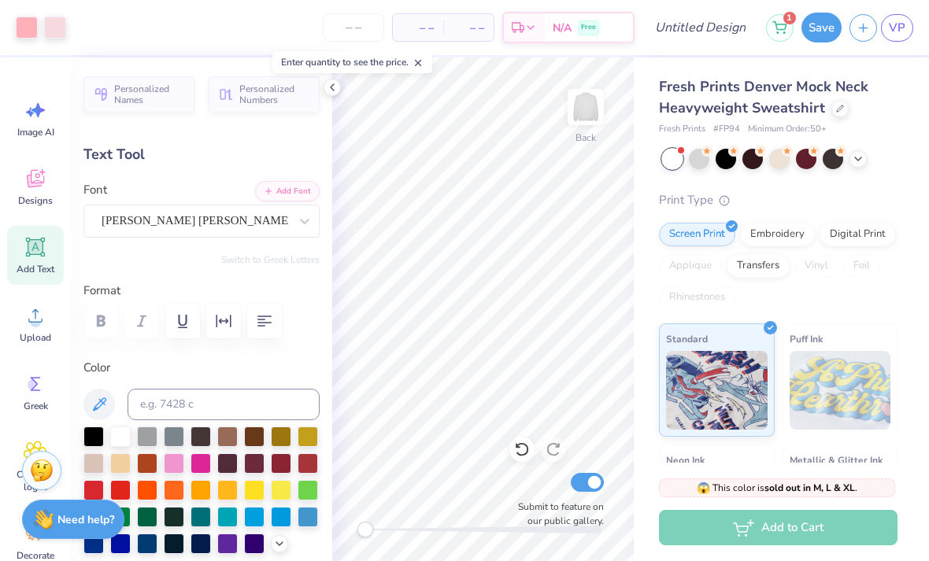
type input "8.87"
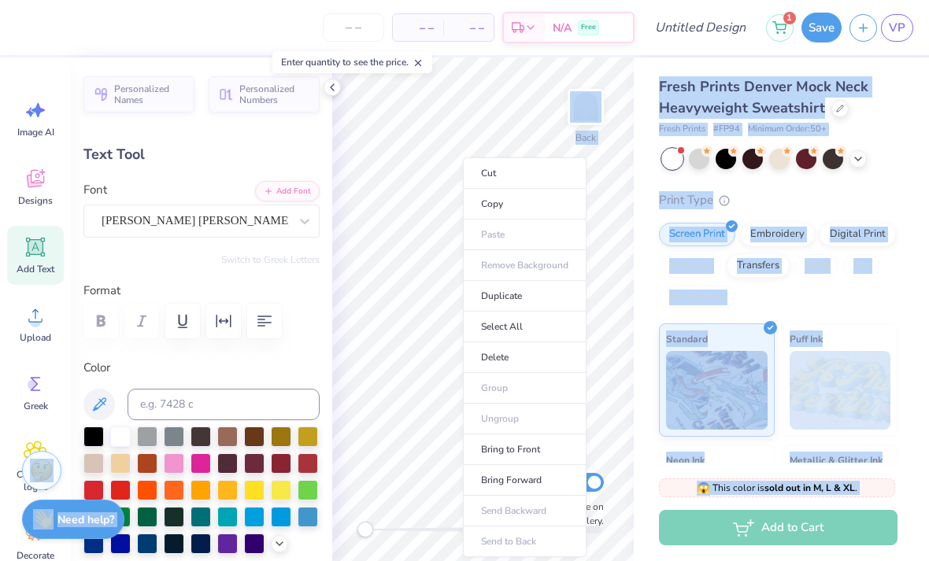
click at [192, 24] on div "– – Per Item – – Total Est. Delivery N/A Free" at bounding box center [329, 27] width 611 height 55
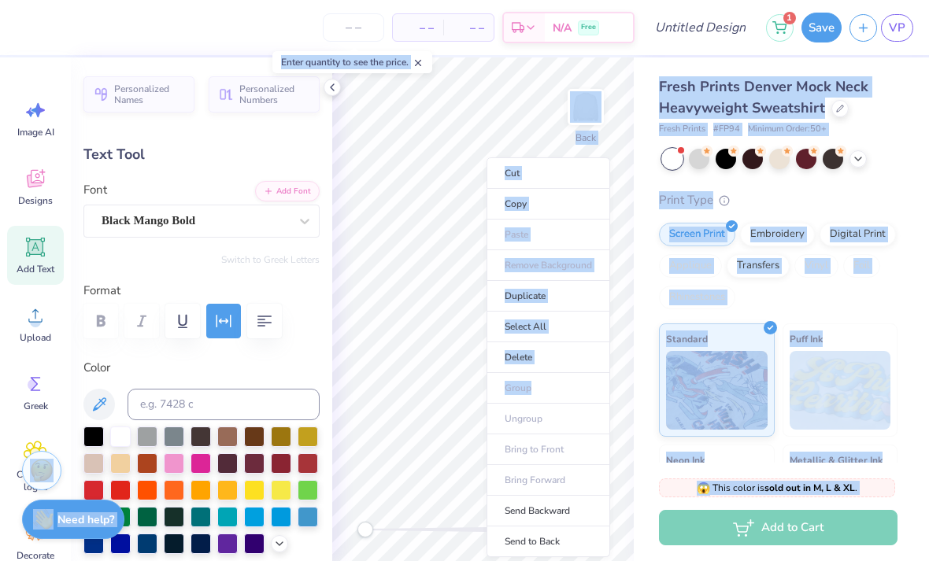
click at [908, 94] on div "Fresh Prints Denver Mock Neck Heavyweight Sweatshirt Fresh Prints # FP94 Minimu…" at bounding box center [780, 368] width 295 height 622
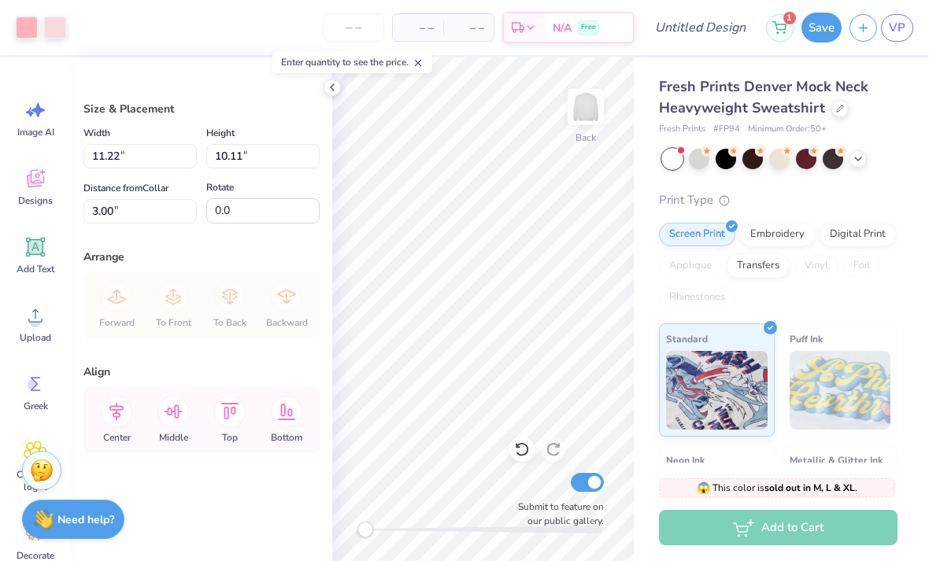
type input "12.35"
type input "11.12"
type input "3.00"
type input "13.15"
type input "11.84"
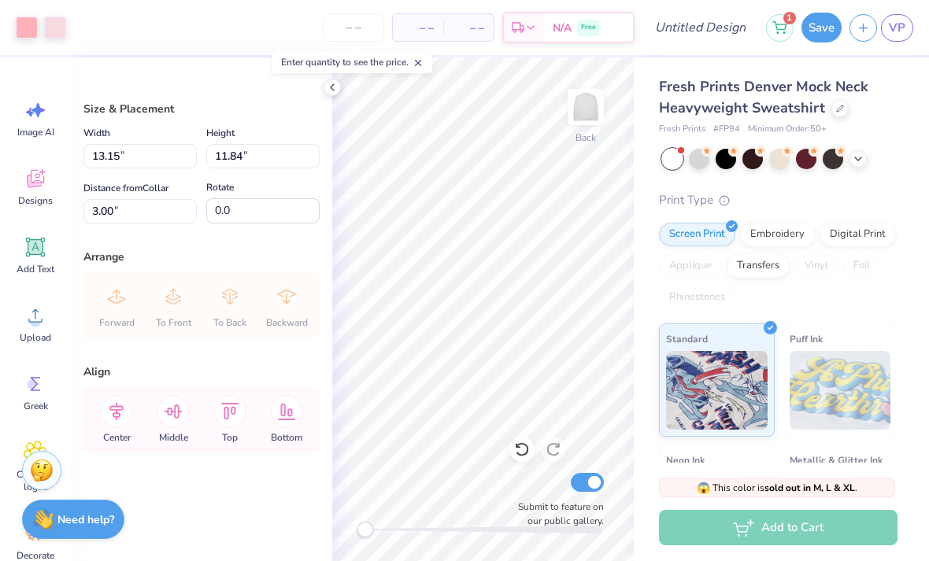
type input "2.75"
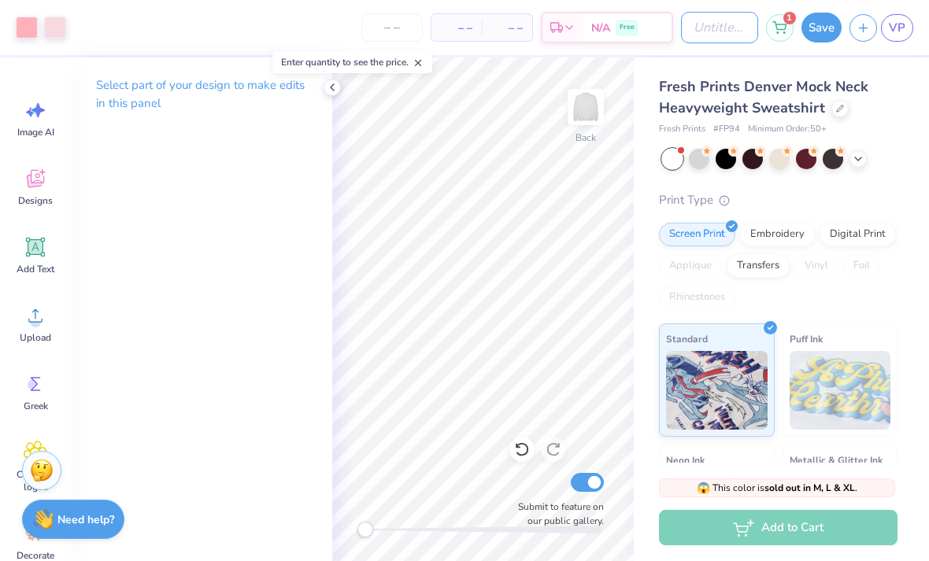
click at [722, 33] on input "Design Title" at bounding box center [719, 27] width 77 height 31
type input "Bow"
click at [818, 35] on button "Save" at bounding box center [821, 28] width 40 height 30
click at [822, 19] on div "Save" at bounding box center [821, 28] width 40 height 30
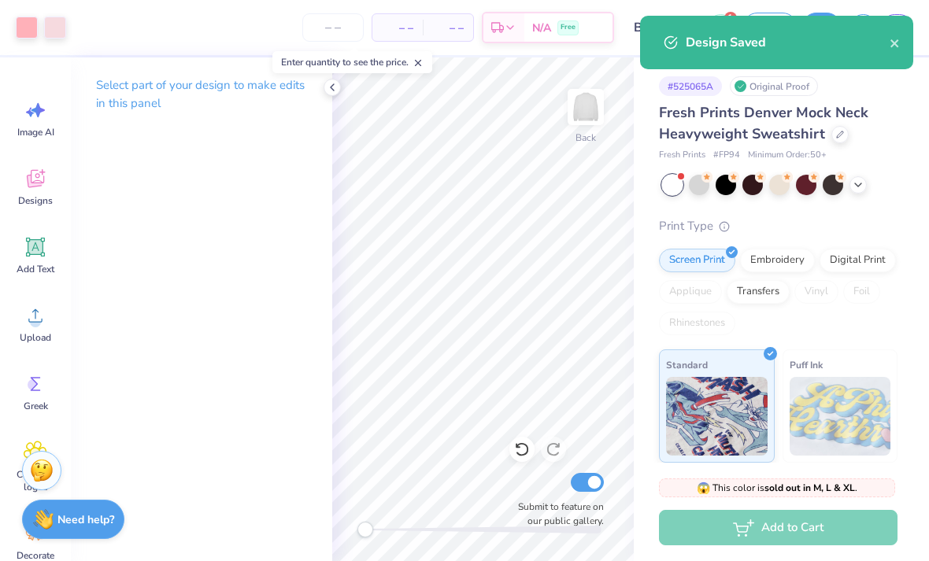
click at [27, 126] on span "Image AI" at bounding box center [35, 132] width 37 height 13
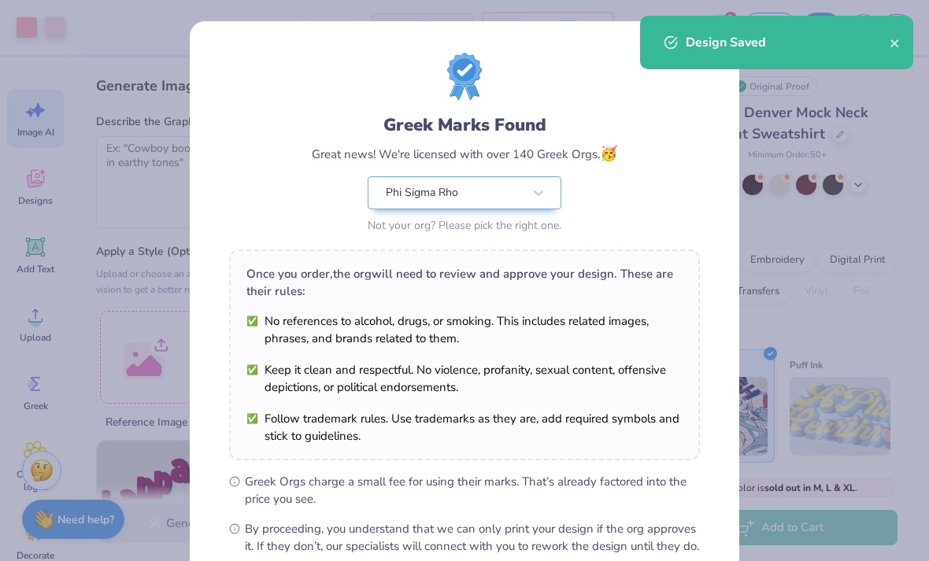
click at [139, 157] on div "Greek Marks Found Great news! We're licensed with over 140 Greek Orgs. 🥳 Phi Si…" at bounding box center [464, 280] width 929 height 561
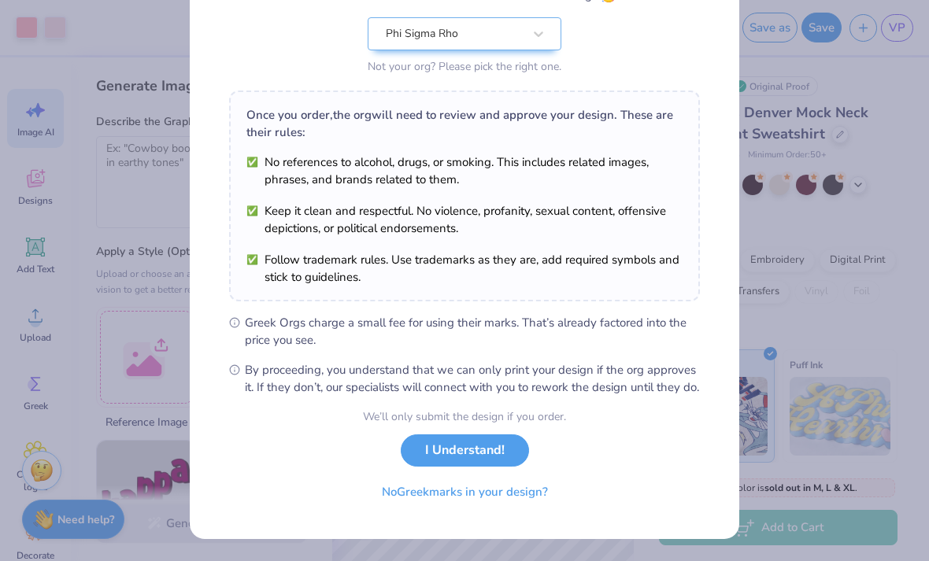
scroll to position [175, 0]
click at [486, 449] on button "I Understand!" at bounding box center [465, 450] width 128 height 32
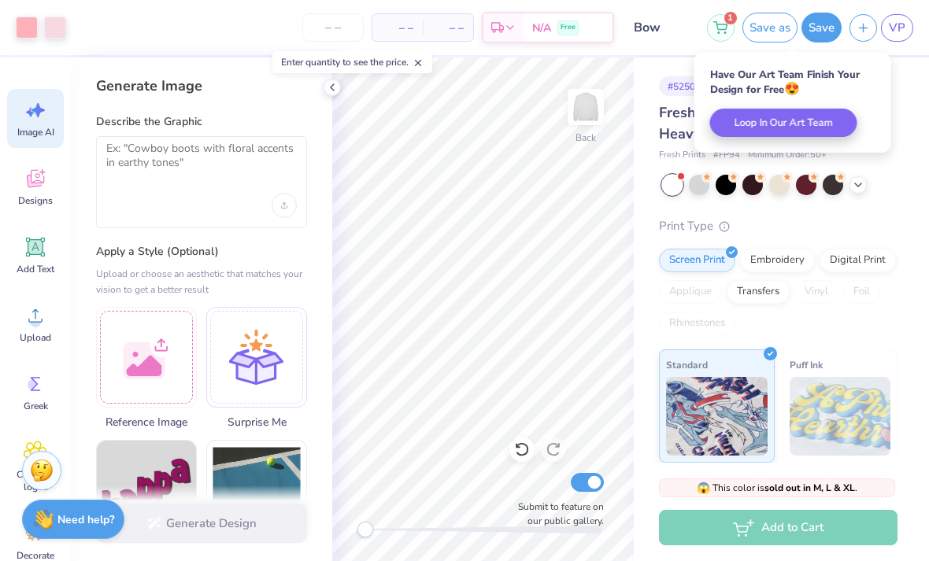
scroll to position [0, 0]
click at [123, 135] on div "Describe the Graphic" at bounding box center [201, 171] width 211 height 114
click at [135, 164] on textarea at bounding box center [201, 161] width 190 height 39
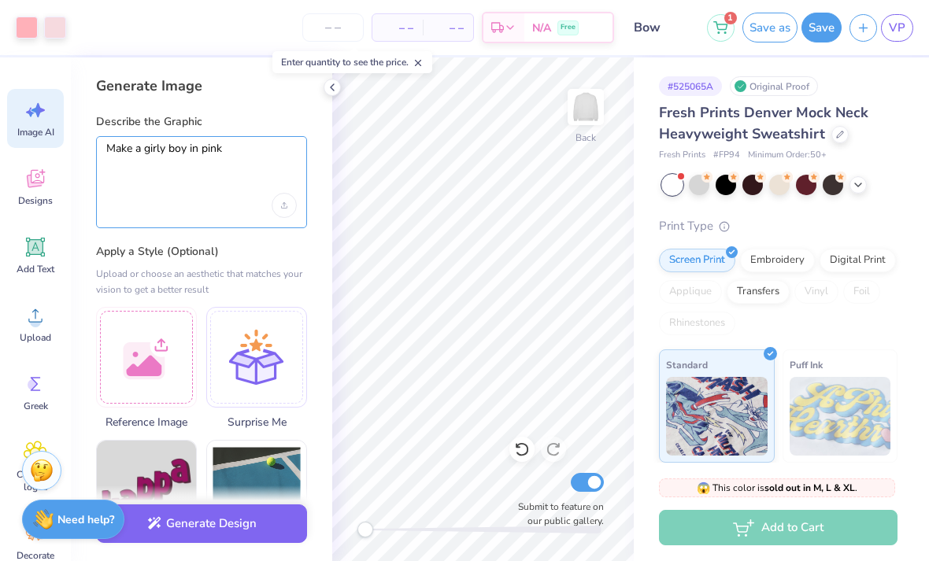
click at [179, 147] on textarea "Make a girly boy in pink" at bounding box center [201, 161] width 190 height 39
click at [179, 146] on textarea "Make a girly boy in pink" at bounding box center [201, 161] width 190 height 39
click at [204, 148] on textarea "Make a girly bow in pink" at bounding box center [201, 161] width 190 height 39
click at [255, 147] on textarea "Make a girly bow in light pink" at bounding box center [201, 161] width 190 height 39
click at [239, 154] on textarea "Make a girly bow in light pink color with a little darker pink o" at bounding box center [201, 161] width 190 height 39
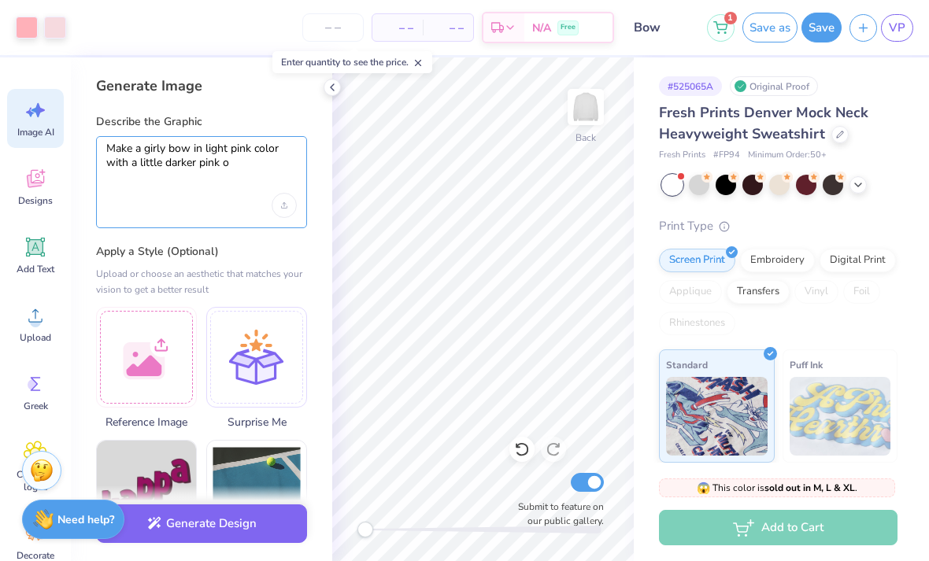
click at [239, 154] on textarea "Make a girly bow in light pink color with a little darker pink o" at bounding box center [201, 161] width 190 height 39
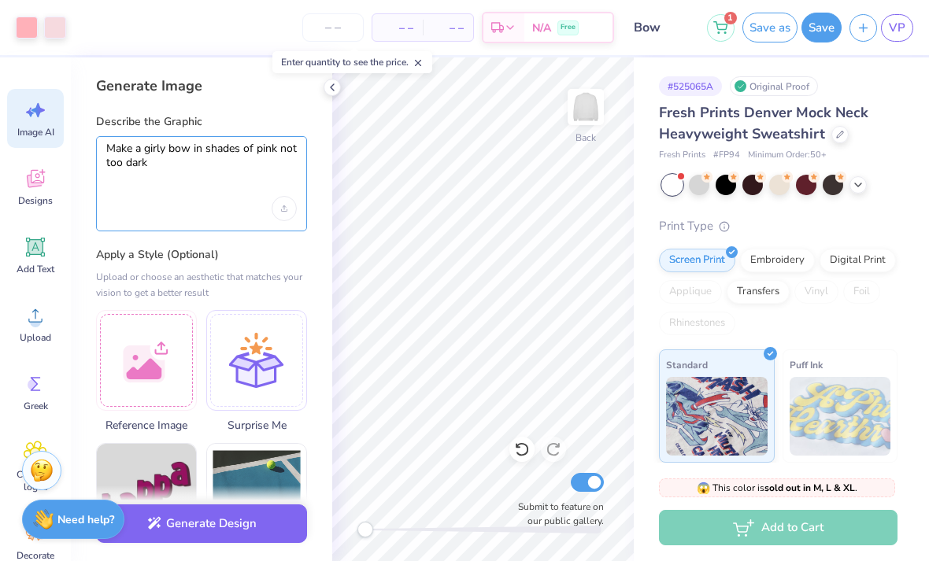
type textarea "Make a girly bow in shades of pink not too dark"
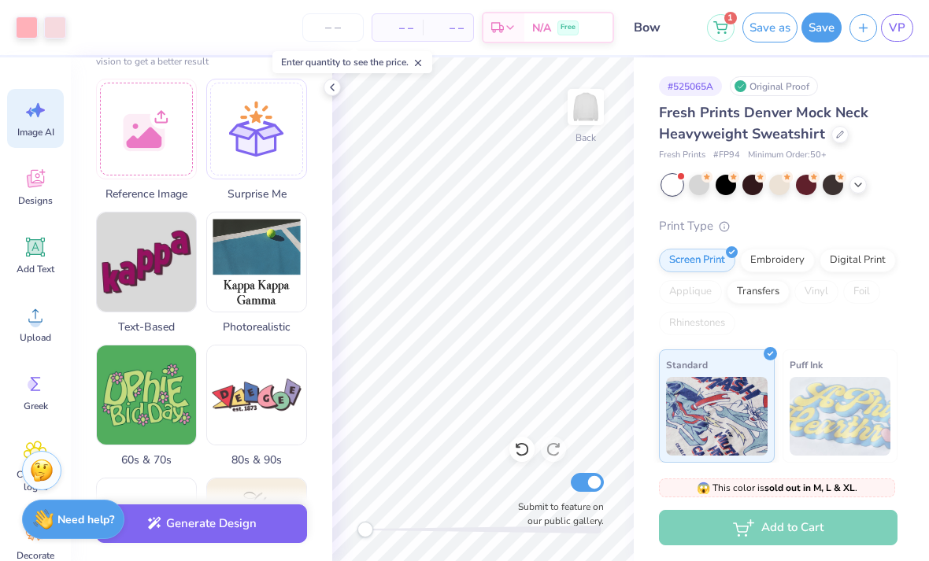
scroll to position [320, 0]
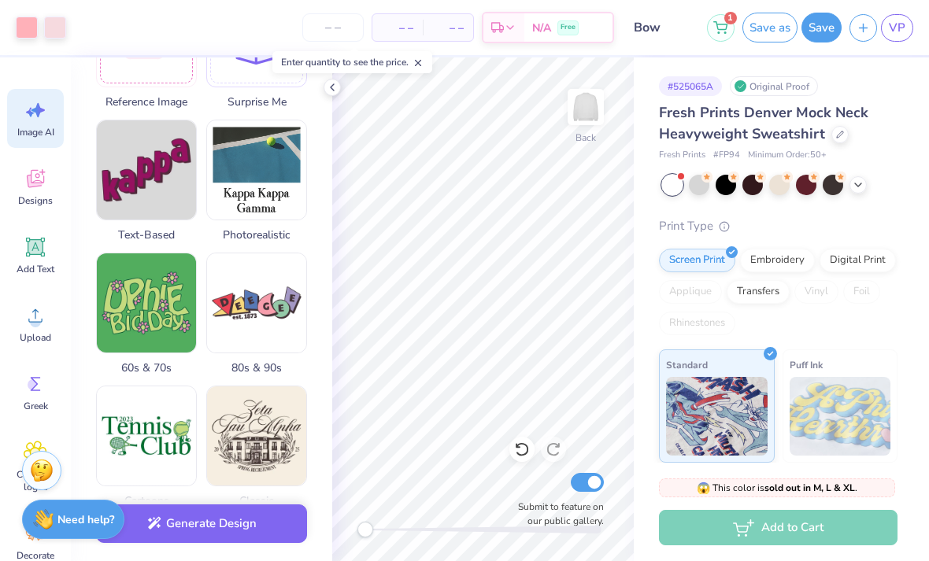
click at [207, 532] on button "Generate Design" at bounding box center [201, 523] width 211 height 39
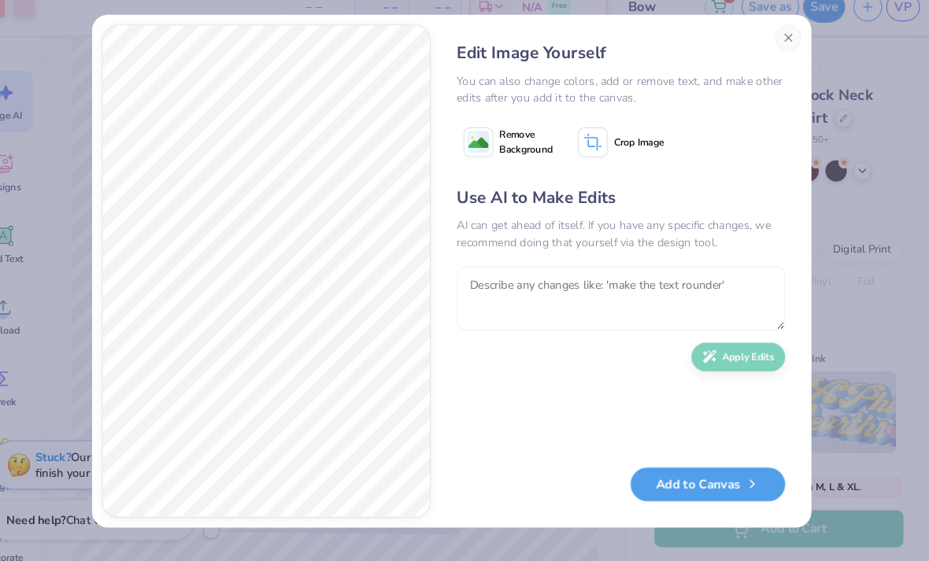
click at [470, 282] on textarea at bounding box center [627, 306] width 314 height 61
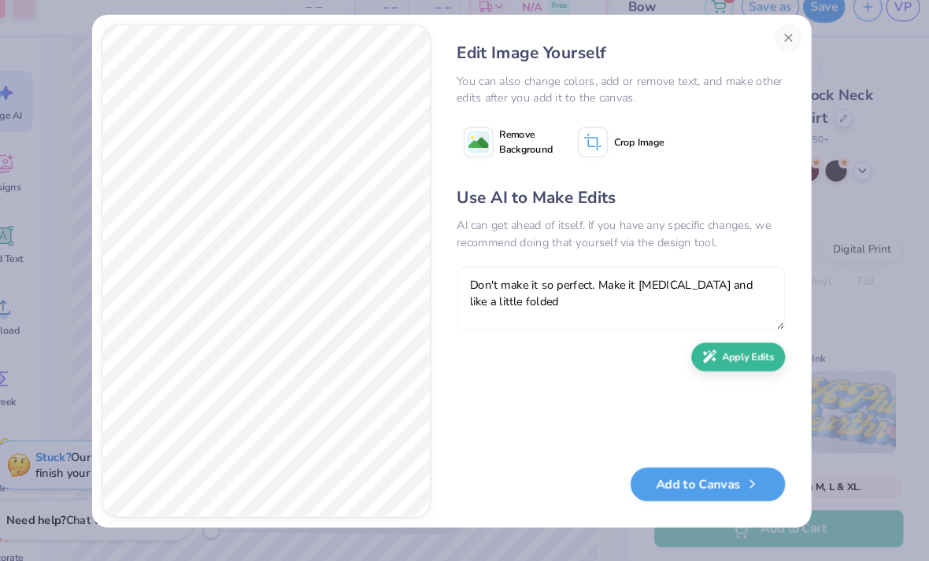
type textarea "Don't make it so perfect. Make it [MEDICAL_DATA] and like a little folded"
click at [705, 349] on button "Apply Edits" at bounding box center [739, 363] width 90 height 28
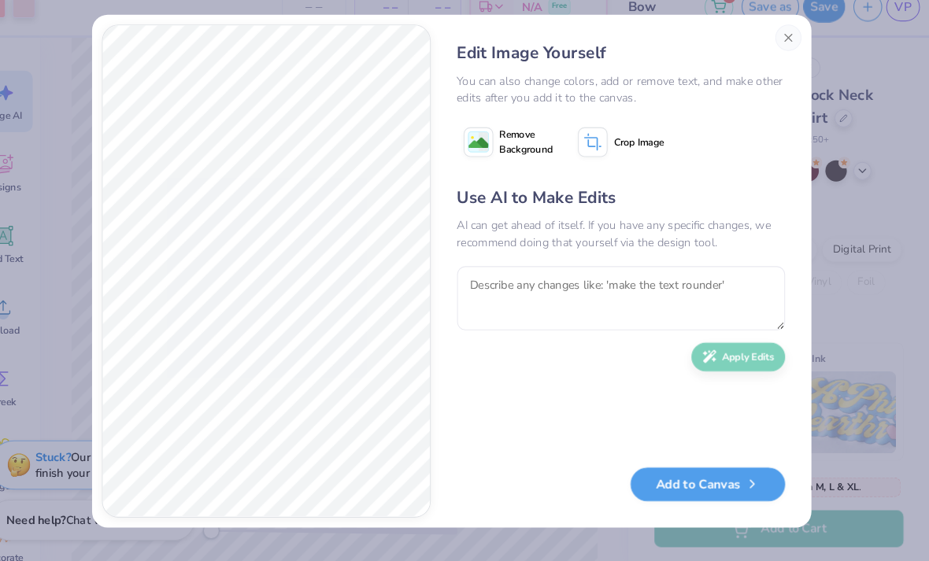
click at [701, 469] on button "Add to Canvas" at bounding box center [710, 485] width 148 height 32
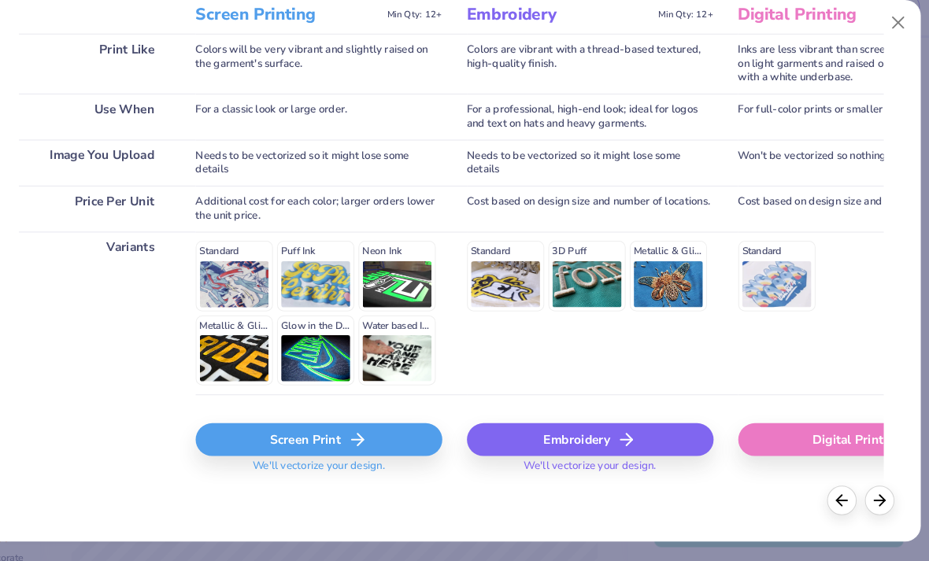
scroll to position [223, 0]
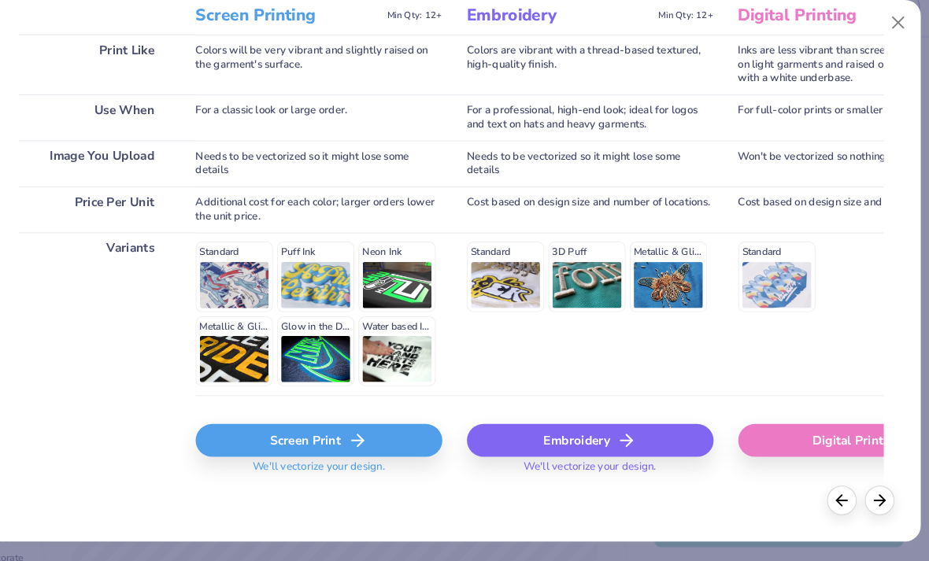
click at [359, 427] on div "Screen Print" at bounding box center [338, 442] width 236 height 31
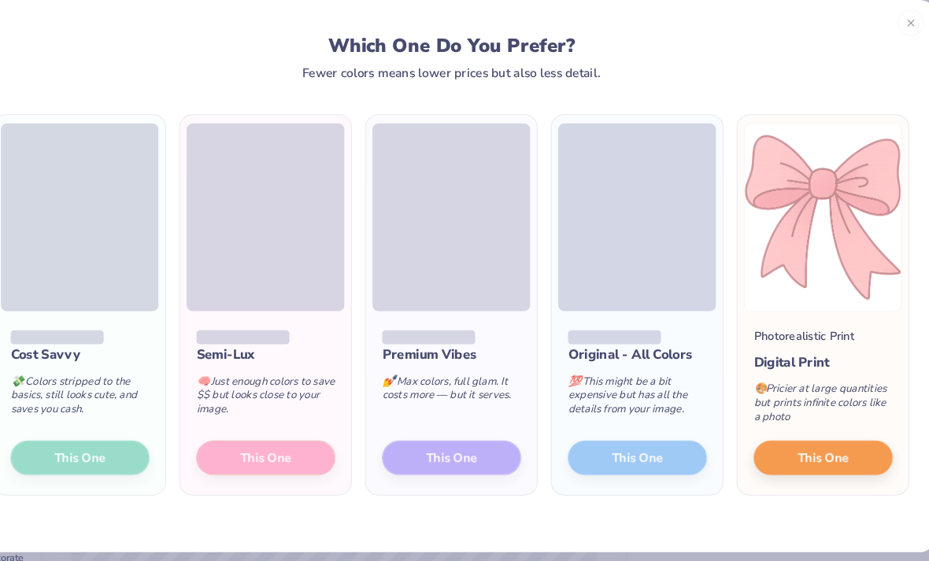
click at [460, 437] on div "Premium Vibes 💅 Max colors, full glam. It costs more — but it serves. This One" at bounding box center [464, 406] width 164 height 175
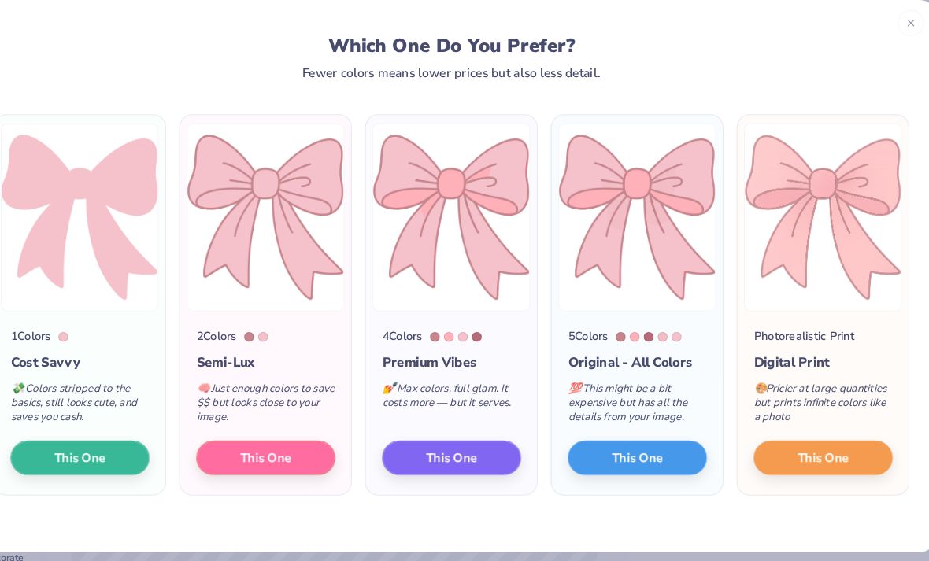
click at [265, 451] on span "This One" at bounding box center [287, 460] width 49 height 18
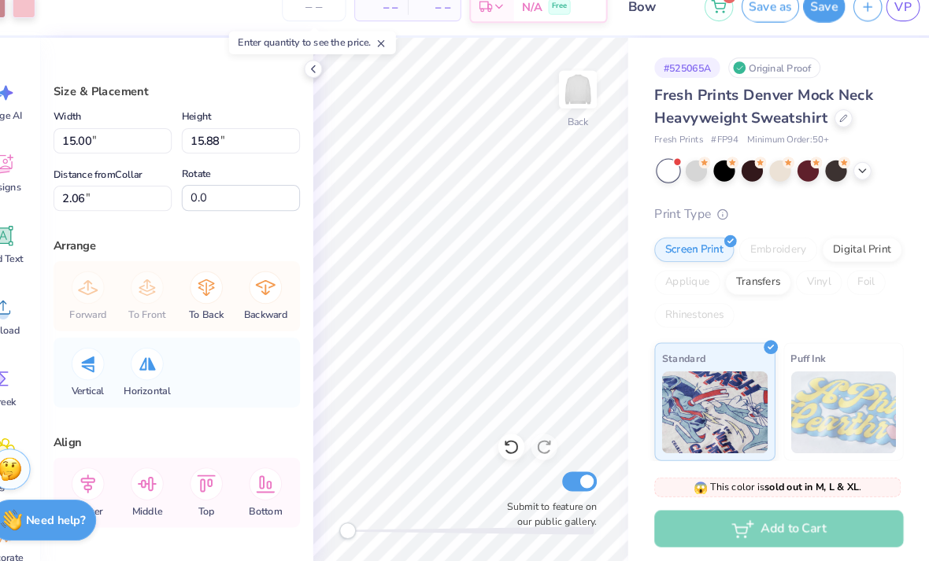
scroll to position [0, 0]
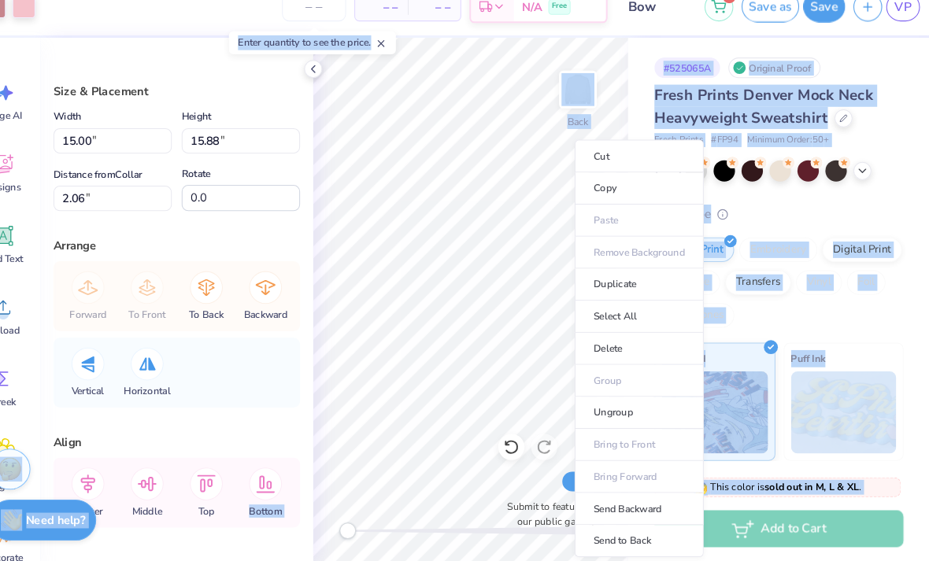
click at [599, 186] on li "Copy" at bounding box center [644, 201] width 124 height 31
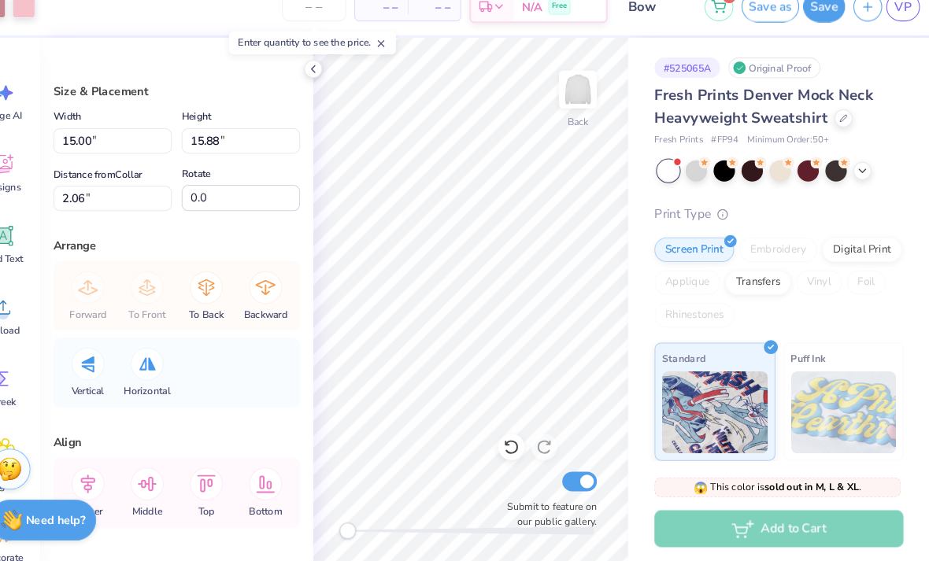
click at [570, 96] on img at bounding box center [585, 106] width 31 height 31
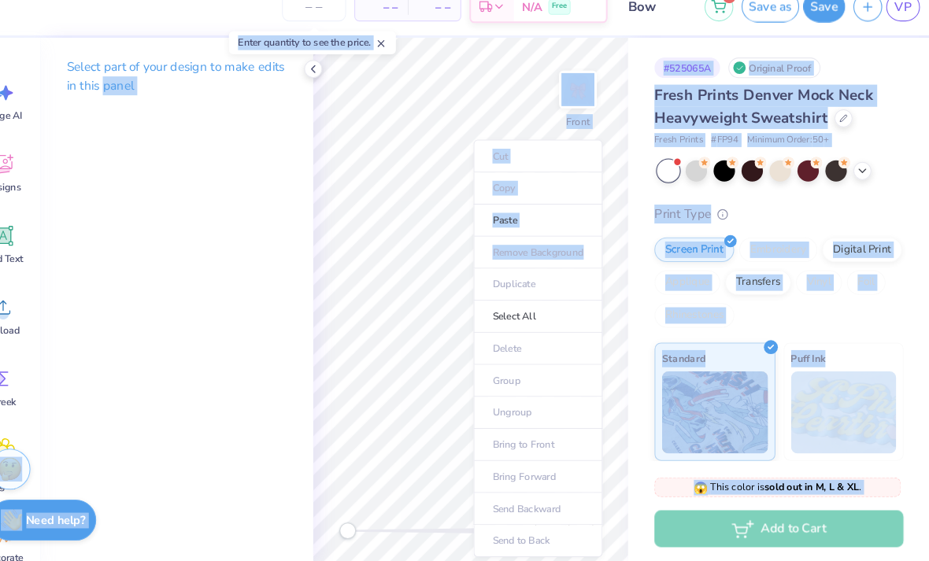
click at [506, 217] on li "Paste" at bounding box center [548, 232] width 124 height 31
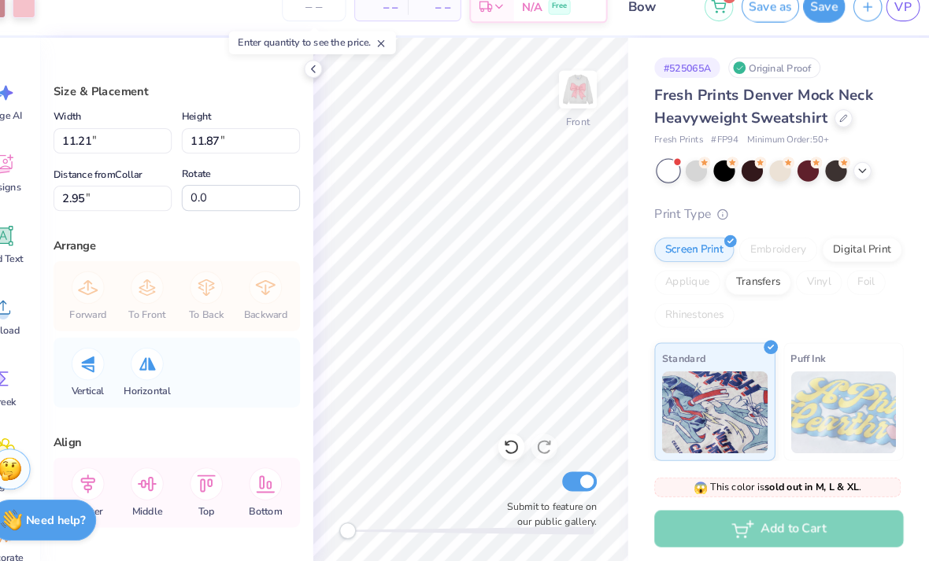
type input "11.21"
type input "11.87"
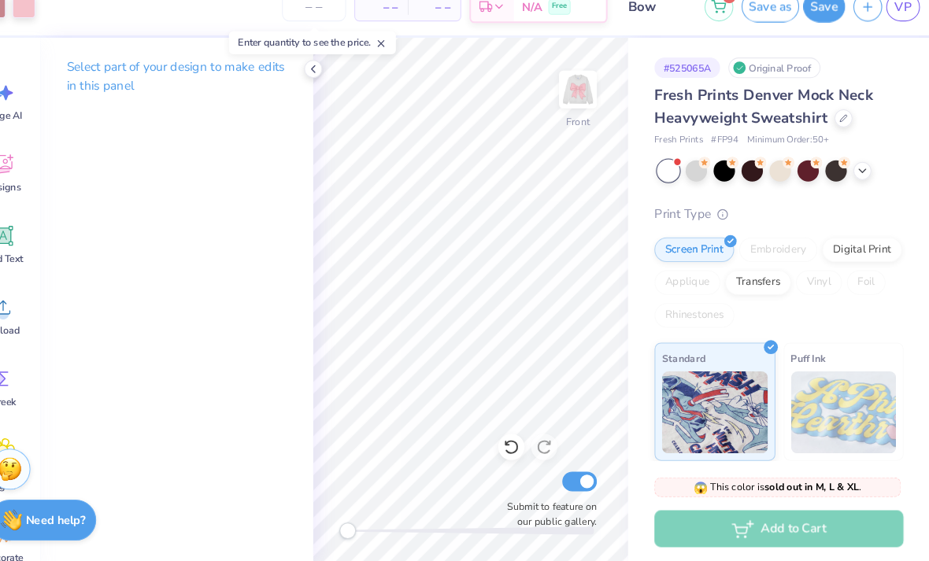
click at [570, 91] on img at bounding box center [585, 106] width 31 height 31
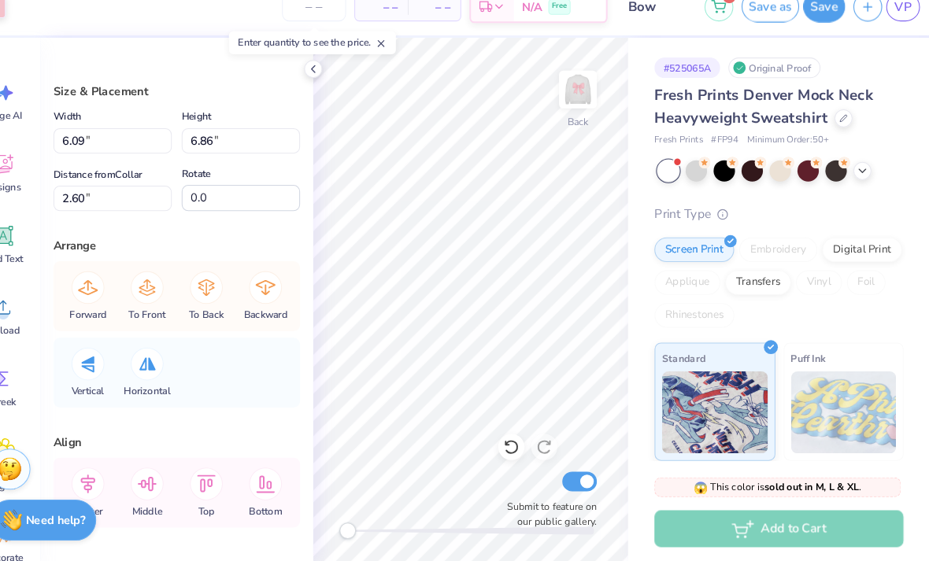
type input "6.20"
type input "6.50"
type input "2.26"
type input "15.00"
type input "15.88"
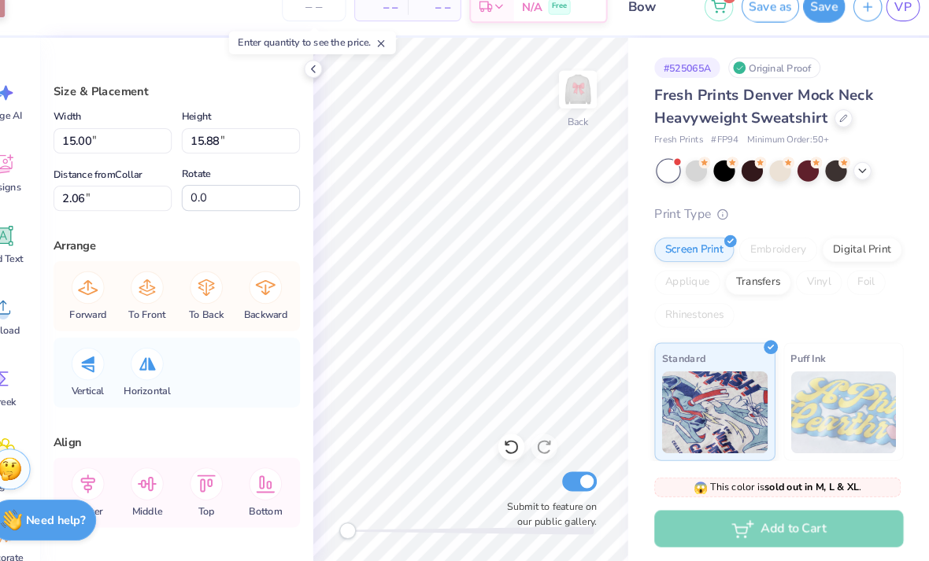
type input "2.06"
type input "3.43"
type input "3.63"
type input "14.31"
type input "6.20"
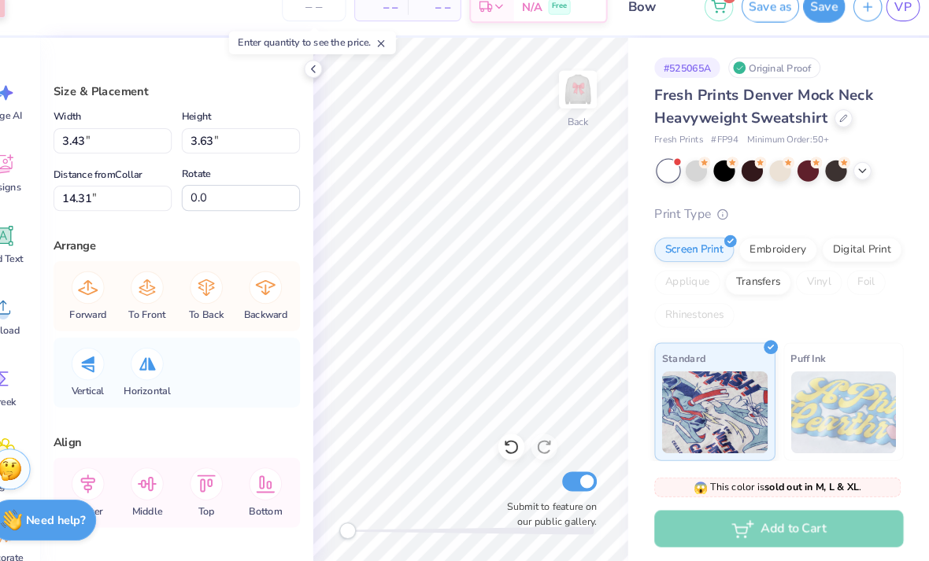
type input "6.50"
type input "2.04"
type input "1.90"
type input "1.99"
type input "6.55"
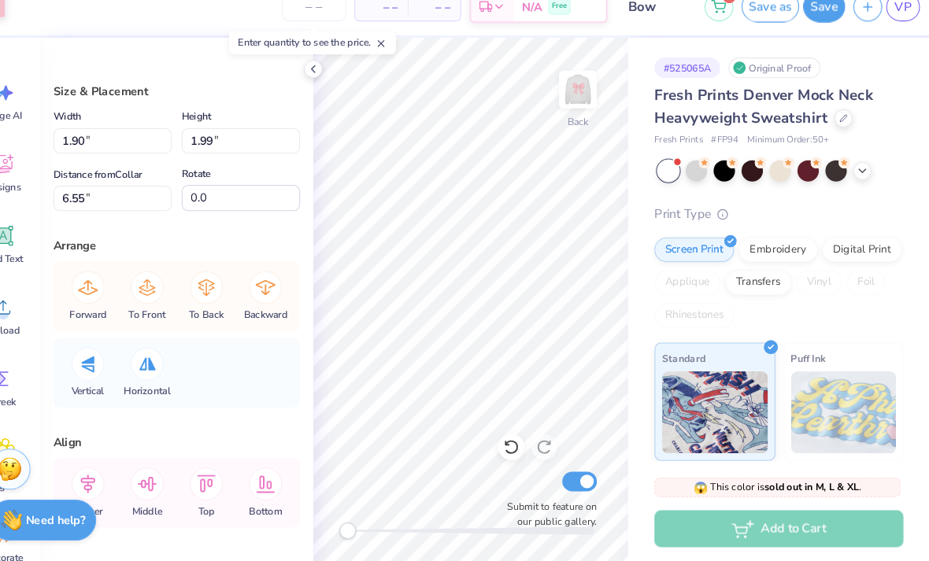
type input "5.14"
type input "8.92"
type input "7.67"
type input "1.90"
type input "1.99"
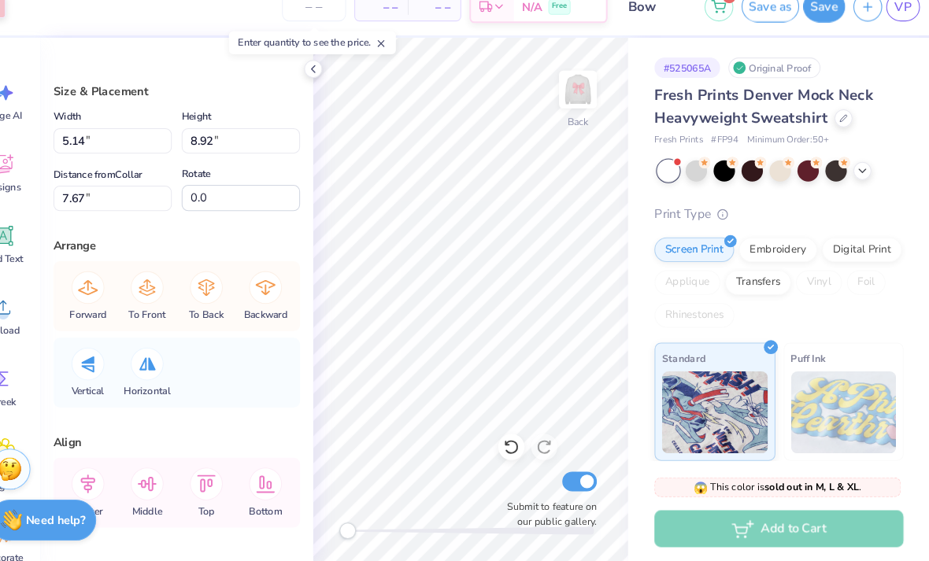
type input "15.73"
type input "5.14"
type input "8.92"
type input "7.78"
type input "5.21"
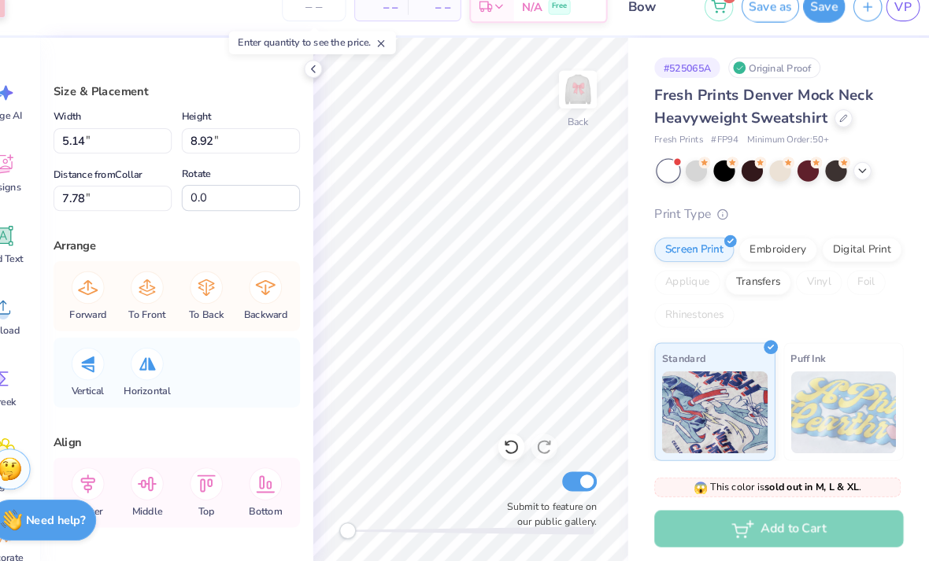
type input "1.75"
type input "7.33"
click at [514, 441] on icon at bounding box center [522, 449] width 16 height 16
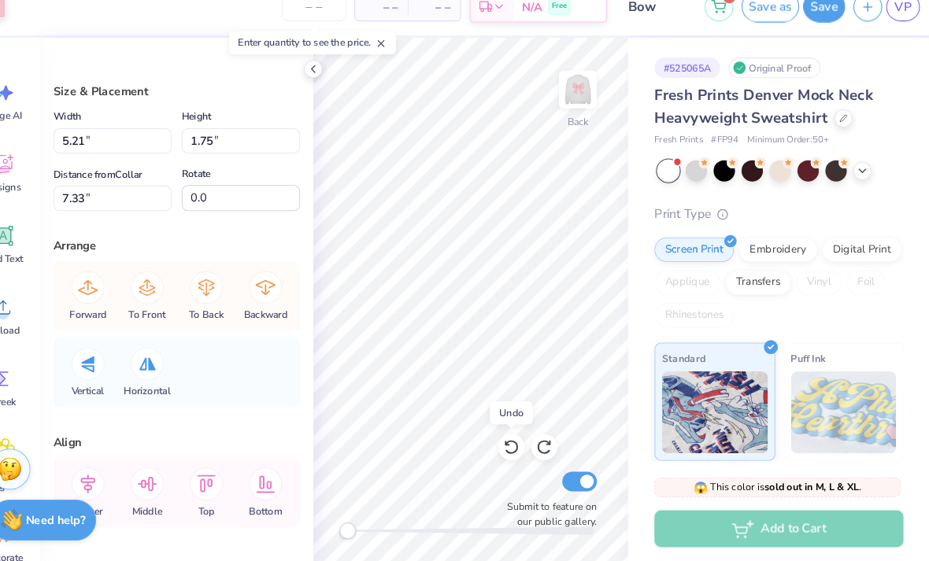
click at [514, 441] on icon at bounding box center [522, 449] width 16 height 16
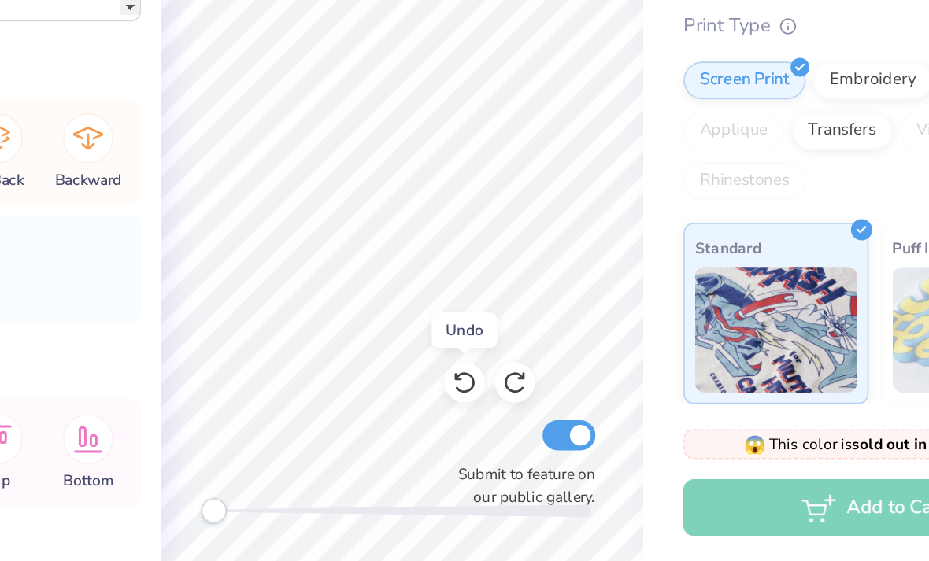
type input "6.09"
type input "6.86"
type input "3.00"
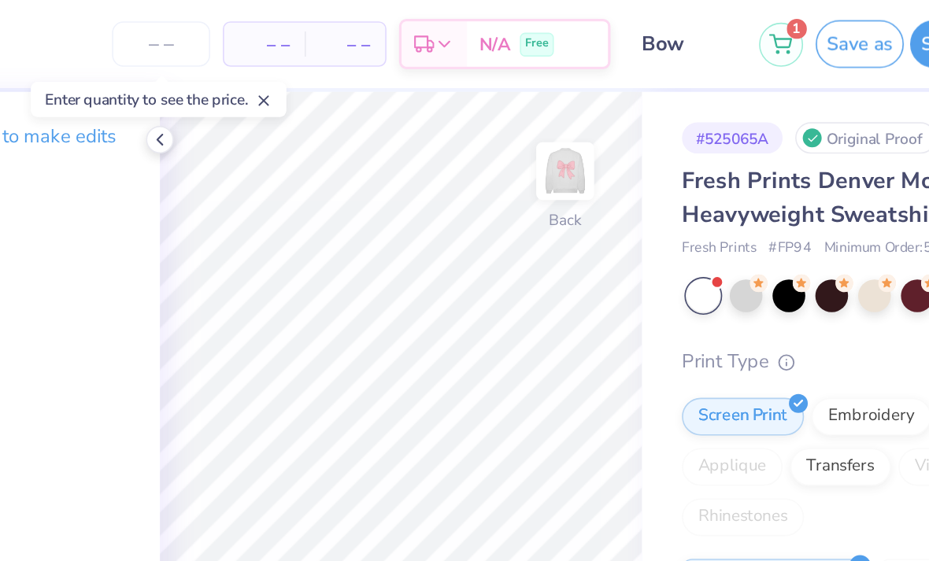
click at [522, 449] on icon at bounding box center [522, 449] width 16 height 16
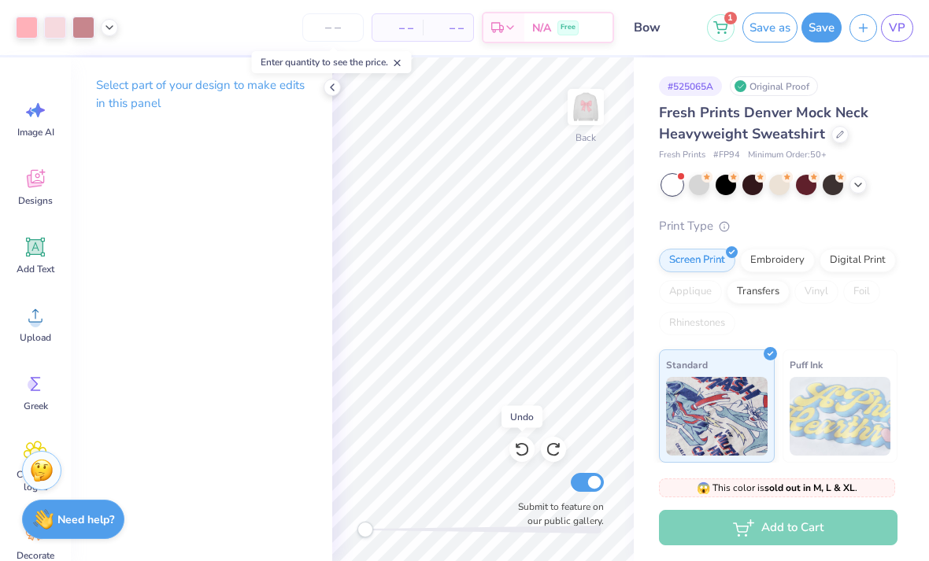
click at [523, 455] on icon at bounding box center [521, 450] width 13 height 14
click at [559, 449] on icon at bounding box center [553, 449] width 16 height 16
click at [523, 450] on icon at bounding box center [522, 449] width 16 height 16
click at [523, 446] on icon at bounding box center [522, 449] width 16 height 16
click at [523, 453] on icon at bounding box center [522, 449] width 16 height 16
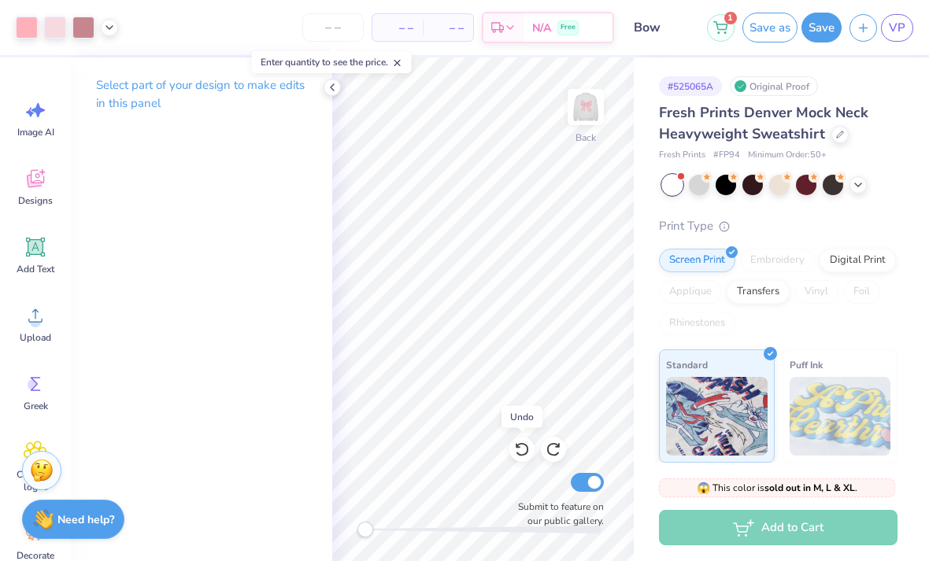
click at [522, 449] on icon at bounding box center [522, 449] width 16 height 16
click at [515, 457] on icon at bounding box center [522, 449] width 16 height 16
click at [521, 449] on icon at bounding box center [522, 449] width 16 height 16
click at [520, 452] on icon at bounding box center [522, 449] width 16 height 16
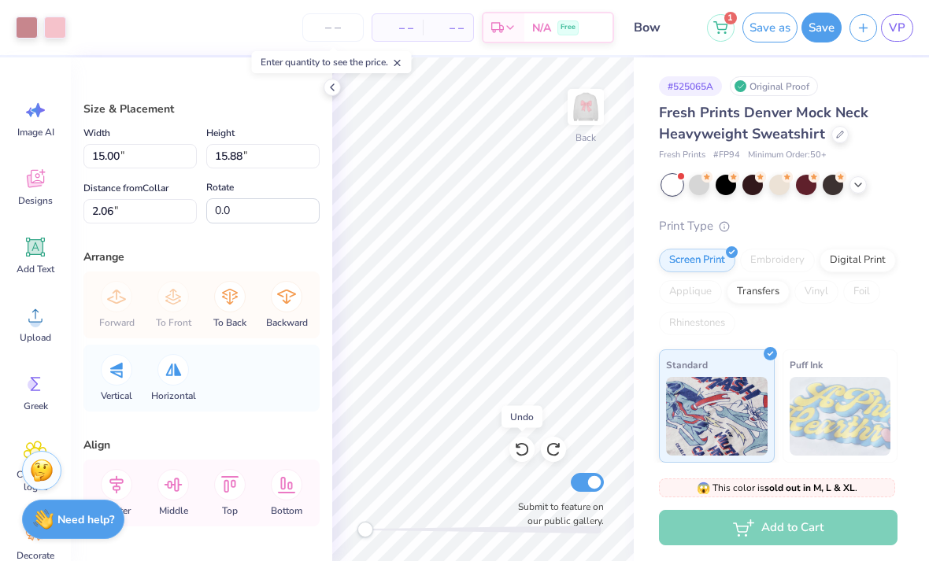
click at [521, 450] on icon at bounding box center [522, 449] width 16 height 16
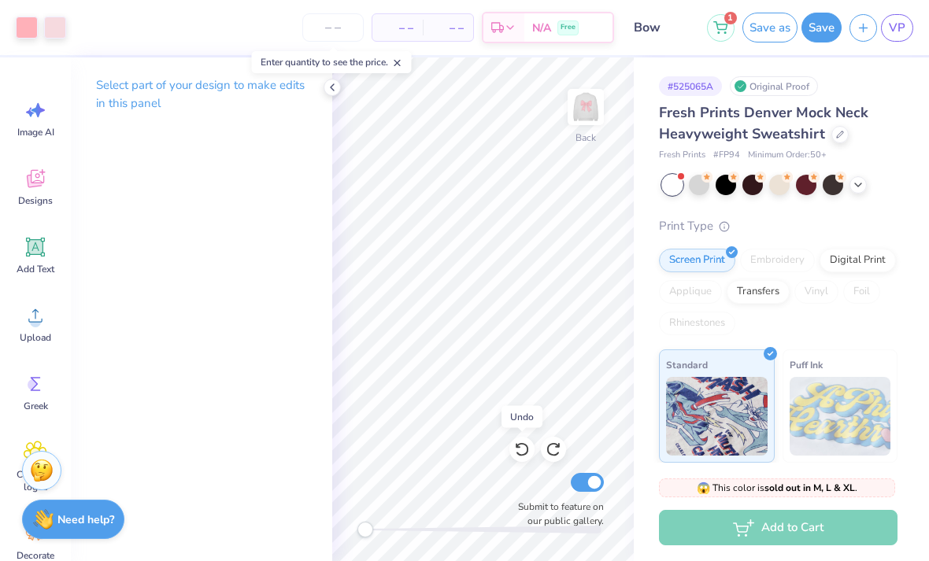
click at [521, 448] on icon at bounding box center [522, 449] width 16 height 16
click at [521, 453] on icon at bounding box center [522, 449] width 16 height 16
click at [520, 455] on icon at bounding box center [521, 450] width 13 height 14
click at [519, 456] on icon at bounding box center [522, 449] width 16 height 16
click at [519, 456] on icon at bounding box center [521, 450] width 13 height 14
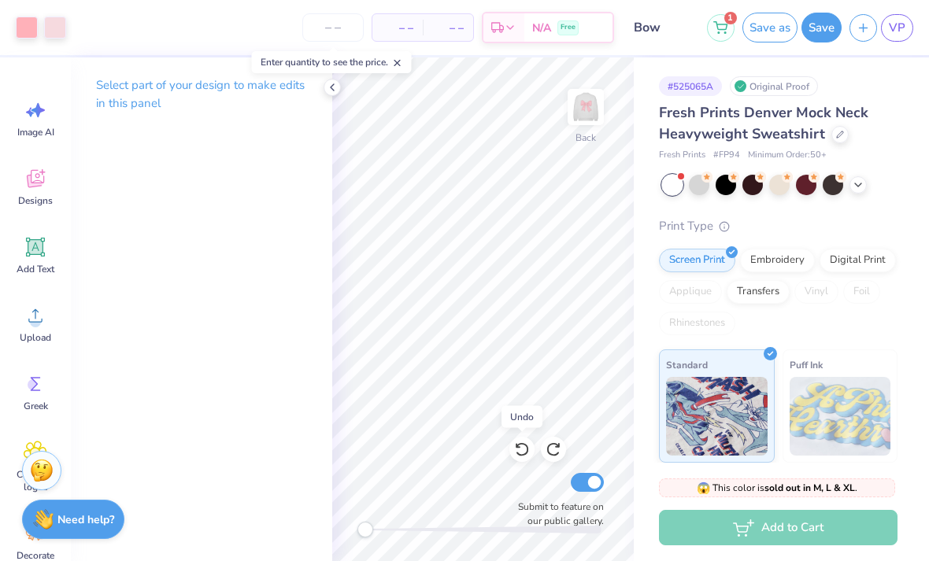
click at [520, 455] on icon at bounding box center [521, 450] width 13 height 14
click at [519, 457] on icon at bounding box center [522, 449] width 16 height 16
click at [520, 452] on icon at bounding box center [522, 449] width 16 height 16
click at [519, 456] on icon at bounding box center [521, 450] width 13 height 14
click at [523, 452] on icon at bounding box center [522, 449] width 16 height 16
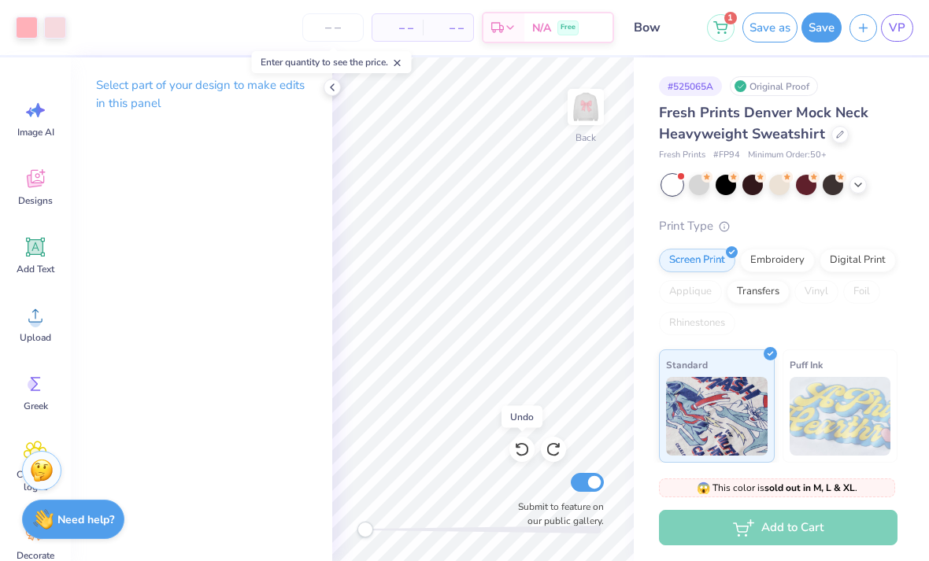
click at [553, 447] on icon at bounding box center [553, 449] width 16 height 16
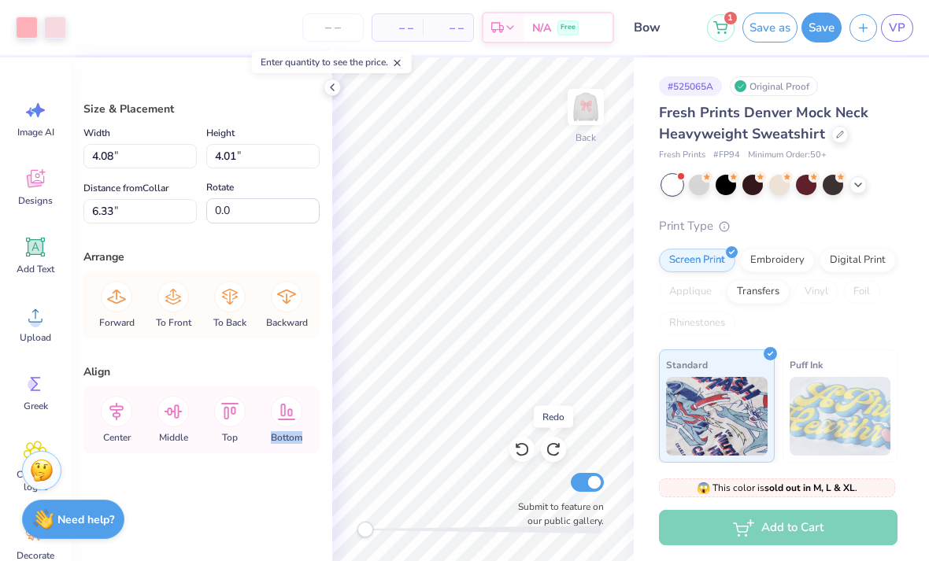
type input "6.42"
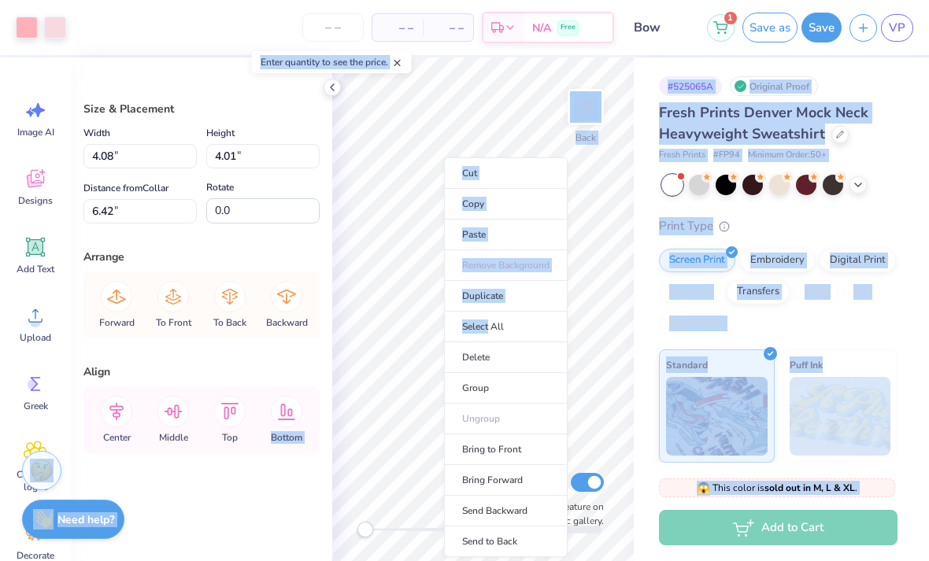
click at [494, 390] on li "Group" at bounding box center [506, 388] width 124 height 31
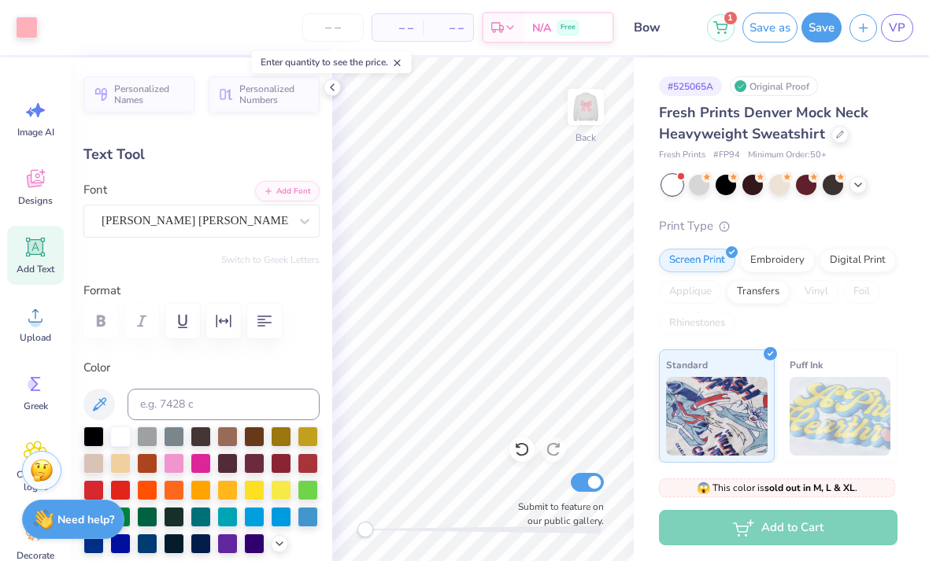
type input "9.71"
type input "1.91"
type input "0.58"
type input "11.68"
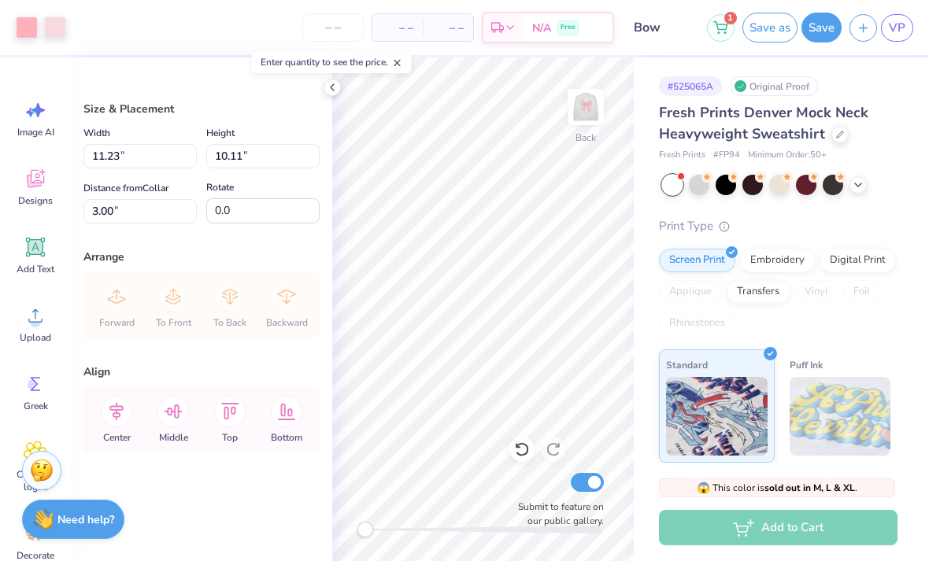
type input "12.69"
type input "11.43"
type input "2.13"
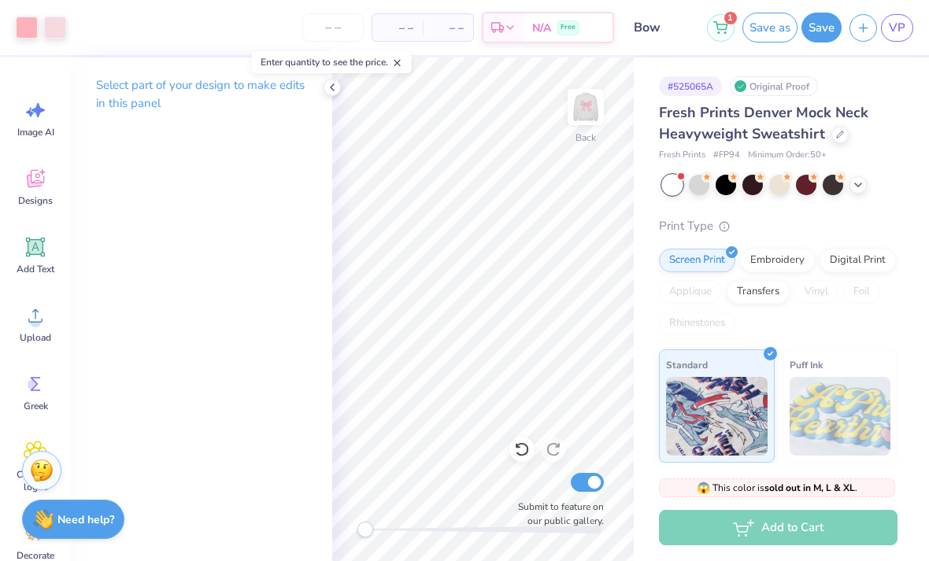
click at [571, 119] on img at bounding box center [585, 106] width 31 height 31
click at [601, 105] on img at bounding box center [585, 106] width 31 height 31
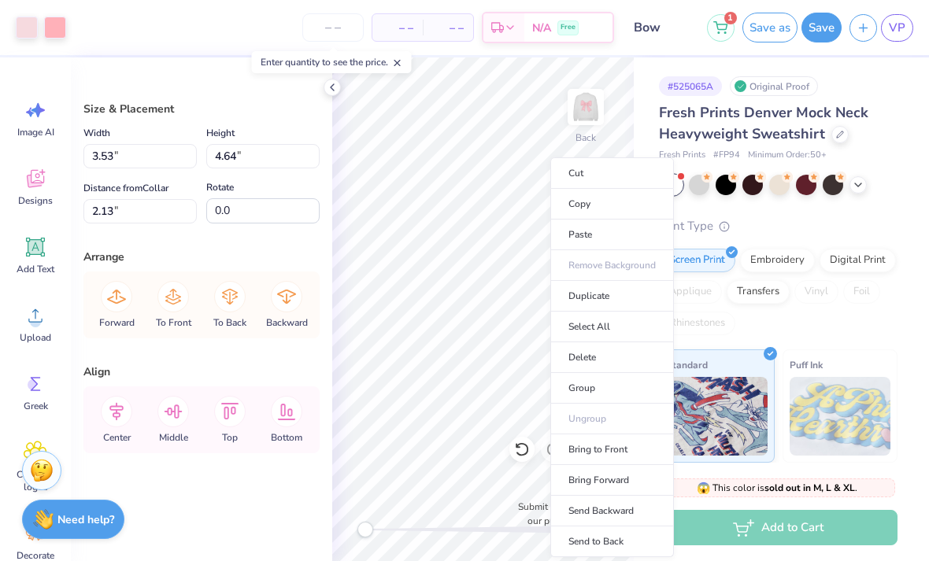
type input "2.11"
click at [591, 206] on li "Copy" at bounding box center [612, 204] width 124 height 31
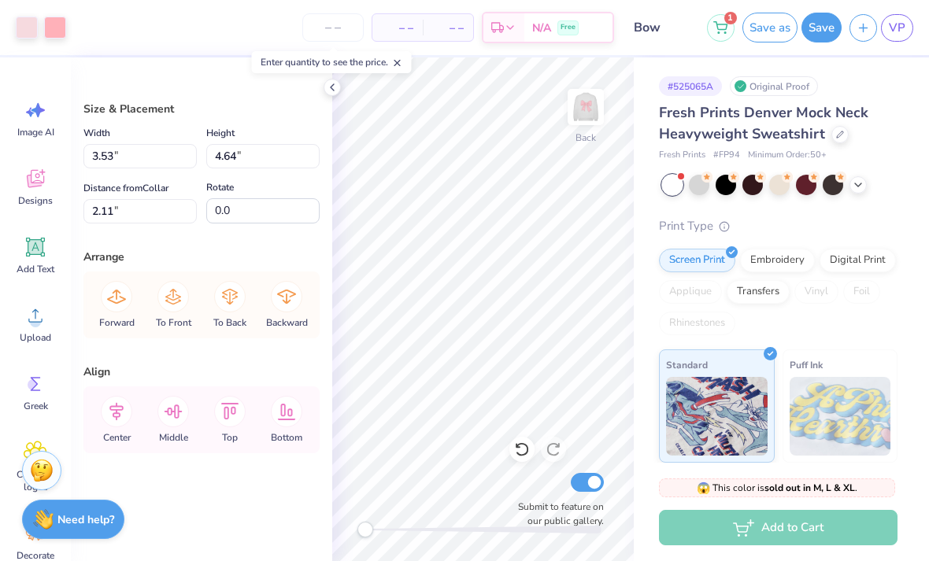
click at [588, 109] on img at bounding box center [585, 106] width 31 height 31
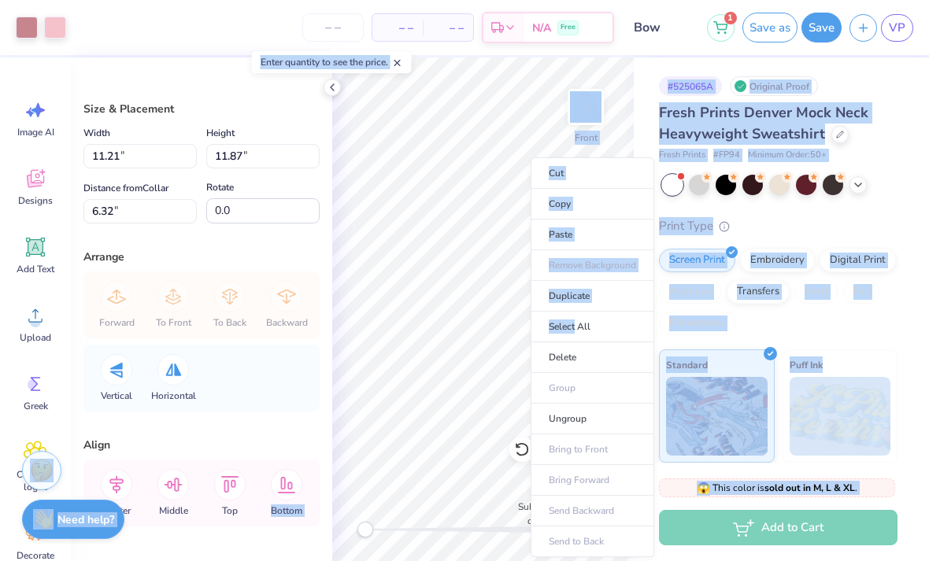
click at [569, 356] on li "Delete" at bounding box center [592, 357] width 124 height 31
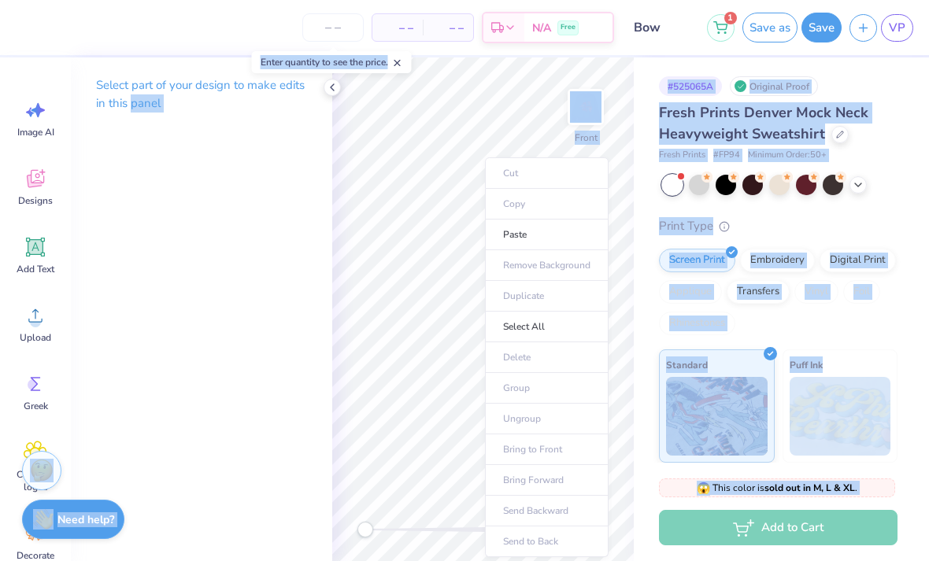
click at [519, 235] on li "Paste" at bounding box center [547, 235] width 124 height 31
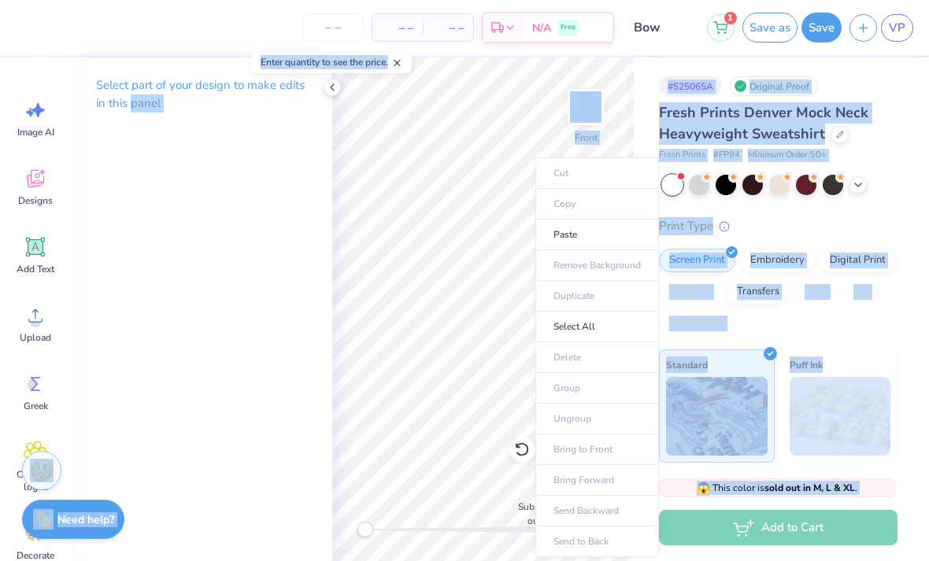
click at [571, 237] on li "Paste" at bounding box center [597, 235] width 124 height 31
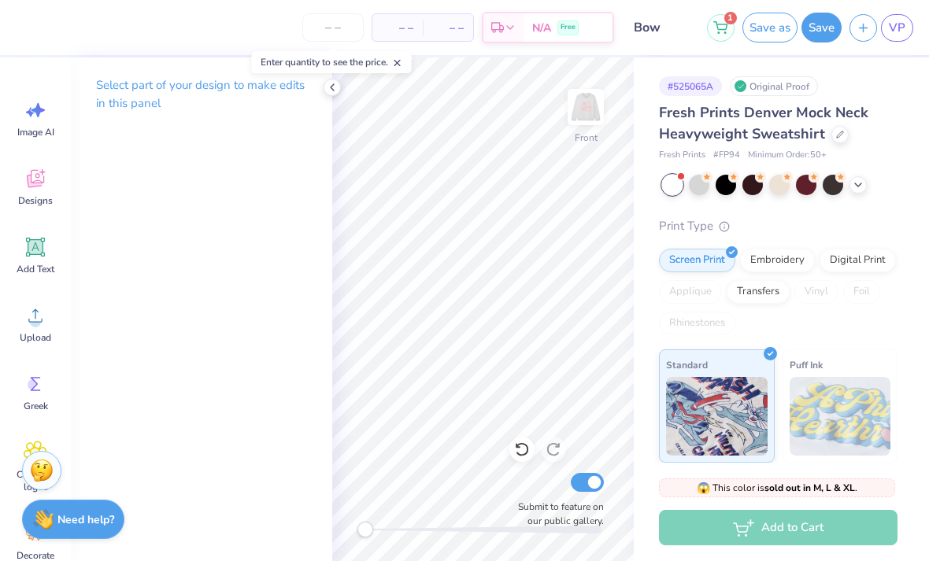
click at [588, 116] on img at bounding box center [585, 106] width 31 height 31
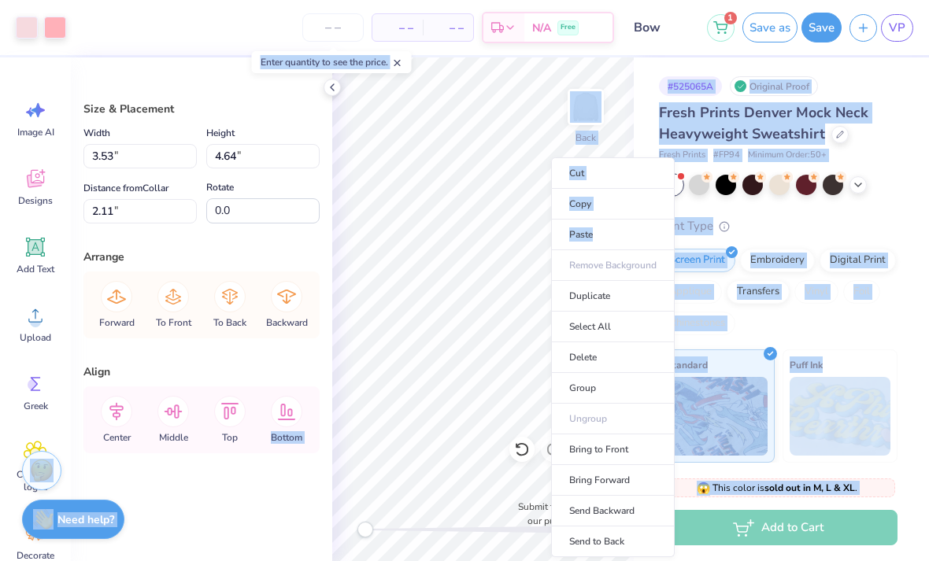
click at [583, 206] on li "Copy" at bounding box center [613, 204] width 124 height 31
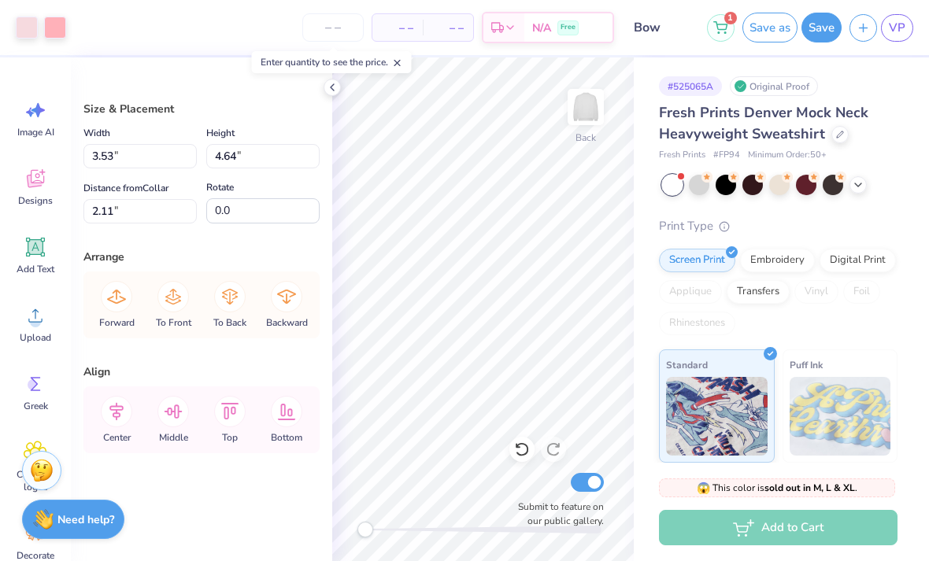
click at [588, 109] on img at bounding box center [585, 106] width 31 height 31
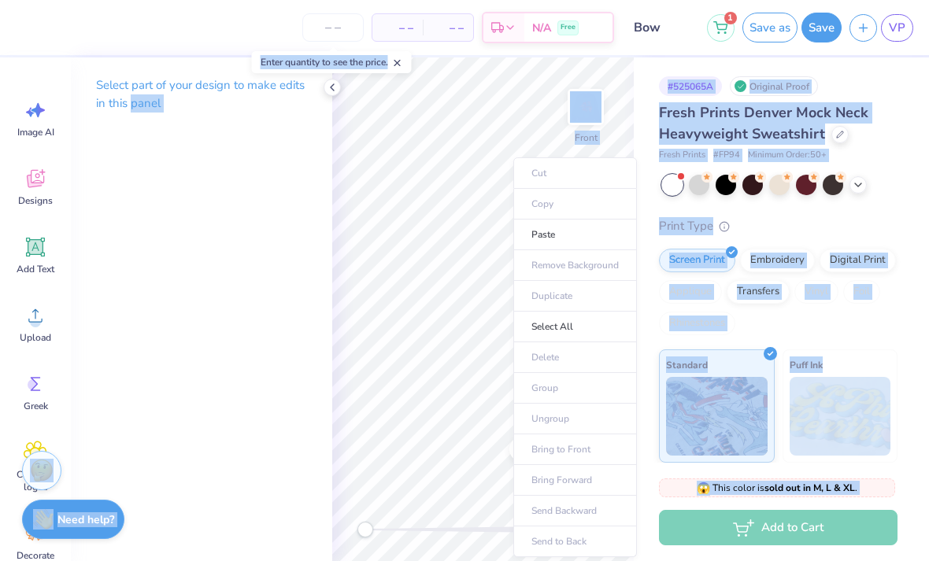
click at [547, 234] on li "Paste" at bounding box center [575, 235] width 124 height 31
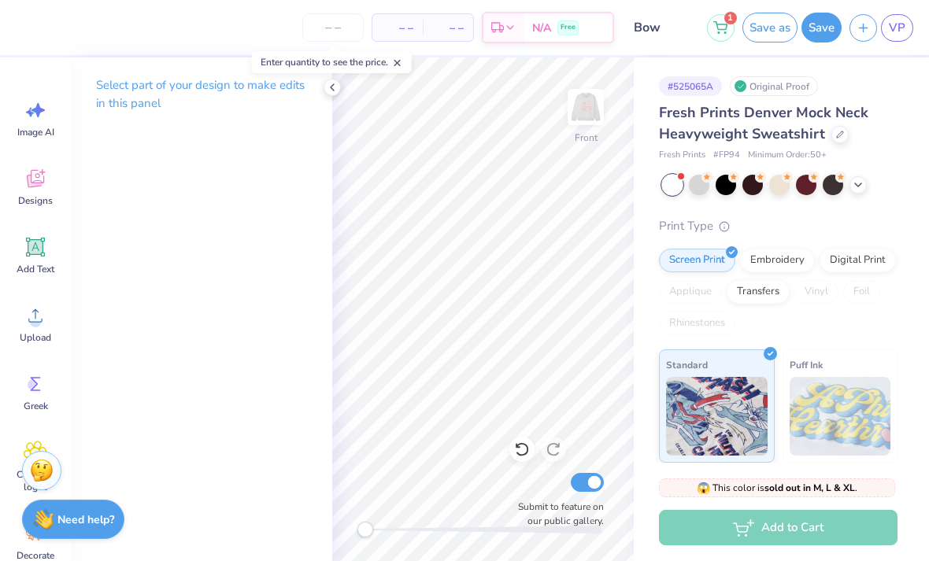
click at [35, 182] on icon at bounding box center [36, 179] width 24 height 24
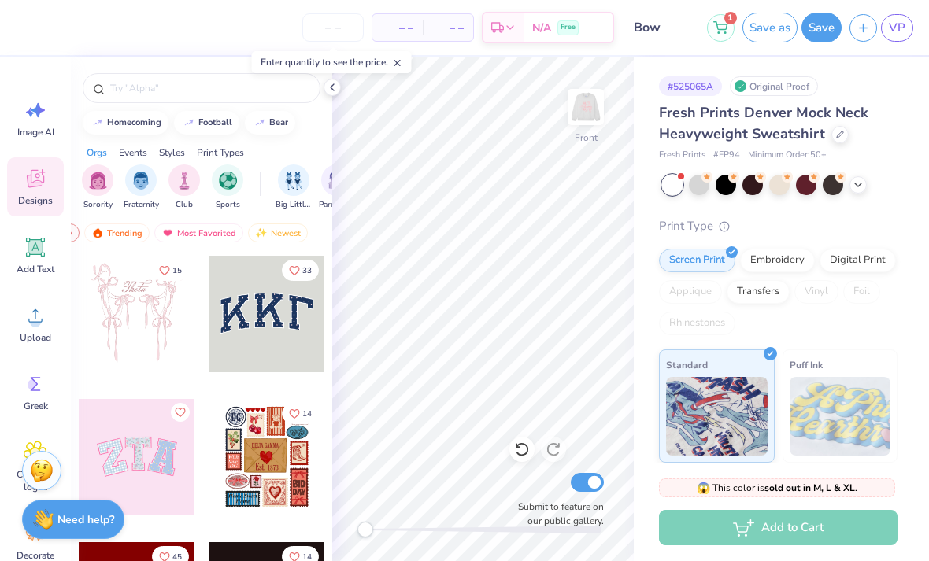
click at [168, 335] on div at bounding box center [137, 314] width 116 height 116
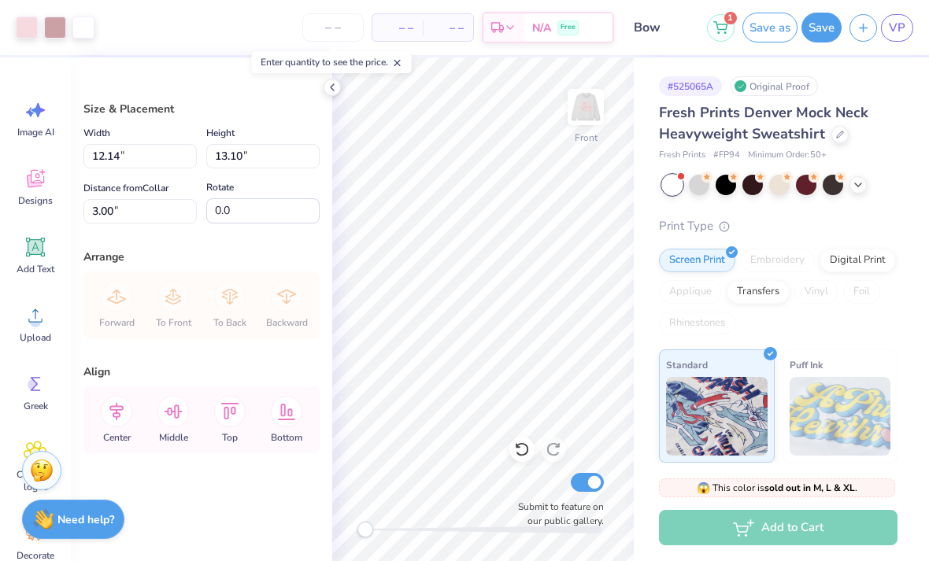
click at [513, 456] on div at bounding box center [521, 449] width 25 height 25
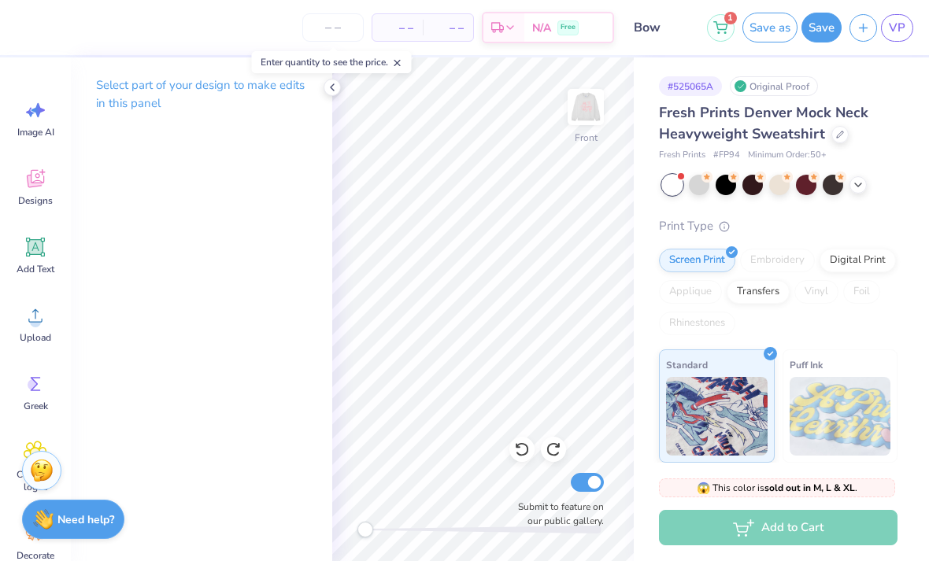
click at [30, 175] on icon at bounding box center [35, 179] width 17 height 18
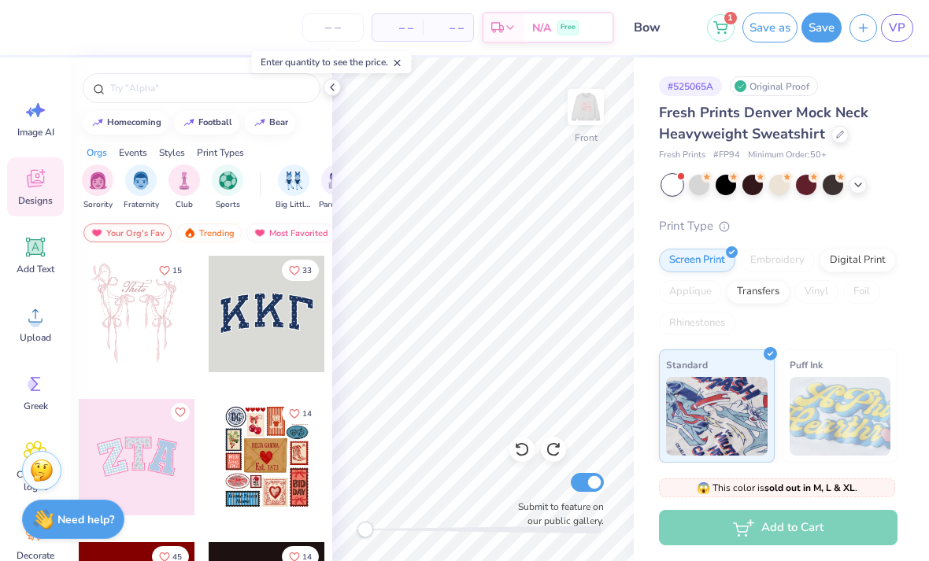
click at [82, 188] on div "Sorority" at bounding box center [97, 187] width 31 height 46
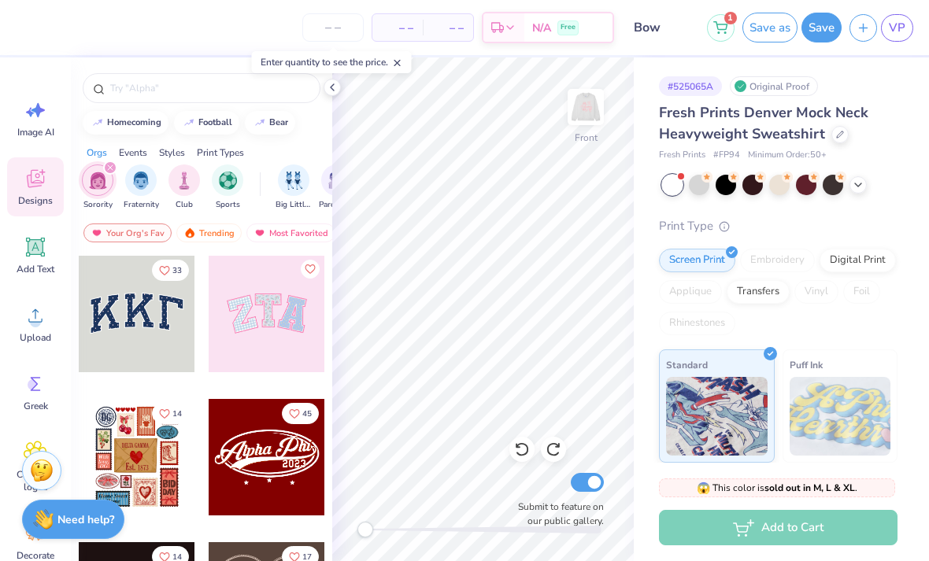
click at [132, 95] on input "text" at bounding box center [209, 88] width 201 height 16
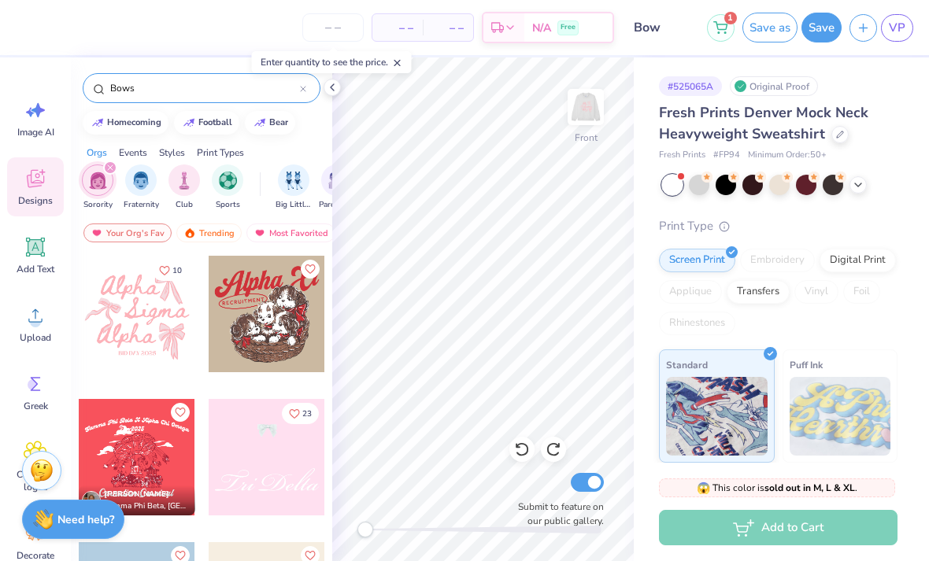
type input "Bows"
click at [120, 297] on div at bounding box center [137, 314] width 116 height 116
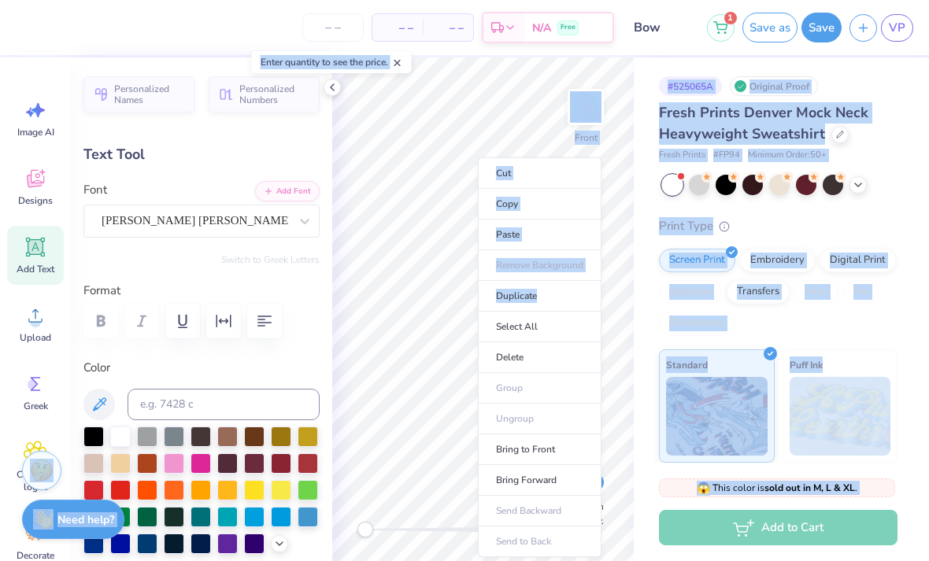
click at [513, 357] on li "Delete" at bounding box center [540, 357] width 124 height 31
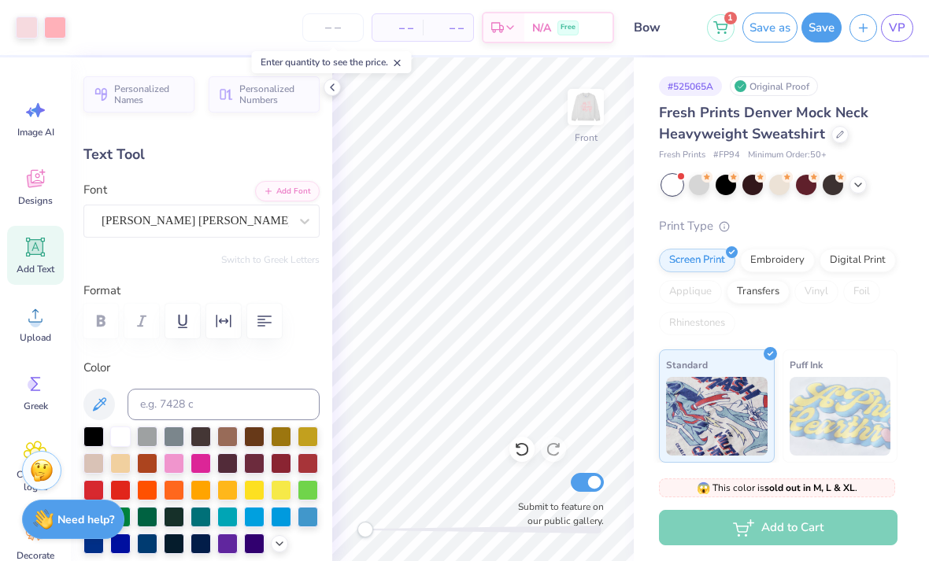
type input "3.66"
type input "0.39"
type input "12.34"
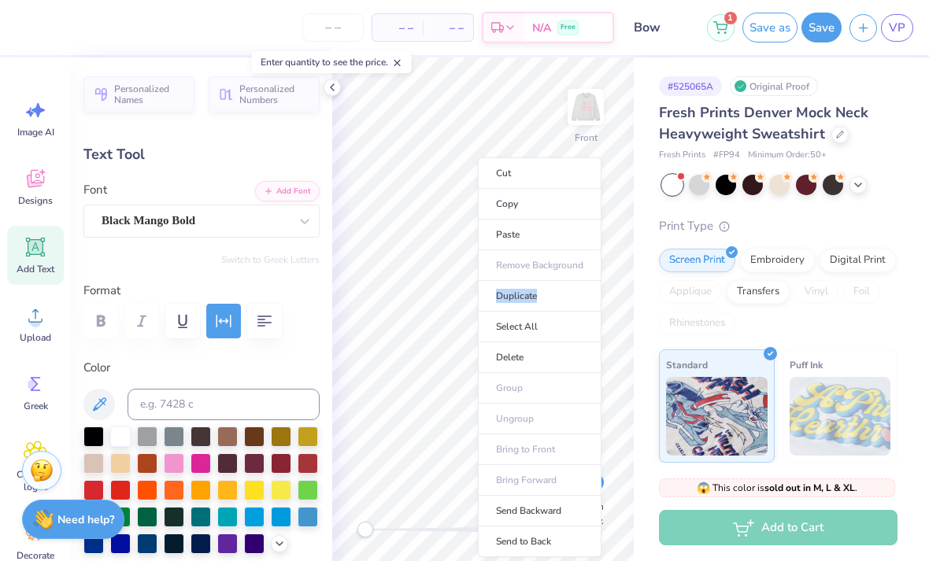
click at [512, 357] on li "Delete" at bounding box center [540, 357] width 124 height 31
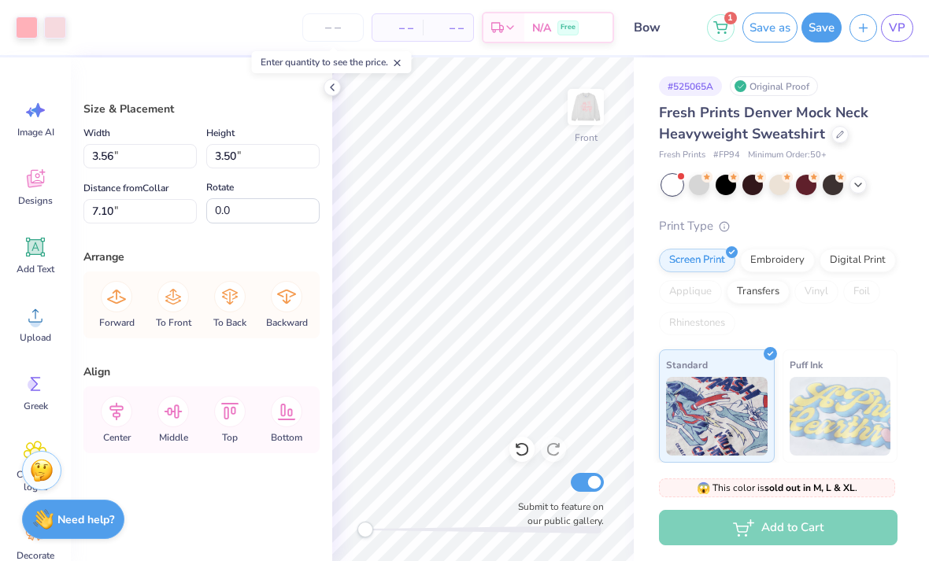
type input "7.14"
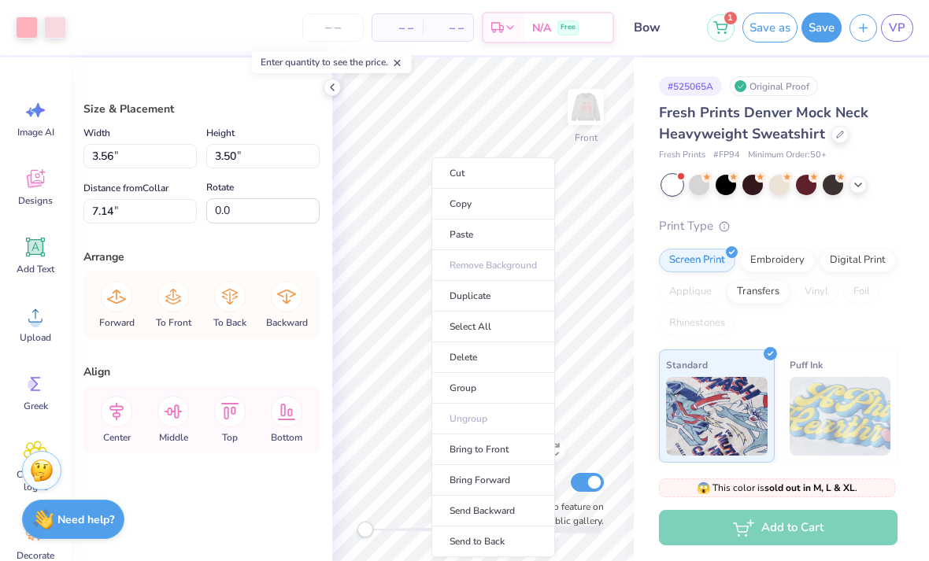
click at [472, 353] on li "Delete" at bounding box center [493, 357] width 124 height 31
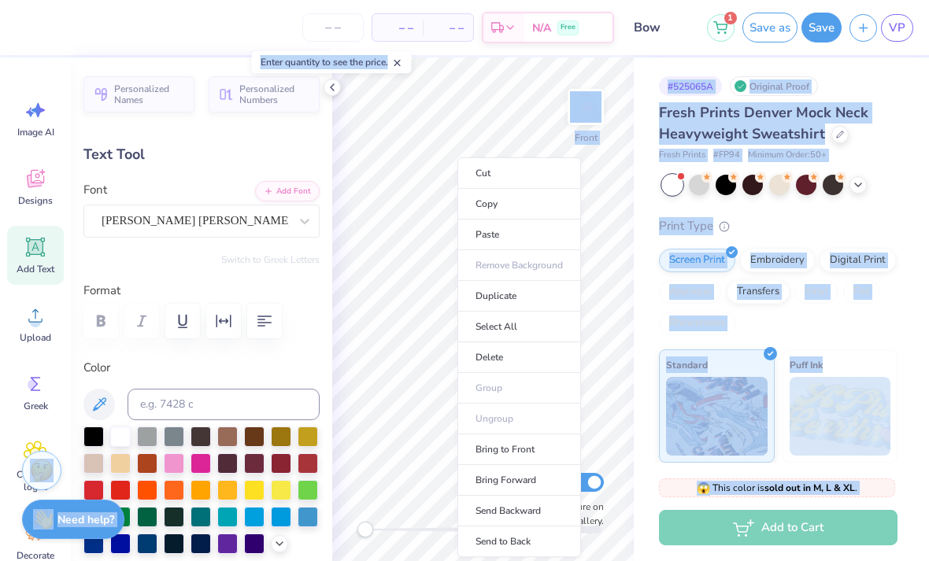
click at [501, 355] on li "Delete" at bounding box center [519, 357] width 124 height 31
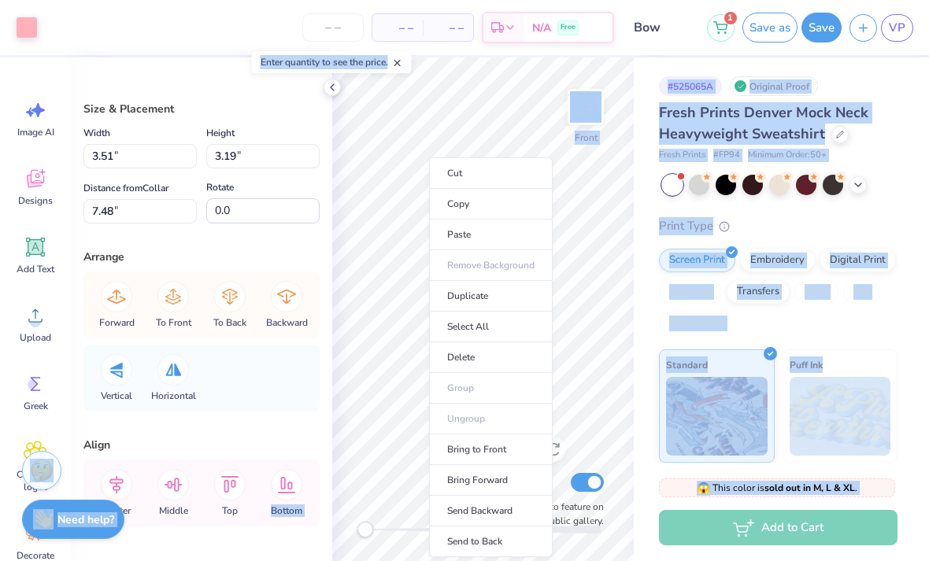
click at [467, 357] on li "Delete" at bounding box center [491, 357] width 124 height 31
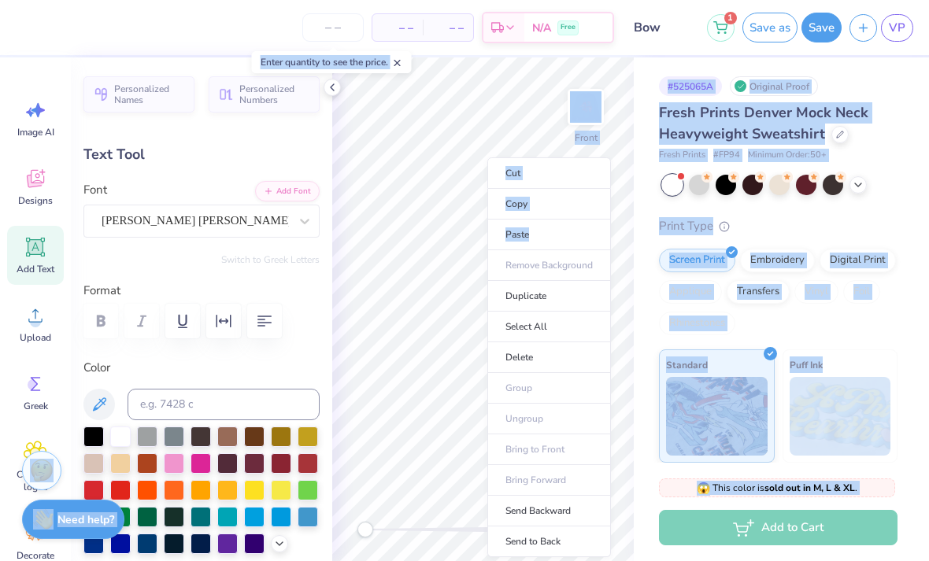
click at [527, 356] on li "Delete" at bounding box center [549, 357] width 124 height 31
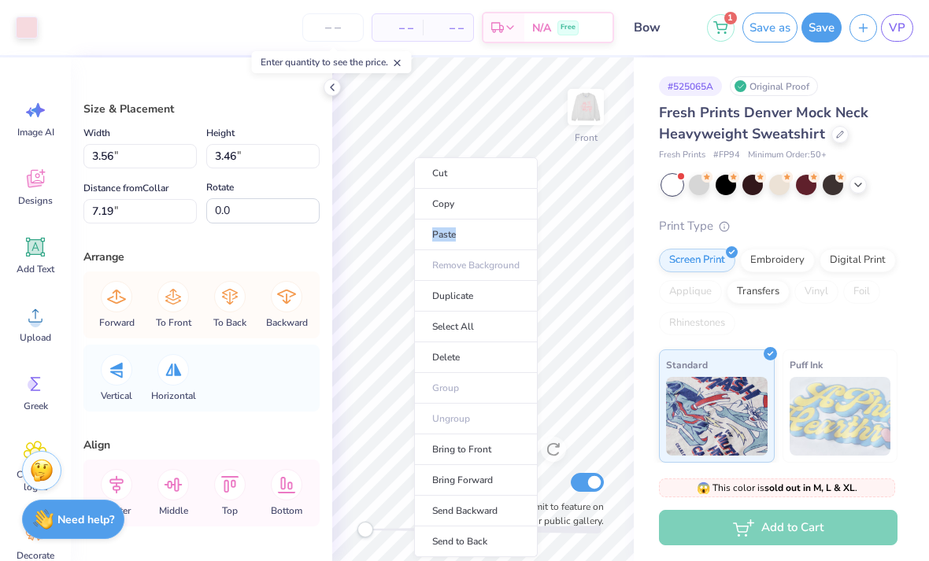
click at [454, 357] on li "Delete" at bounding box center [476, 357] width 124 height 31
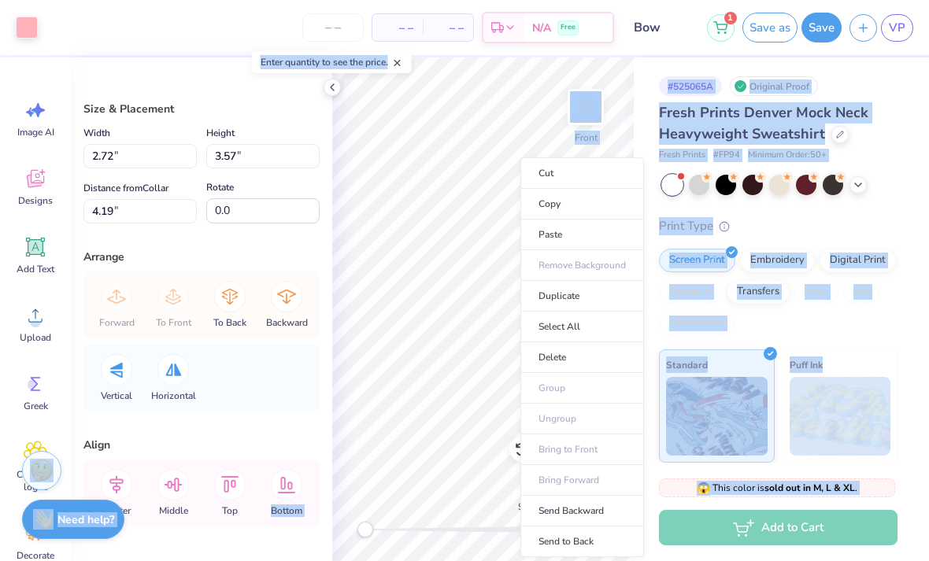
click at [562, 358] on li "Delete" at bounding box center [582, 357] width 124 height 31
click at [555, 355] on li "Delete" at bounding box center [580, 357] width 124 height 31
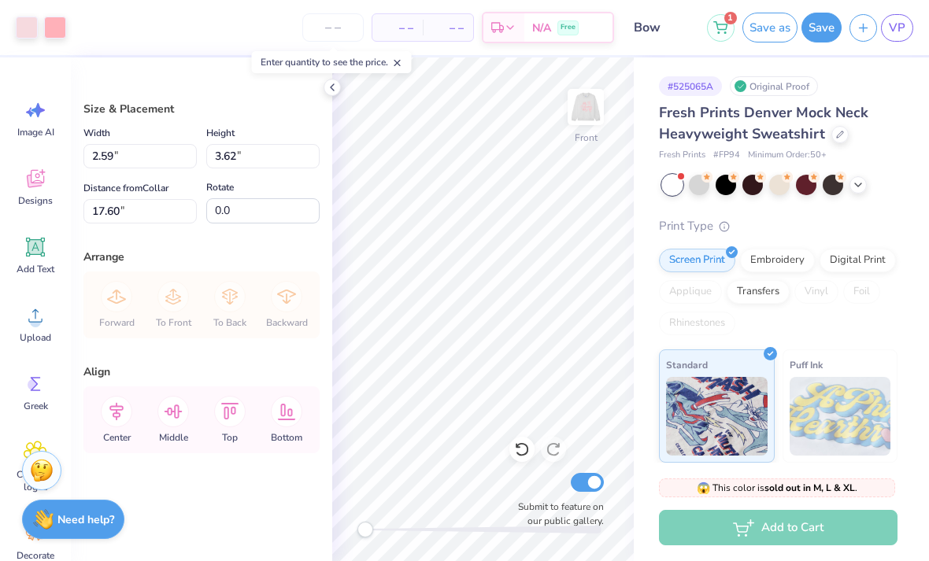
type input "17.60"
type input "9.18"
type input "12.86"
type input "3.25"
type input "6.62"
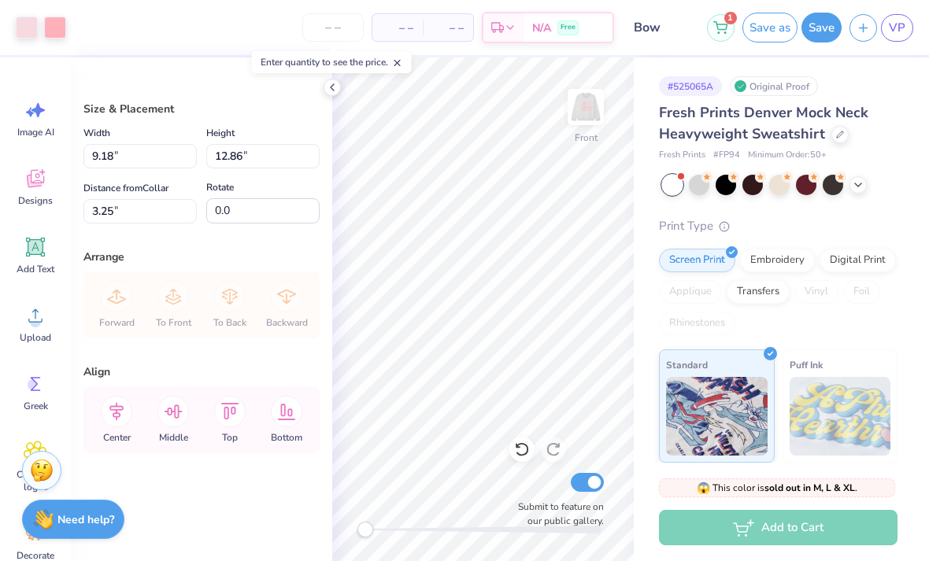
type input "9.28"
type input "4.25"
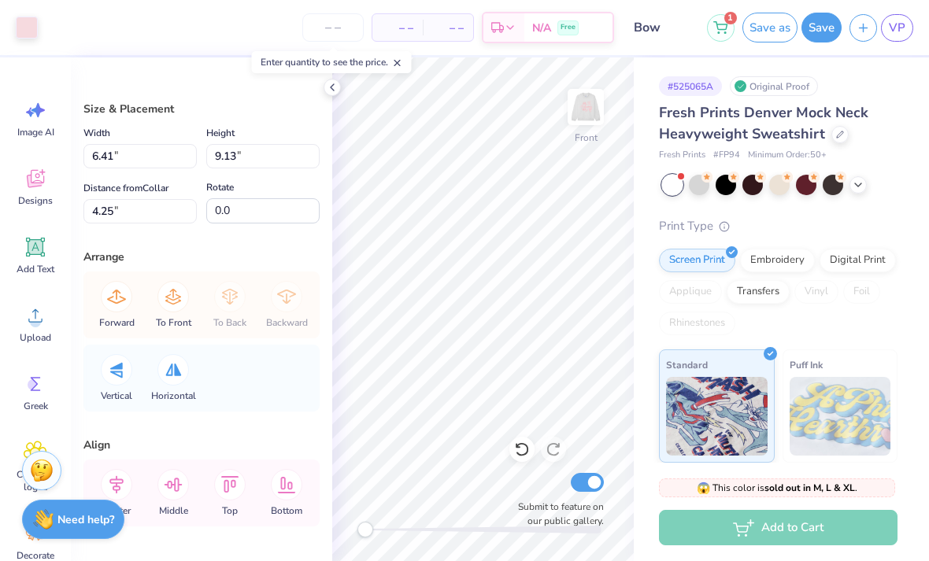
type input "18.7"
click at [523, 445] on icon at bounding box center [521, 450] width 13 height 14
type input "4.30"
type input "0.0"
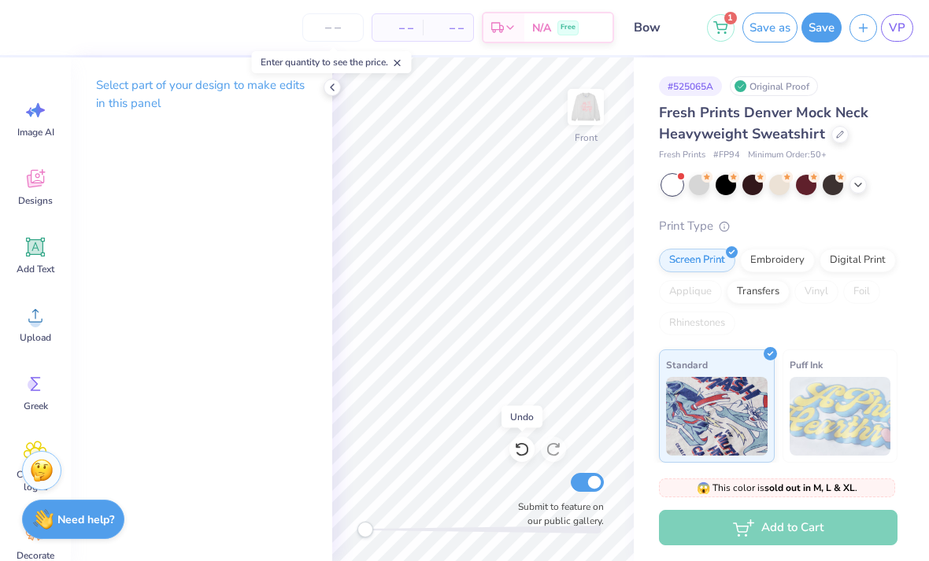
click at [524, 445] on icon at bounding box center [522, 449] width 16 height 16
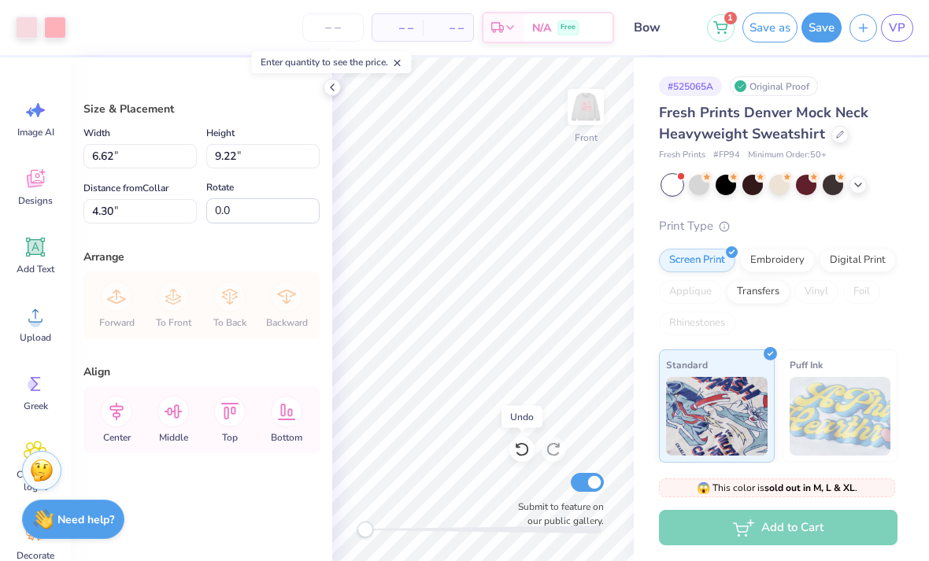
type input "7.52"
type input "10.14"
type input "3.53"
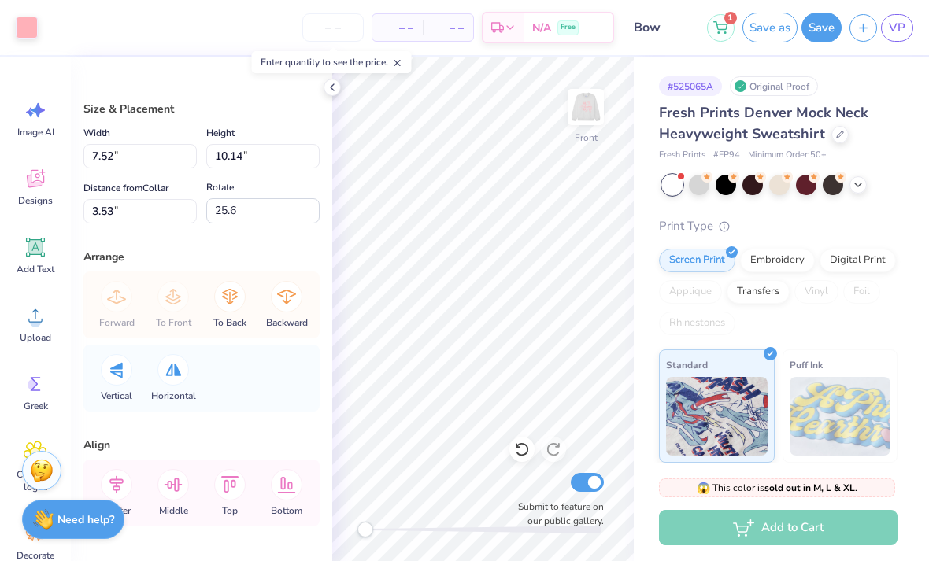
type input "15.2"
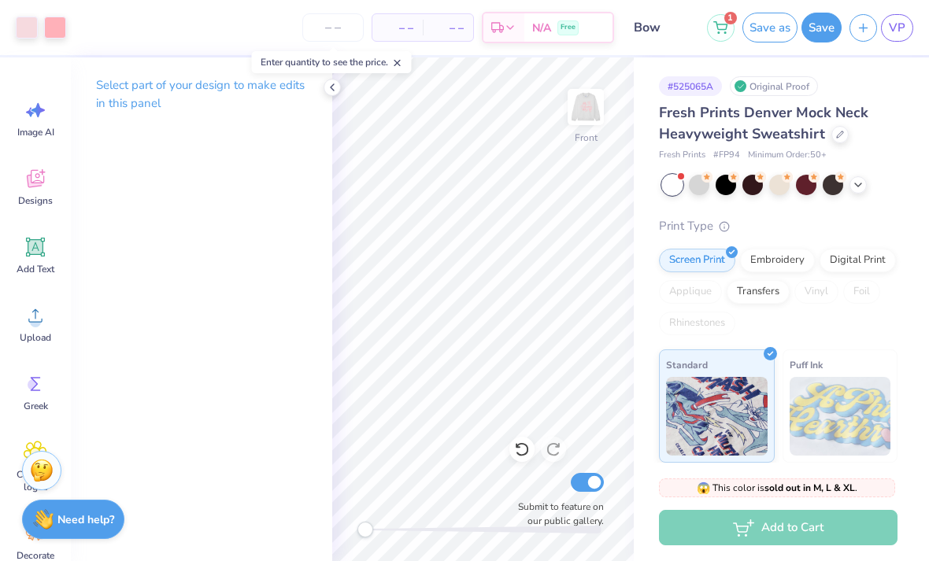
click at [523, 449] on icon at bounding box center [522, 449] width 16 height 16
click at [525, 461] on div at bounding box center [521, 449] width 25 height 25
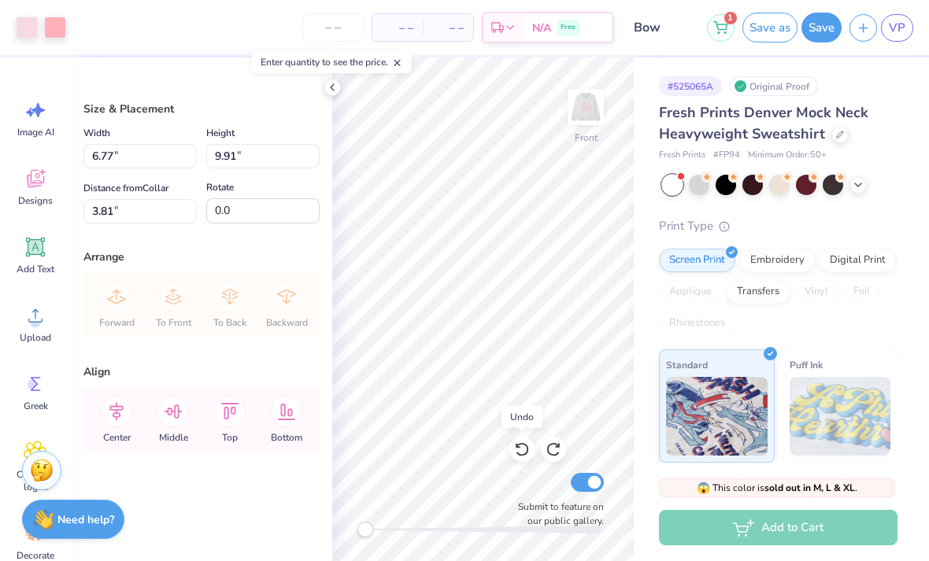
type input "6.64"
type input "9.37"
type input "4.21"
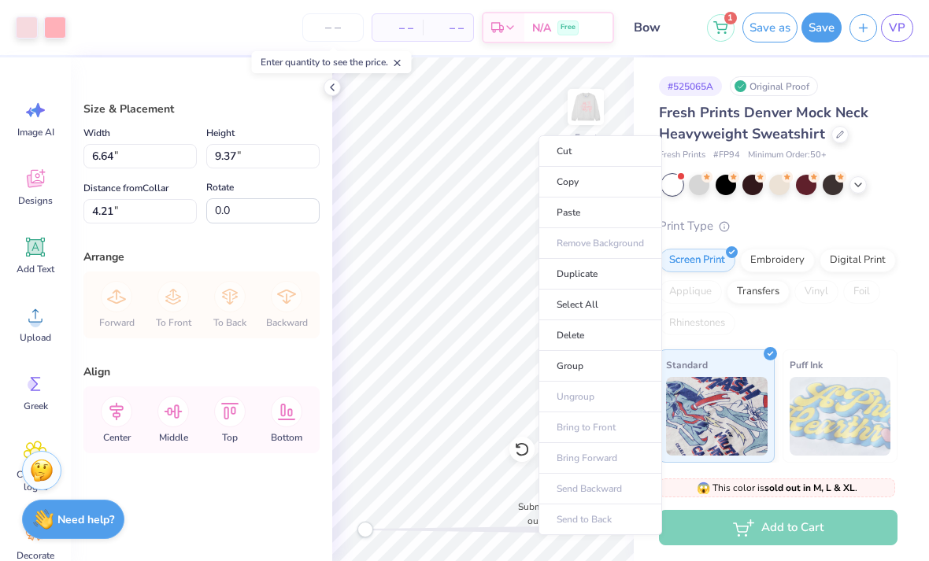
type input "6.66"
type input "9.69"
type input "3.98"
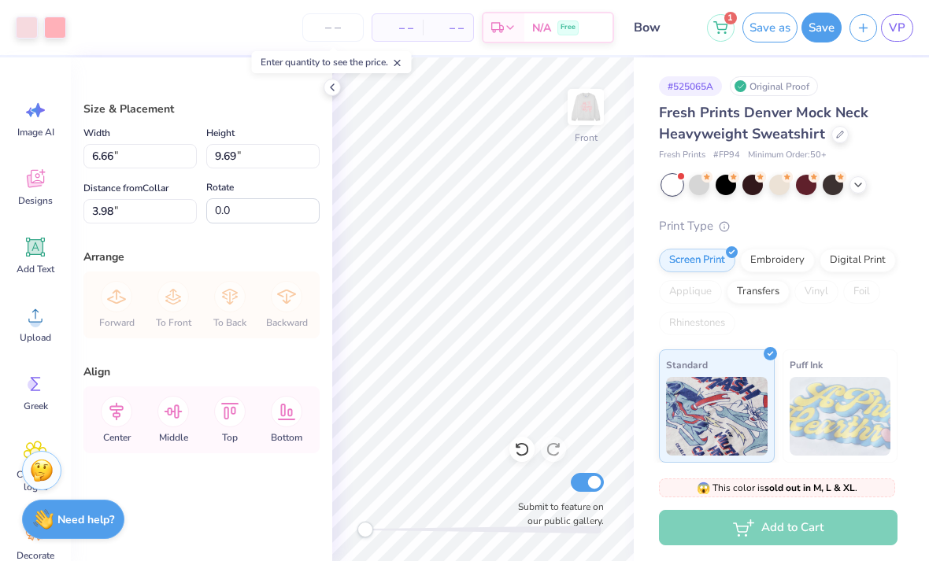
type input "4.68"
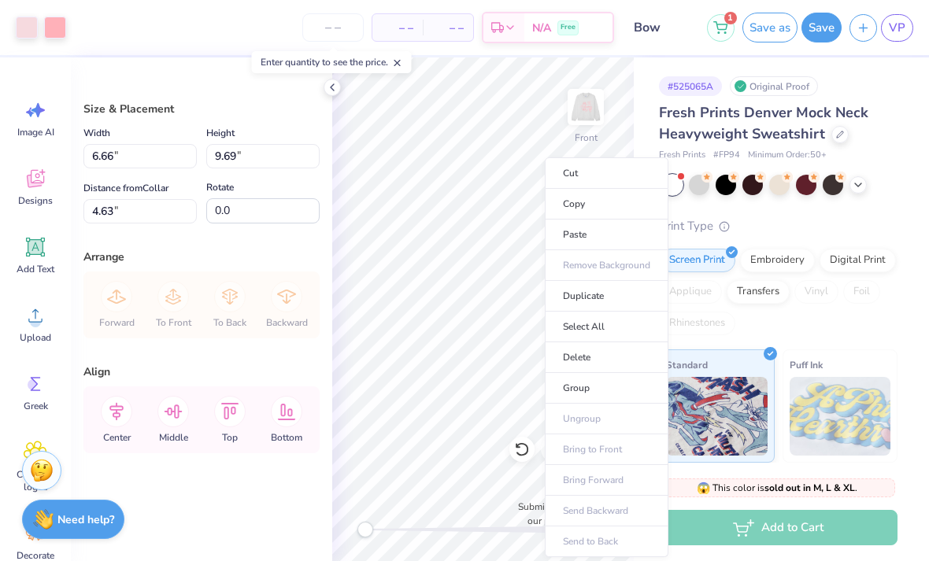
type input "4.78"
click at [585, 206] on li "Copy" at bounding box center [607, 204] width 124 height 31
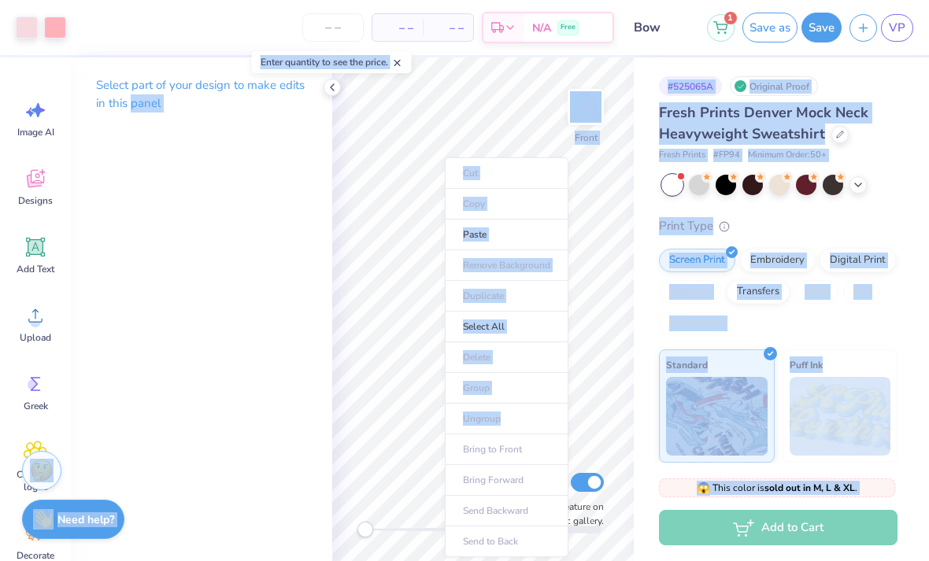
click at [201, 349] on div "Select part of your design to make edits in this panel" at bounding box center [201, 309] width 261 height 504
click at [493, 235] on li "Paste" at bounding box center [500, 235] width 124 height 31
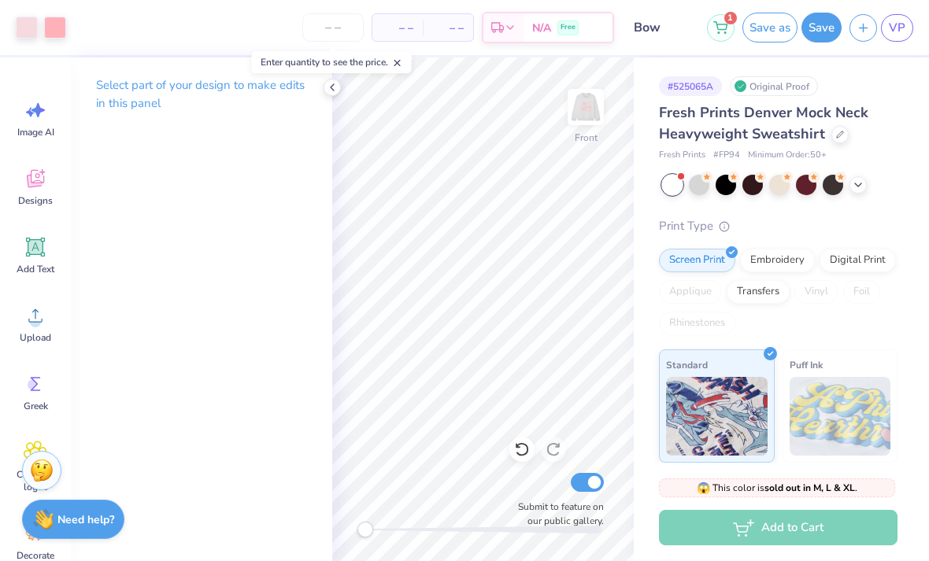
click at [600, 122] on img at bounding box center [585, 106] width 31 height 31
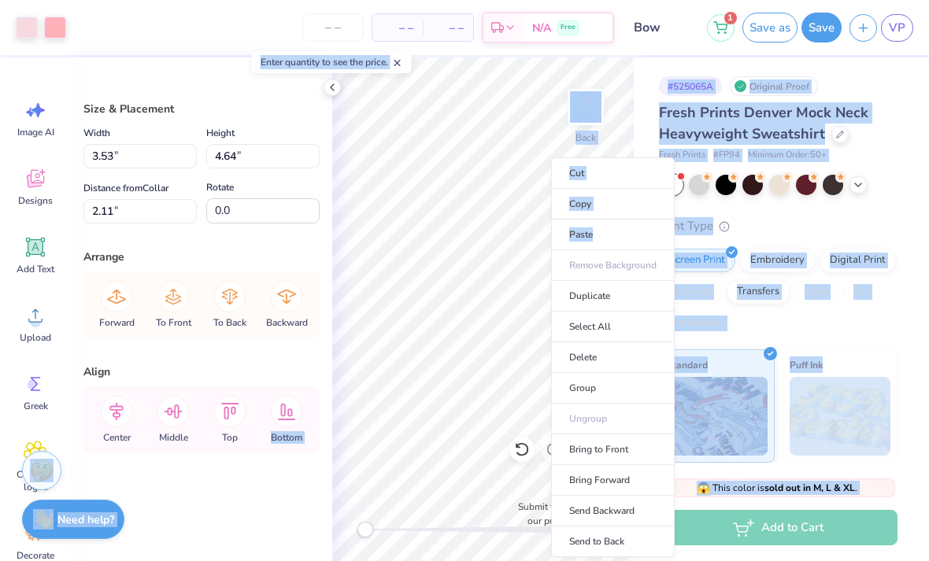
click at [584, 203] on li "Copy" at bounding box center [613, 204] width 124 height 31
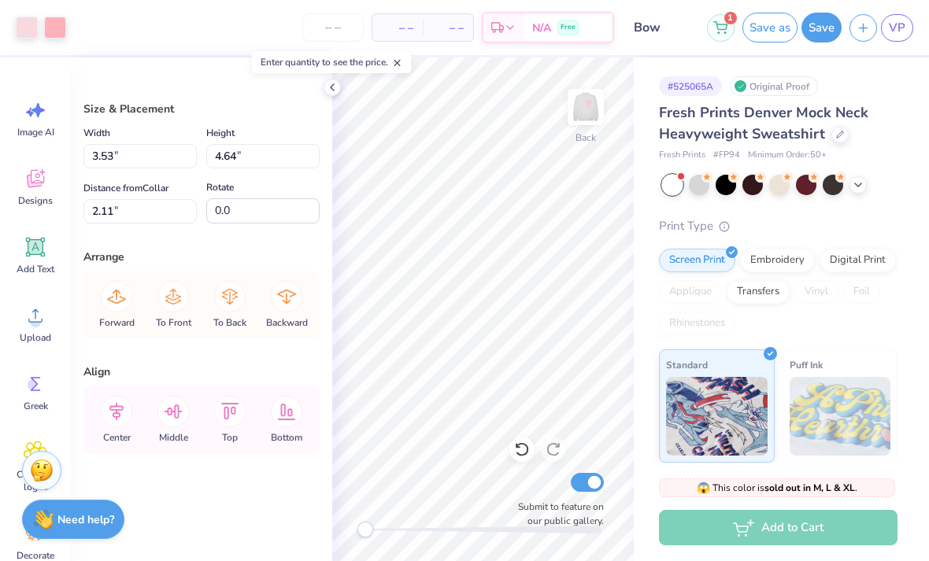
click at [589, 103] on img at bounding box center [585, 106] width 31 height 31
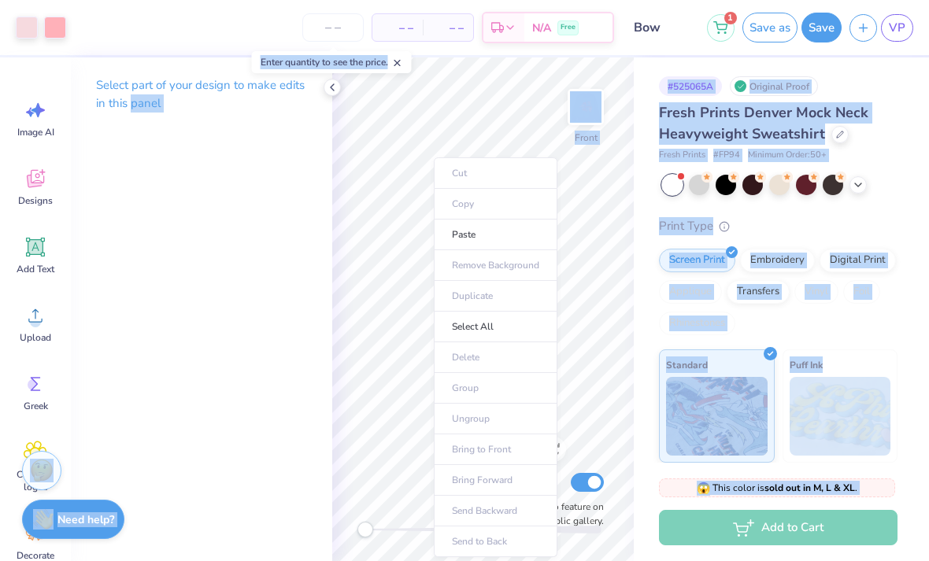
click at [474, 237] on li "Paste" at bounding box center [496, 235] width 124 height 31
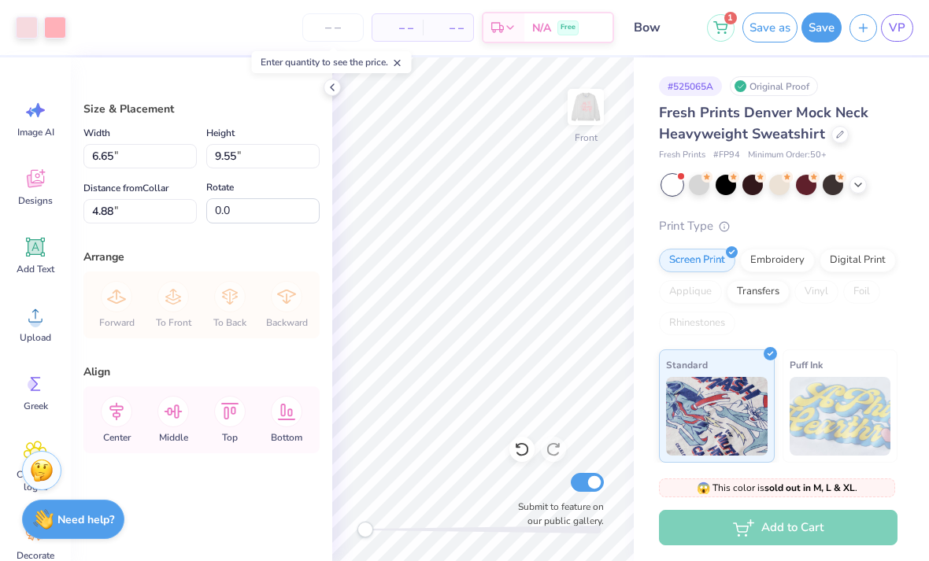
type input "11.13"
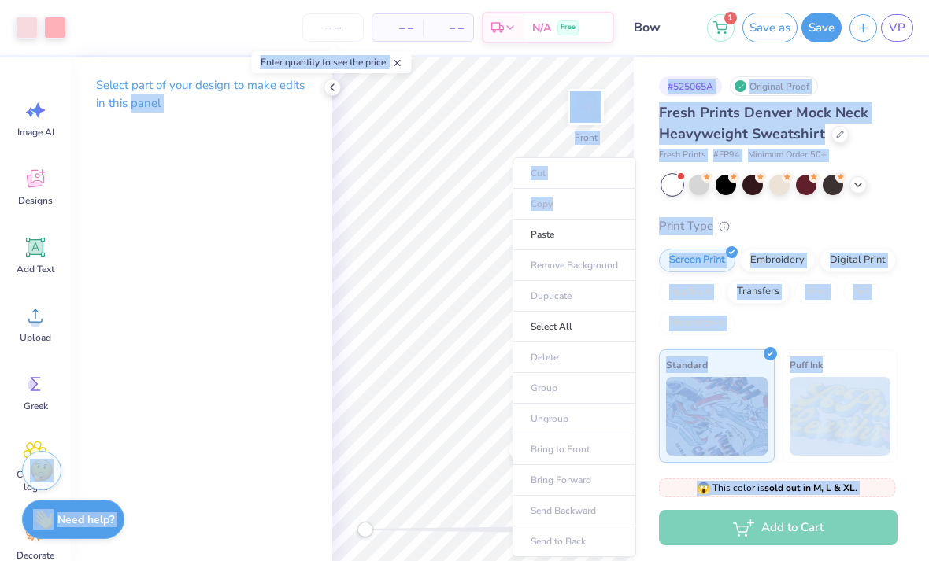
click at [540, 238] on li "Paste" at bounding box center [574, 235] width 124 height 31
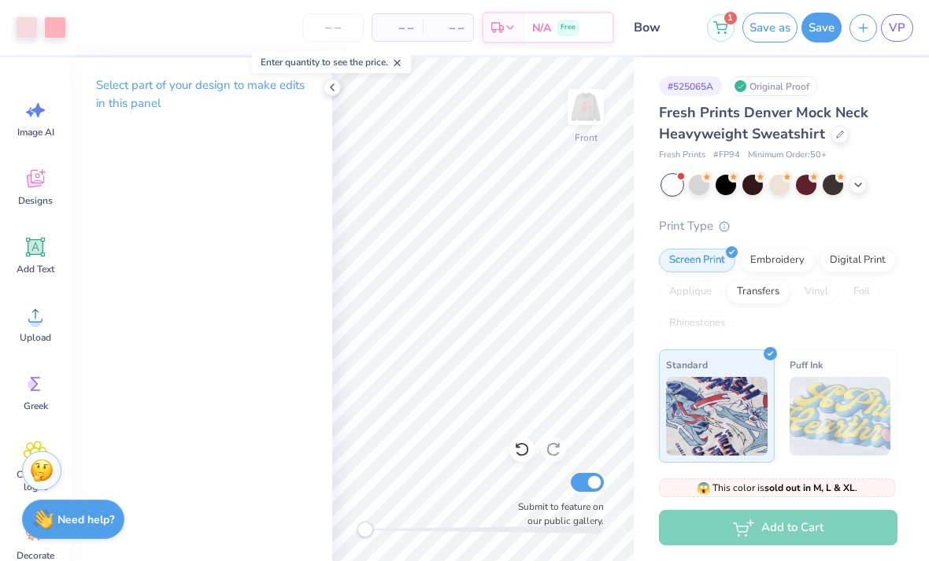
click at [33, 181] on icon at bounding box center [36, 179] width 24 height 24
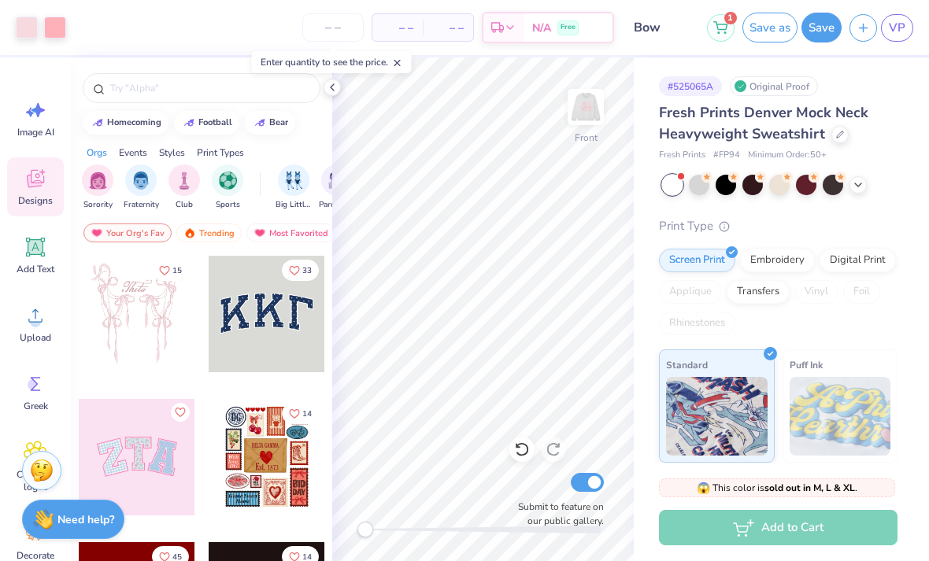
click at [97, 188] on img "filter for Sorority" at bounding box center [98, 181] width 18 height 18
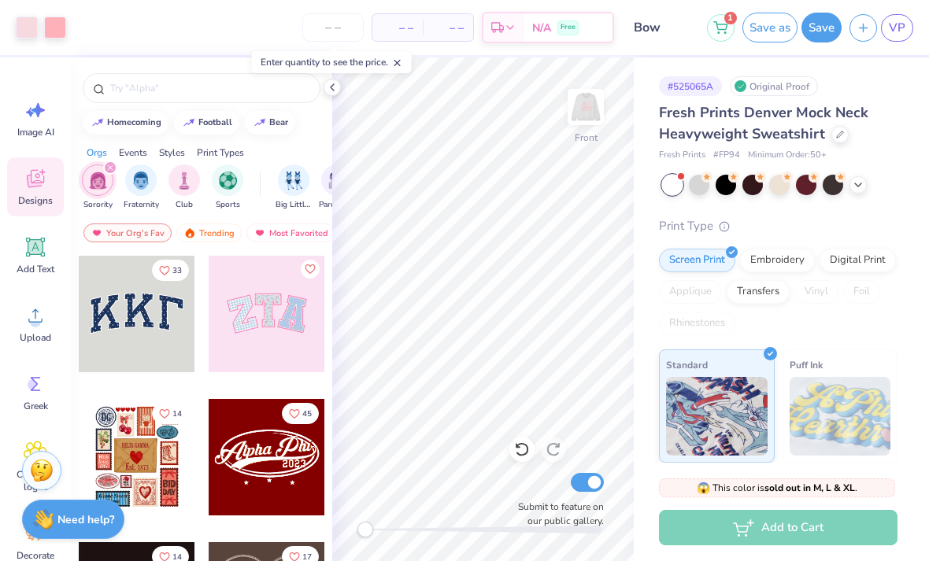
click at [123, 96] on input "text" at bounding box center [209, 88] width 201 height 16
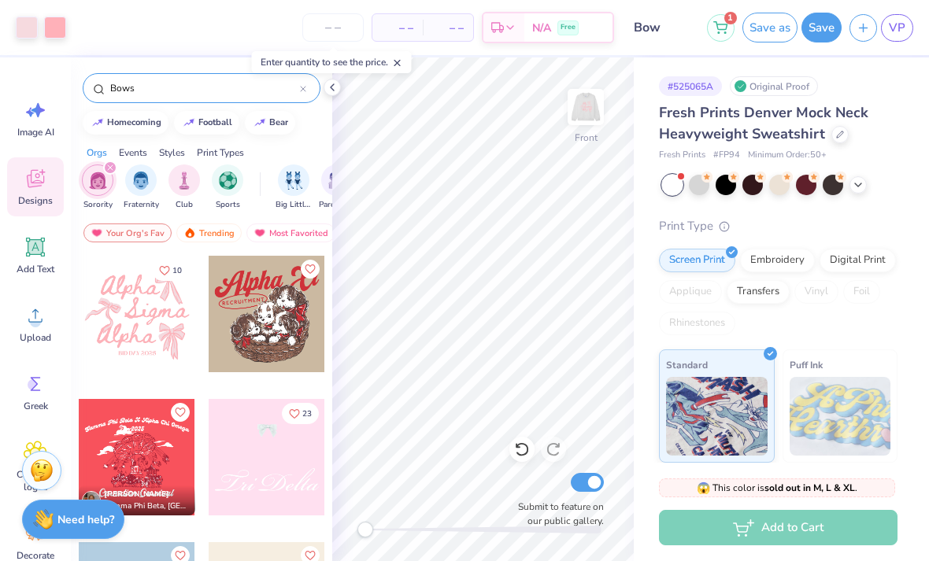
type input "Bows"
click at [131, 323] on div at bounding box center [137, 314] width 116 height 116
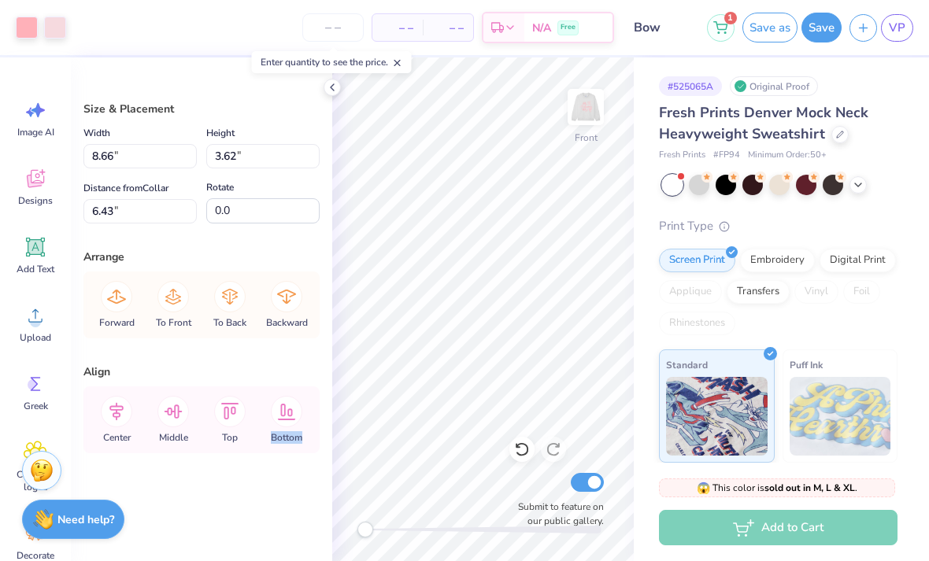
type input "6.58"
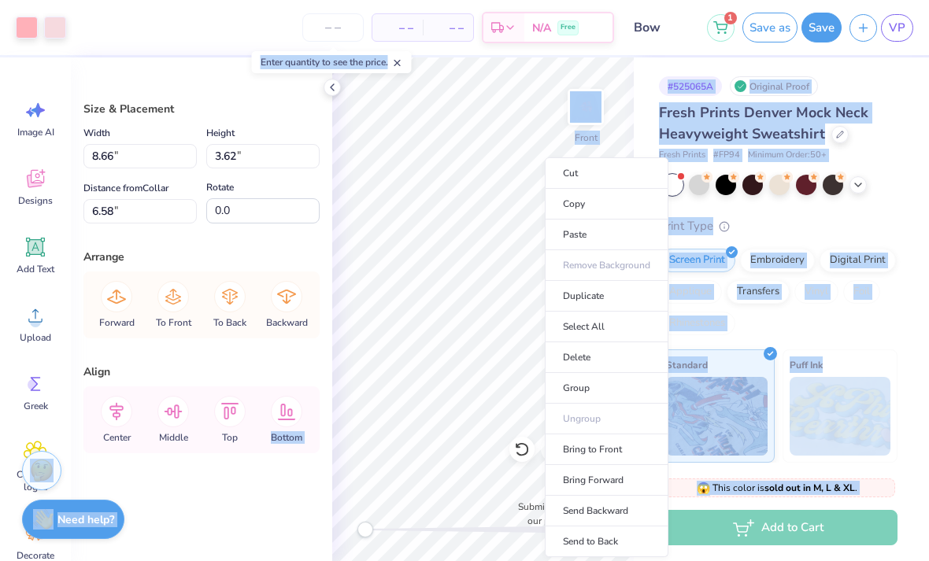
click at [571, 361] on li "Delete" at bounding box center [607, 357] width 124 height 31
click at [581, 347] on li "Delete" at bounding box center [603, 357] width 124 height 31
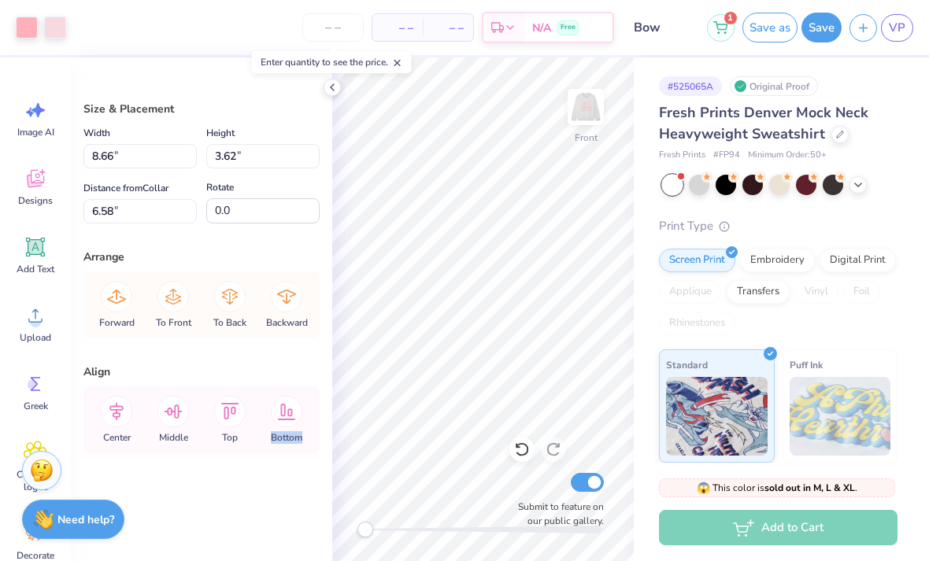
type input "3.56"
type input "3.46"
type input "3.98"
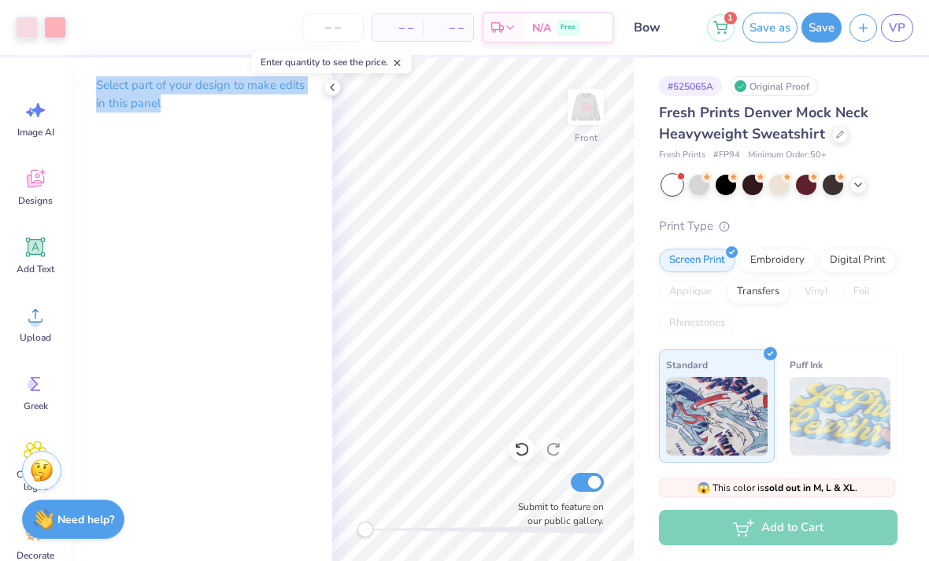
click at [876, 86] on div "# 525065A Original Proof" at bounding box center [778, 86] width 238 height 20
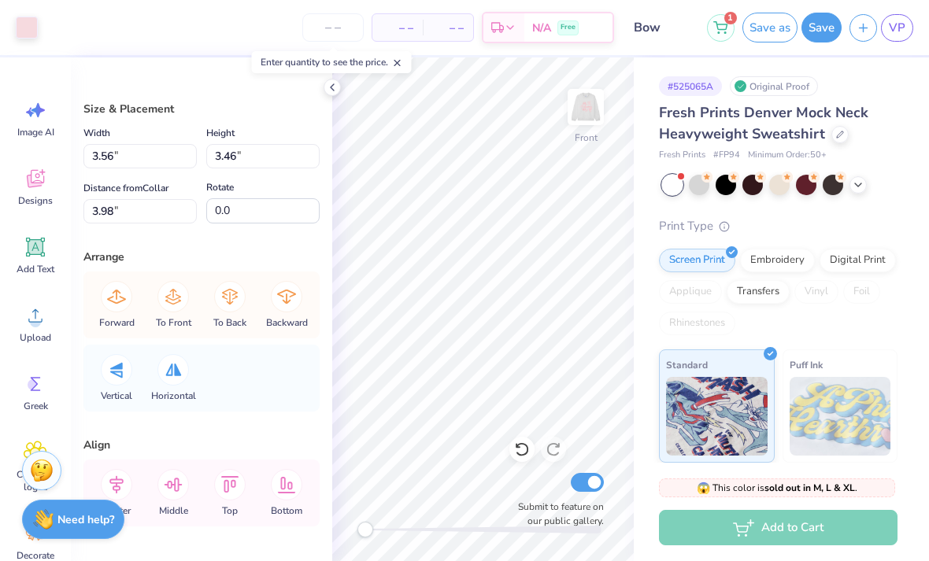
type input "3.51"
type input "3.19"
type input "4.29"
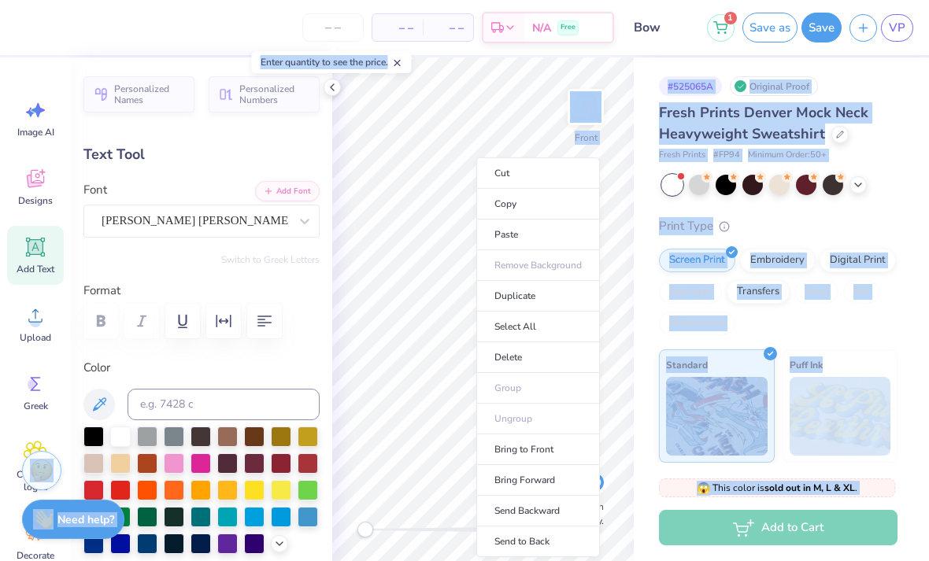
click at [509, 359] on li "Delete" at bounding box center [538, 357] width 124 height 31
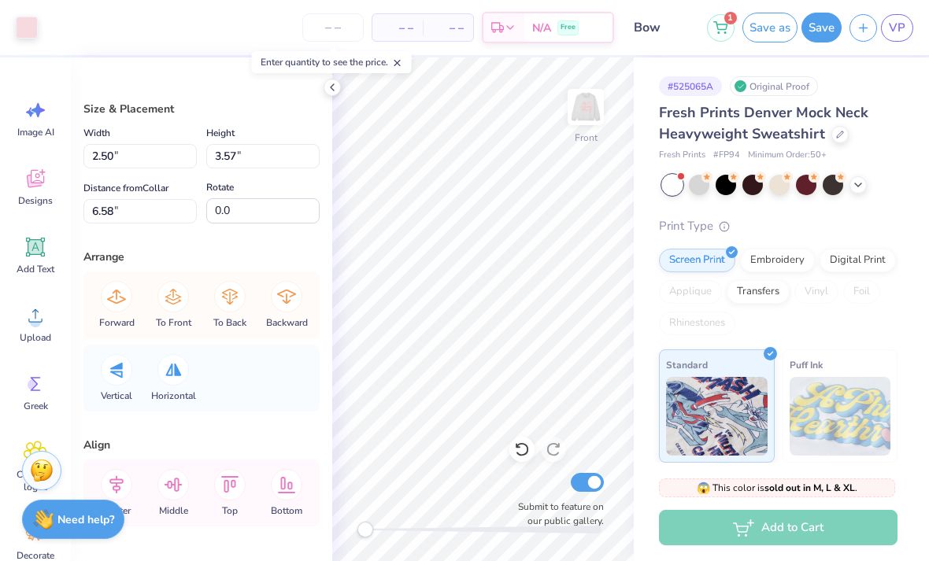
type input "2.50"
type input "3.57"
type input "6.58"
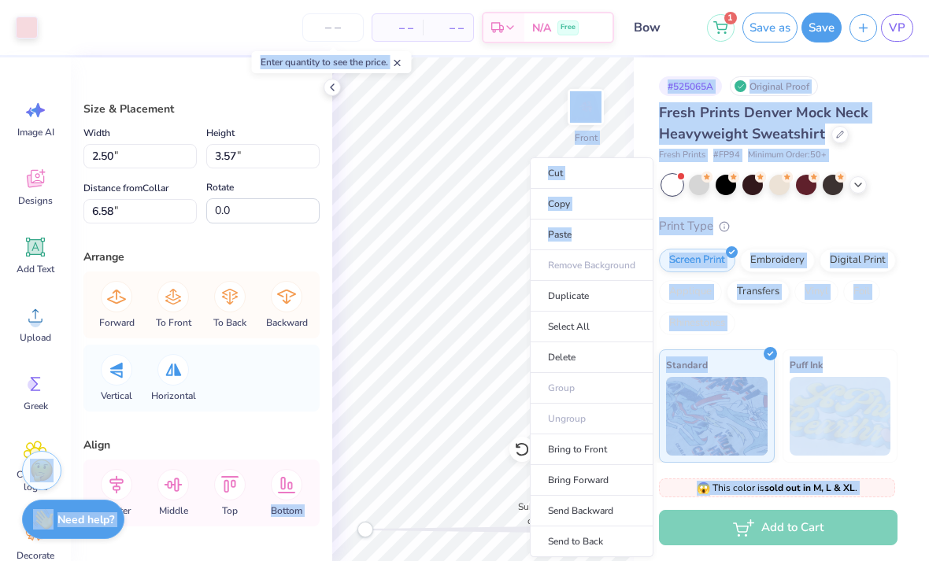
click at [569, 353] on li "Delete" at bounding box center [592, 357] width 124 height 31
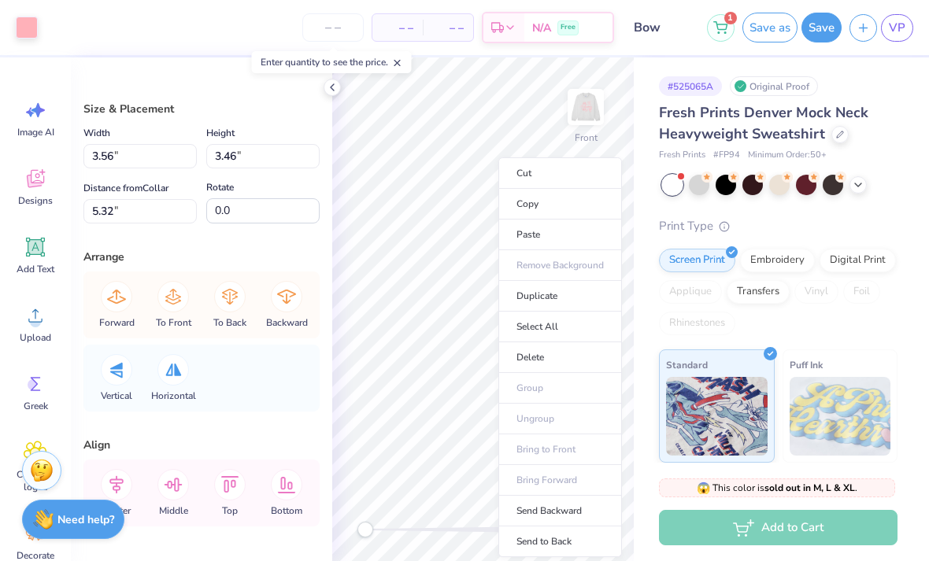
type input "3.51"
type input "3.19"
type input "4.35"
click at [227, 24] on div "– – Per Item – – Total Est. Delivery N/A Free" at bounding box center [330, 27] width 568 height 55
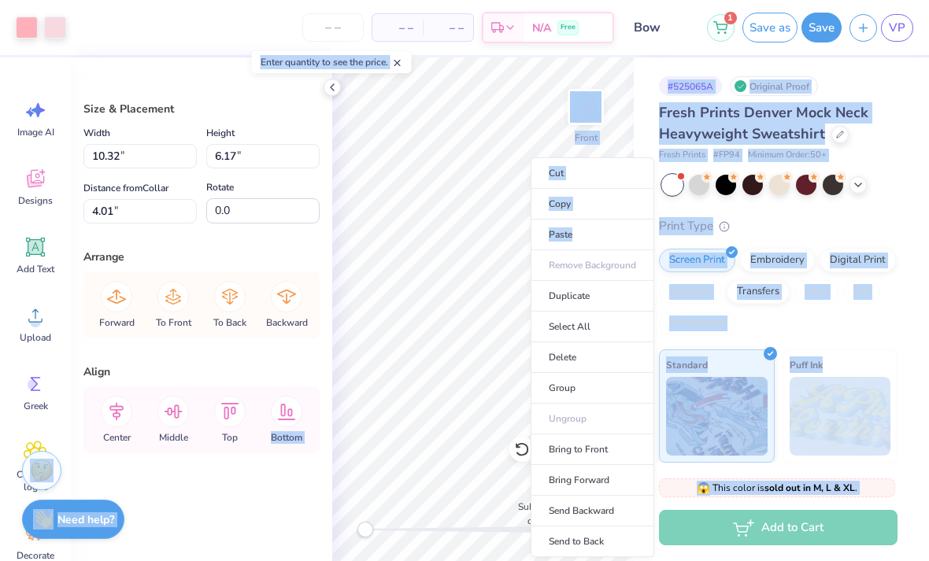
click at [569, 359] on li "Delete" at bounding box center [592, 357] width 124 height 31
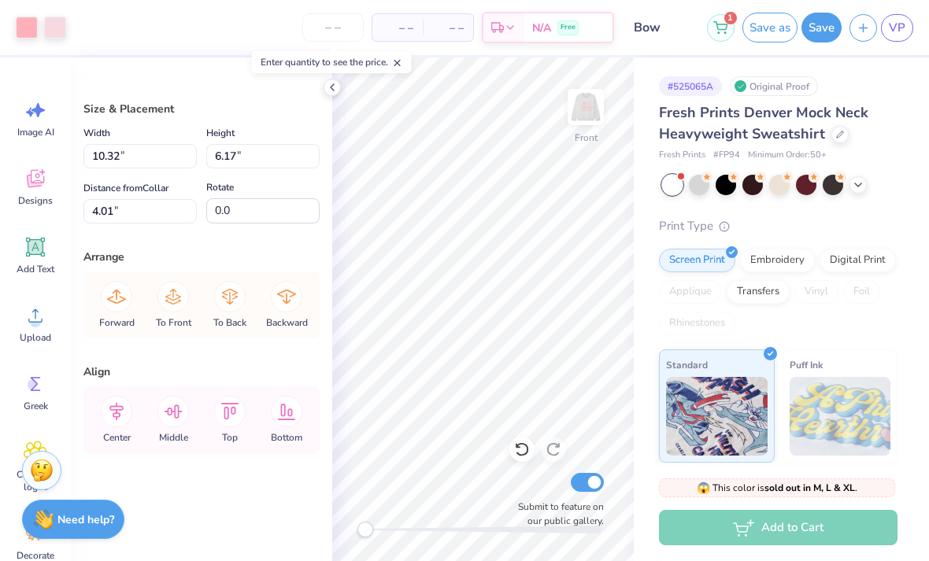
type input "16.81"
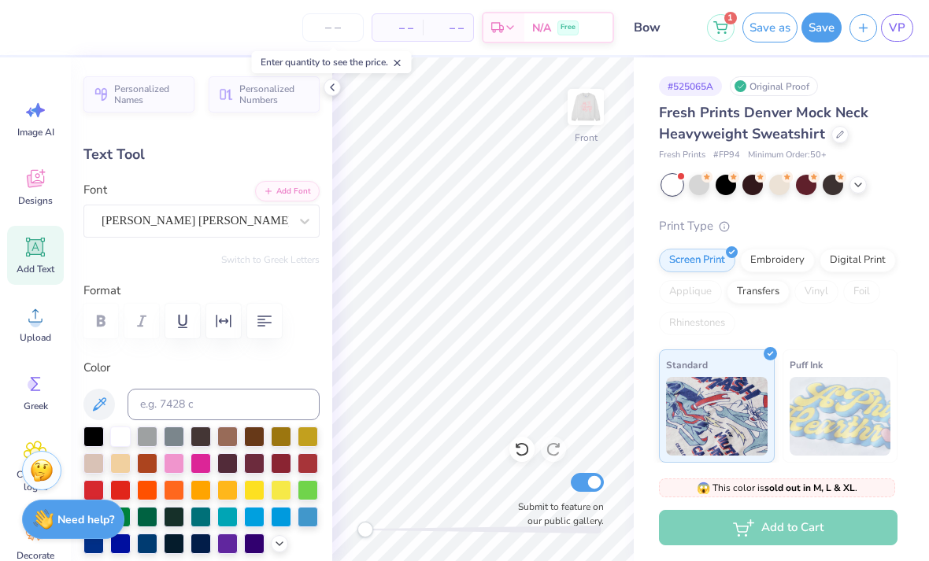
click at [517, 449] on icon at bounding box center [522, 449] width 16 height 16
click at [523, 449] on icon at bounding box center [522, 449] width 16 height 16
click at [523, 446] on icon at bounding box center [522, 449] width 16 height 16
type input "4.35"
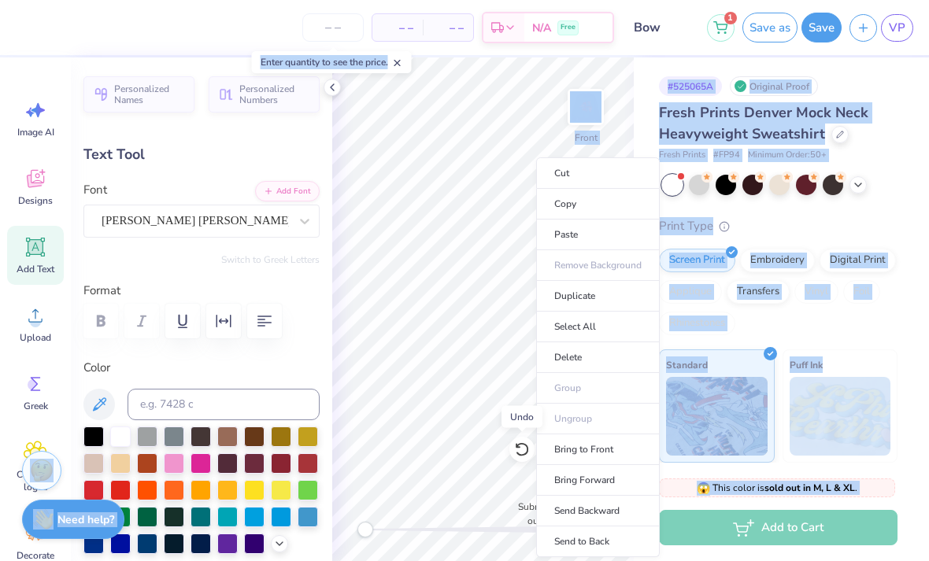
click at [589, 356] on li "Delete" at bounding box center [598, 357] width 124 height 31
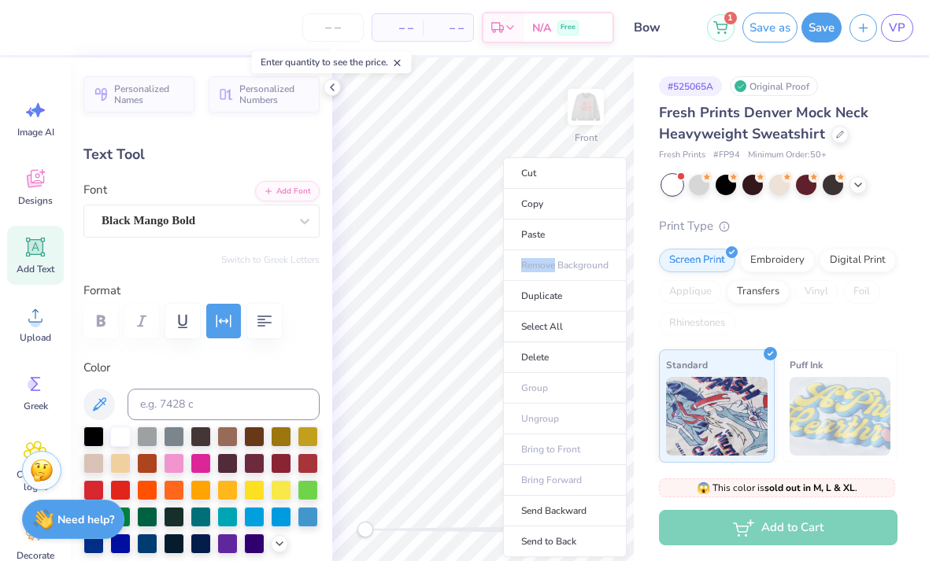
click at [545, 353] on li "Delete" at bounding box center [565, 357] width 124 height 31
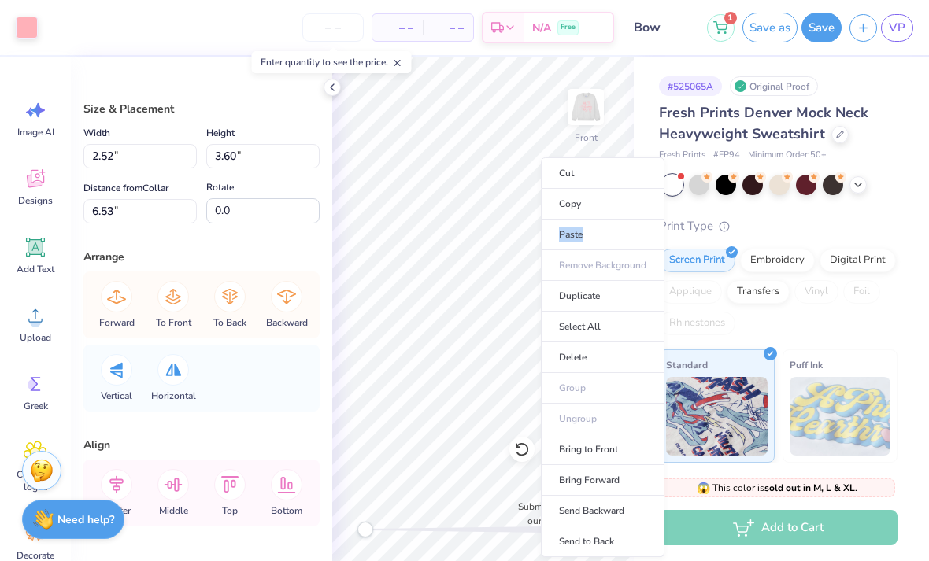
click at [583, 355] on li "Delete" at bounding box center [603, 357] width 124 height 31
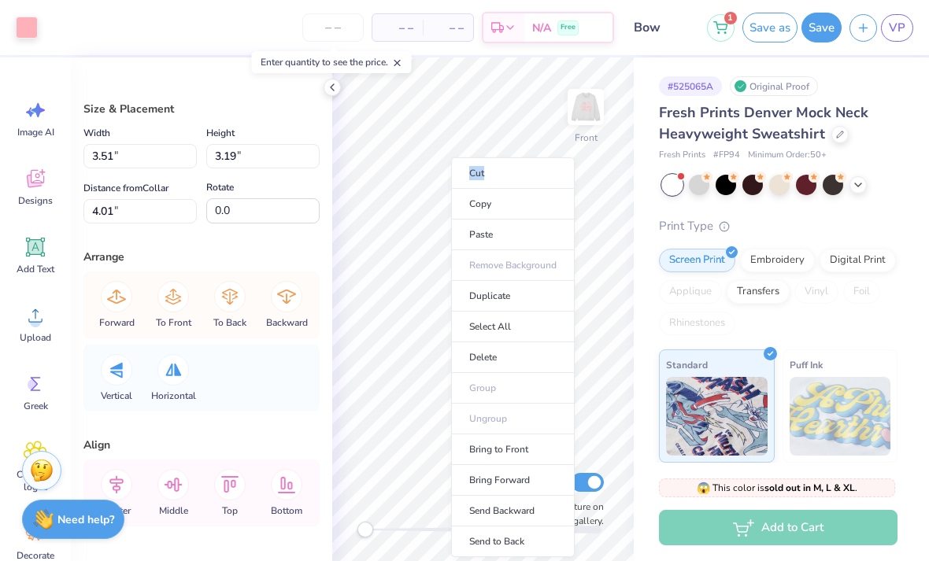
click at [500, 356] on li "Delete" at bounding box center [513, 357] width 124 height 31
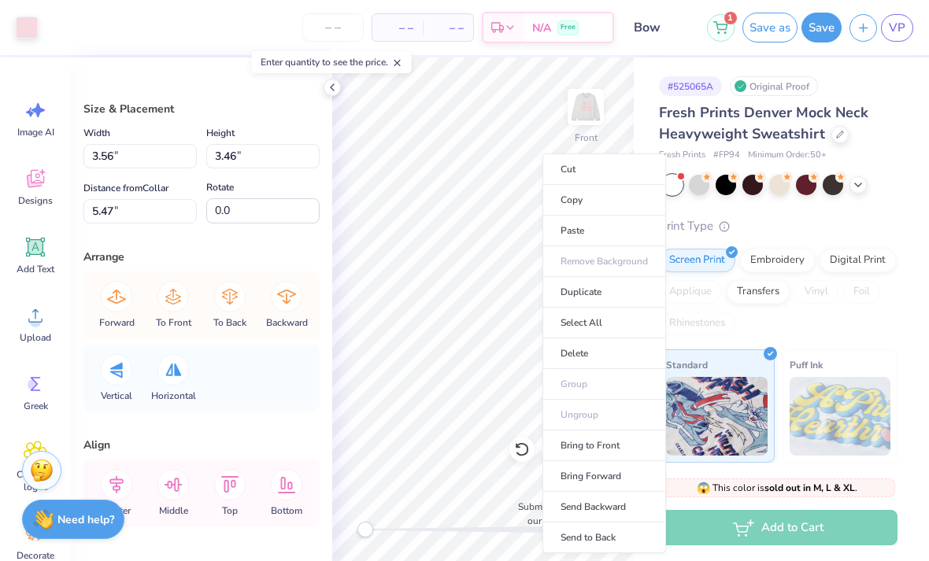
click at [596, 345] on li "Delete" at bounding box center [604, 353] width 124 height 31
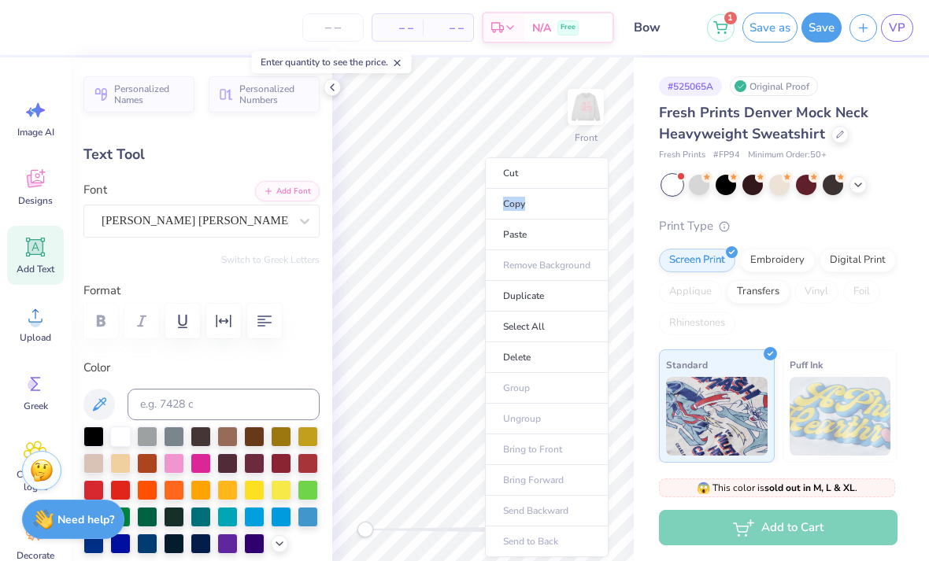
click at [582, 327] on li "Select All" at bounding box center [547, 327] width 124 height 31
click at [593, 353] on li "Delete" at bounding box center [545, 357] width 124 height 31
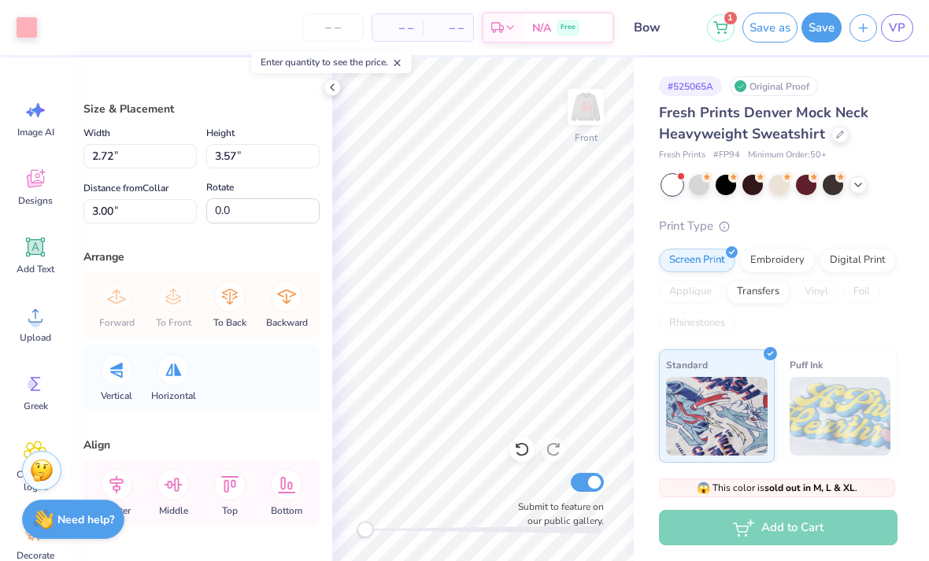
click at [520, 450] on icon at bounding box center [522, 449] width 16 height 16
type input "1.06"
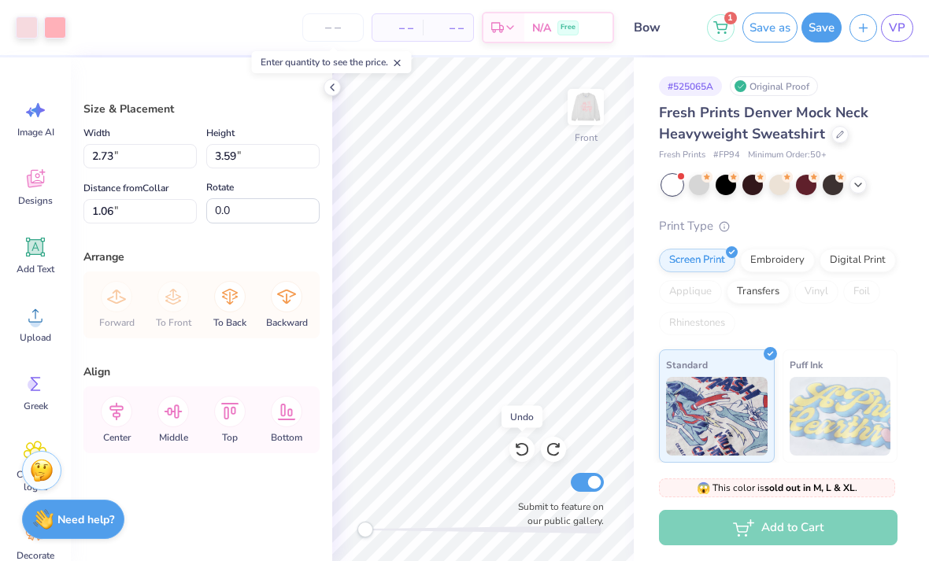
type input "4.34"
type input "5.76"
type input "7.57"
type input "7.39"
type input "7.30"
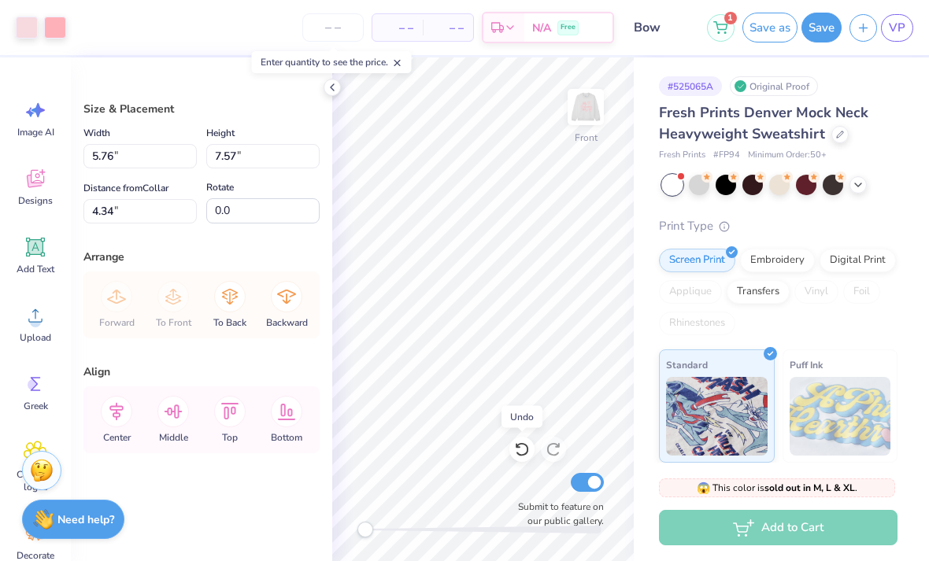
type input "3.97"
type input "5.58"
type input "4.53"
type input "6.85"
type input "10.00"
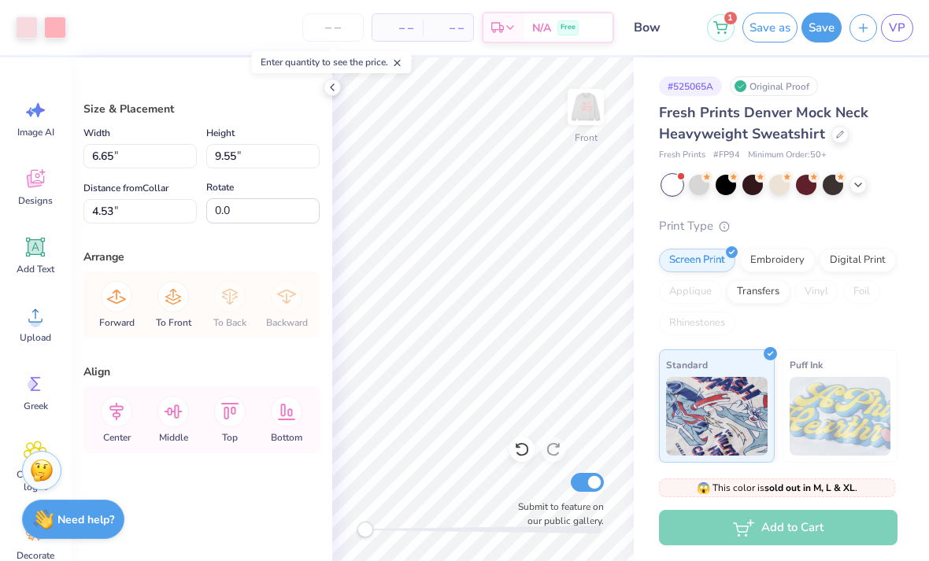
type input "4.18"
type input "8.86"
type input "7.14"
type input "7.75"
type input "8.32"
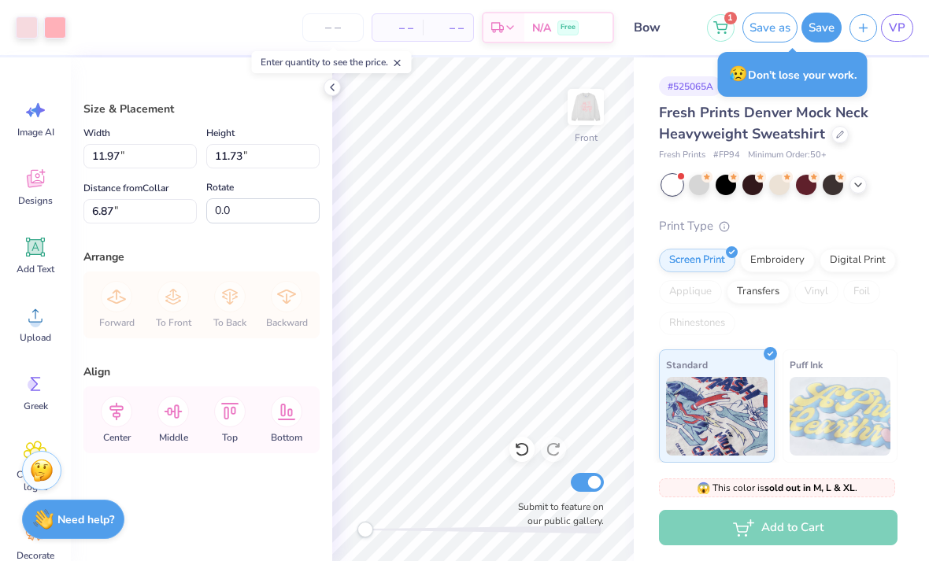
type input "5.88"
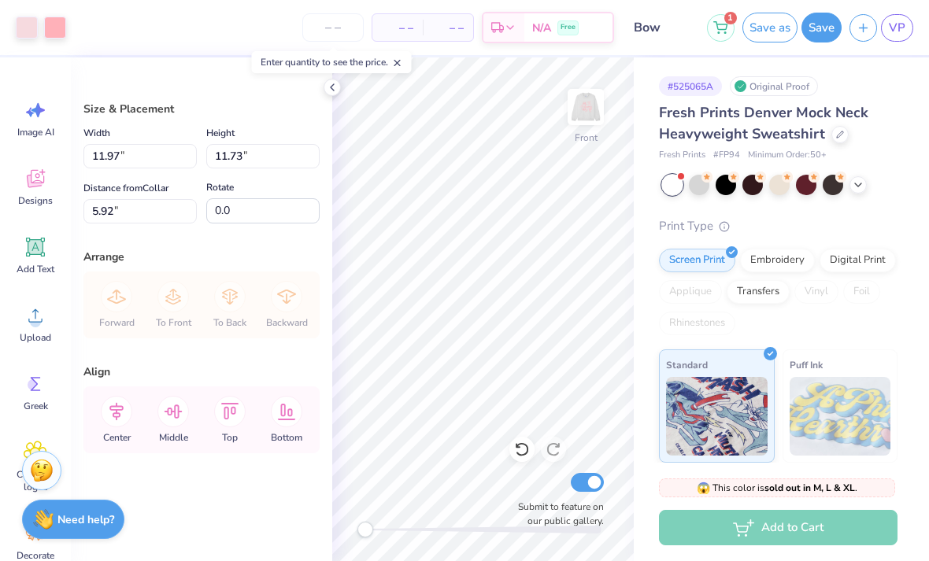
type input "3.00"
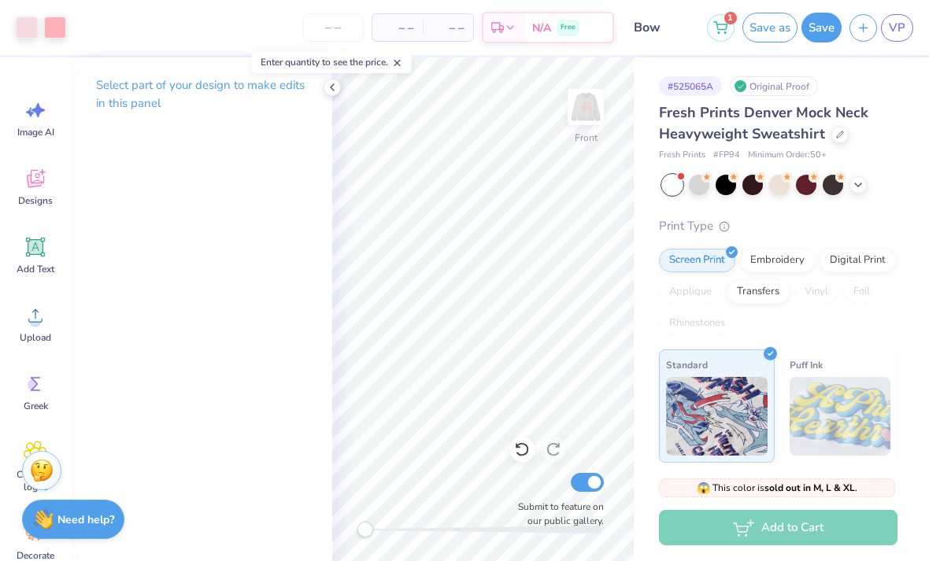
click at [42, 180] on icon at bounding box center [36, 179] width 24 height 24
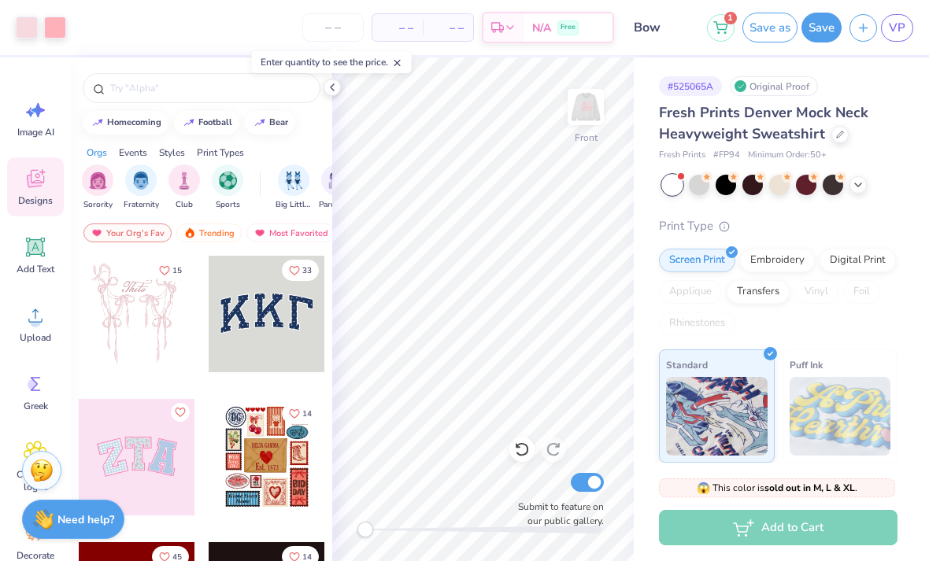
click at [98, 177] on img "filter for Sorority" at bounding box center [98, 181] width 18 height 18
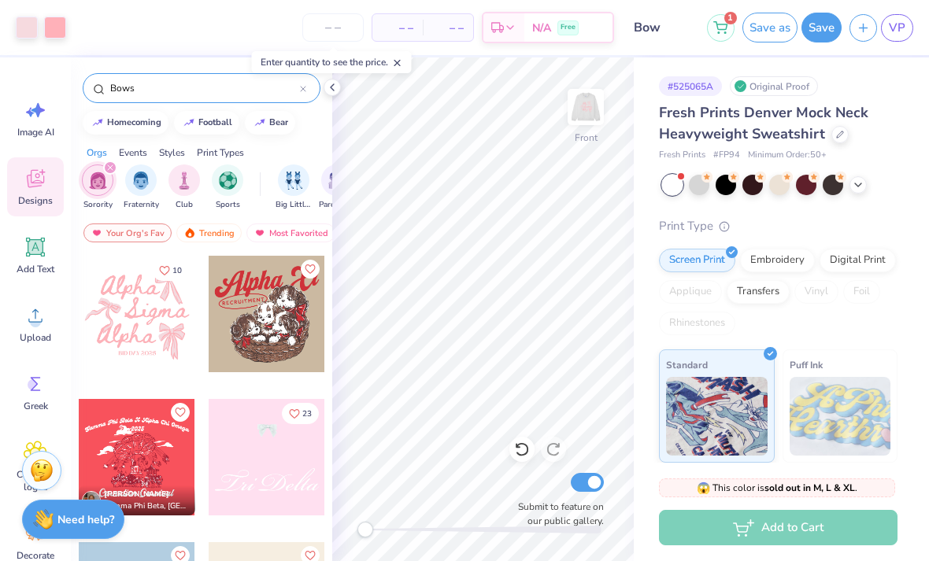
type input "Bows"
click at [145, 322] on div at bounding box center [137, 314] width 116 height 116
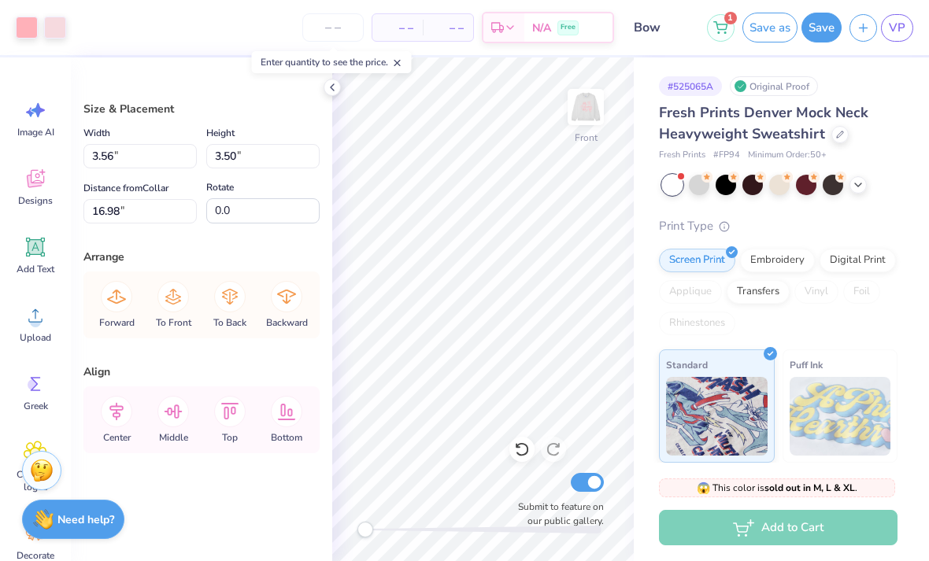
type input "10.50"
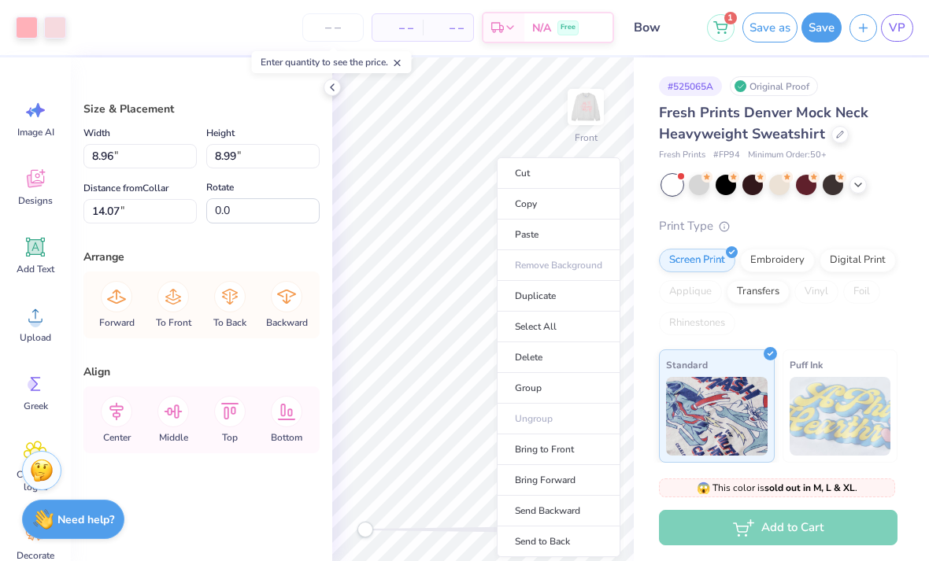
click at [558, 357] on li "Delete" at bounding box center [559, 357] width 124 height 31
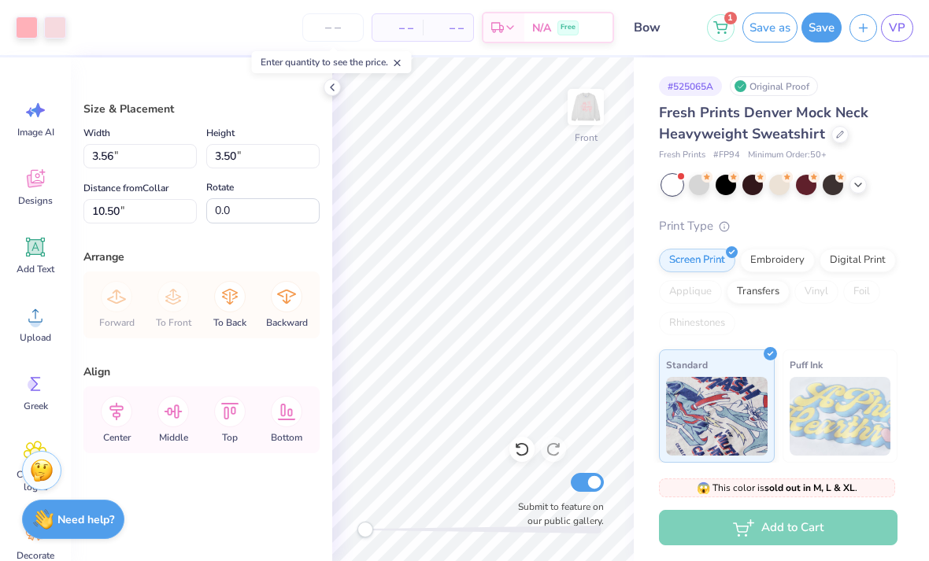
type input "13.33"
type input "12.82"
type input "5.89"
type input "6.38"
type input "13.11"
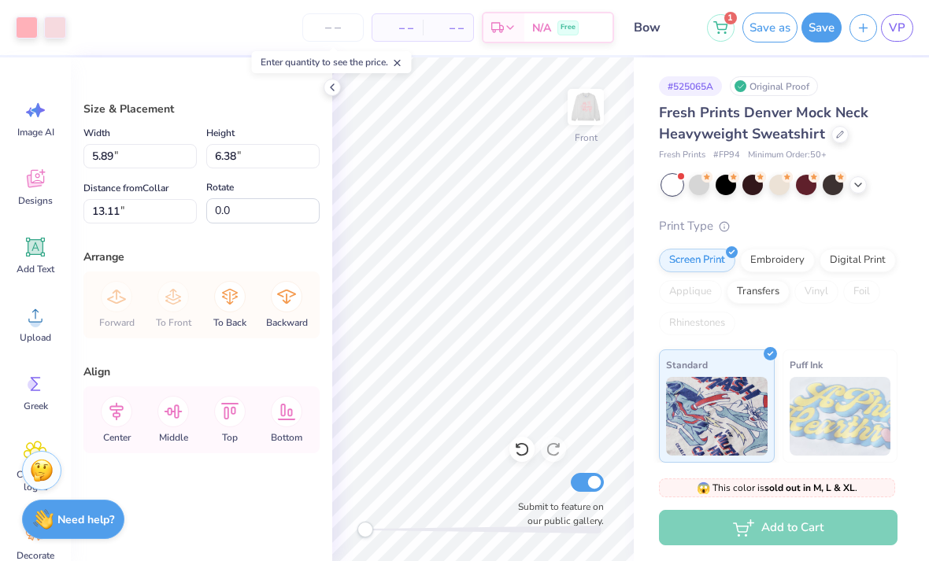
type input "7.00"
type input "7.20"
type input "12.30"
type input "3.30"
type input "3.00"
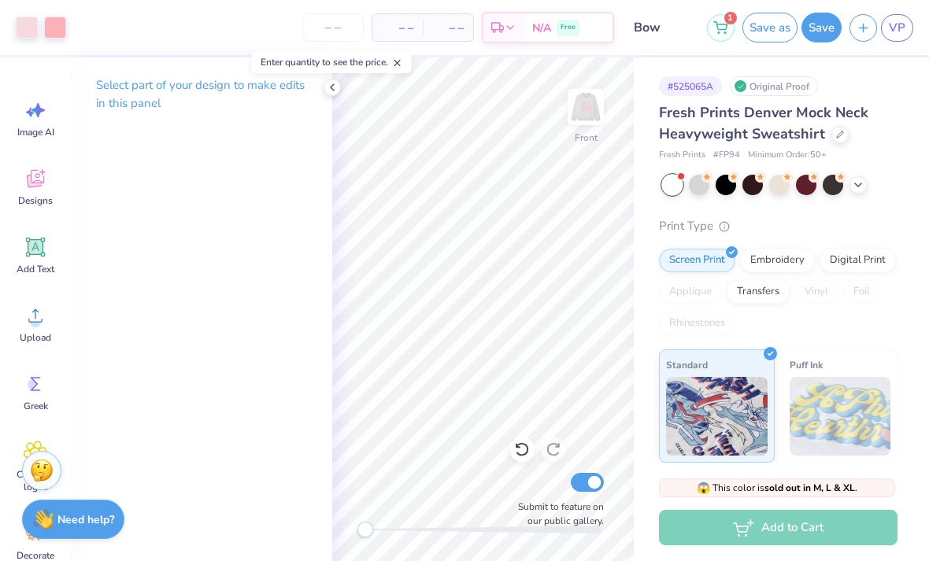
click at [334, 94] on div at bounding box center [331, 87] width 17 height 17
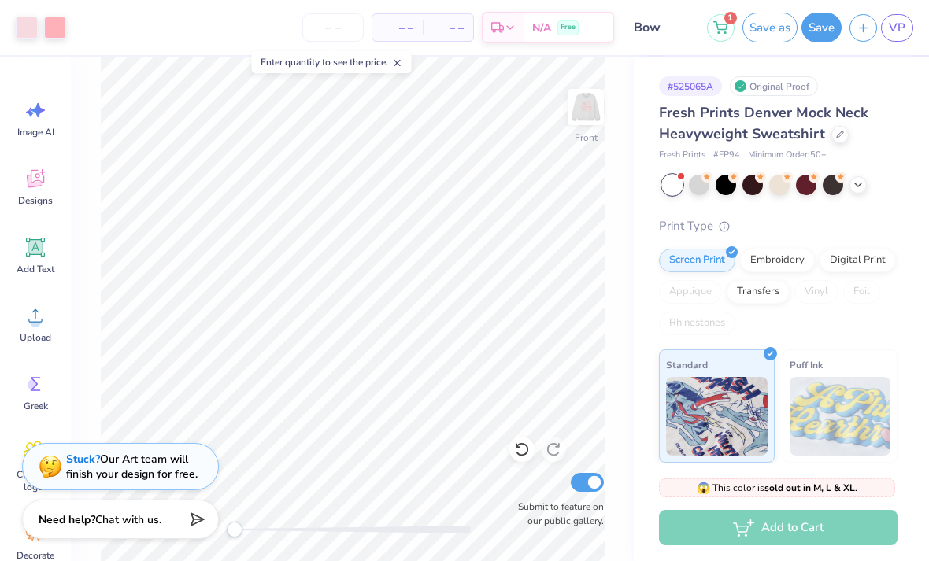
click at [574, 107] on img at bounding box center [585, 106] width 31 height 31
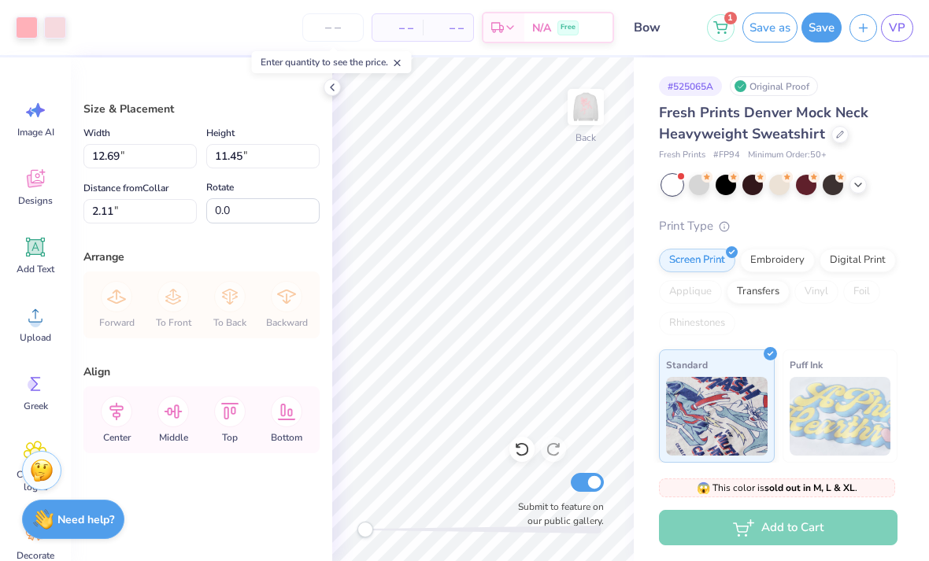
type input "13.80"
type input "12.44"
type input "2.55"
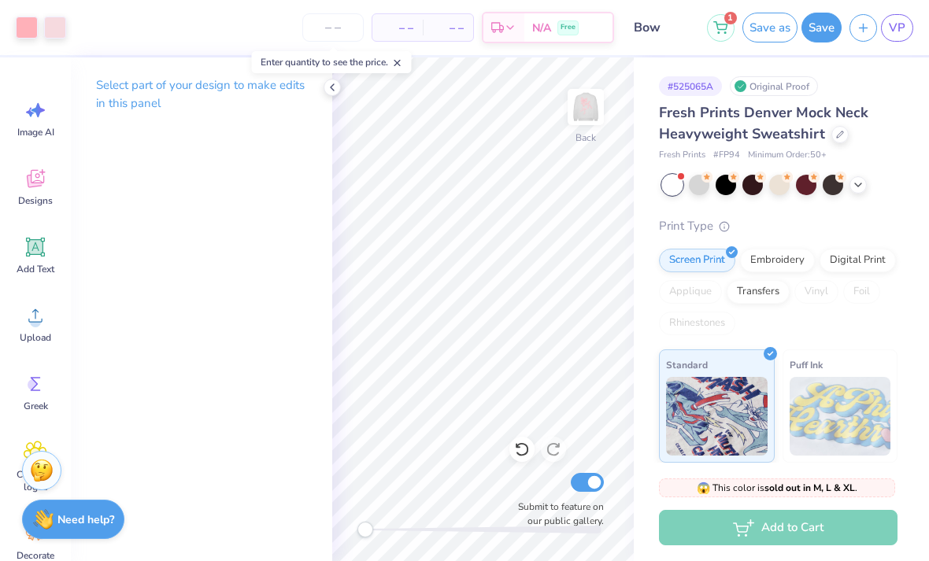
click at [327, 82] on icon at bounding box center [332, 87] width 13 height 13
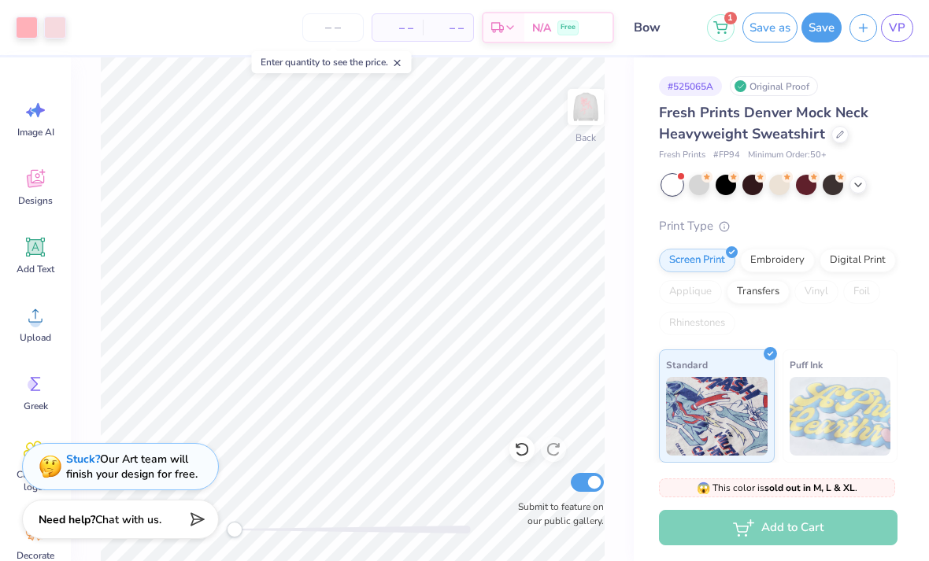
click at [614, 95] on div "Back Submit to feature on our public gallery." at bounding box center [352, 309] width 563 height 504
click at [596, 101] on img at bounding box center [585, 106] width 31 height 31
click at [596, 93] on img at bounding box center [585, 106] width 31 height 31
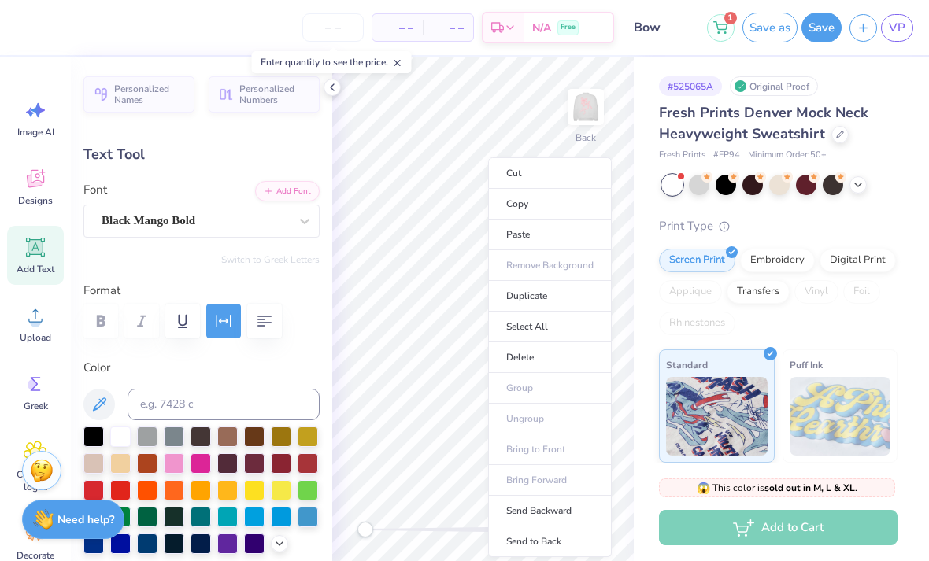
click at [327, 86] on icon at bounding box center [332, 87] width 13 height 13
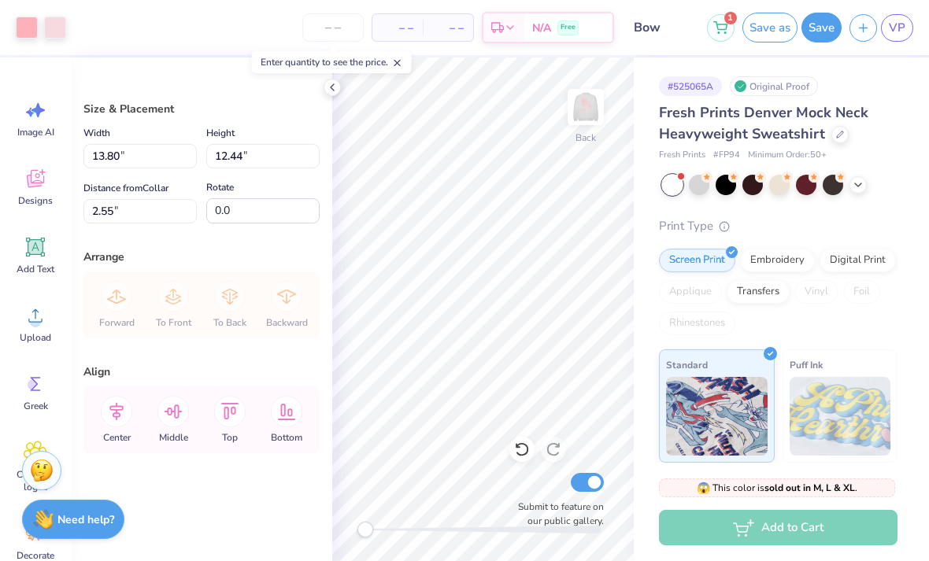
type input "13.70"
type input "12.35"
click at [518, 448] on icon at bounding box center [517, 446] width 3 height 3
type input "13.80"
type input "12.44"
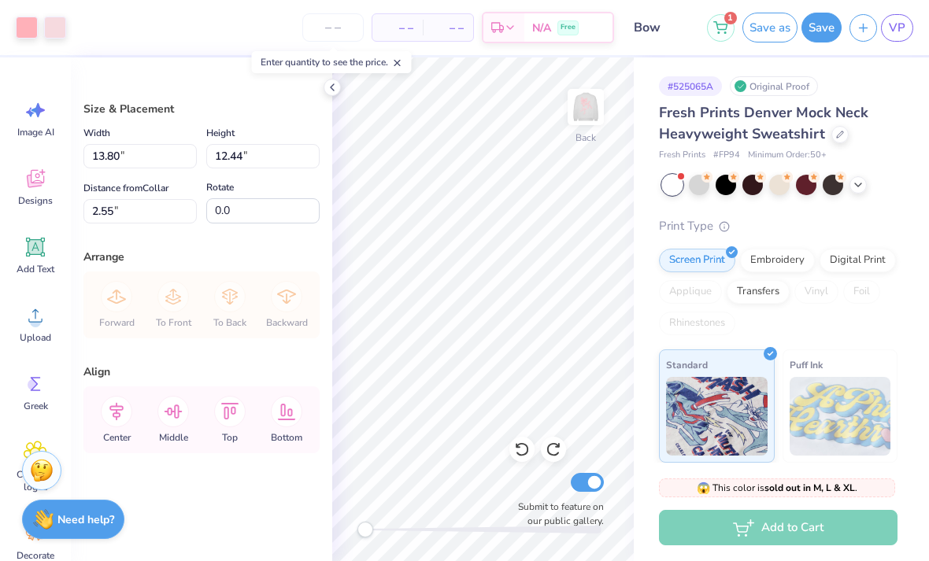
click at [334, 90] on icon at bounding box center [332, 87] width 13 height 13
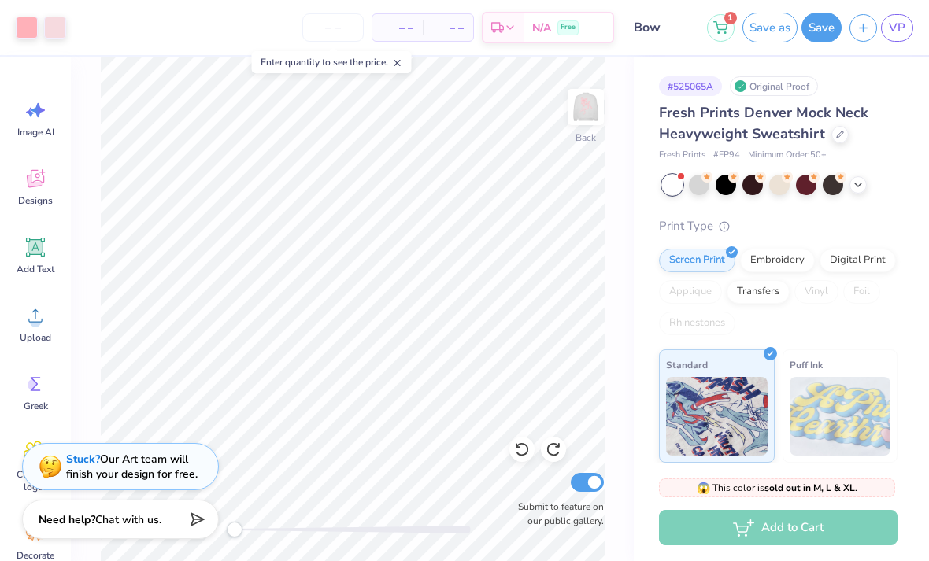
click at [325, 28] on input "number" at bounding box center [332, 27] width 61 height 28
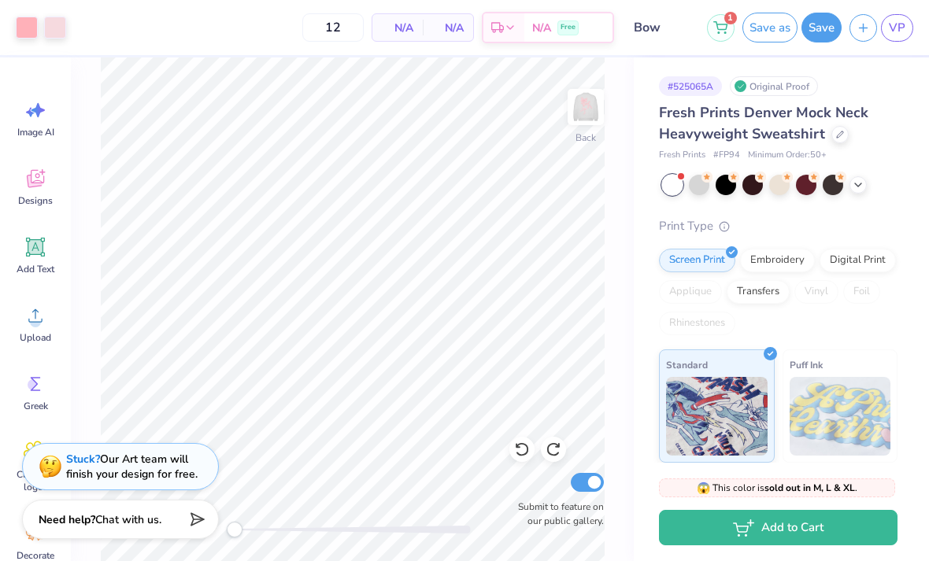
click at [616, 275] on div "Back Submit to feature on our public gallery." at bounding box center [352, 309] width 563 height 504
type input "50"
click at [816, 20] on button "Save" at bounding box center [821, 28] width 40 height 30
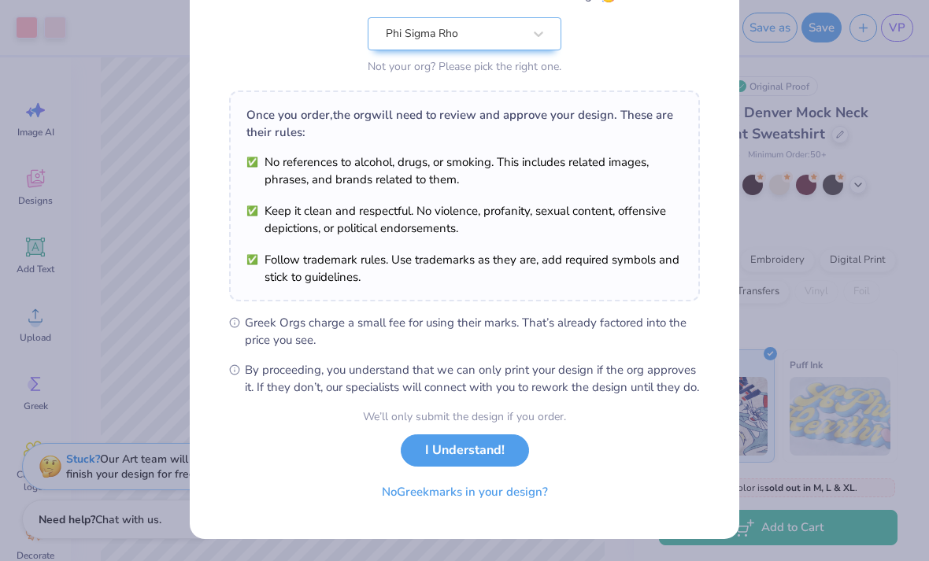
scroll to position [175, 0]
click at [489, 456] on button "I Understand!" at bounding box center [465, 450] width 128 height 32
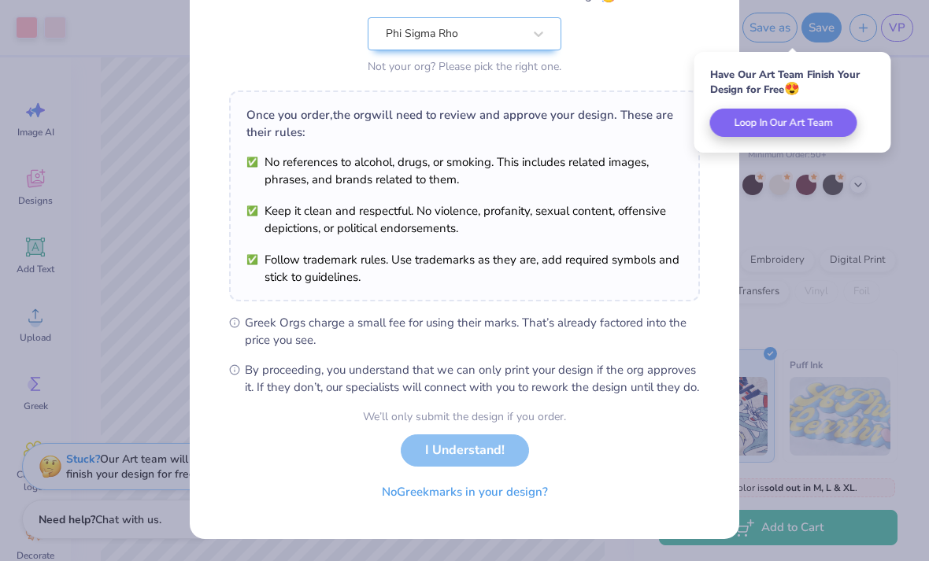
scroll to position [0, 0]
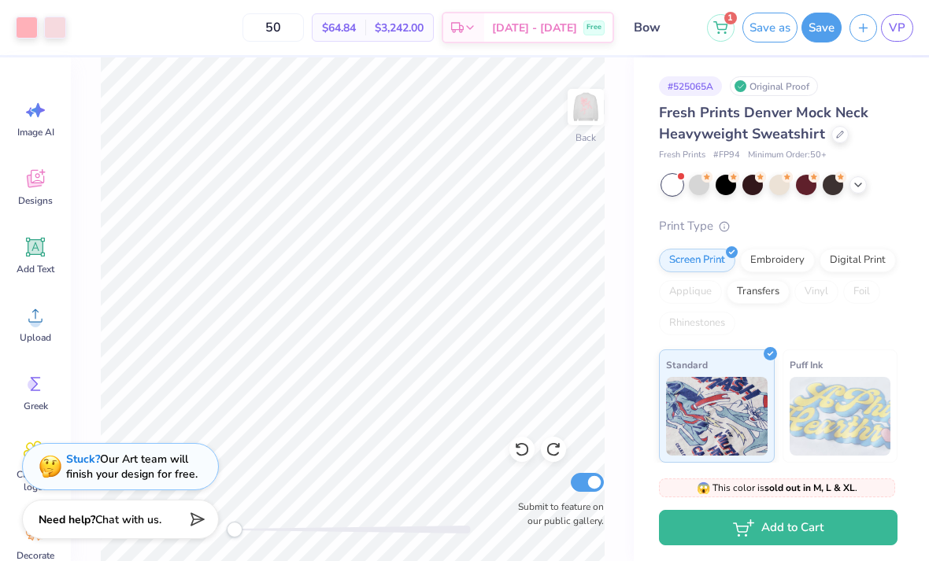
click at [891, 28] on span "VP" at bounding box center [896, 28] width 17 height 18
click at [842, 133] on div at bounding box center [839, 134] width 17 height 17
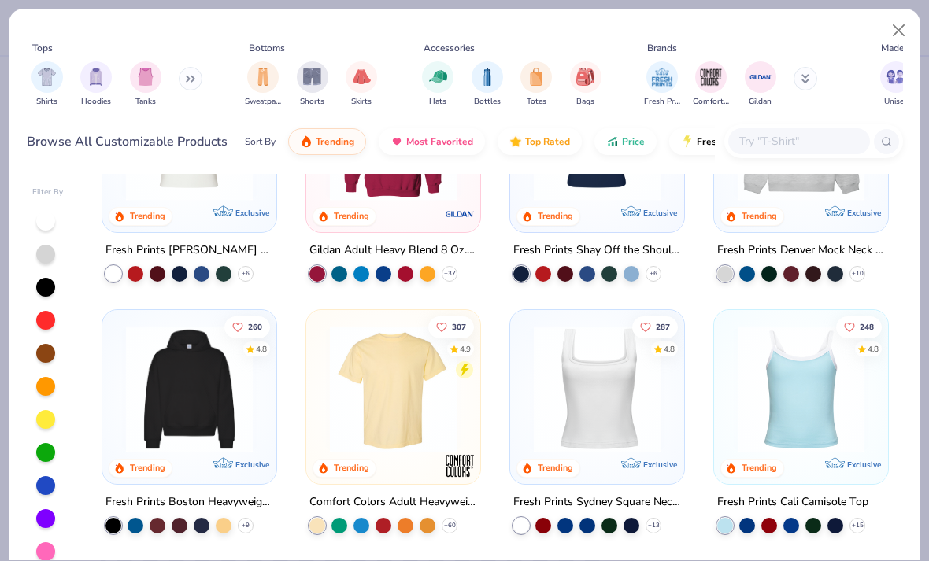
scroll to position [123, 0]
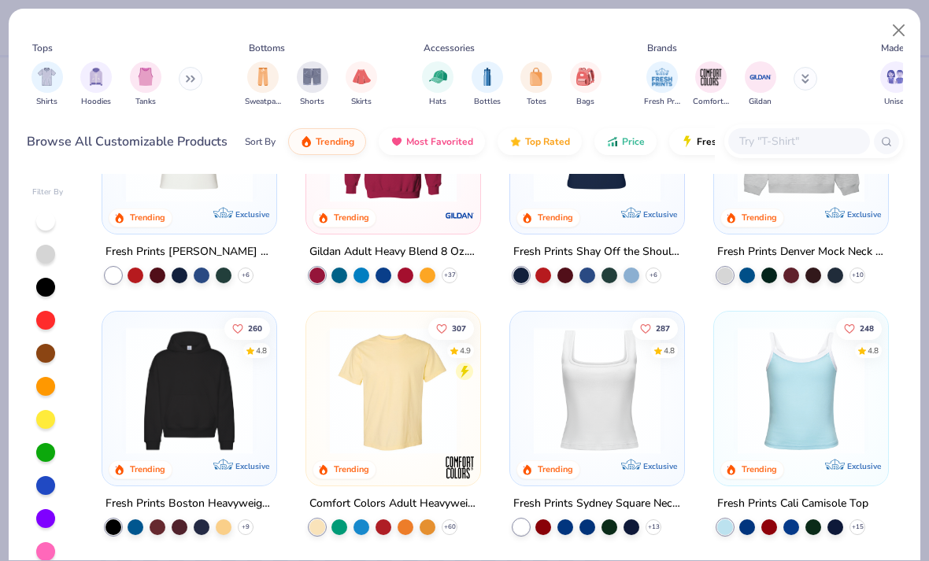
click at [404, 390] on img at bounding box center [393, 390] width 142 height 127
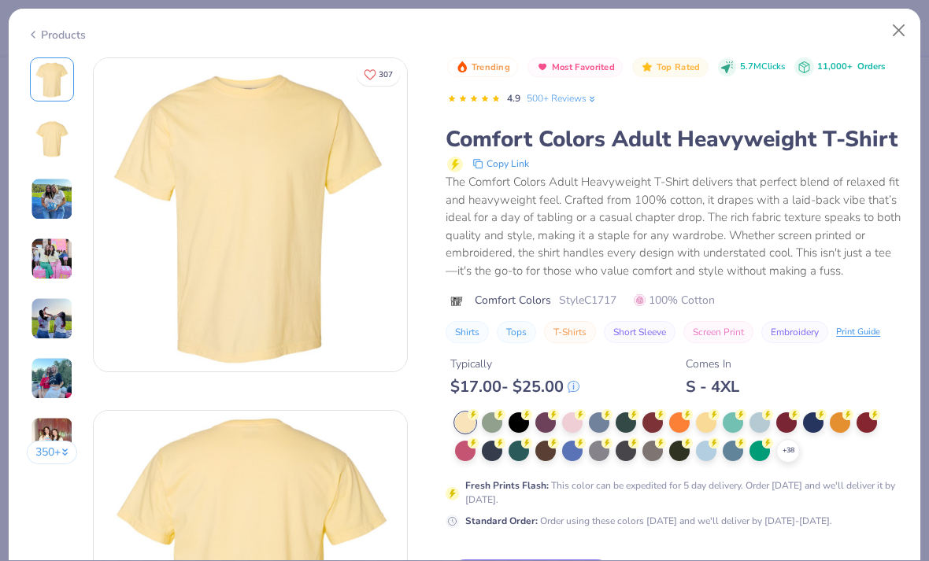
click at [0, 0] on icon at bounding box center [0, 0] width 0 height 0
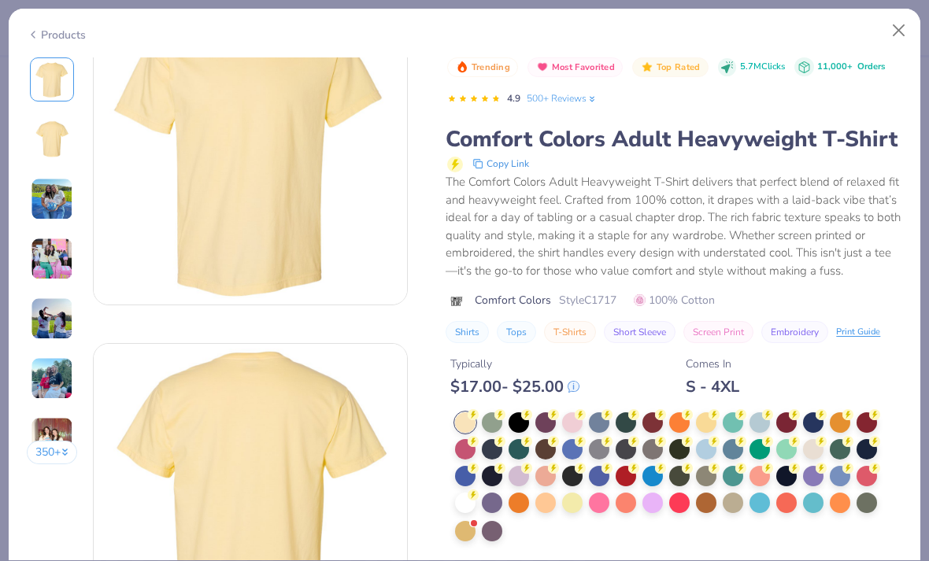
scroll to position [65, 0]
click at [464, 507] on div at bounding box center [465, 503] width 20 height 20
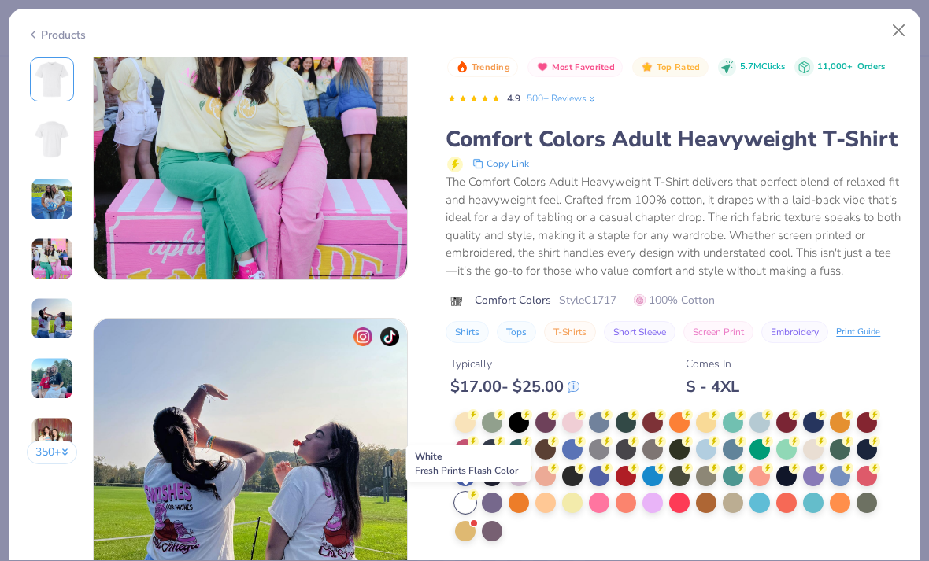
scroll to position [1132, 0]
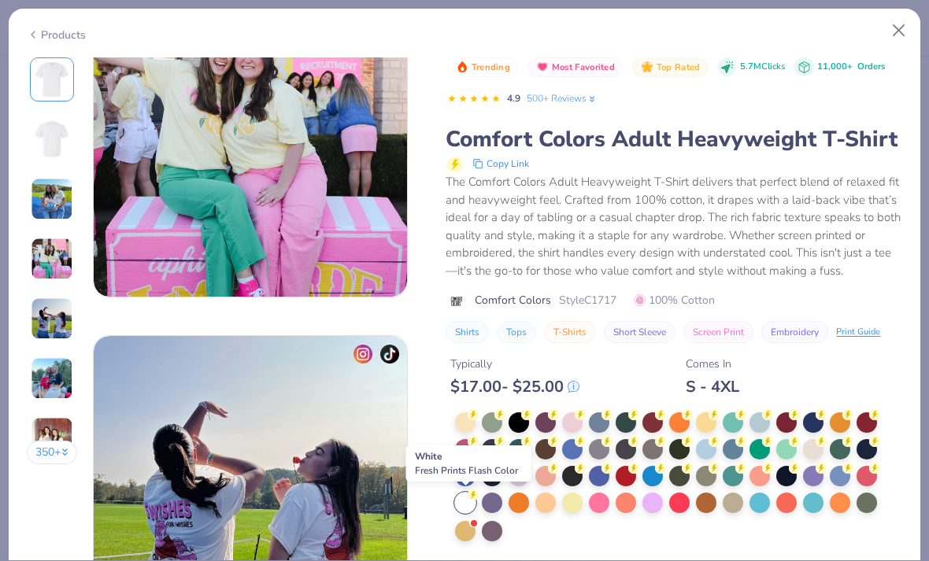
click at [896, 31] on button "Close" at bounding box center [899, 31] width 30 height 30
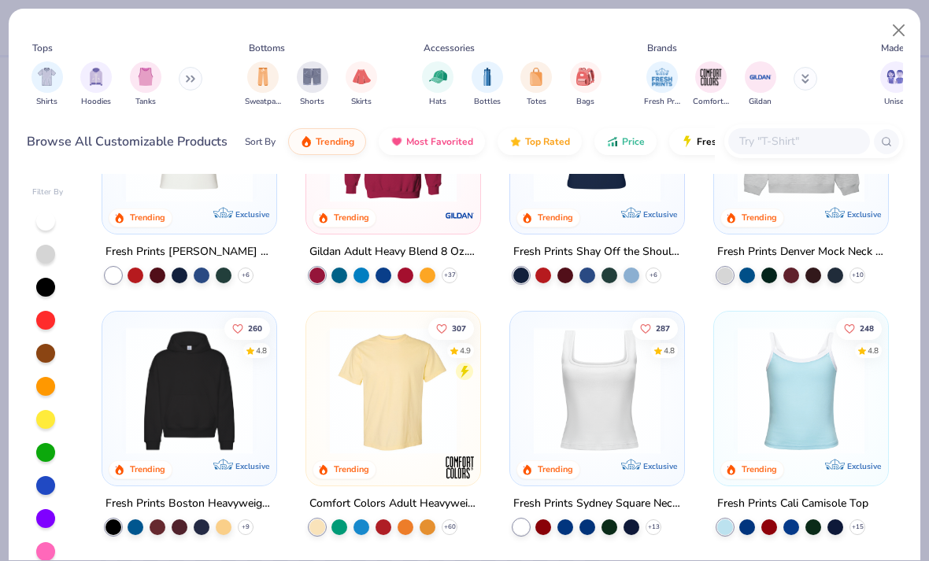
click at [432, 385] on img at bounding box center [393, 390] width 142 height 127
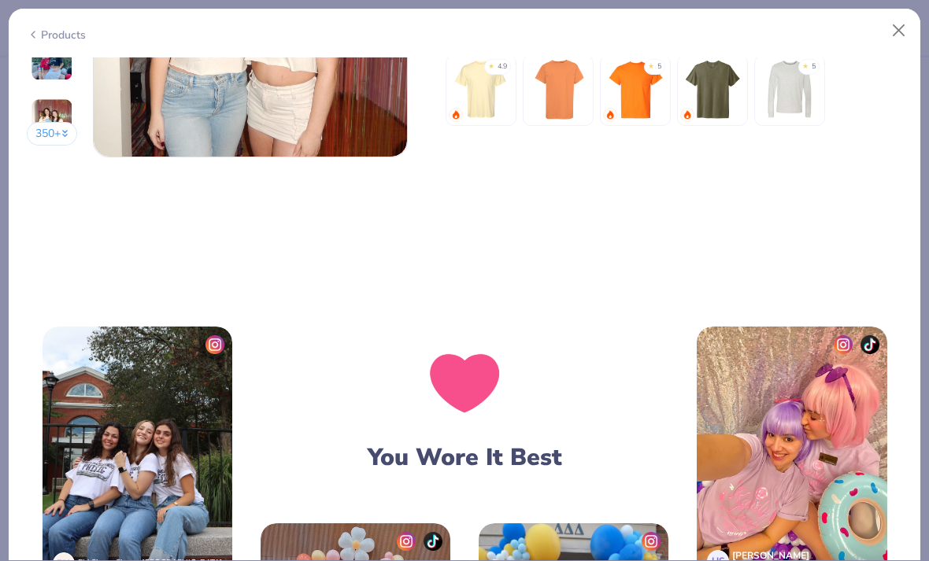
scroll to position [2151, 0]
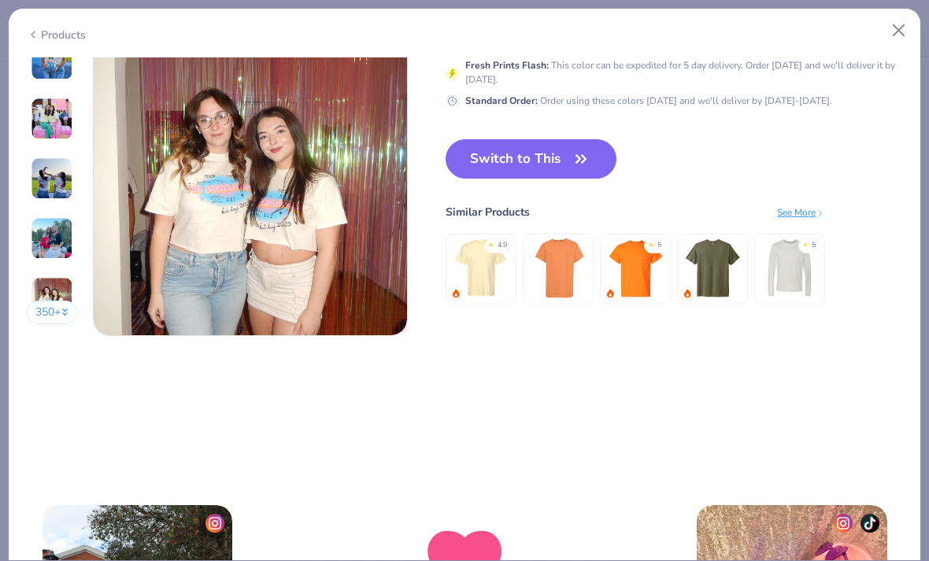
click at [553, 164] on button "Switch to This" at bounding box center [530, 158] width 171 height 39
click at [547, 179] on button "Switch to This" at bounding box center [530, 158] width 171 height 39
click at [544, 179] on button "Switch to This" at bounding box center [530, 158] width 171 height 39
click at [568, 179] on button "Switch to This" at bounding box center [530, 158] width 171 height 39
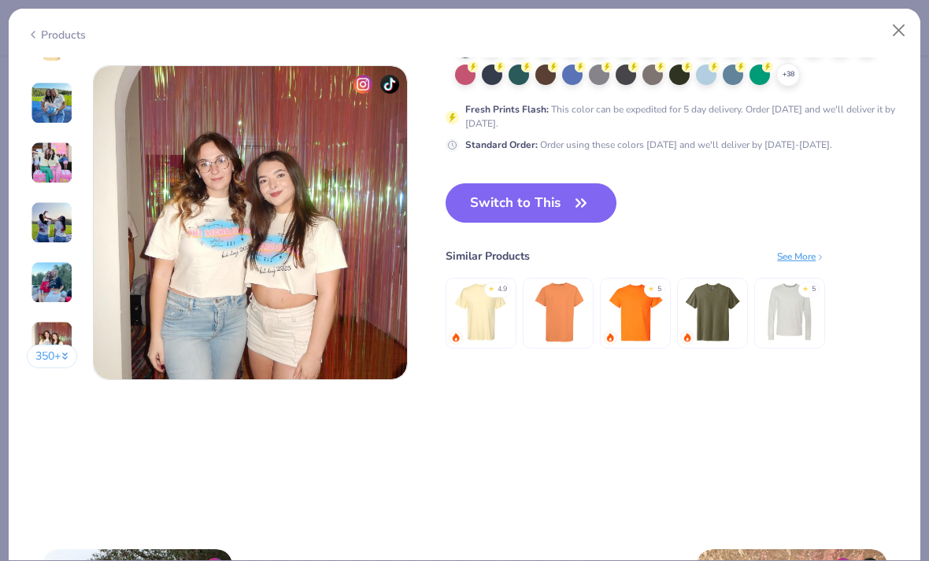
click at [569, 5] on div "Products 350 + 307 CU Chi Omega, Quinnipiac University AU Alpha Phi, Baylor Uni…" at bounding box center [464, 280] width 929 height 561
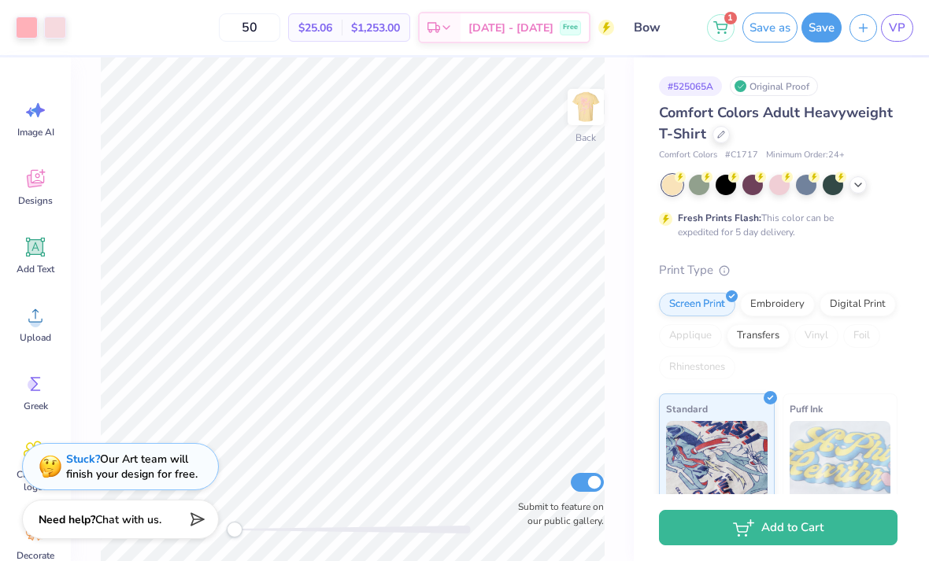
click at [868, 175] on div at bounding box center [779, 185] width 235 height 20
click at [849, 183] on div at bounding box center [857, 184] width 17 height 17
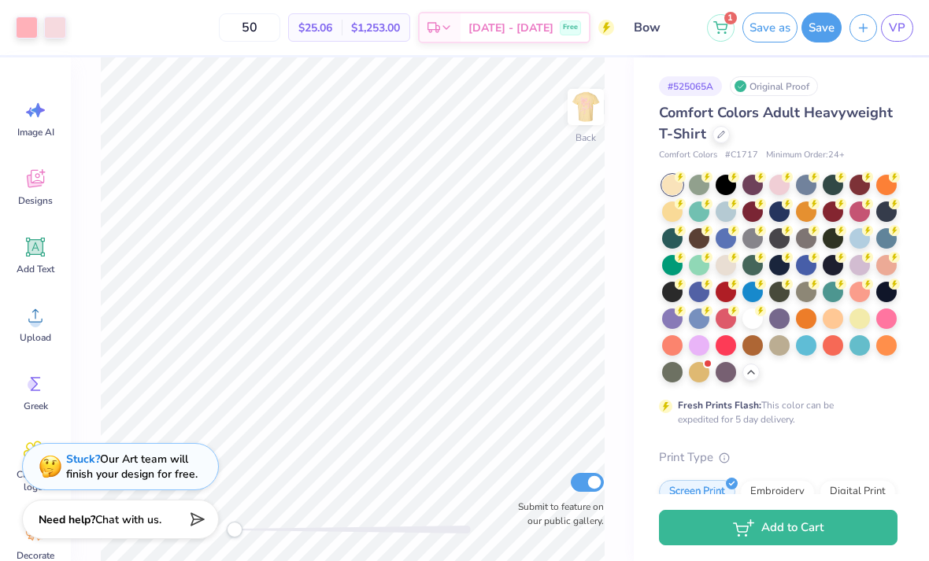
click at [751, 316] on div at bounding box center [752, 318] width 20 height 20
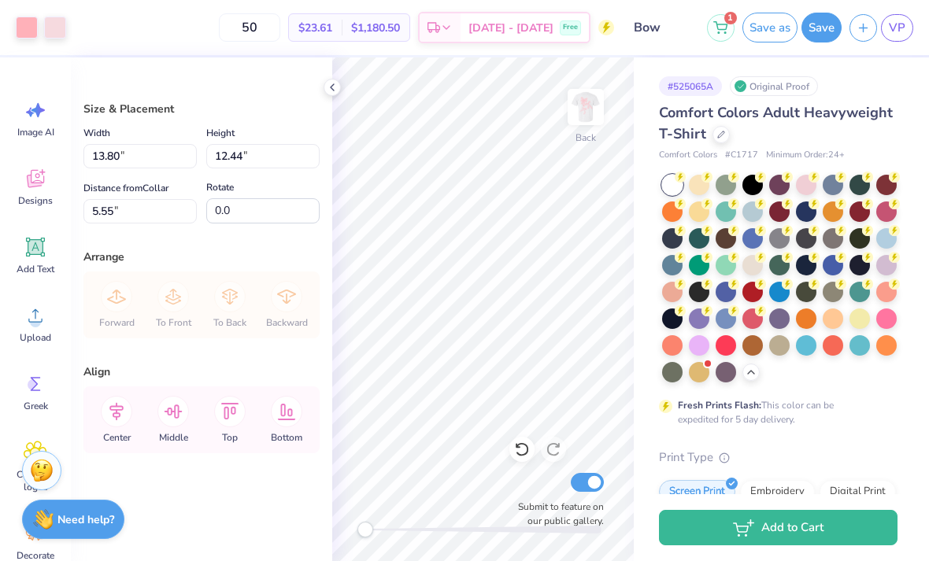
type input "11.35"
type input "10.24"
type input "3.00"
click at [588, 109] on img at bounding box center [585, 106] width 31 height 31
type input "2.39"
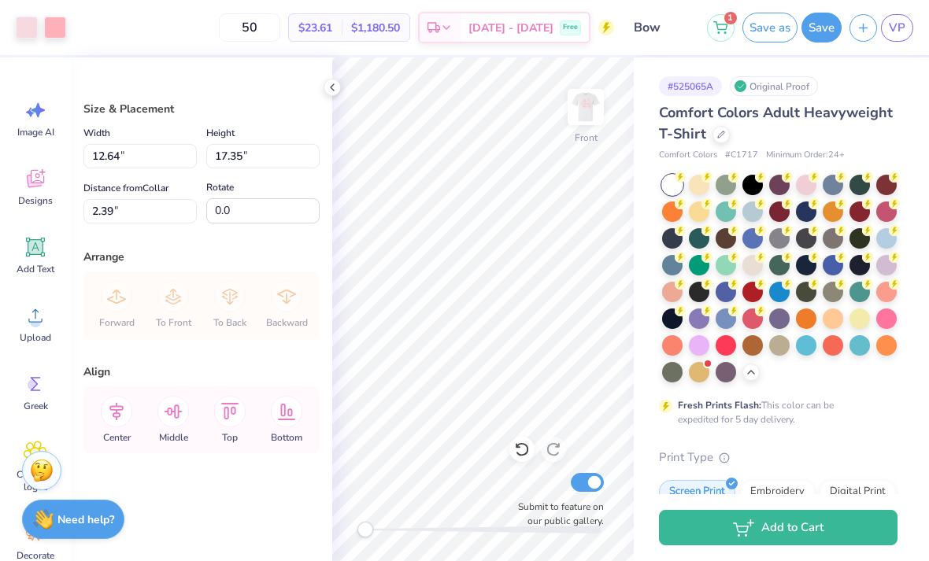
type input "11.11"
type input "15.25"
type input "5.52"
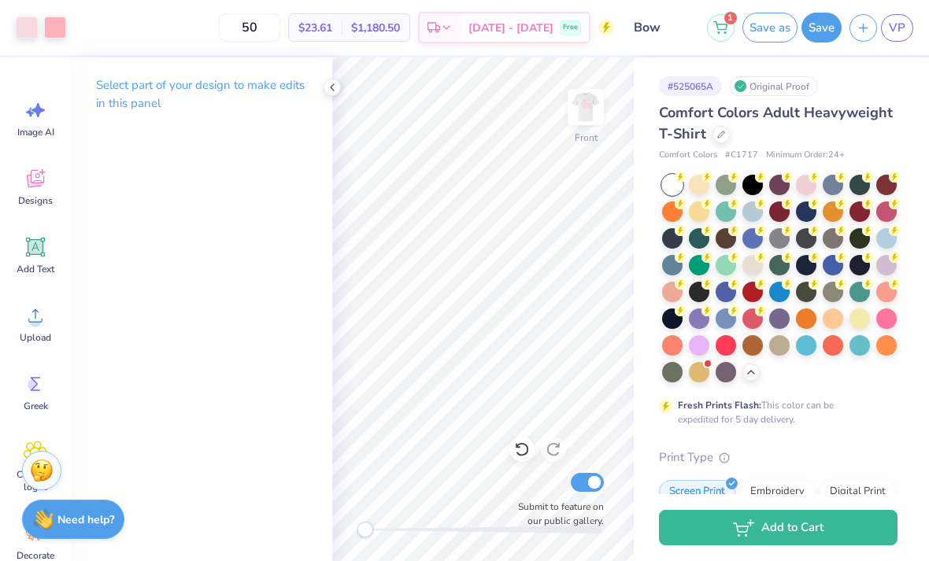
click at [835, 536] on button "Add to Cart" at bounding box center [778, 527] width 238 height 35
click at [818, 28] on button "Save" at bounding box center [821, 28] width 40 height 30
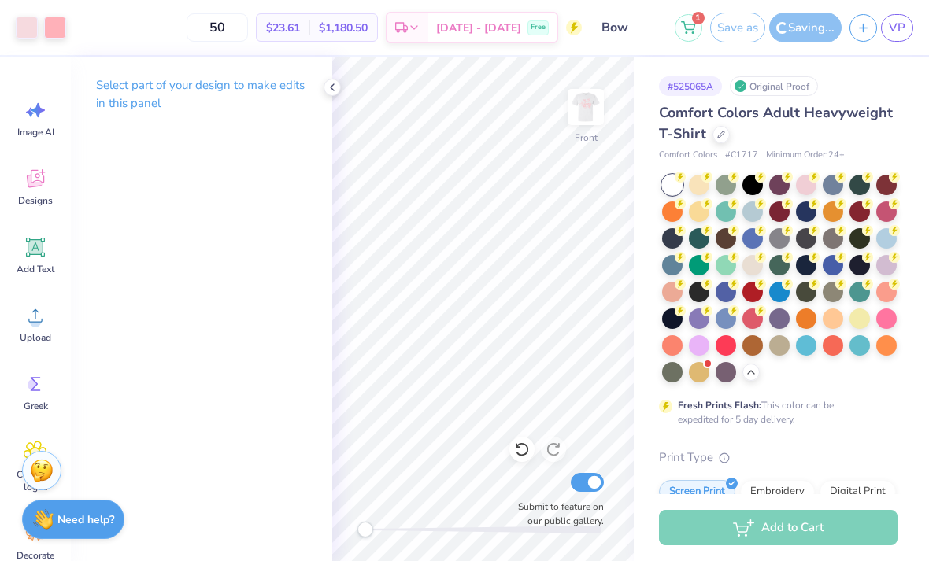
click at [247, 36] on input "50" at bounding box center [216, 27] width 61 height 28
type input "5"
type input "12"
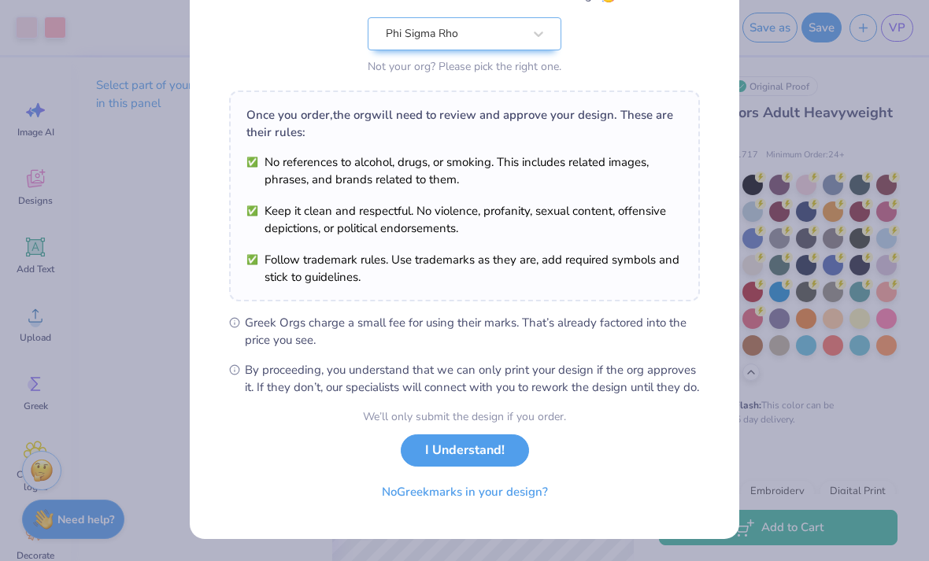
scroll to position [175, 0]
click at [478, 452] on button "I Understand!" at bounding box center [465, 450] width 128 height 32
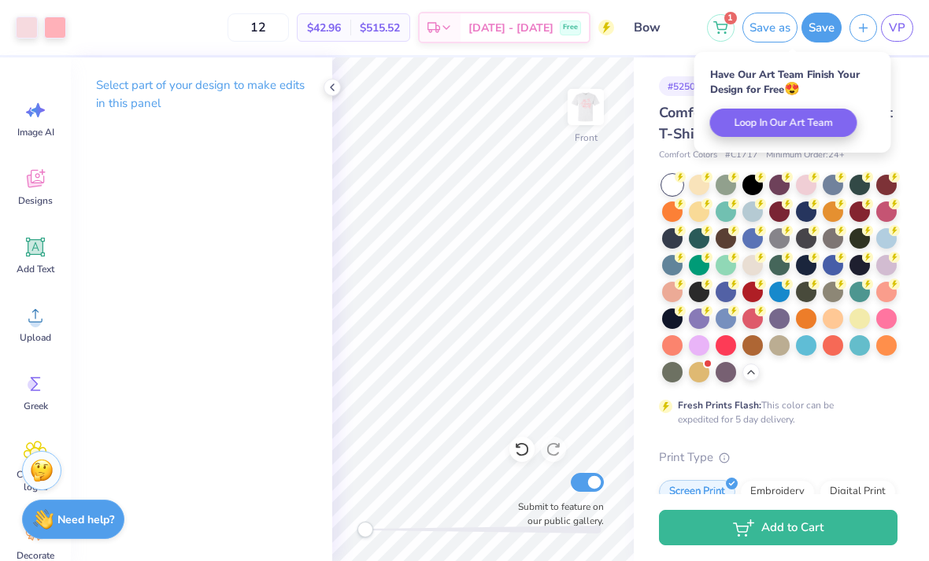
scroll to position [0, 0]
click at [587, 113] on img at bounding box center [585, 106] width 31 height 31
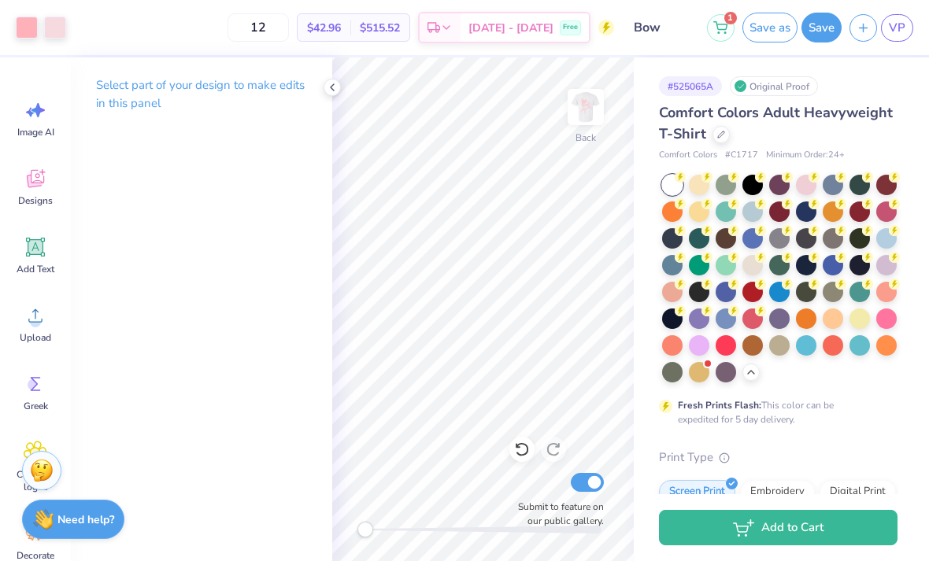
click at [898, 28] on span "VP" at bounding box center [896, 28] width 17 height 18
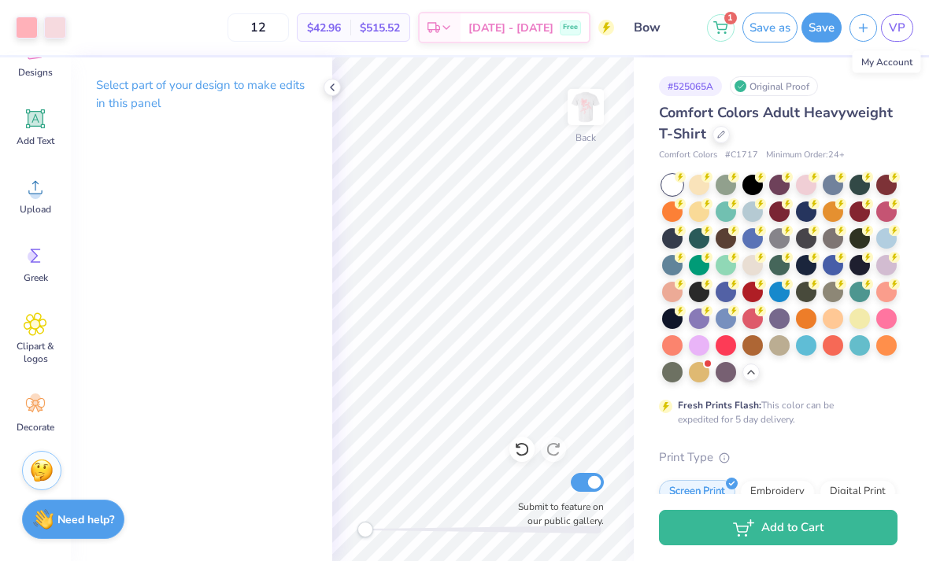
scroll to position [128, 0]
click at [22, 266] on div "Greek" at bounding box center [35, 264] width 57 height 59
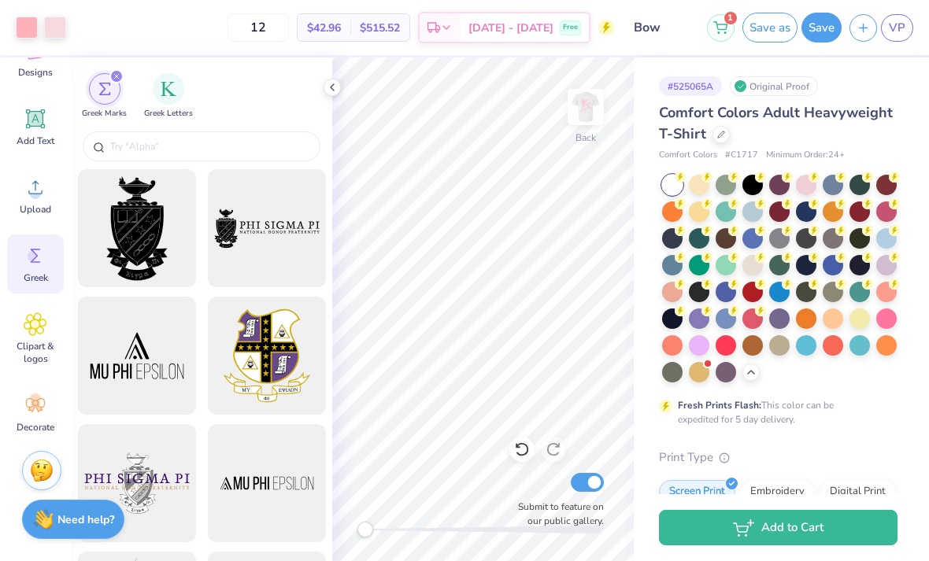
click at [32, 399] on circle at bounding box center [35, 398] width 11 height 11
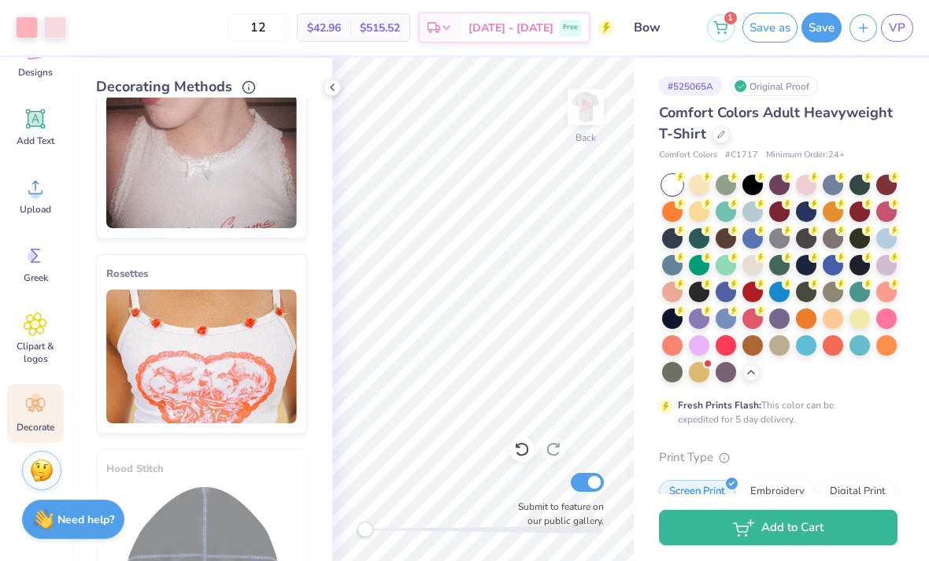
scroll to position [633, 0]
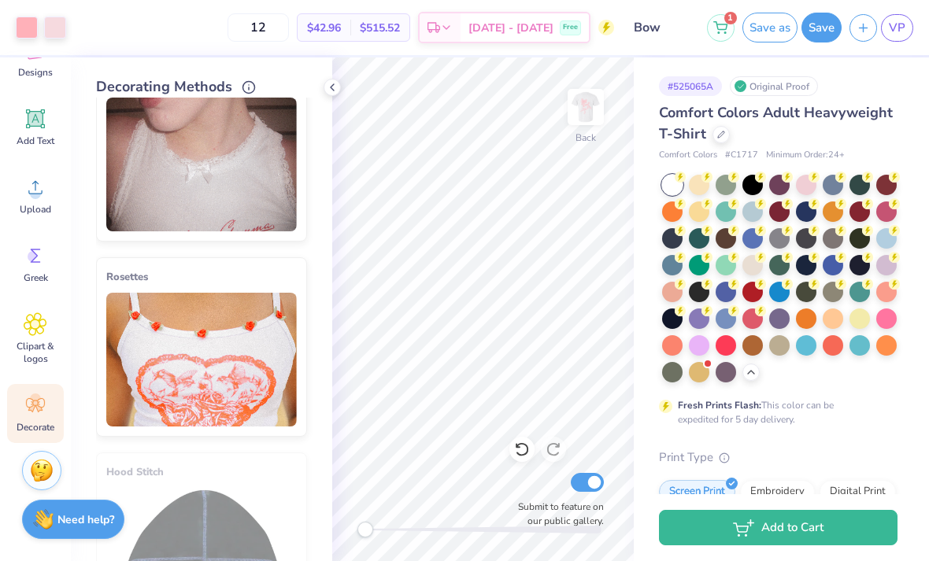
click at [120, 212] on img at bounding box center [201, 165] width 190 height 134
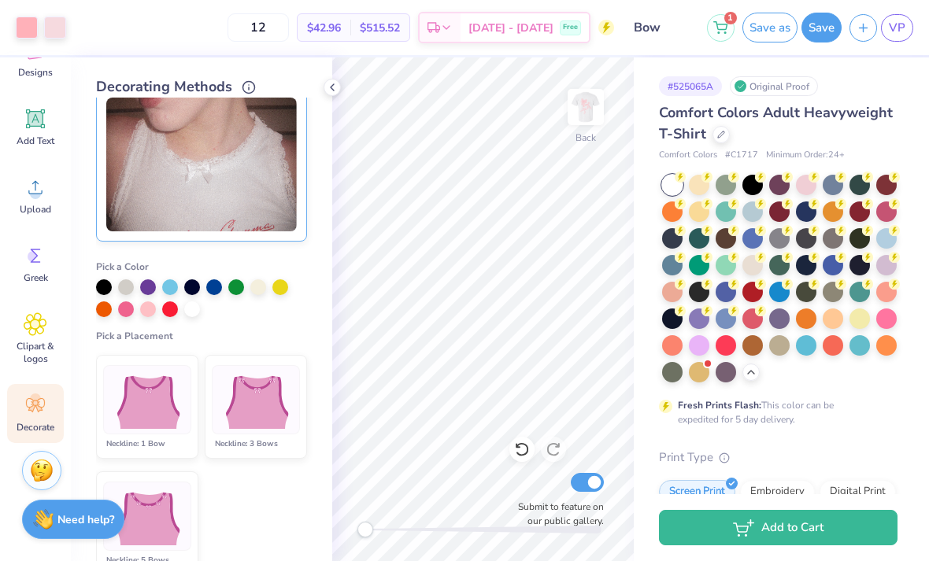
click at [131, 386] on img at bounding box center [147, 400] width 78 height 59
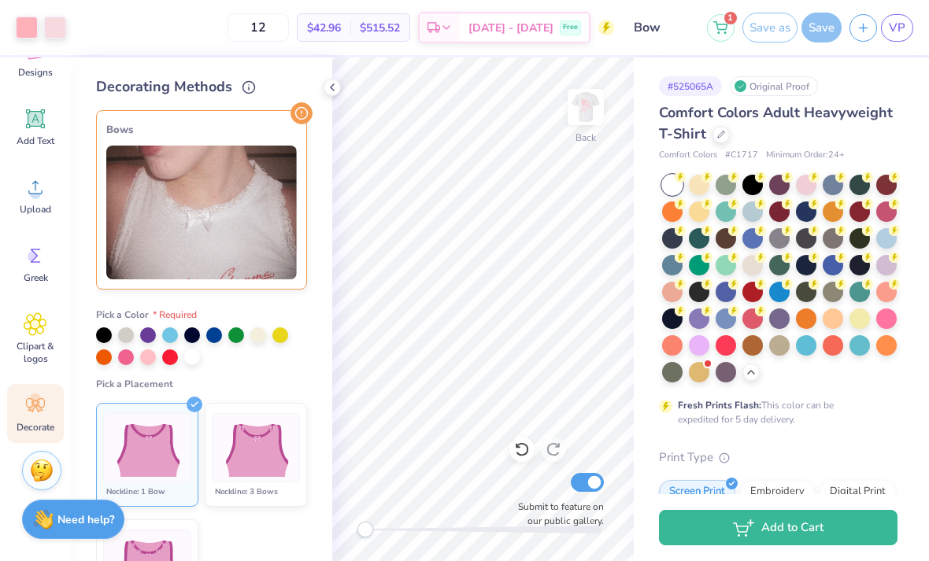
scroll to position [0, 0]
click at [150, 359] on div at bounding box center [148, 357] width 16 height 16
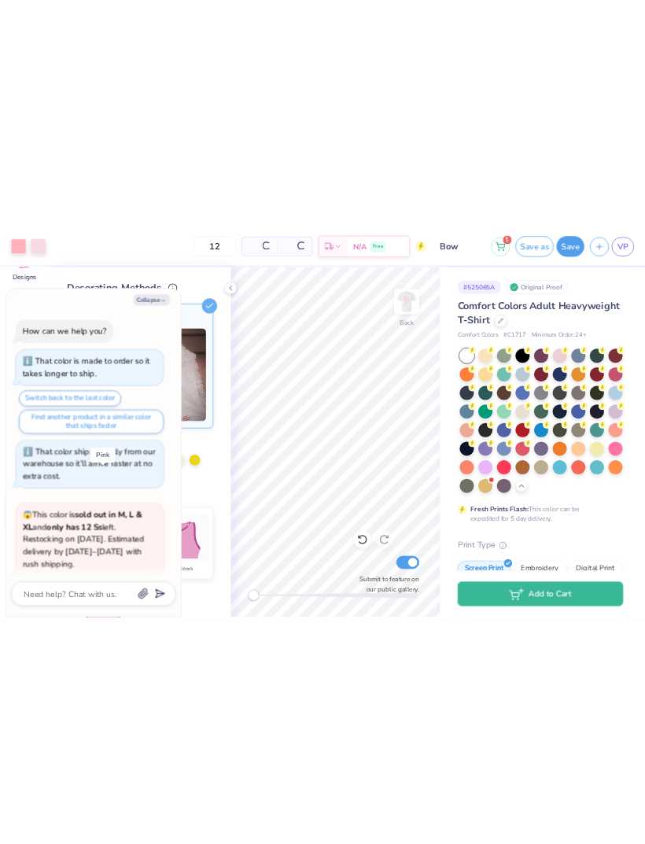
scroll to position [342, 0]
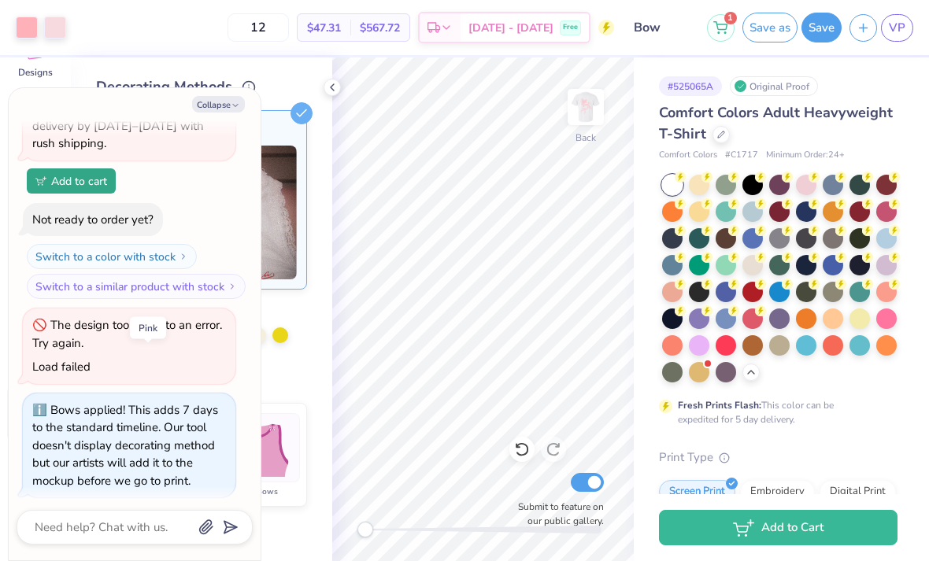
click at [216, 112] on button "Collapse" at bounding box center [218, 104] width 53 height 17
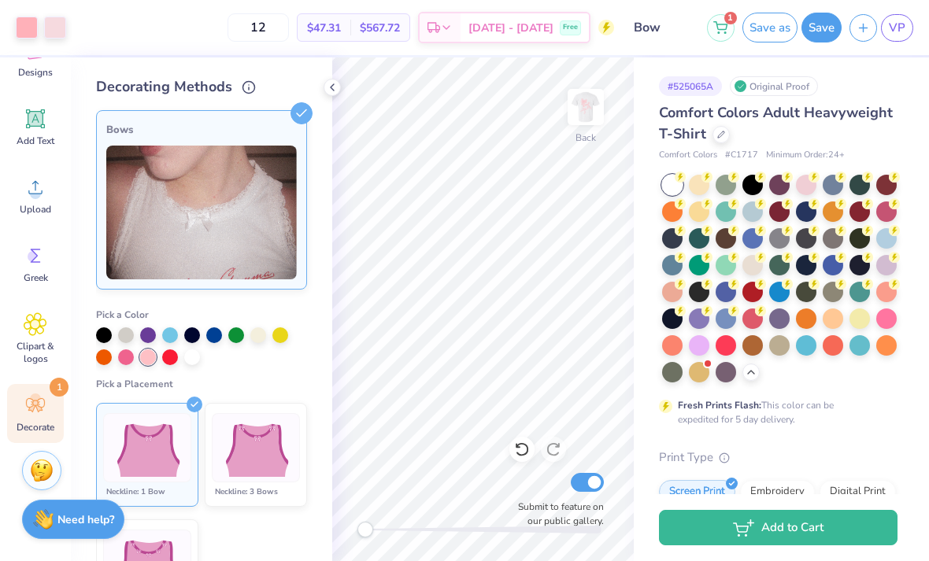
type textarea "x"
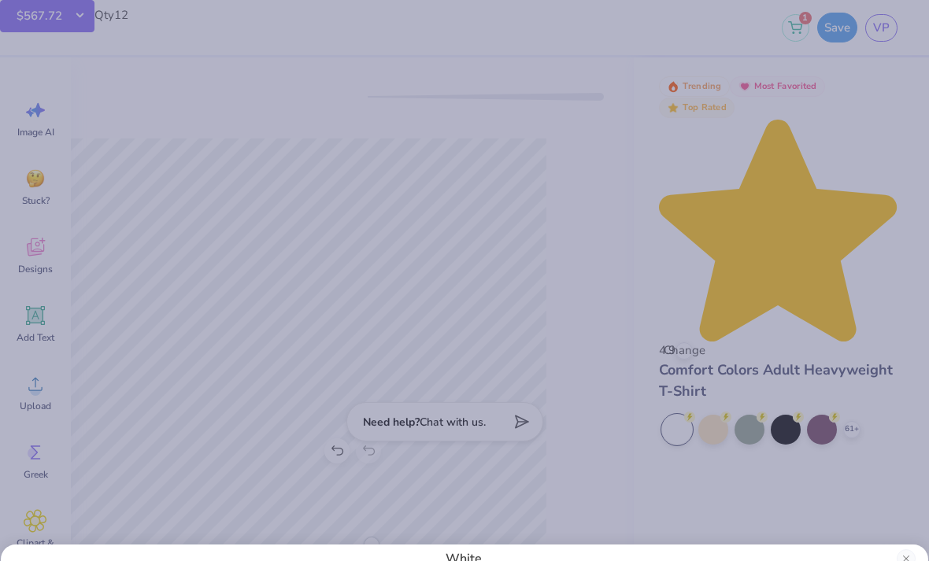
scroll to position [0, 0]
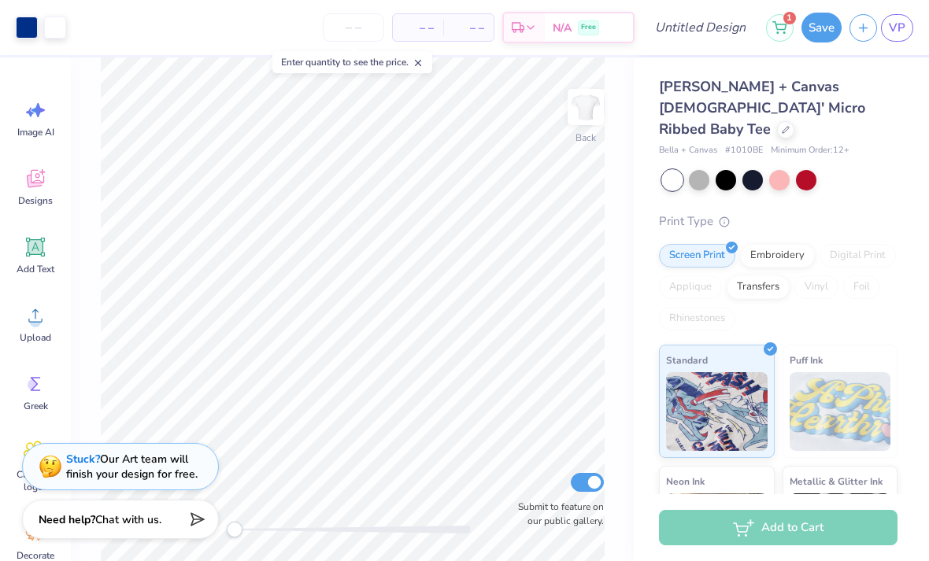
click at [364, 24] on input "number" at bounding box center [353, 27] width 61 height 28
type input "12"
